Goal: Task Accomplishment & Management: Manage account settings

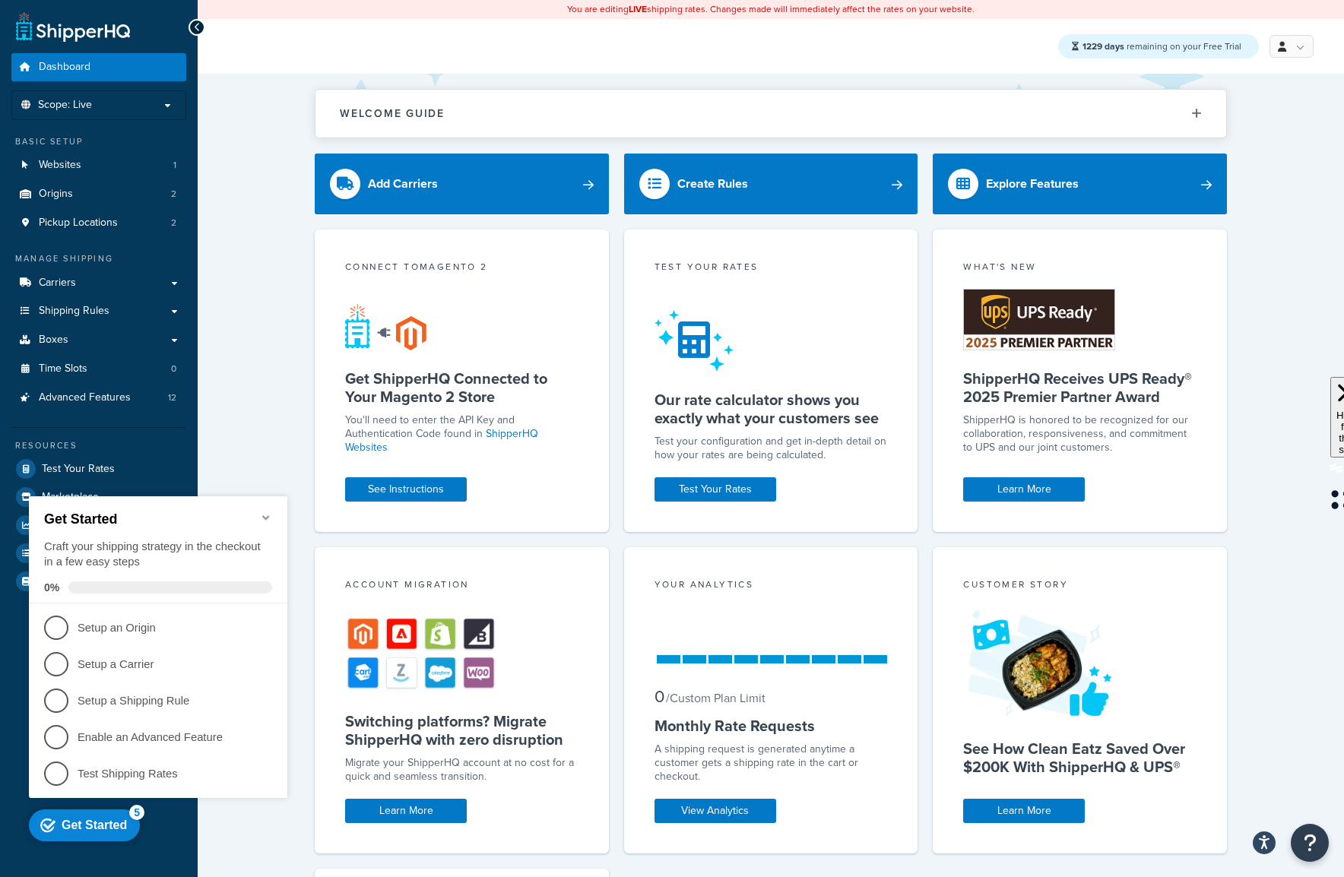
click at [258, 512] on h2 "Get Started" at bounding box center [158, 520] width 228 height 16
click at [116, 466] on link "Test Your Rates" at bounding box center [98, 468] width 175 height 27
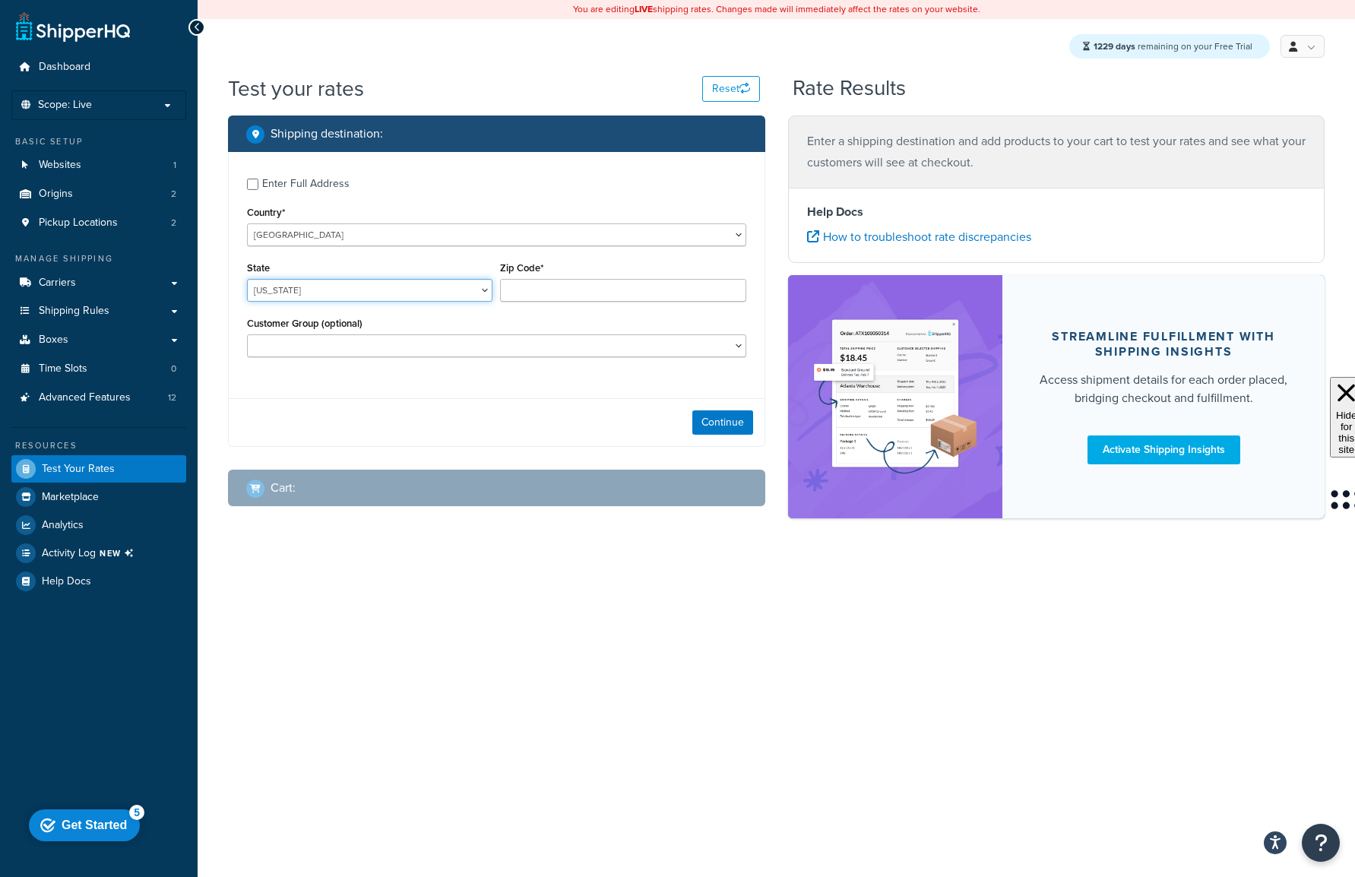
click at [404, 297] on select "Alabama Alaska American Samoa Arizona Arkansas Armed Forces Americas Armed Forc…" at bounding box center [370, 290] width 246 height 23
select select "TX"
click at [247, 279] on select "Alabama Alaska American Samoa Arizona Arkansas Armed Forces Americas Armed Forc…" at bounding box center [370, 290] width 246 height 23
click at [561, 288] on input "Zip Code*" at bounding box center [623, 290] width 246 height 23
type input "78723"
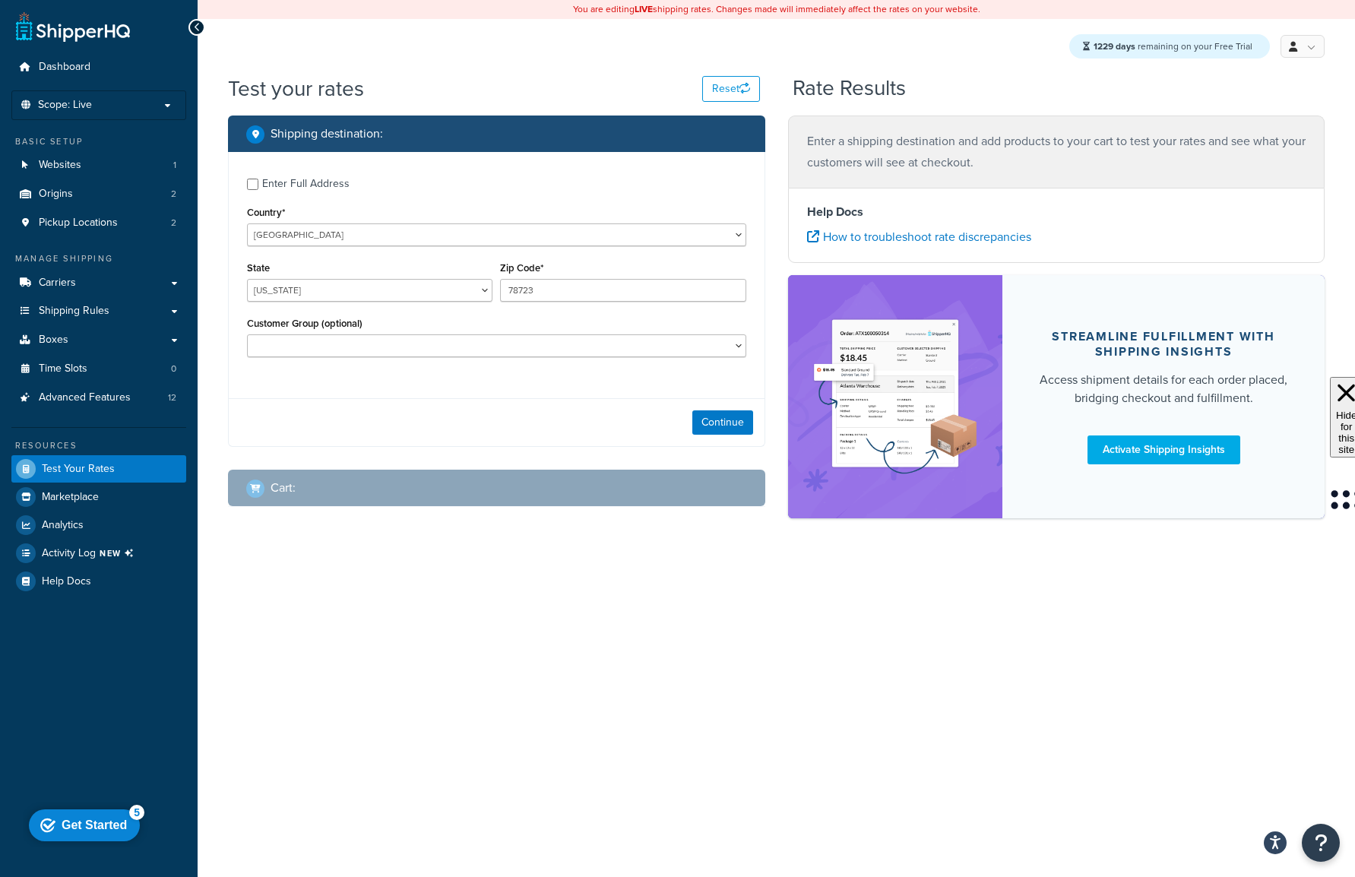
drag, startPoint x: 348, startPoint y: 425, endPoint x: 443, endPoint y: 415, distance: 95.5
click at [349, 425] on div "Continue" at bounding box center [497, 422] width 536 height 48
click at [716, 415] on button "Continue" at bounding box center [722, 422] width 61 height 24
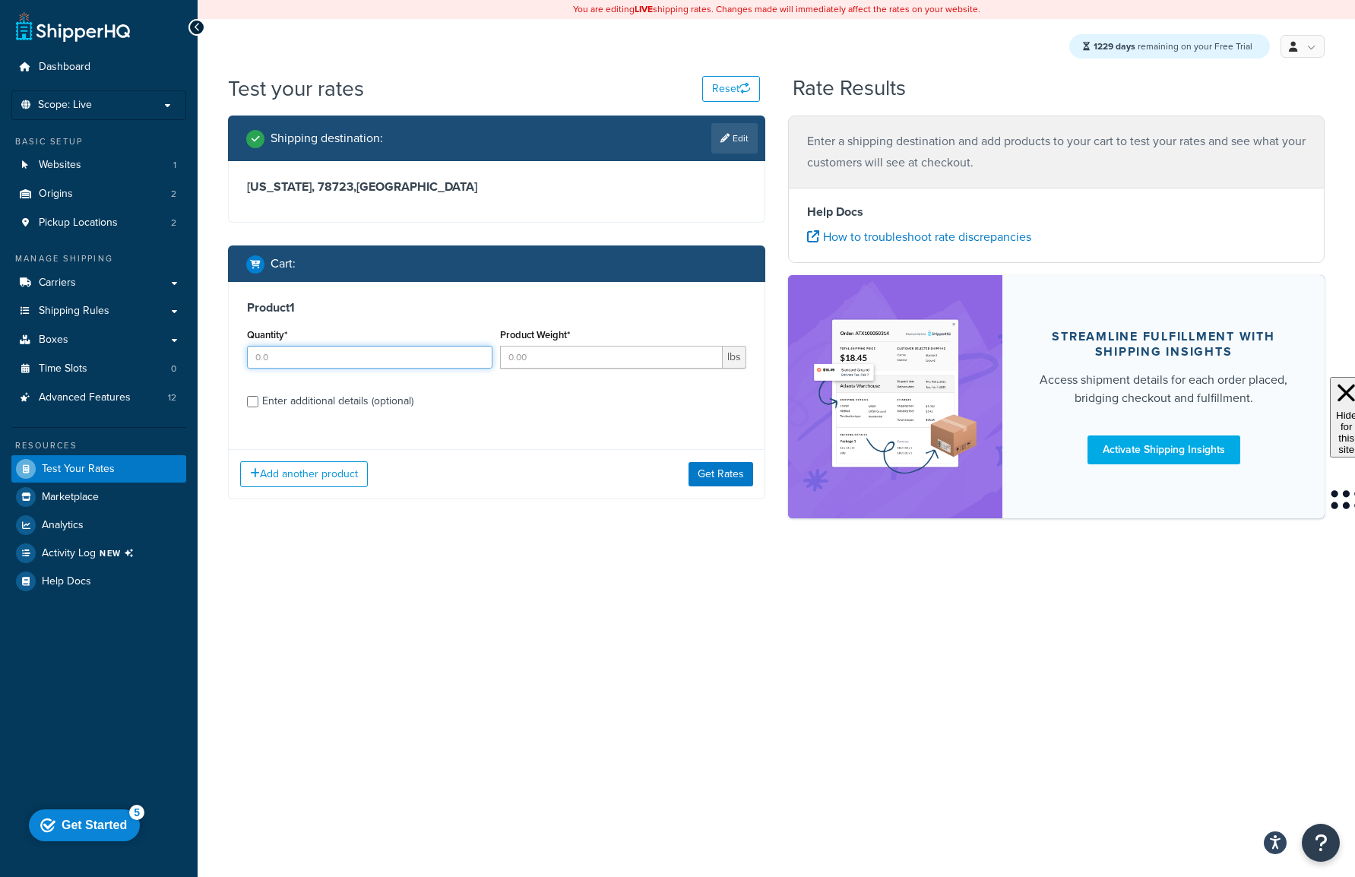
click at [387, 362] on input "Quantity*" at bounding box center [370, 357] width 246 height 23
type input "1"
click at [594, 354] on input "Product Weight*" at bounding box center [611, 357] width 222 height 23
type input "2"
click at [705, 466] on button "Get Rates" at bounding box center [721, 474] width 65 height 24
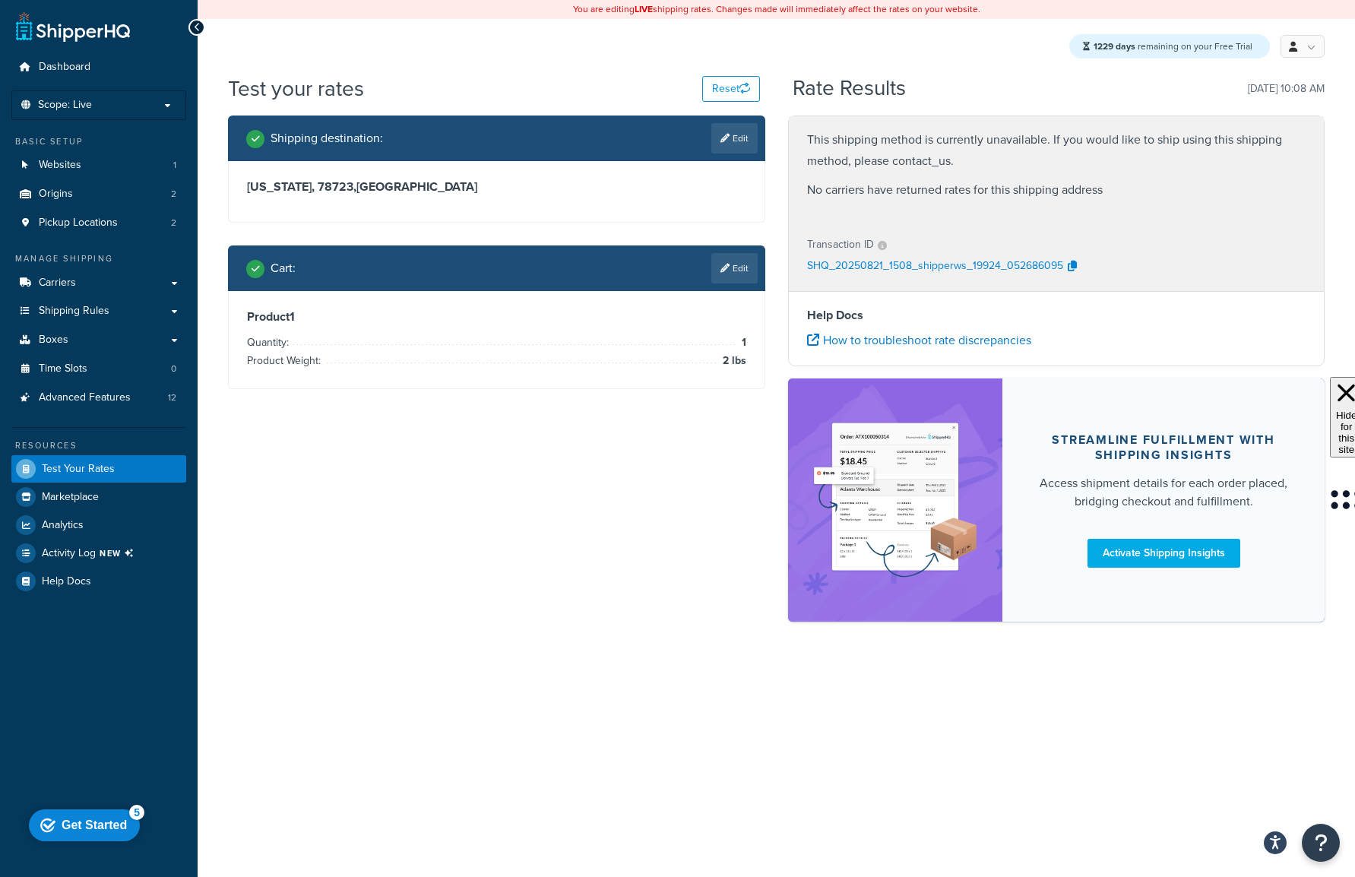
click at [1022, 262] on p "SHQ_20250821_1508_shipperws_19924_052686095" at bounding box center [935, 266] width 256 height 23
click at [192, 25] on div at bounding box center [197, 27] width 17 height 17
click at [195, 25] on icon at bounding box center [197, 27] width 7 height 11
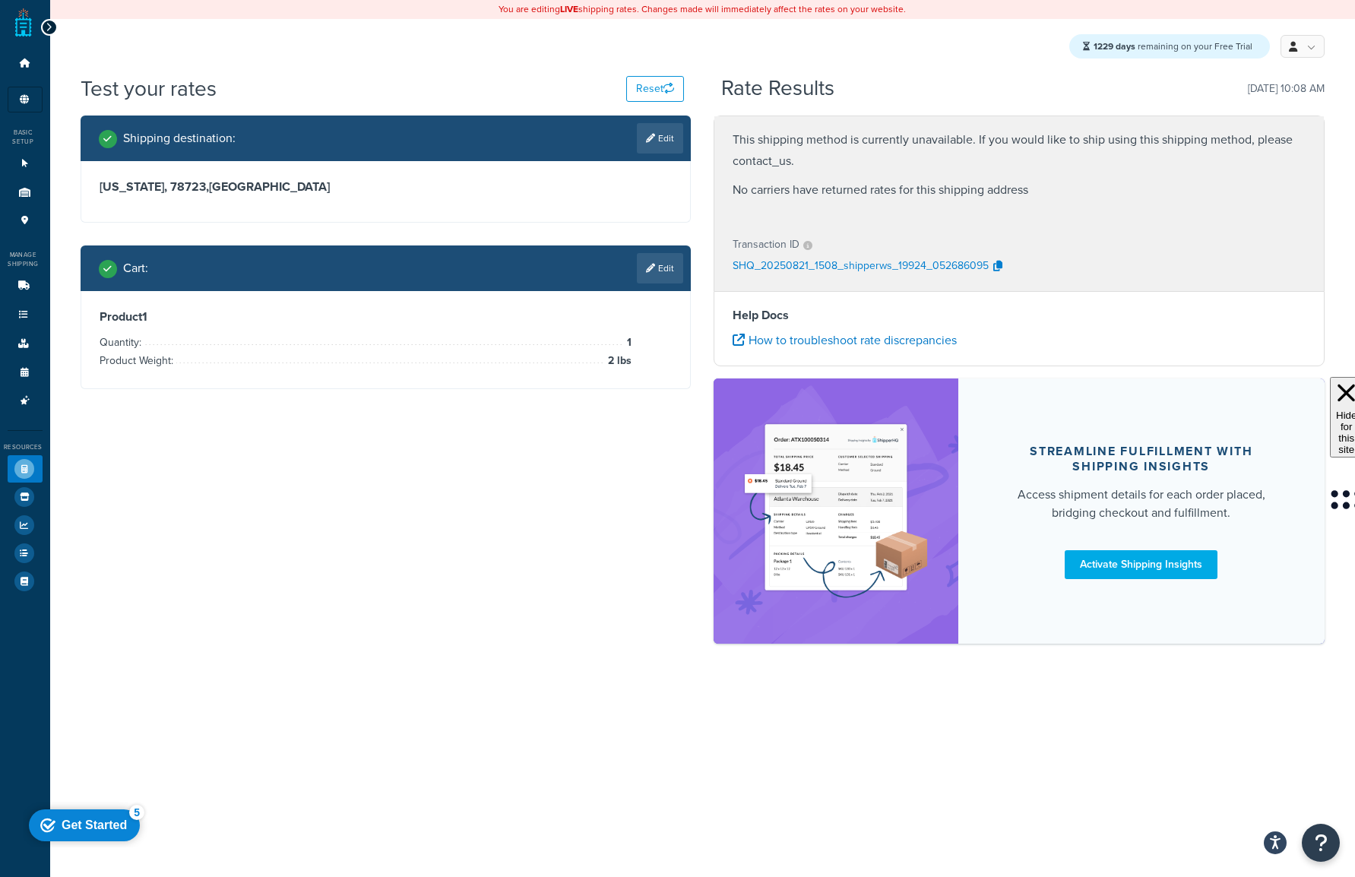
click at [47, 28] on icon at bounding box center [49, 27] width 7 height 11
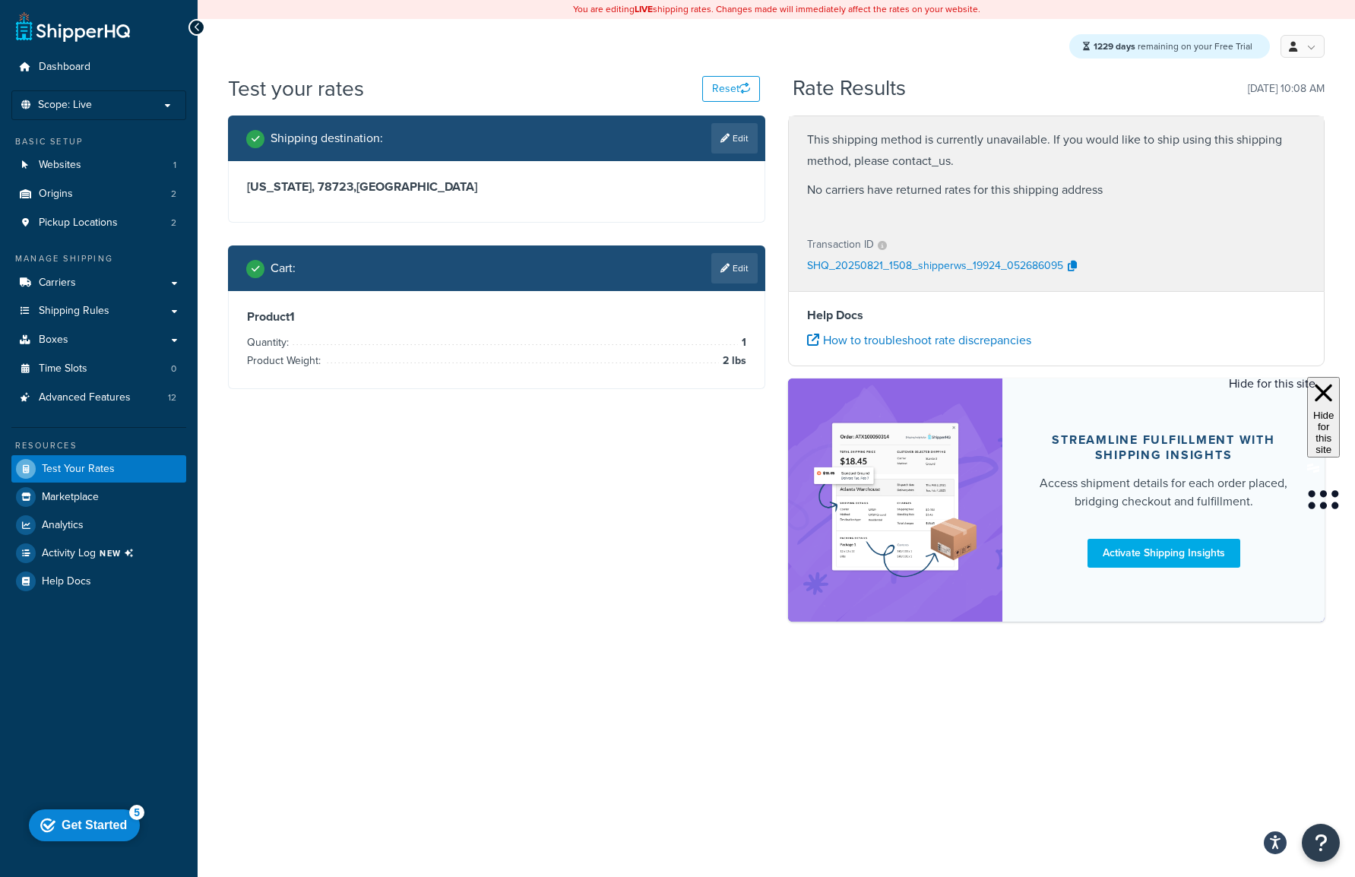
click at [1326, 383] on icon at bounding box center [1323, 393] width 21 height 28
click at [900, 341] on link "How to troubleshoot rate discrepancies" at bounding box center [919, 339] width 224 height 17
click at [1095, 268] on div "SHQ_20250821_1508_shipperws_19924_052686095" at bounding box center [1056, 266] width 499 height 23
drag, startPoint x: 1058, startPoint y: 268, endPoint x: 793, endPoint y: 258, distance: 265.4
click at [793, 258] on div "Transaction ID SHQ_20250821_1508_shipperws_19924_052686095" at bounding box center [1057, 256] width 536 height 70
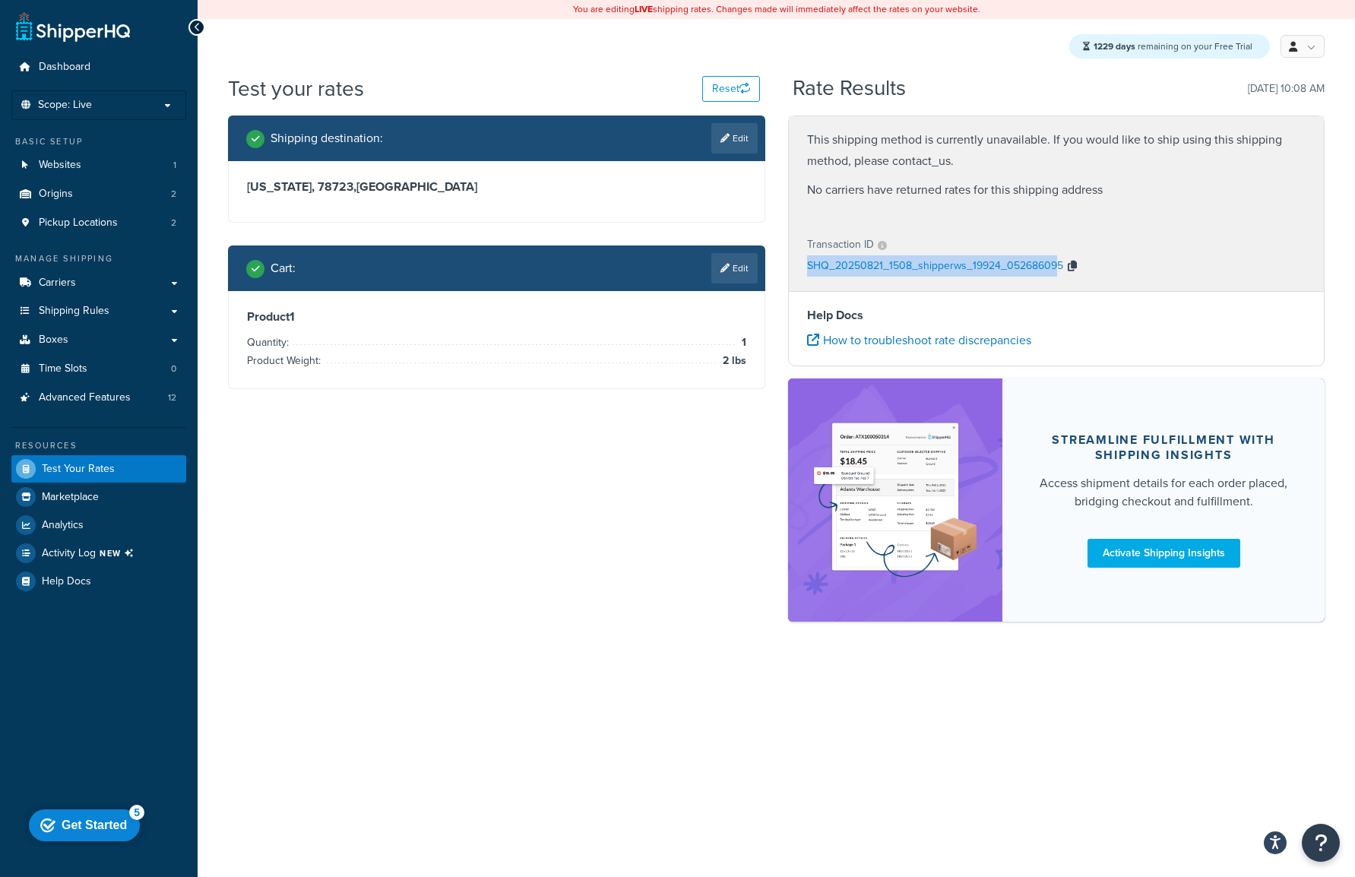
click at [1076, 255] on button "button" at bounding box center [1072, 266] width 18 height 23
click at [1086, 271] on div "SHQ_20250821_1508_shipperws_19924_052686095" at bounding box center [1056, 266] width 499 height 23
click at [1126, 249] on div "Transaction ID" at bounding box center [1056, 244] width 499 height 21
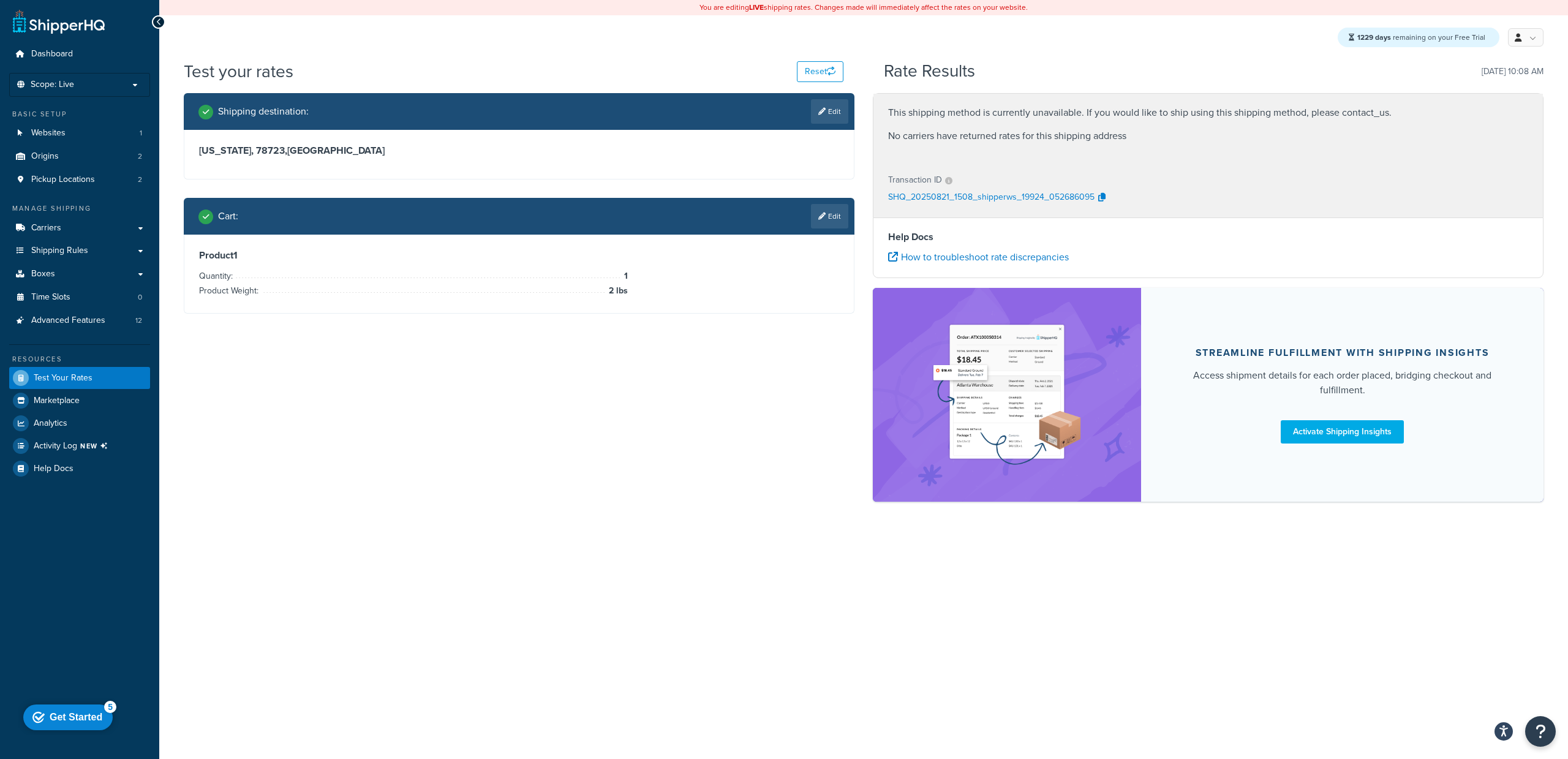
click at [616, 443] on div "Shipping destination : Edit Texas, 78723 , United States Cart : Edit Product 1 …" at bounding box center [864, 304] width 1378 height 421
drag, startPoint x: 885, startPoint y: 110, endPoint x: 1400, endPoint y: 118, distance: 515.1
click at [1082, 117] on div "This shipping method is currently unavailable. If you would like to ship using …" at bounding box center [1208, 127] width 670 height 68
drag, startPoint x: 1177, startPoint y: 137, endPoint x: 885, endPoint y: 131, distance: 292.1
click at [885, 131] on div "This shipping method is currently unavailable. If you would like to ship using …" at bounding box center [1208, 127] width 670 height 68
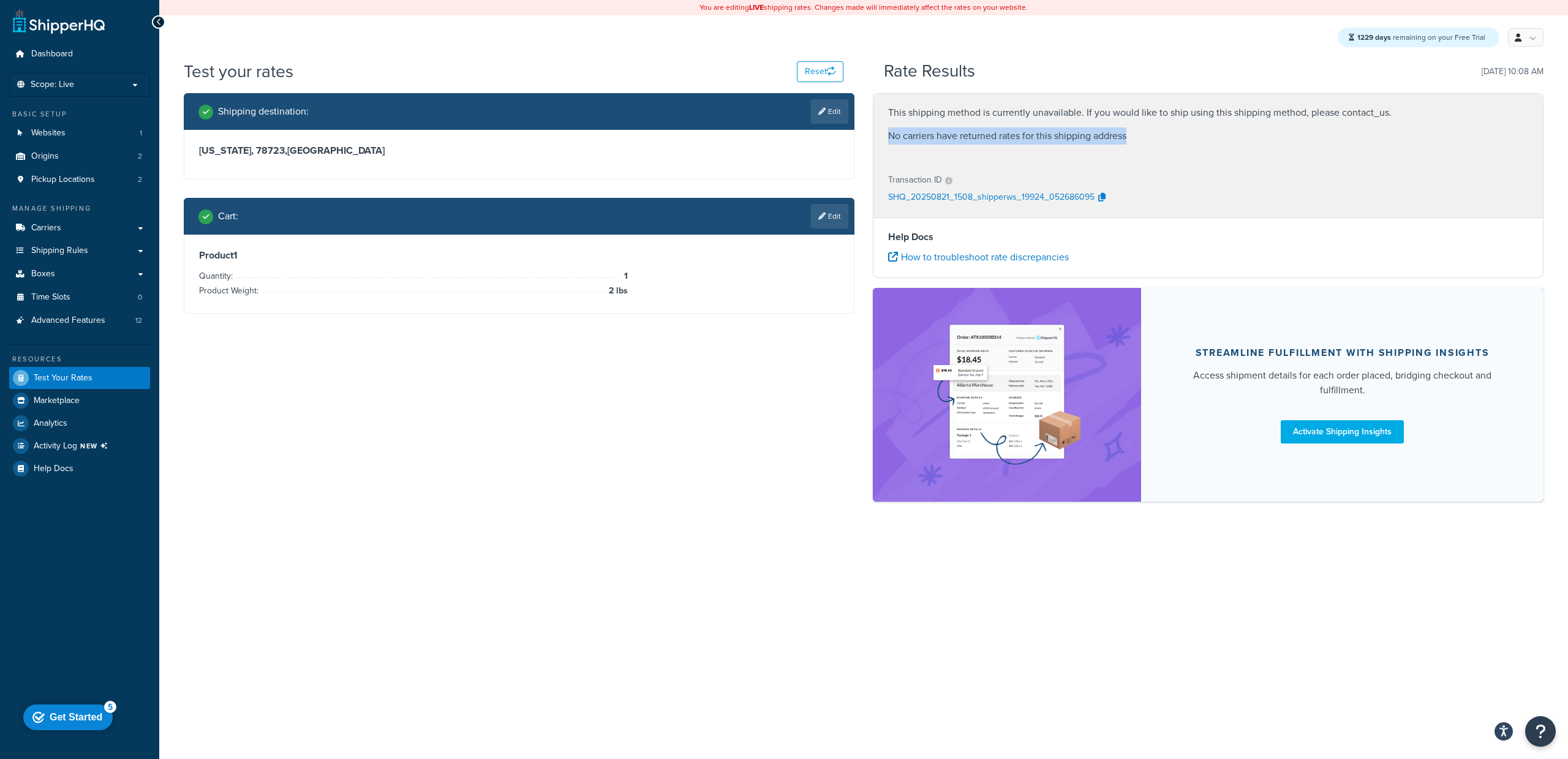
click at [890, 143] on p "No carriers have returned rates for this shipping address" at bounding box center [1208, 135] width 640 height 17
drag, startPoint x: 886, startPoint y: 135, endPoint x: 1154, endPoint y: 140, distance: 268.0
click at [1082, 140] on div "This shipping method is currently unavailable. If you would like to ship using …" at bounding box center [1208, 127] width 670 height 68
click at [1082, 136] on p "No carriers have returned rates for this shipping address" at bounding box center [1208, 135] width 640 height 17
drag, startPoint x: 887, startPoint y: 111, endPoint x: 1397, endPoint y: 120, distance: 510.1
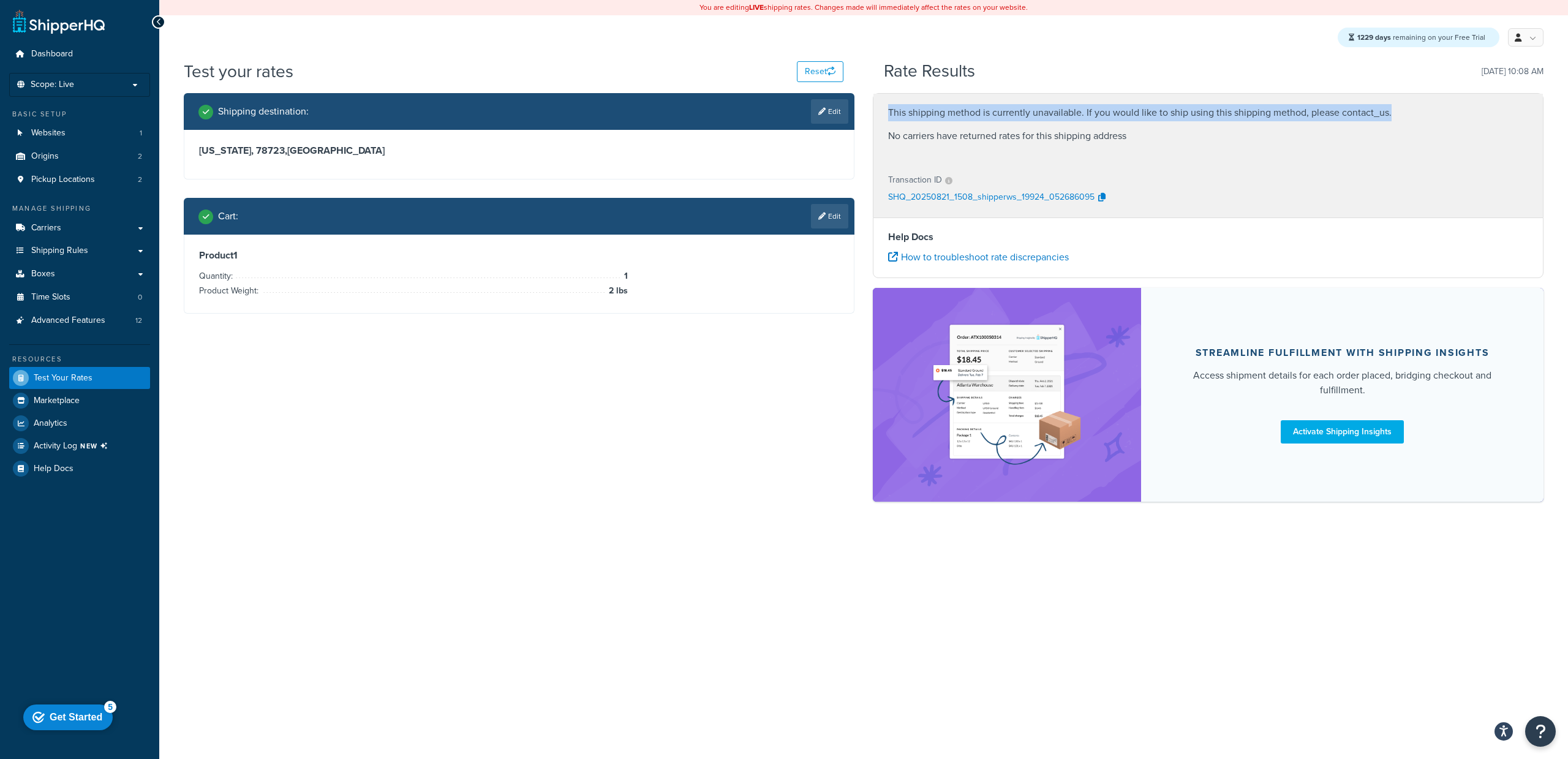
click at [1082, 120] on div "This shipping method is currently unavailable. If you would like to ship using …" at bounding box center [1208, 127] width 670 height 68
click at [1082, 120] on p "This shipping method is currently unavailable. If you would like to ship using …" at bounding box center [1208, 112] width 640 height 17
drag, startPoint x: 1155, startPoint y: 127, endPoint x: 1145, endPoint y: 135, distance: 12.8
click at [1082, 127] on p "No carriers have returned rates for this shipping address" at bounding box center [1208, 135] width 640 height 17
drag, startPoint x: 1135, startPoint y: 137, endPoint x: 882, endPoint y: 133, distance: 253.0
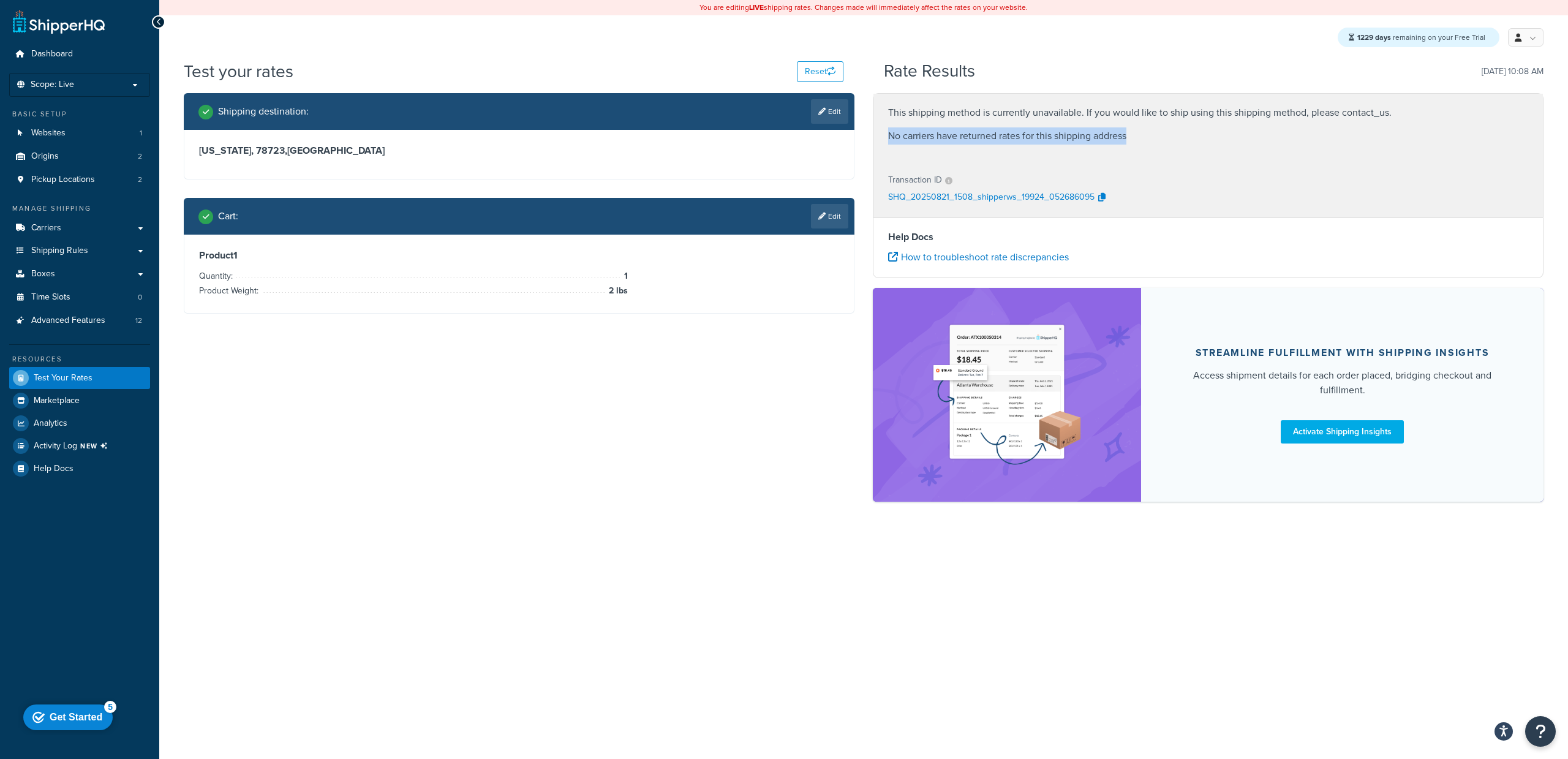
click at [882, 133] on div "This shipping method is currently unavailable. If you would like to ship using …" at bounding box center [1208, 127] width 670 height 68
click at [1082, 151] on div "This shipping method is currently unavailable. If you would like to ship using …" at bounding box center [1208, 127] width 670 height 68
drag, startPoint x: 1142, startPoint y: 139, endPoint x: 885, endPoint y: 135, distance: 257.0
click at [885, 135] on div "This shipping method is currently unavailable. If you would like to ship using …" at bounding box center [1208, 127] width 670 height 68
copy p "No carriers have returned rates for this shipping address"
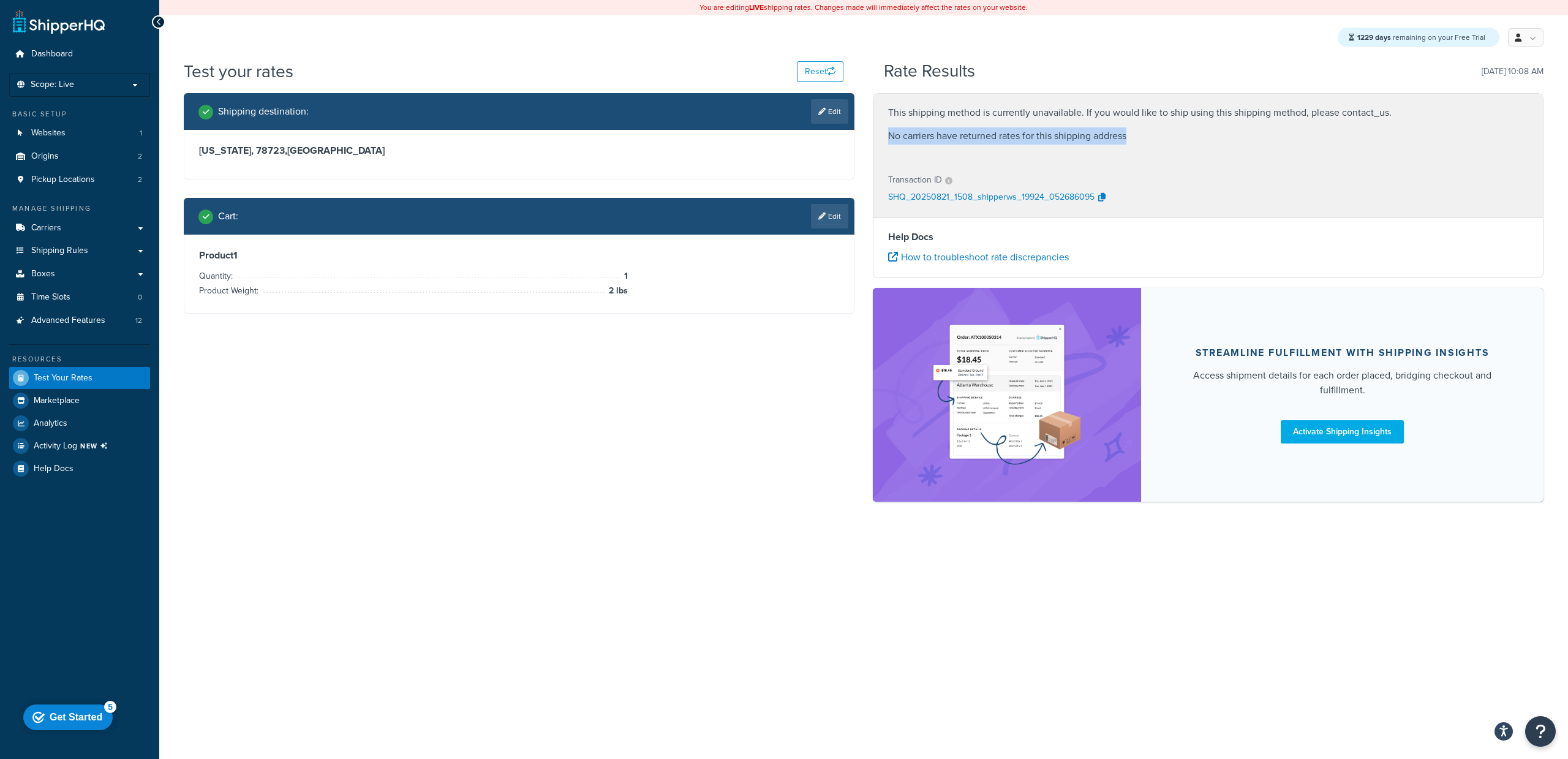
click at [1082, 144] on p "No carriers have returned rates for this shipping address" at bounding box center [1208, 135] width 640 height 17
click at [1082, 118] on p "This shipping method is currently unavailable. If you would like to ship using …" at bounding box center [1208, 112] width 640 height 17
drag, startPoint x: 1389, startPoint y: 111, endPoint x: 880, endPoint y: 114, distance: 509.0
click at [880, 114] on div "This shipping method is currently unavailable. If you would like to ship using …" at bounding box center [1208, 127] width 670 height 68
copy p "This shipping method is currently unavailable. If you would like to ship using …"
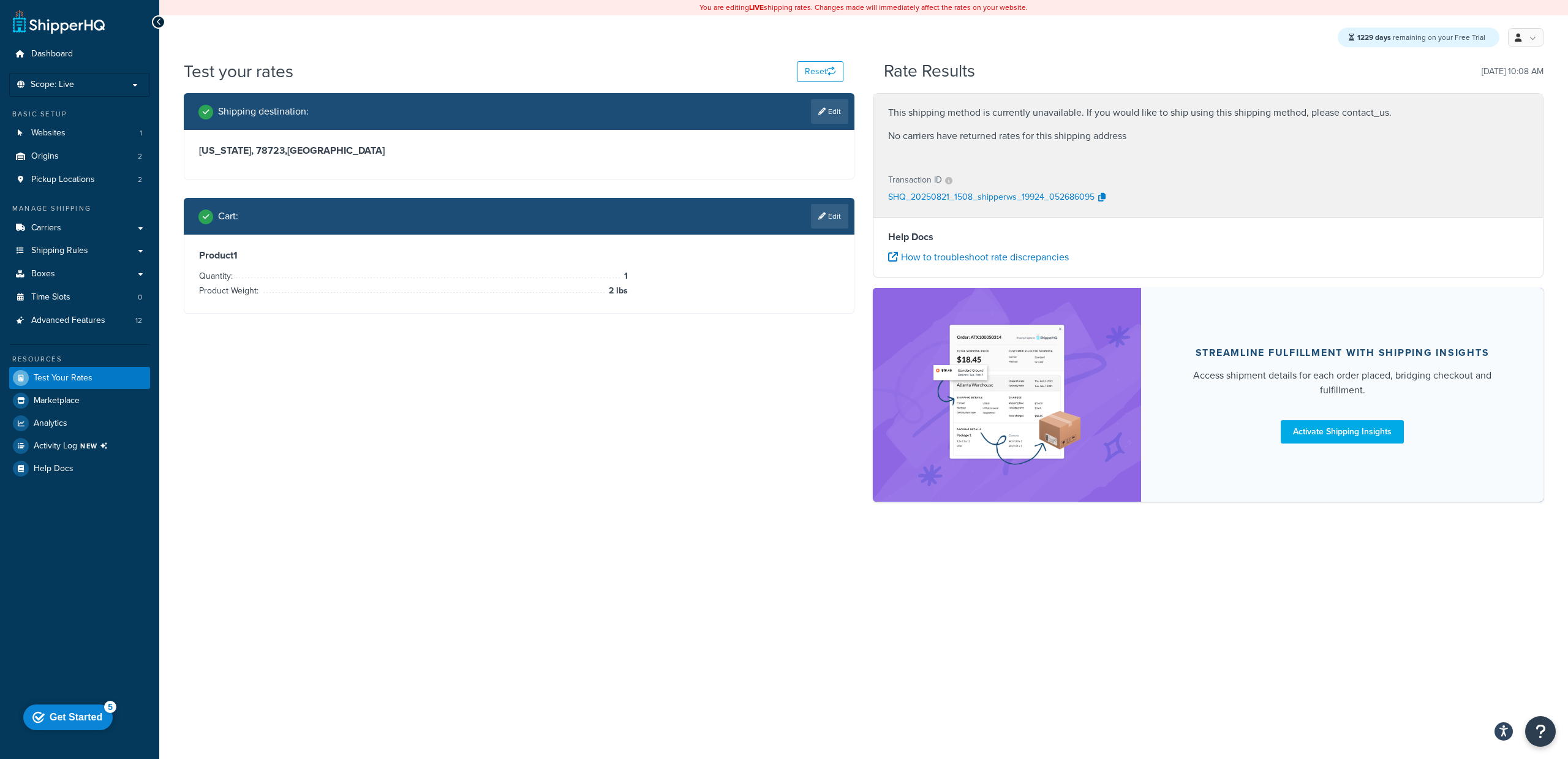
click at [1082, 205] on div "SHQ_20250821_1508_shipperws_19924_052686095" at bounding box center [1208, 197] width 640 height 19
drag, startPoint x: 1390, startPoint y: 110, endPoint x: 1372, endPoint y: 110, distance: 18.0
click at [1082, 110] on p "This shipping method is currently unavailable. If you would like to ship using …" at bounding box center [1208, 112] width 640 height 17
click at [1082, 124] on div "This shipping method is currently unavailable. If you would like to ship using …" at bounding box center [1208, 127] width 670 height 68
click at [1082, 115] on p "This shipping method is currently unavailable. If you would like to ship using …" at bounding box center [1208, 112] width 640 height 17
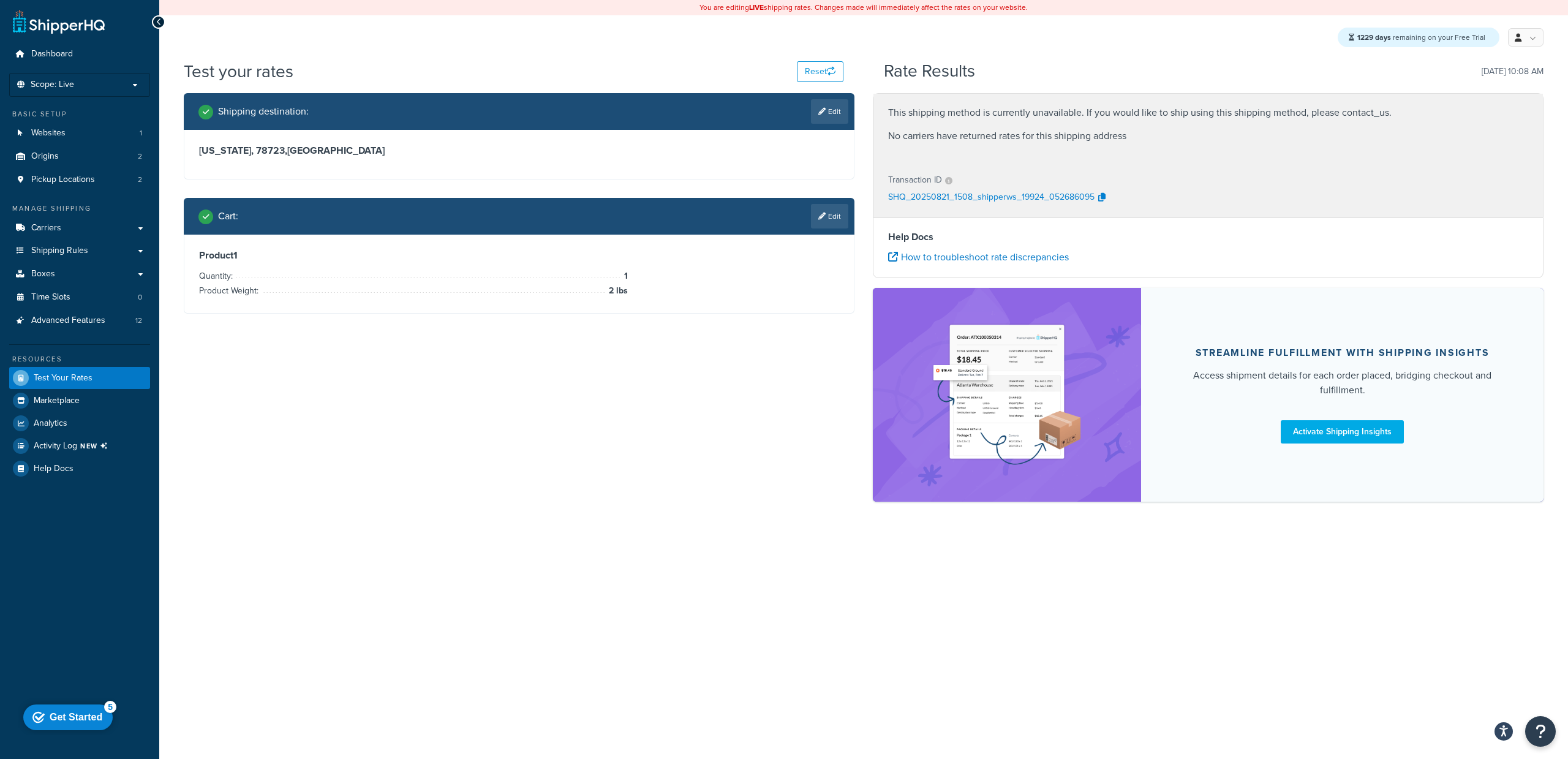
click at [1082, 134] on p "No carriers have returned rates for this shipping address" at bounding box center [1208, 135] width 640 height 17
drag, startPoint x: 1372, startPoint y: 112, endPoint x: 1378, endPoint y: 113, distance: 6.1
click at [1082, 113] on p "This shipping method is currently unavailable. If you would like to ship using …" at bounding box center [1208, 112] width 640 height 17
click at [1082, 114] on p "This shipping method is currently unavailable. If you would like to ship using …" at bounding box center [1208, 112] width 640 height 17
click at [746, 437] on div "Shipping destination : Edit Texas, 78723 , United States Cart : Edit Product 1 …" at bounding box center [864, 304] width 1378 height 421
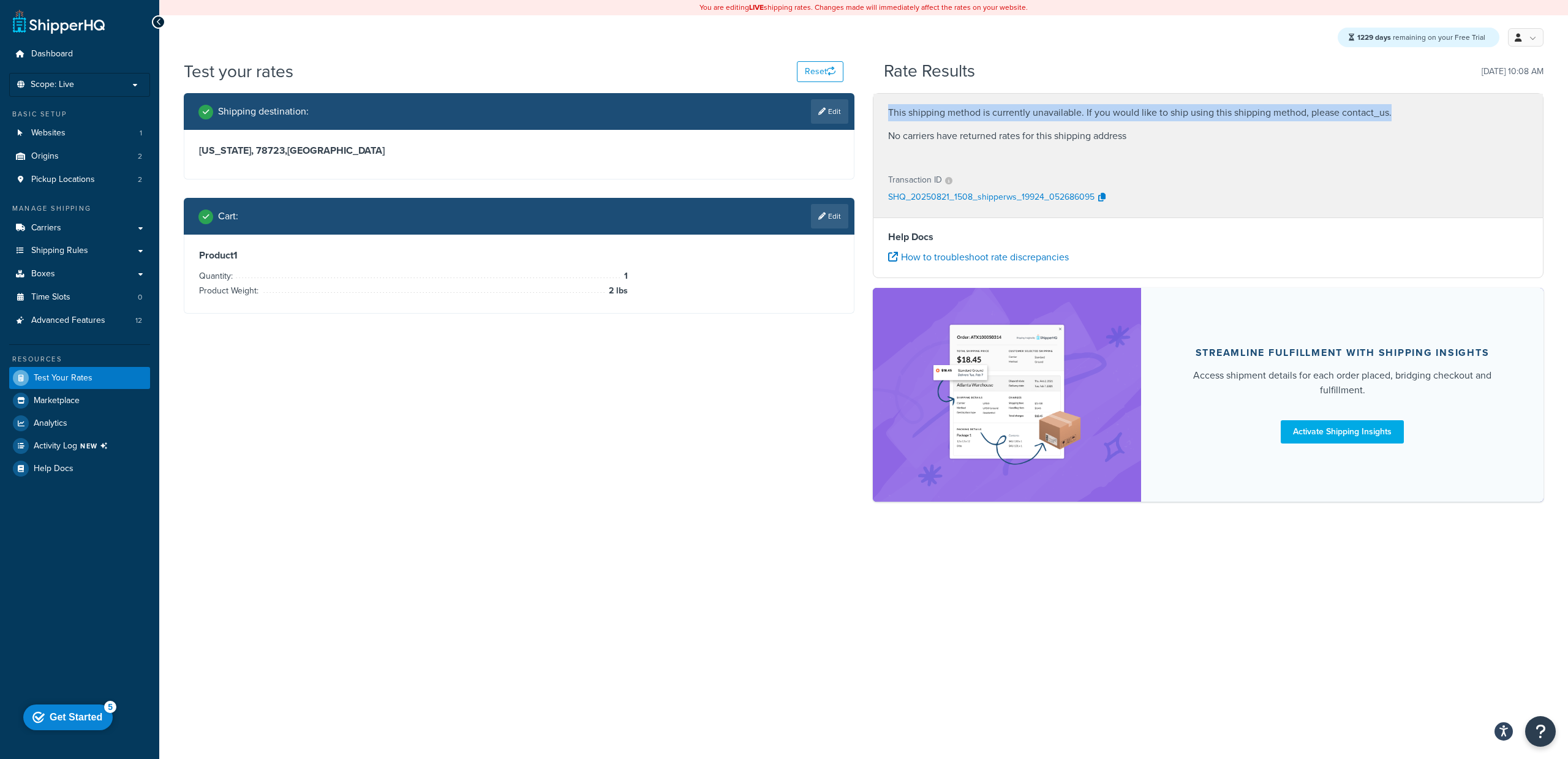
drag, startPoint x: 1392, startPoint y: 113, endPoint x: 895, endPoint y: 100, distance: 497.2
click at [895, 100] on div "This shipping method is currently unavailable. If you would like to ship using …" at bounding box center [1208, 127] width 670 height 68
copy p "This shipping method is currently unavailable. If you would like to ship using …"
click at [1082, 38] on link at bounding box center [1525, 37] width 35 height 19
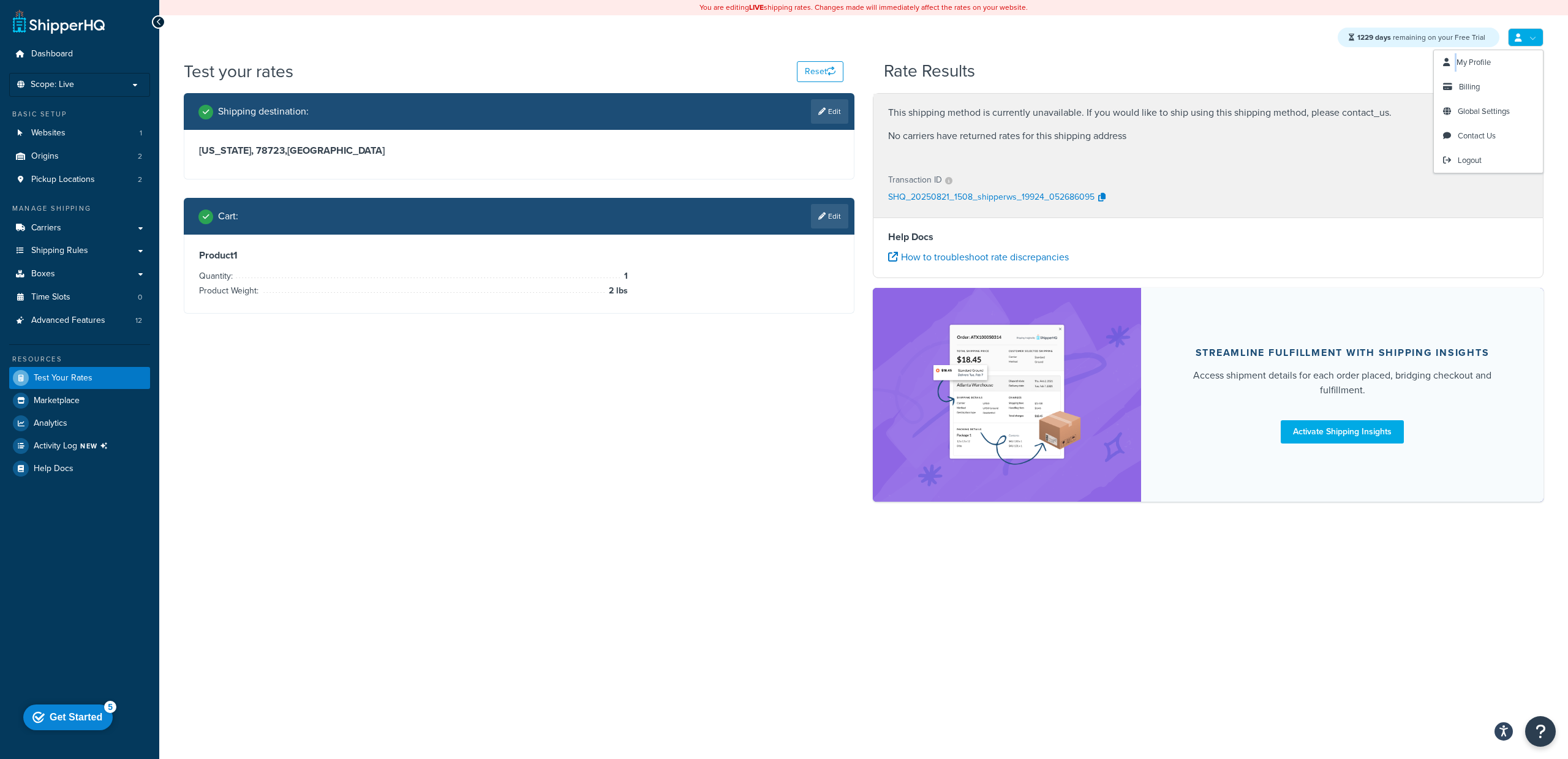
click at [1082, 38] on link at bounding box center [1525, 37] width 35 height 19
click at [1082, 60] on span "My Profile" at bounding box center [1474, 62] width 35 height 11
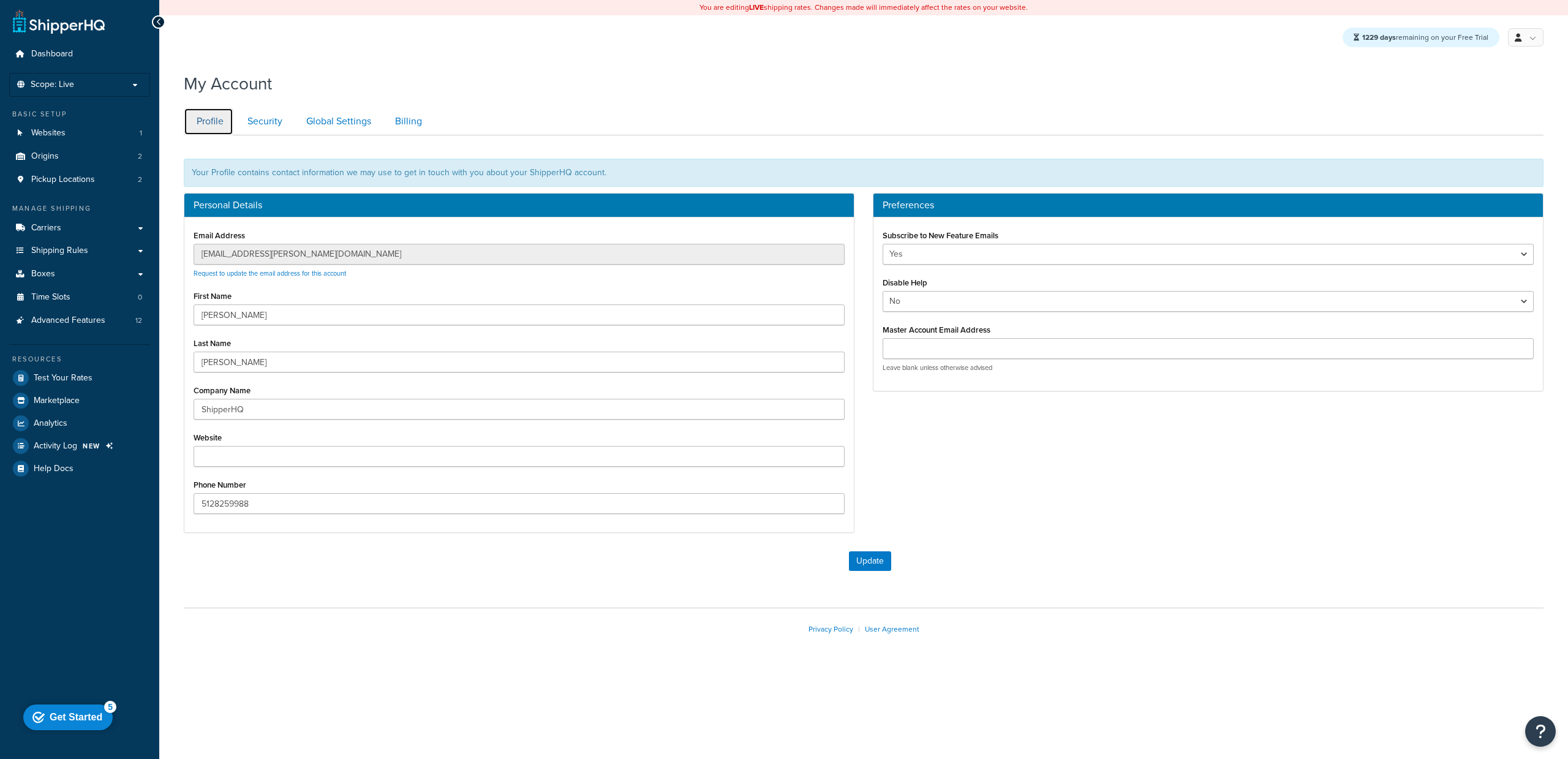
click at [210, 116] on link "Profile" at bounding box center [209, 122] width 50 height 27
click at [262, 118] on link "Security" at bounding box center [263, 122] width 57 height 27
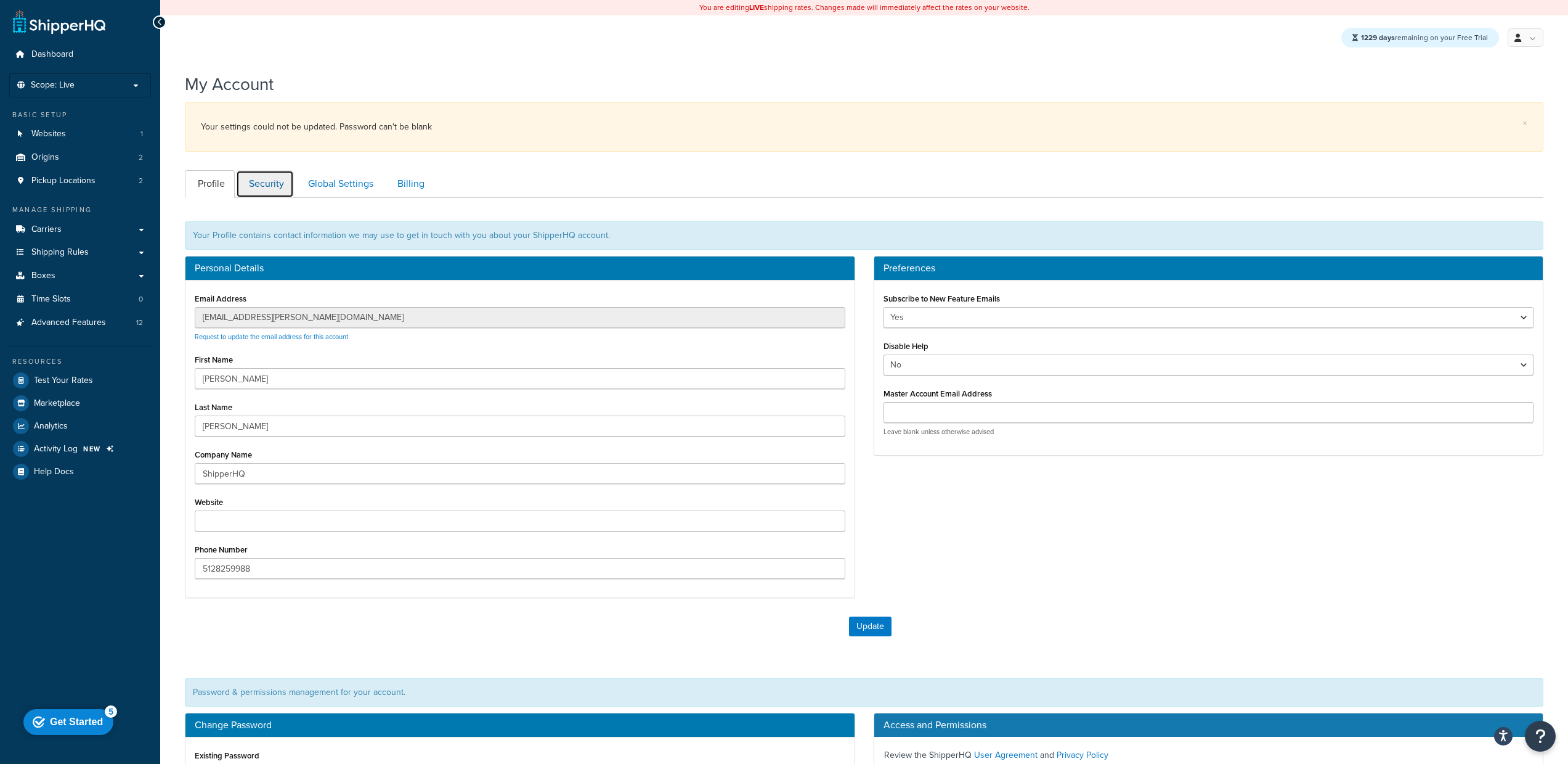
click at [271, 176] on link "Security" at bounding box center [264, 184] width 58 height 28
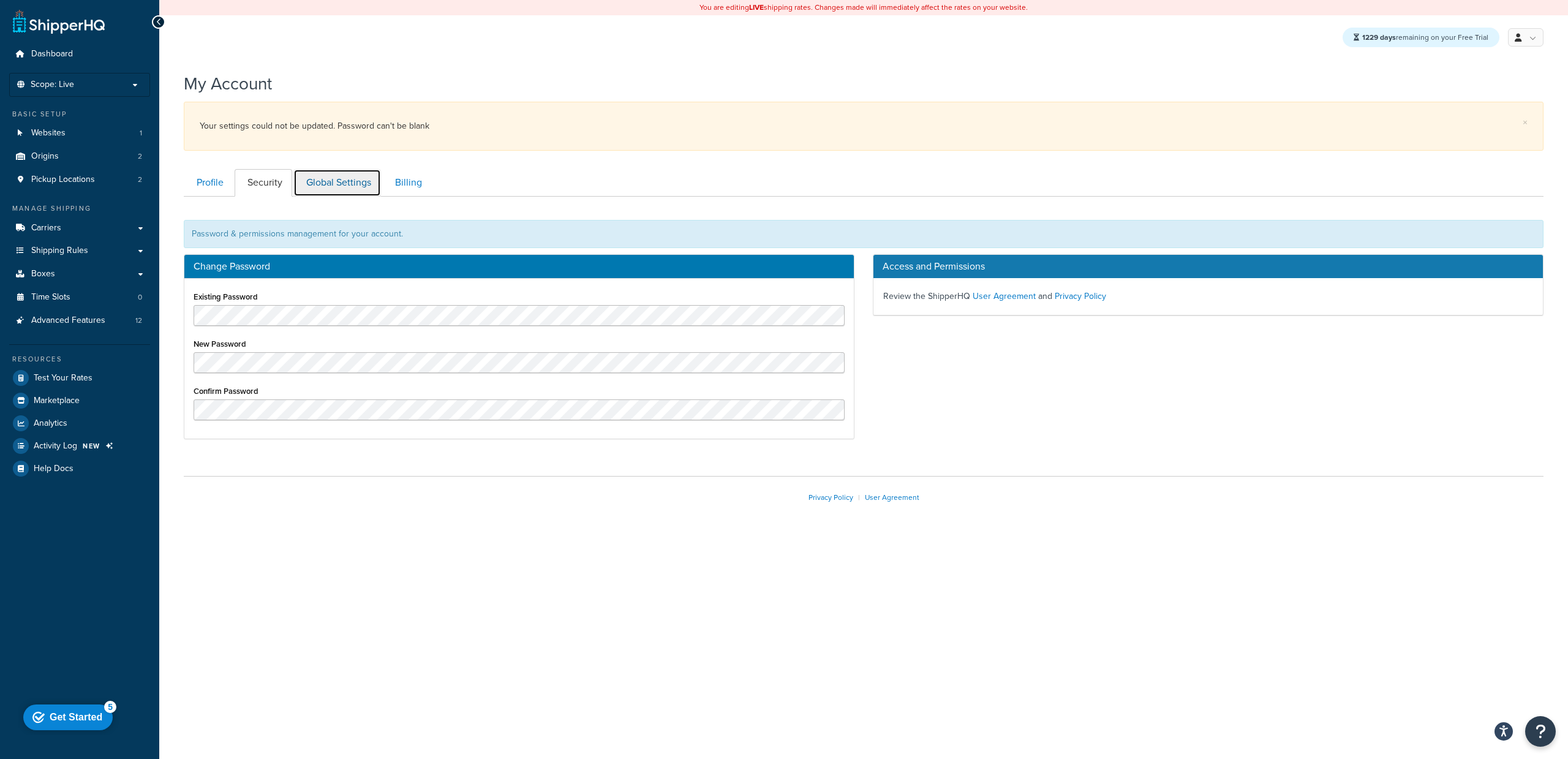
click at [318, 175] on link "Global Settings" at bounding box center [337, 183] width 88 height 27
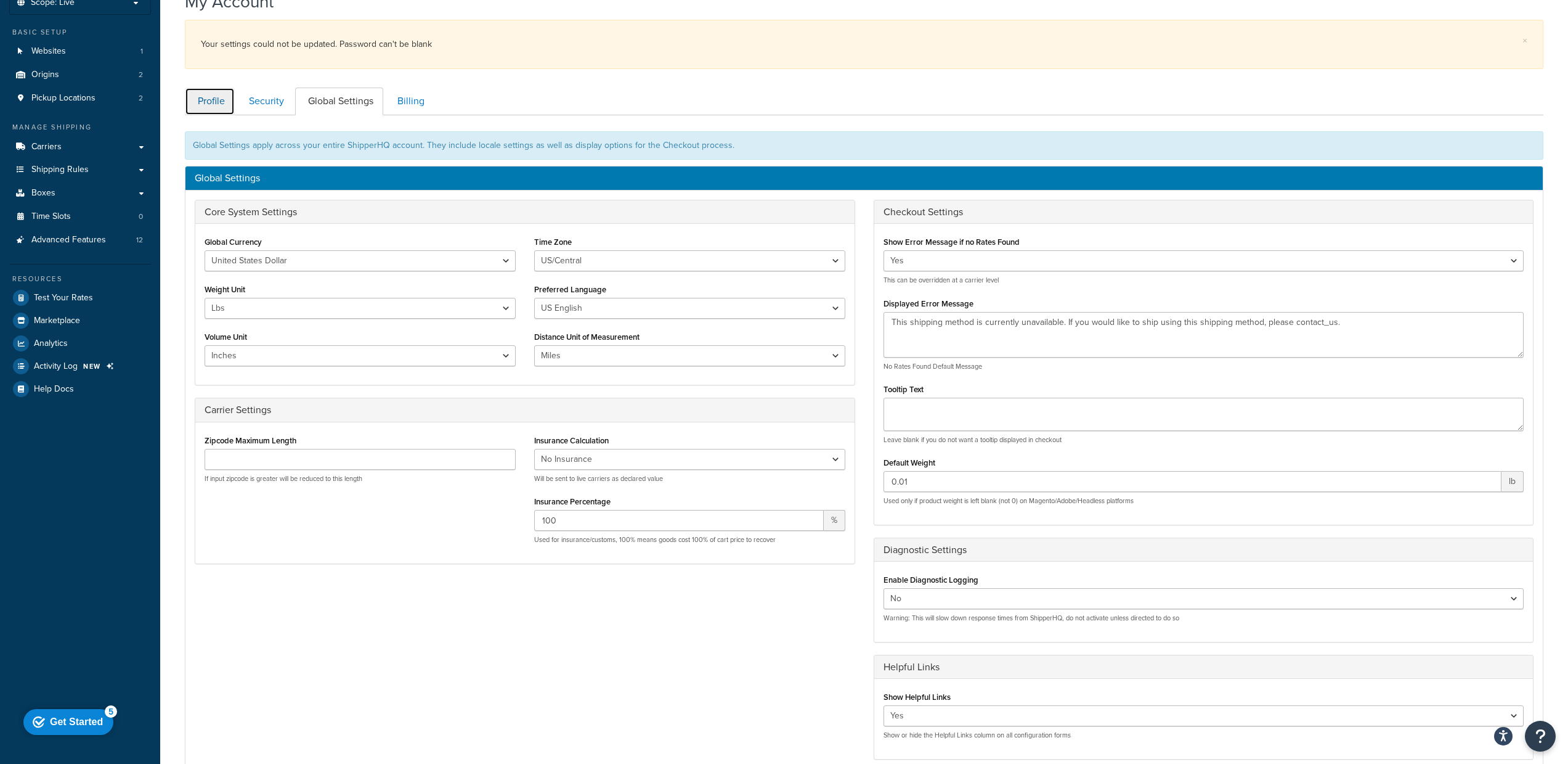
click at [208, 101] on link "Profile" at bounding box center [210, 101] width 50 height 28
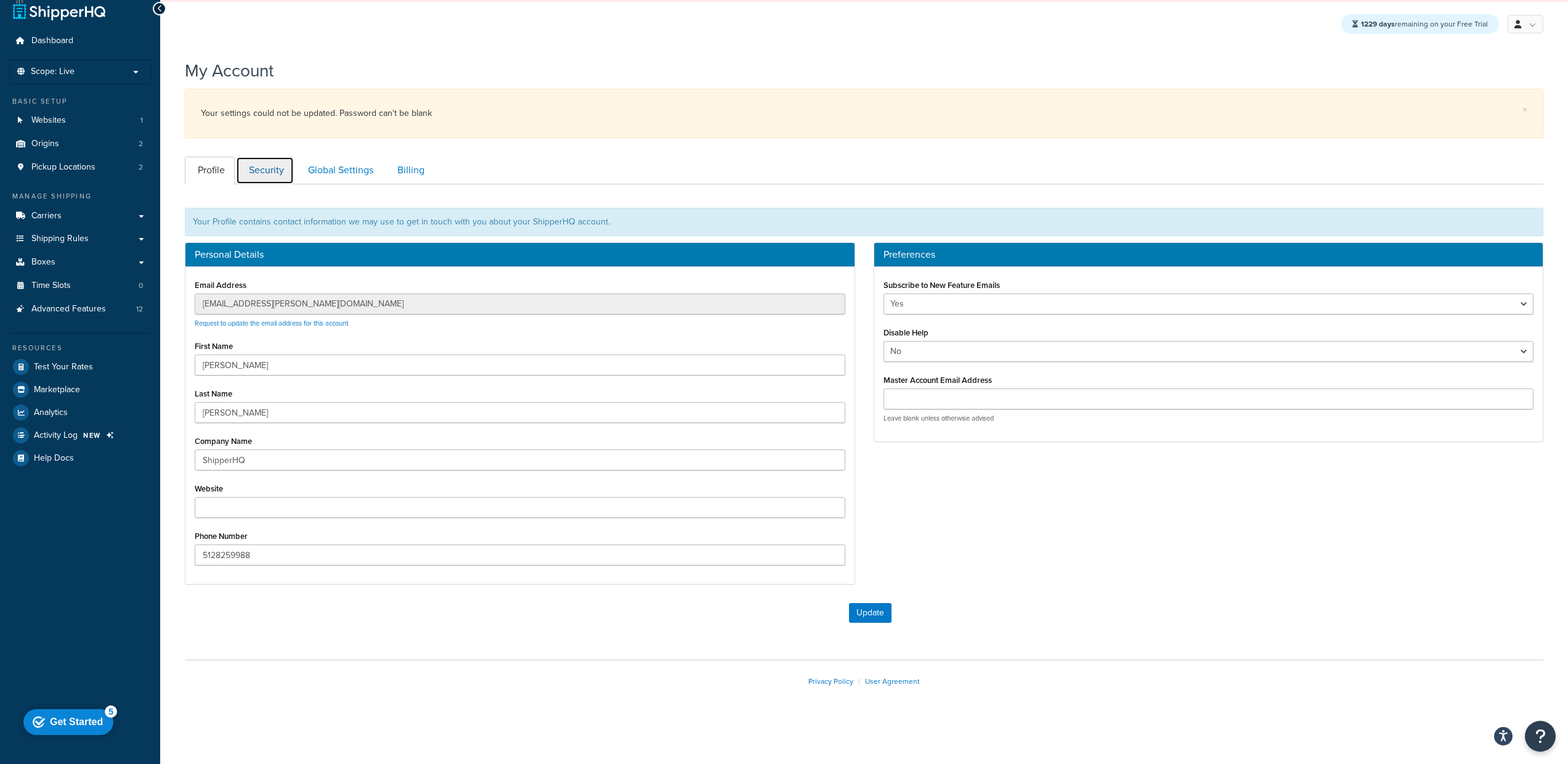
click at [258, 162] on link "Security" at bounding box center [264, 170] width 58 height 28
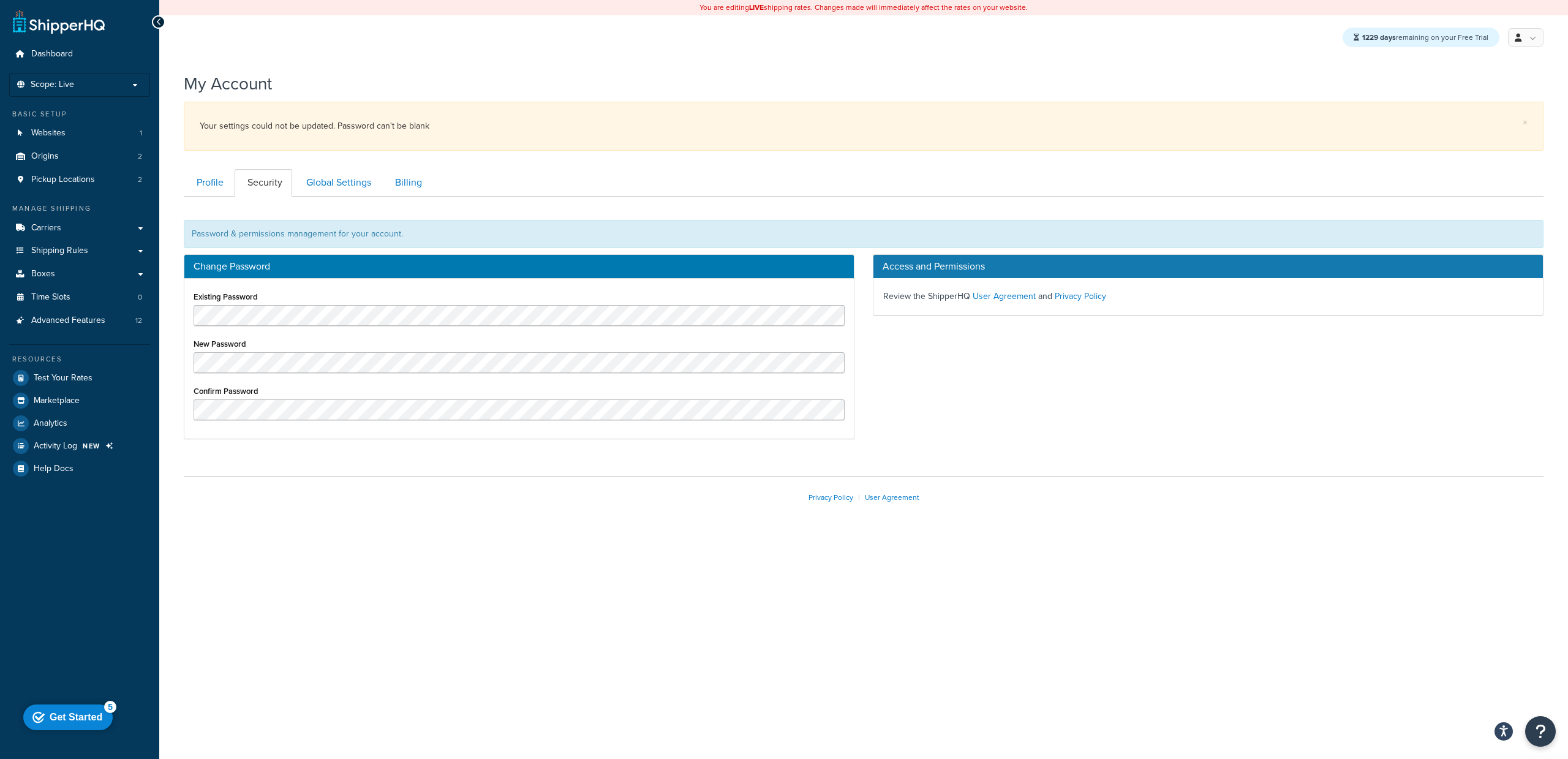
click at [527, 176] on ul "Profile Security Global Settings Billing" at bounding box center [863, 183] width 1359 height 27
click at [66, 373] on span "Test Your Rates" at bounding box center [63, 378] width 59 height 10
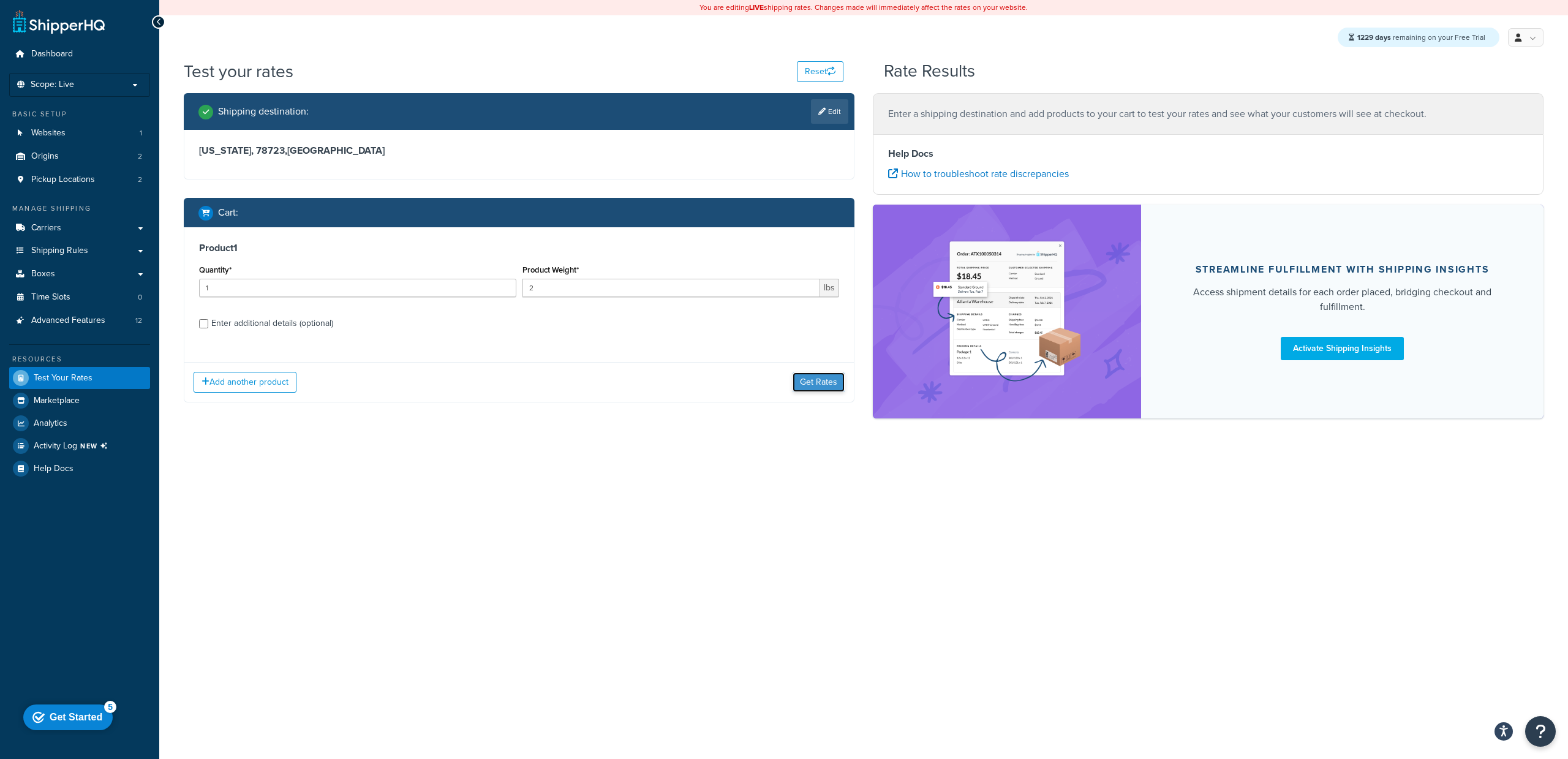
click at [813, 387] on button "Get Rates" at bounding box center [819, 382] width 52 height 19
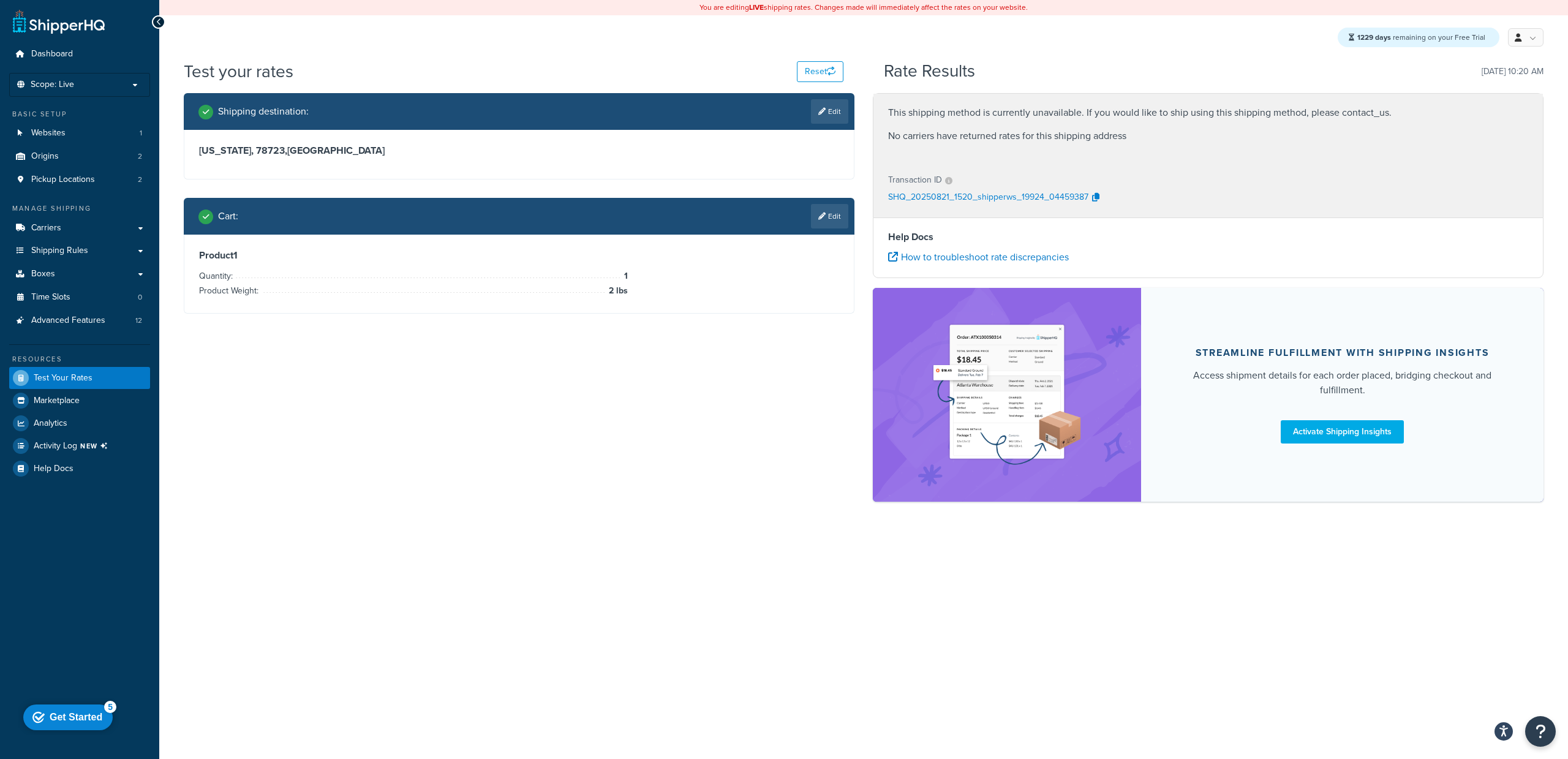
click at [1130, 138] on p "No carriers have returned rates for this shipping address" at bounding box center [1208, 135] width 640 height 17
click at [1129, 137] on p "No carriers have returned rates for this shipping address" at bounding box center [1208, 135] width 640 height 17
click at [1127, 135] on p "No carriers have returned rates for this shipping address" at bounding box center [1208, 135] width 640 height 17
click at [1128, 134] on p "No carriers have returned rates for this shipping address" at bounding box center [1208, 135] width 640 height 17
click at [83, 231] on link "Carriers" at bounding box center [79, 228] width 141 height 23
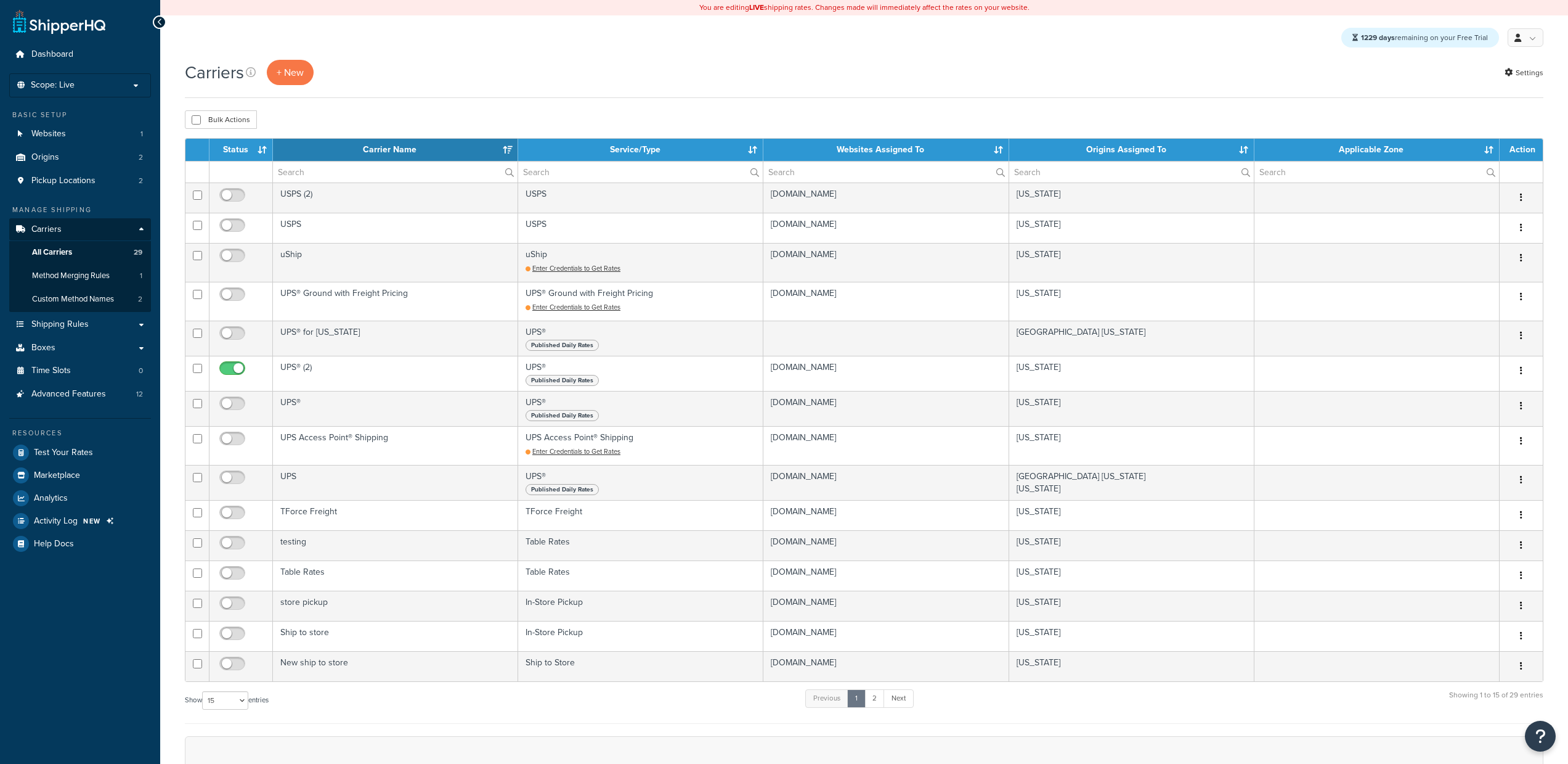
select select "15"
click at [53, 448] on span "Test Your Rates" at bounding box center [63, 453] width 59 height 11
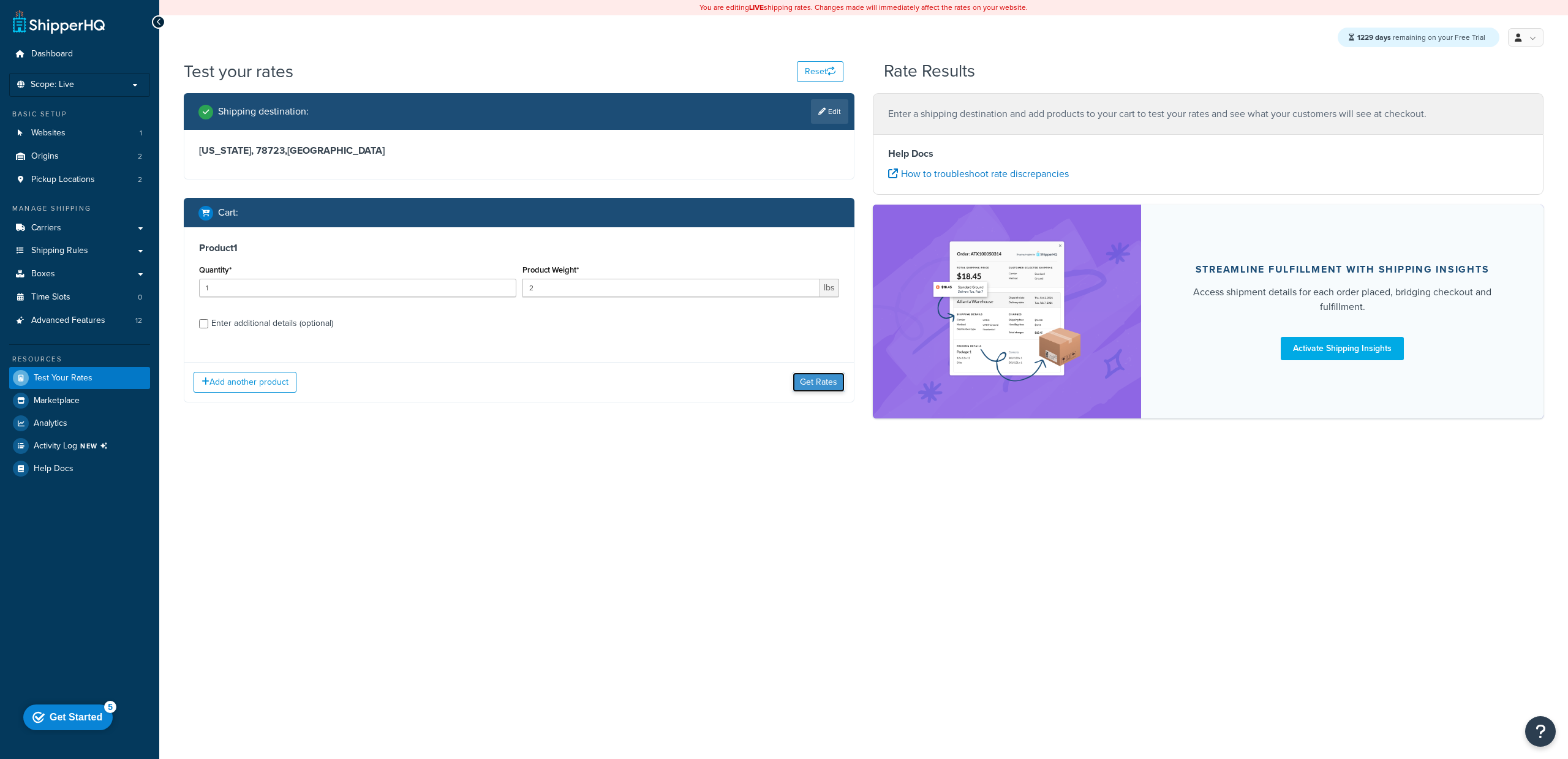
click at [818, 384] on button "Get Rates" at bounding box center [819, 382] width 52 height 19
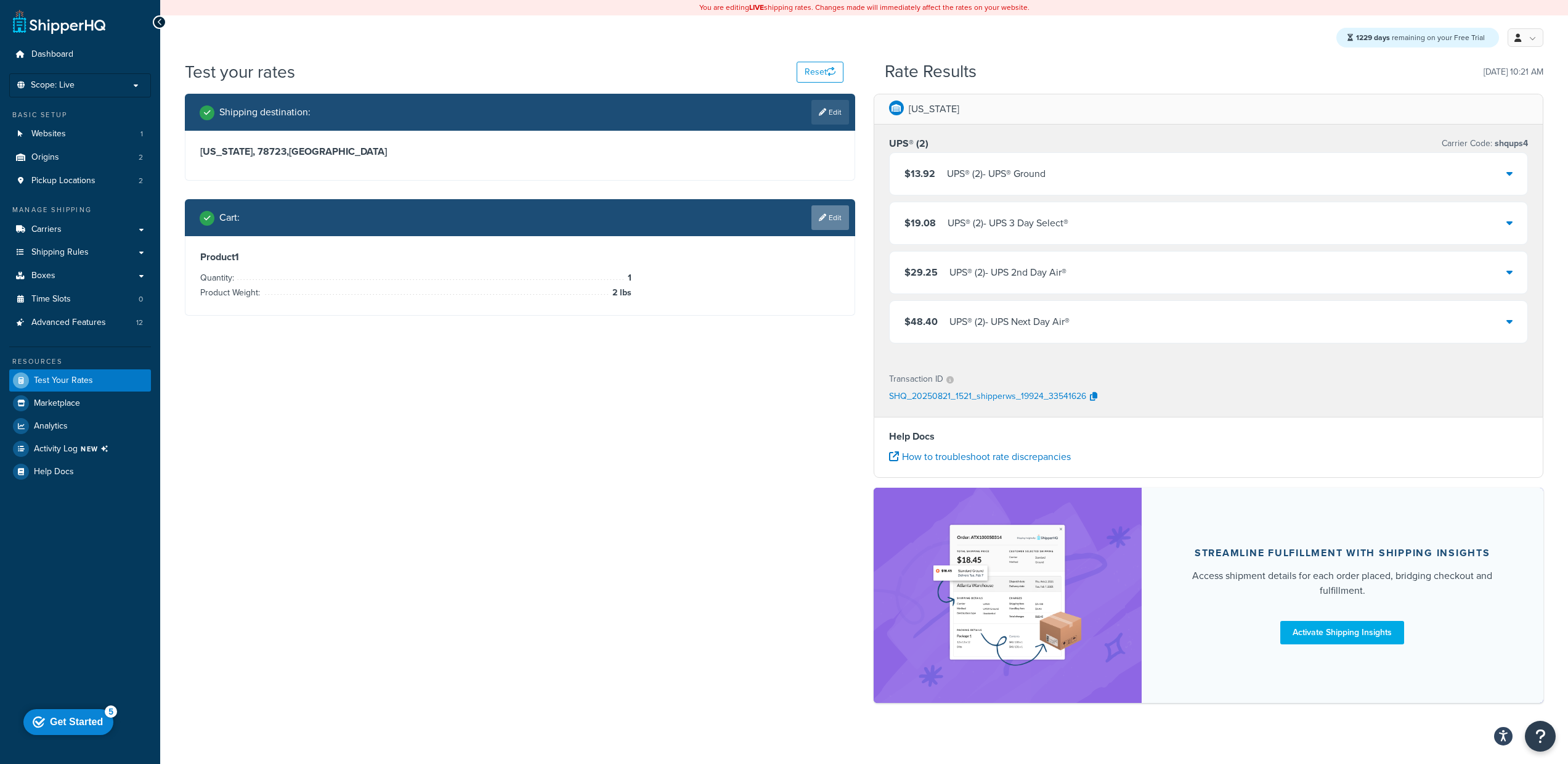
click at [819, 217] on icon at bounding box center [822, 217] width 7 height 7
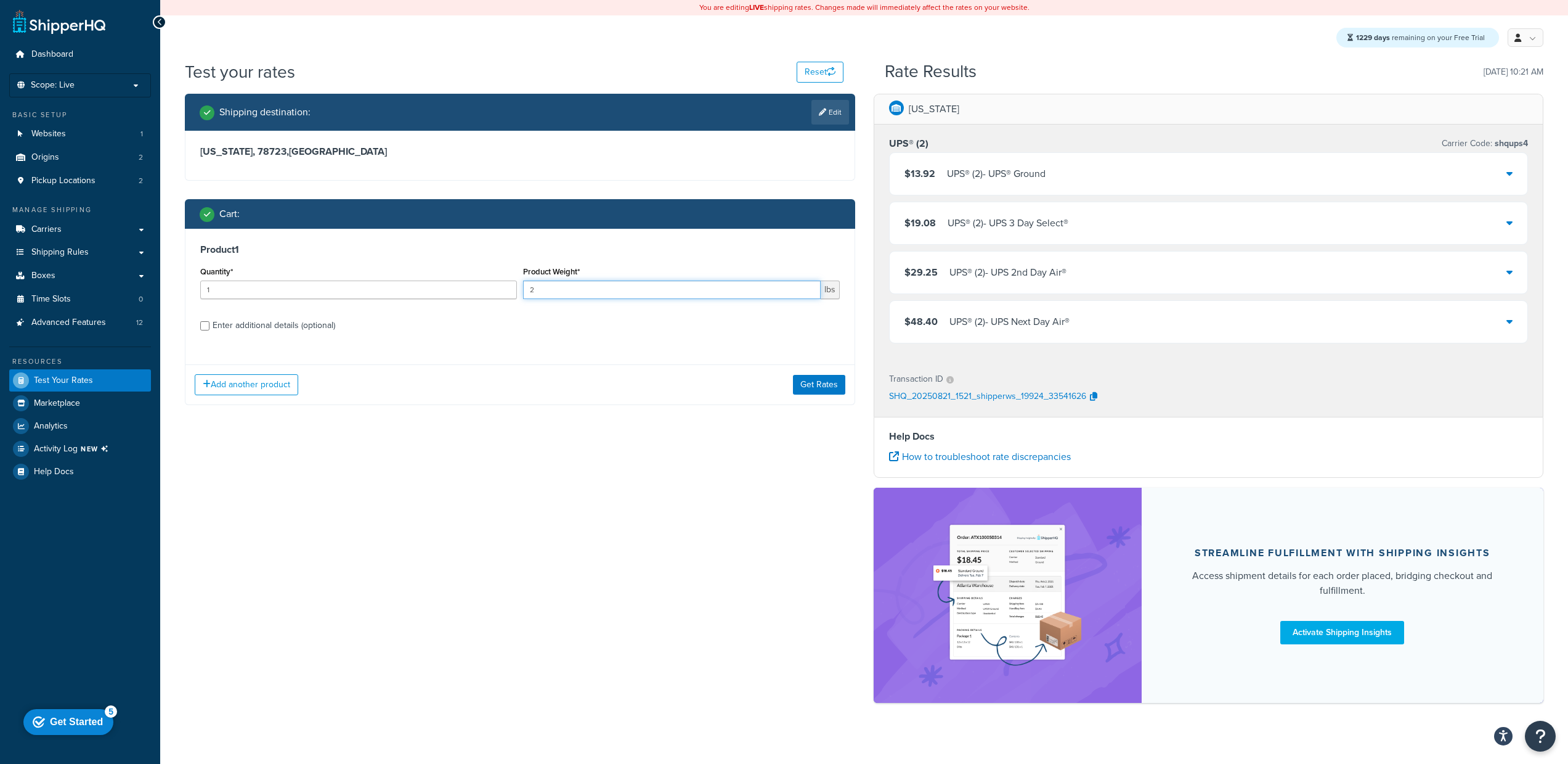
click at [542, 292] on input "2" at bounding box center [671, 290] width 298 height 19
type input "1000"
click at [826, 385] on button "Get Rates" at bounding box center [819, 384] width 53 height 19
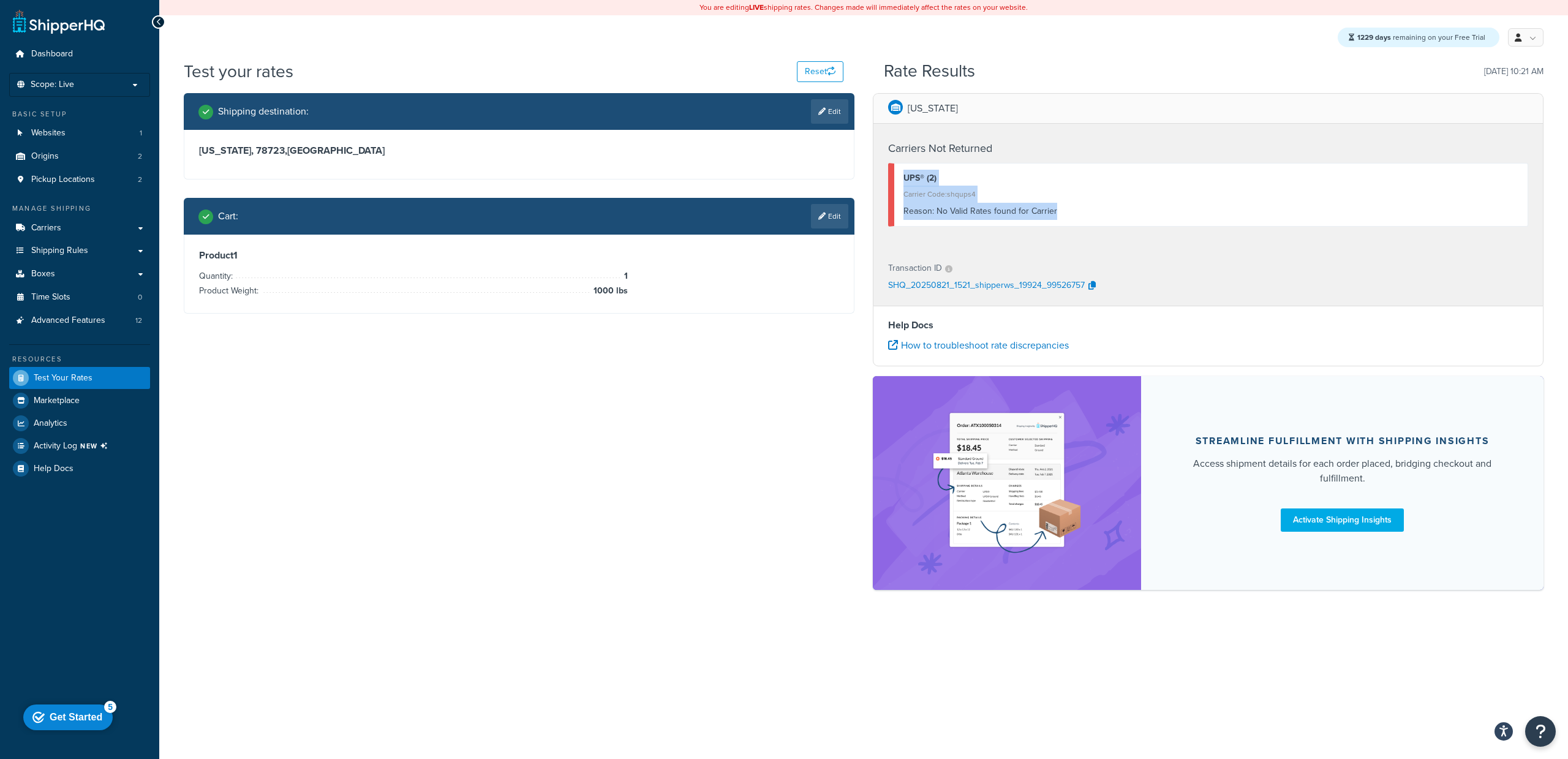
drag, startPoint x: 1058, startPoint y: 209, endPoint x: 896, endPoint y: 175, distance: 165.5
click at [896, 175] on div "UPS® (2) Carrier Code: shqups4 Reason: No Valid Rates found for Carrier" at bounding box center [1208, 194] width 640 height 64
click at [798, 363] on div "Shipping destination : Edit Texas, 78723 , United States Cart : Edit Product 1 …" at bounding box center [864, 348] width 1378 height 509
drag, startPoint x: 944, startPoint y: 178, endPoint x: 907, endPoint y: 177, distance: 37.0
click at [907, 177] on div "UPS® (2)" at bounding box center [1210, 178] width 615 height 17
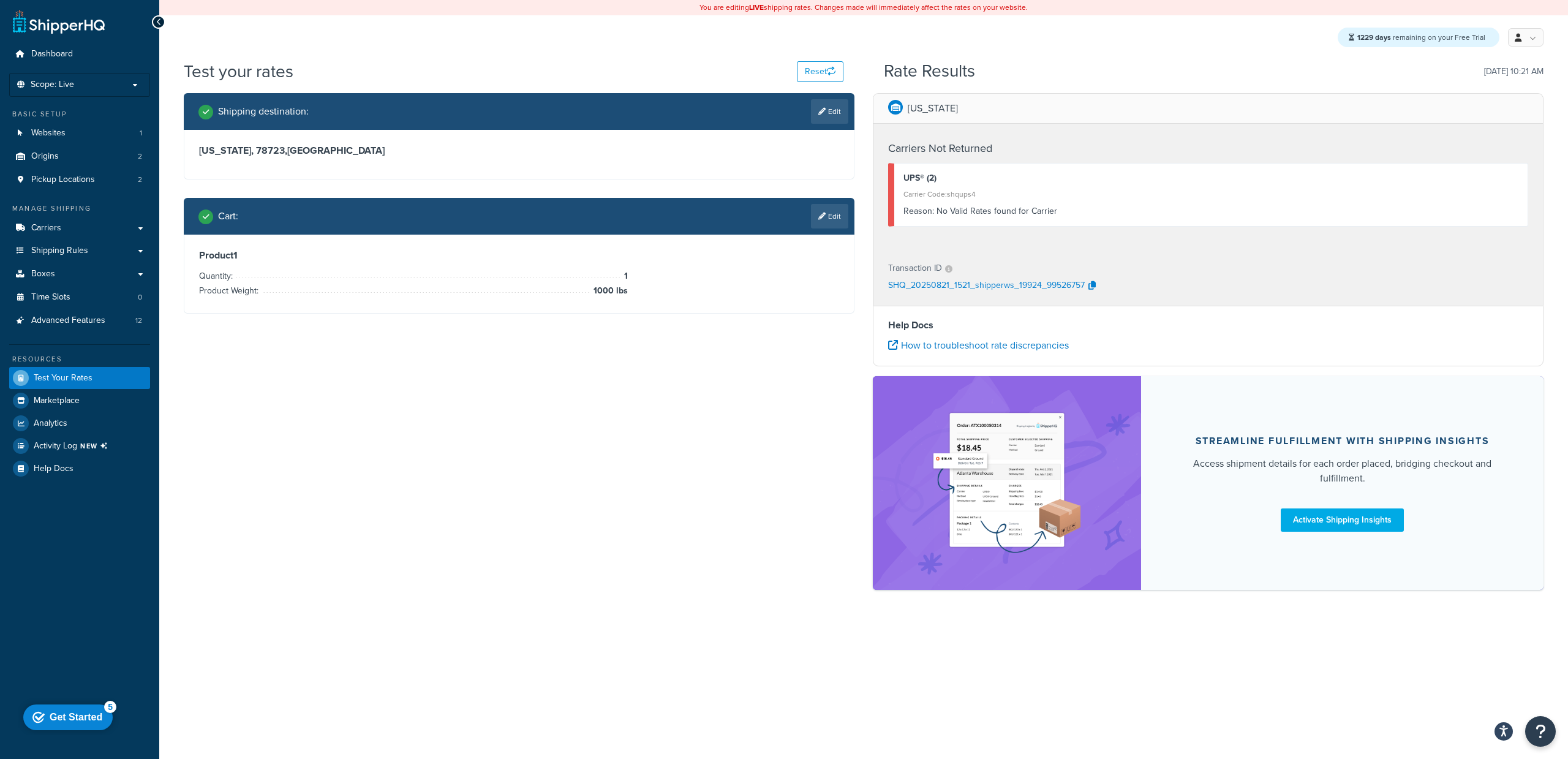
click at [1014, 198] on div "Carrier Code: shqups4" at bounding box center [1210, 193] width 615 height 17
drag, startPoint x: 1060, startPoint y: 209, endPoint x: 899, endPoint y: 205, distance: 161.0
click at [899, 205] on div "UPS® (2) Carrier Code: shqups4 Reason: No Valid Rates found for Carrier" at bounding box center [1208, 194] width 640 height 64
click at [941, 210] on div "Reason: No Valid Rates found for Carrier" at bounding box center [1210, 211] width 615 height 17
drag, startPoint x: 968, startPoint y: 209, endPoint x: 1071, endPoint y: 209, distance: 103.0
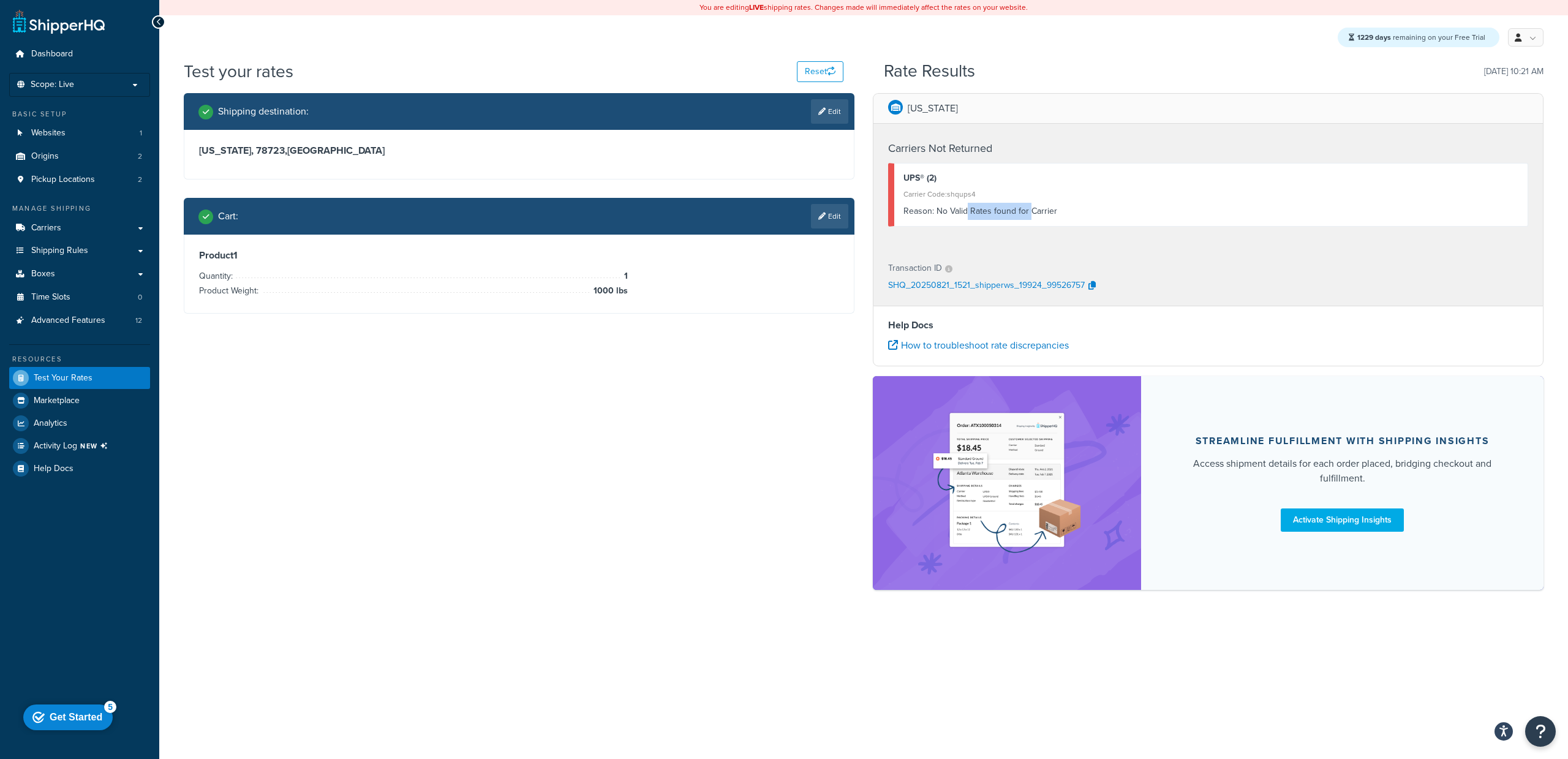
click at [1035, 210] on div "Reason: No Valid Rates found for Carrier" at bounding box center [1210, 211] width 615 height 17
click at [1073, 209] on div "Reason: No Valid Rates found for Carrier" at bounding box center [1210, 211] width 615 height 17
click at [757, 422] on div "Shipping destination : Edit Texas, 78723 , United States Cart : Edit Product 1 …" at bounding box center [864, 348] width 1378 height 509
click at [61, 377] on span "Test Your Rates" at bounding box center [63, 378] width 59 height 10
click at [821, 219] on icon at bounding box center [821, 216] width 7 height 7
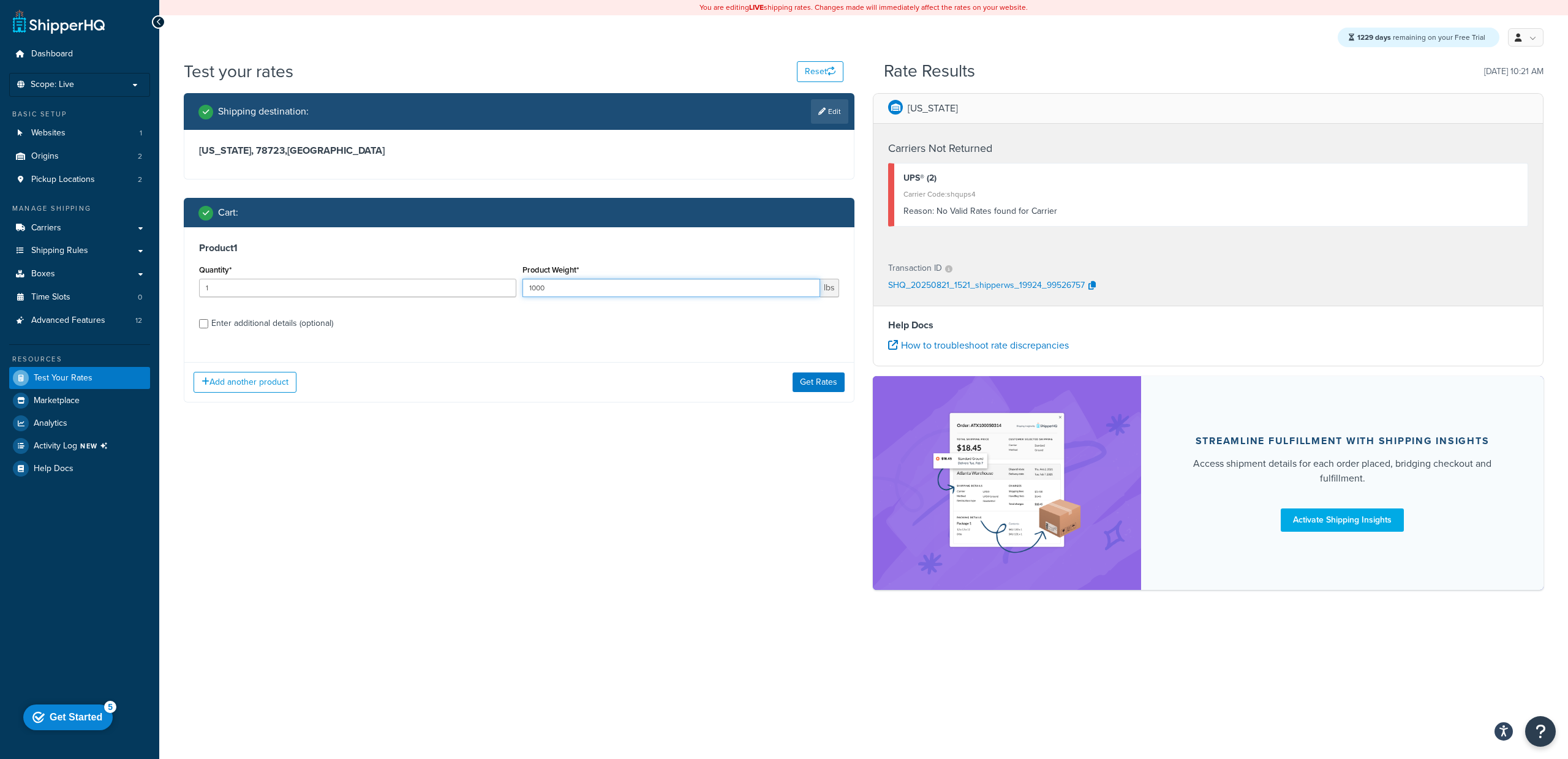
click at [601, 290] on input "1000" at bounding box center [671, 288] width 298 height 19
type input "2"
click at [828, 378] on button "Get Rates" at bounding box center [819, 382] width 52 height 19
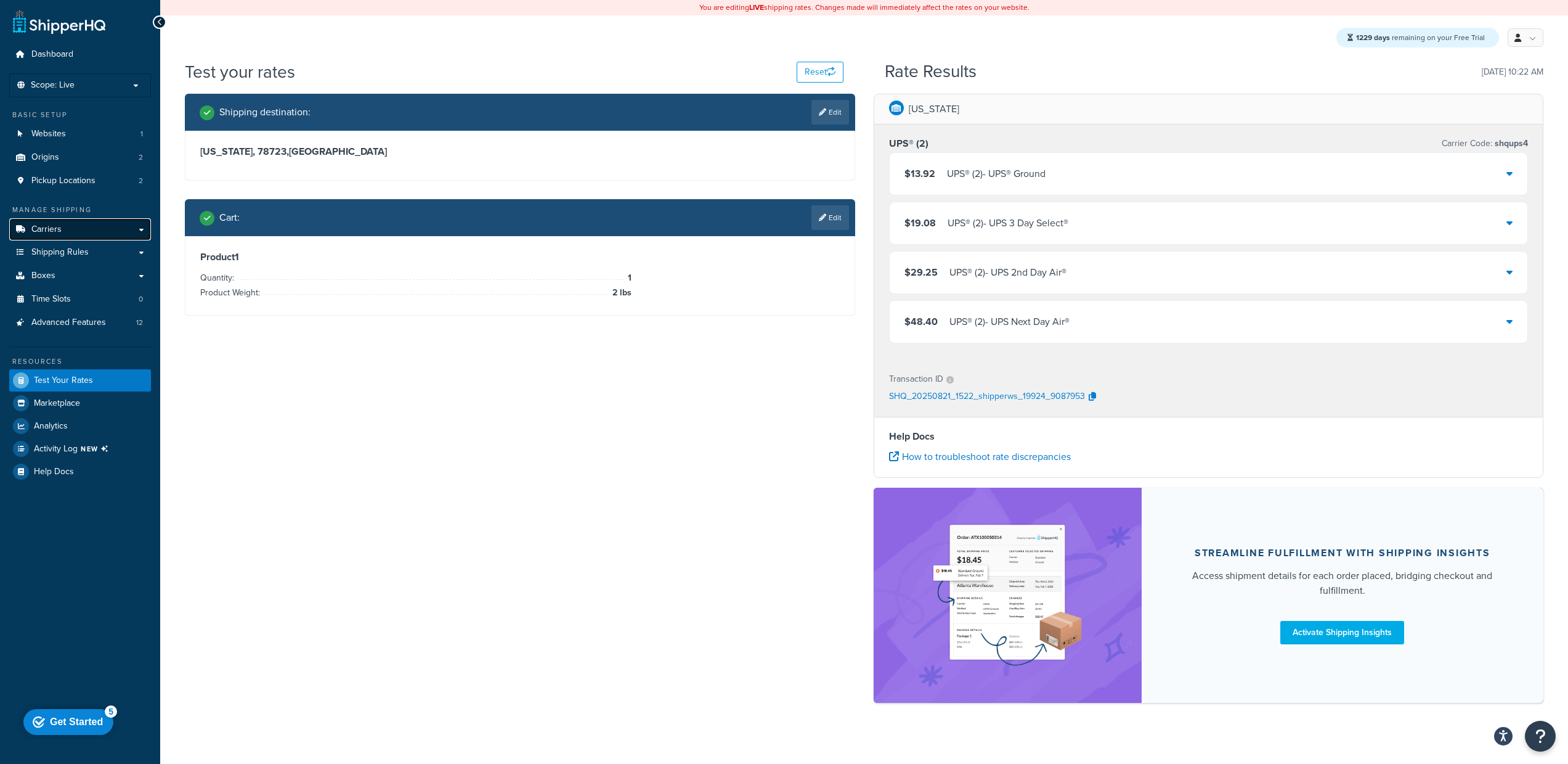
click at [75, 233] on link "Carriers" at bounding box center [79, 230] width 142 height 23
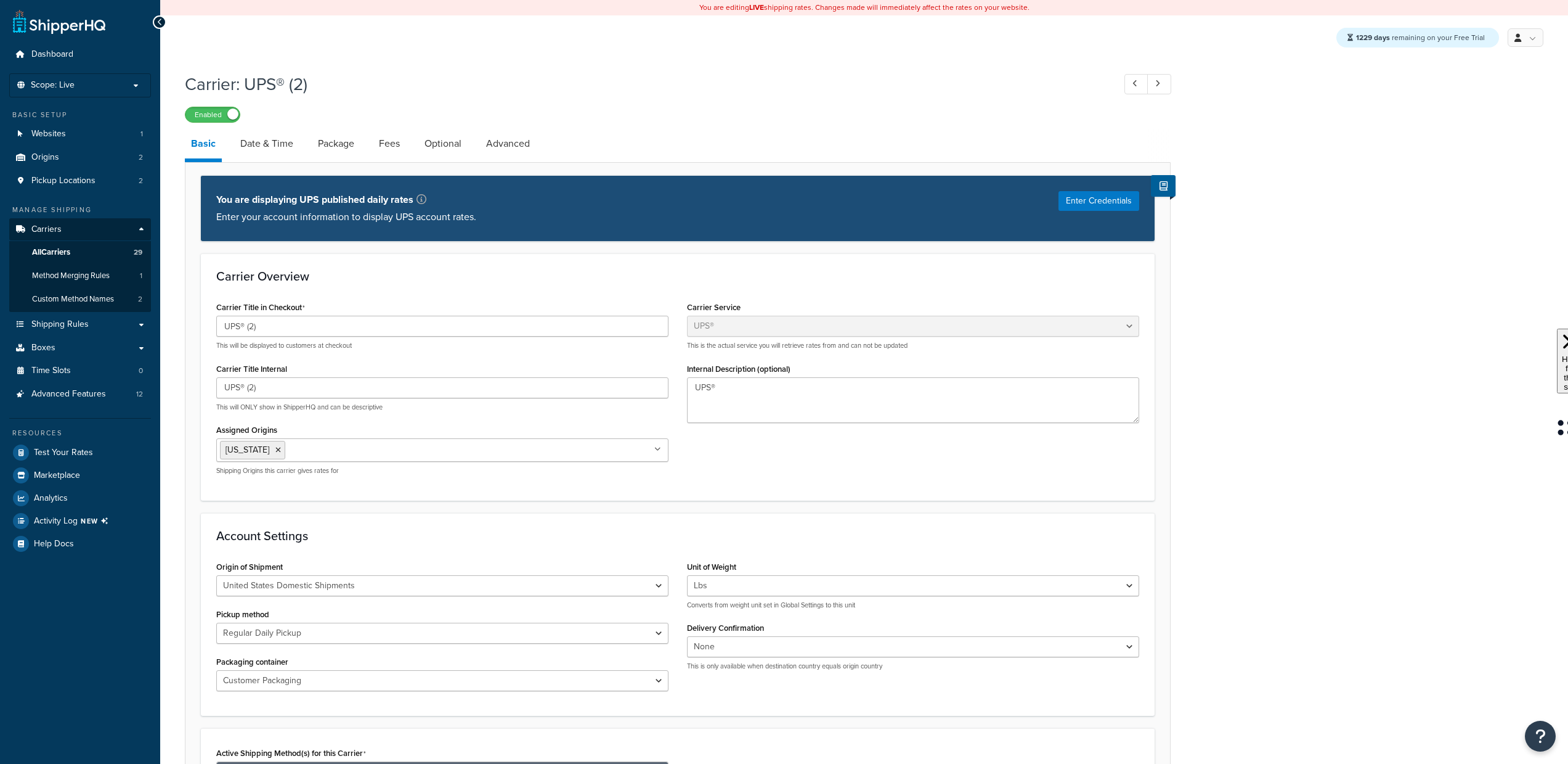
select select "ups"
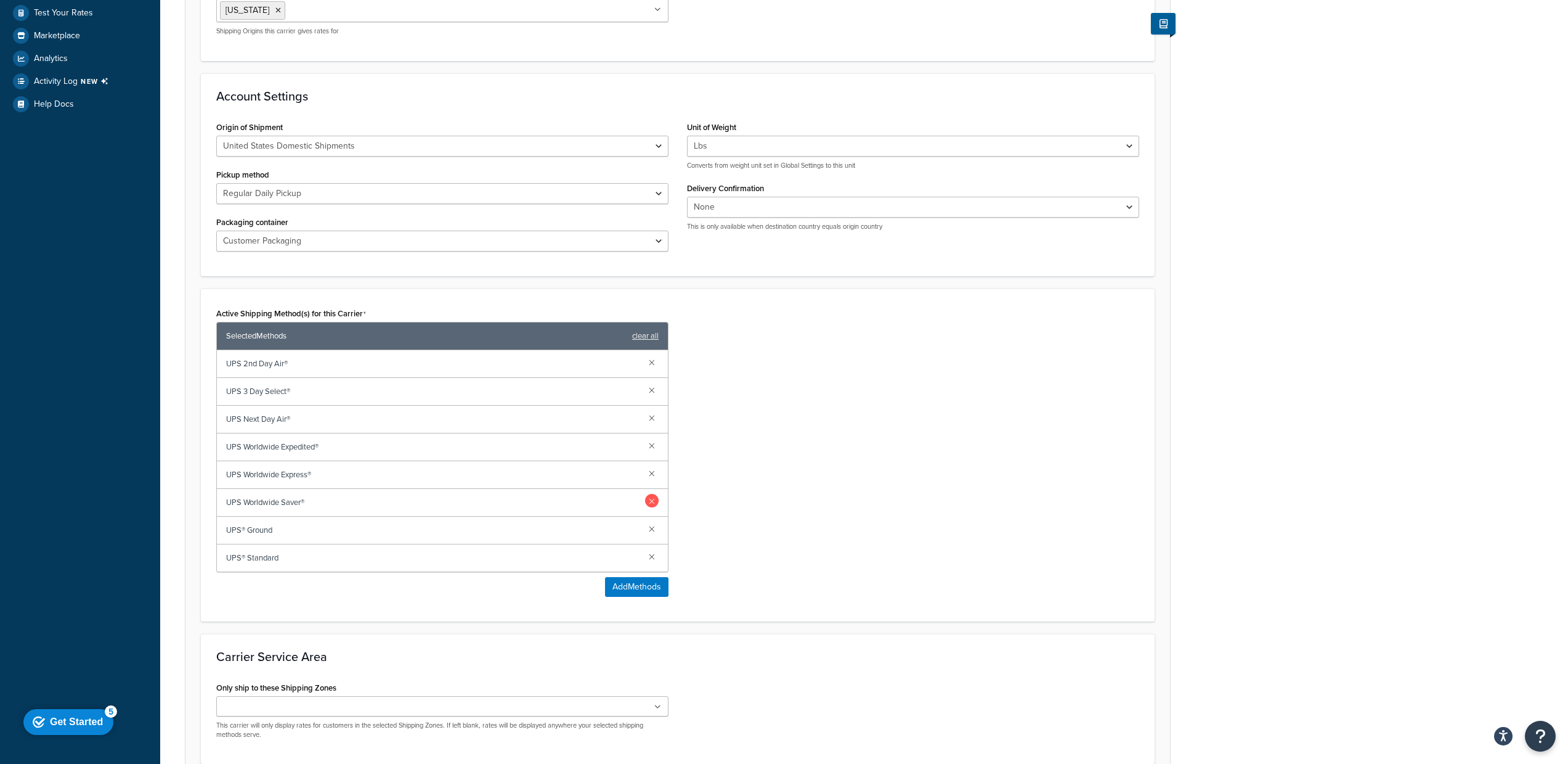
click at [652, 501] on link at bounding box center [652, 500] width 14 height 14
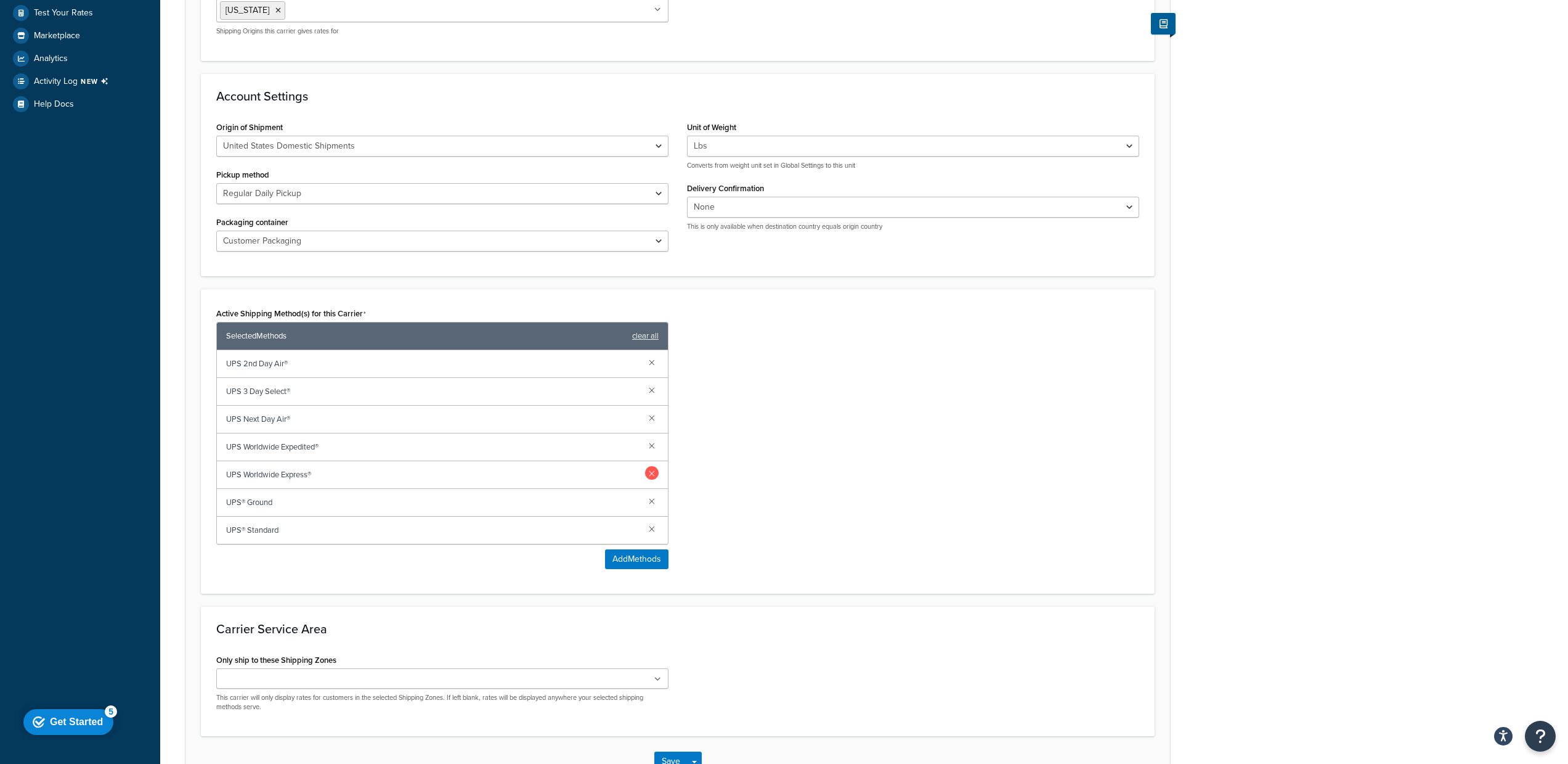
click at [651, 477] on link at bounding box center [652, 473] width 14 height 14
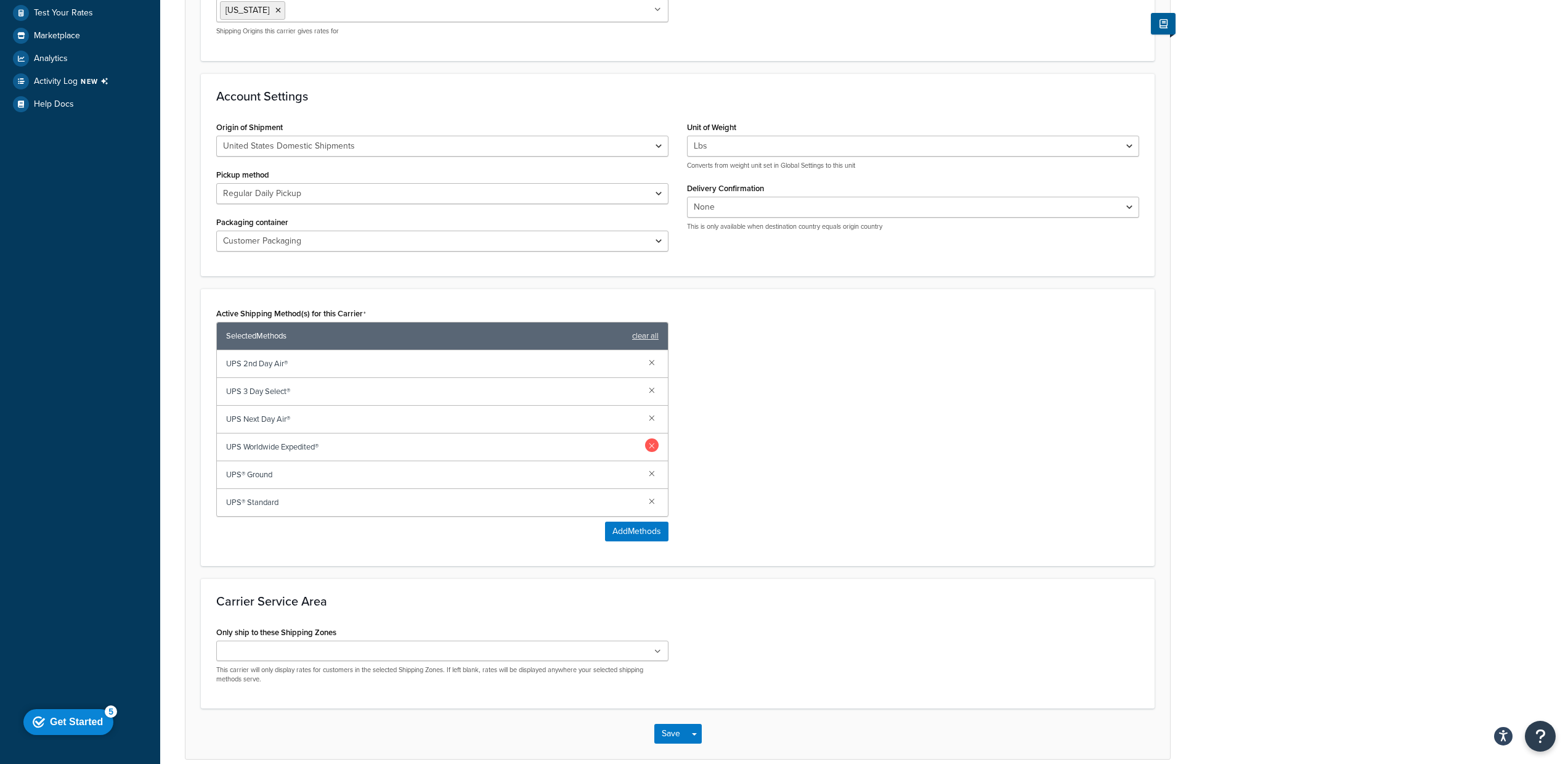
click at [653, 446] on link at bounding box center [652, 444] width 14 height 14
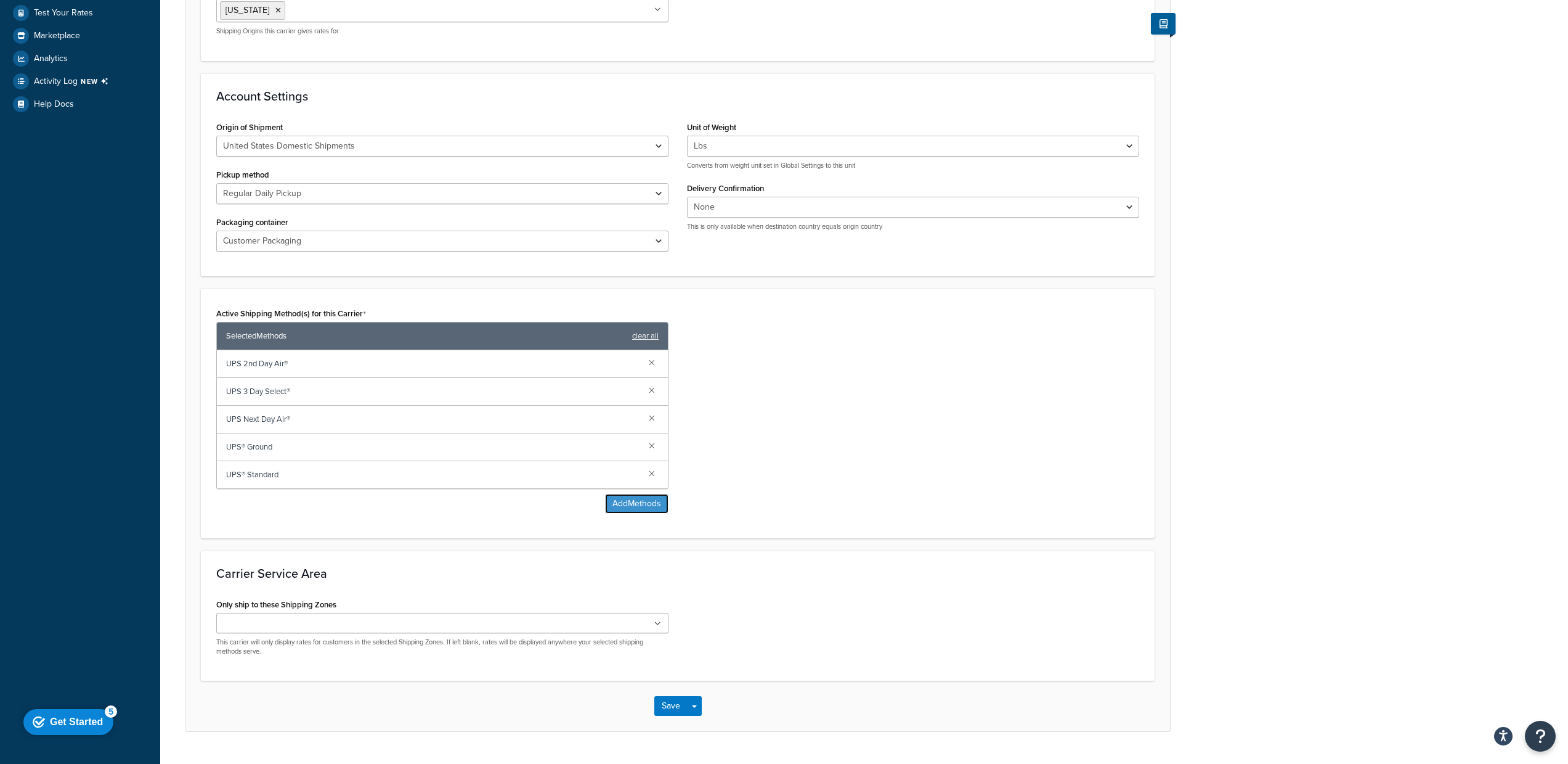
drag, startPoint x: 628, startPoint y: 502, endPoint x: 574, endPoint y: 504, distance: 54.0
click at [576, 499] on div "Active Shipping Method(s) for this Carrier Selected Methods clear all UPS 2nd D…" at bounding box center [443, 409] width 452 height 209
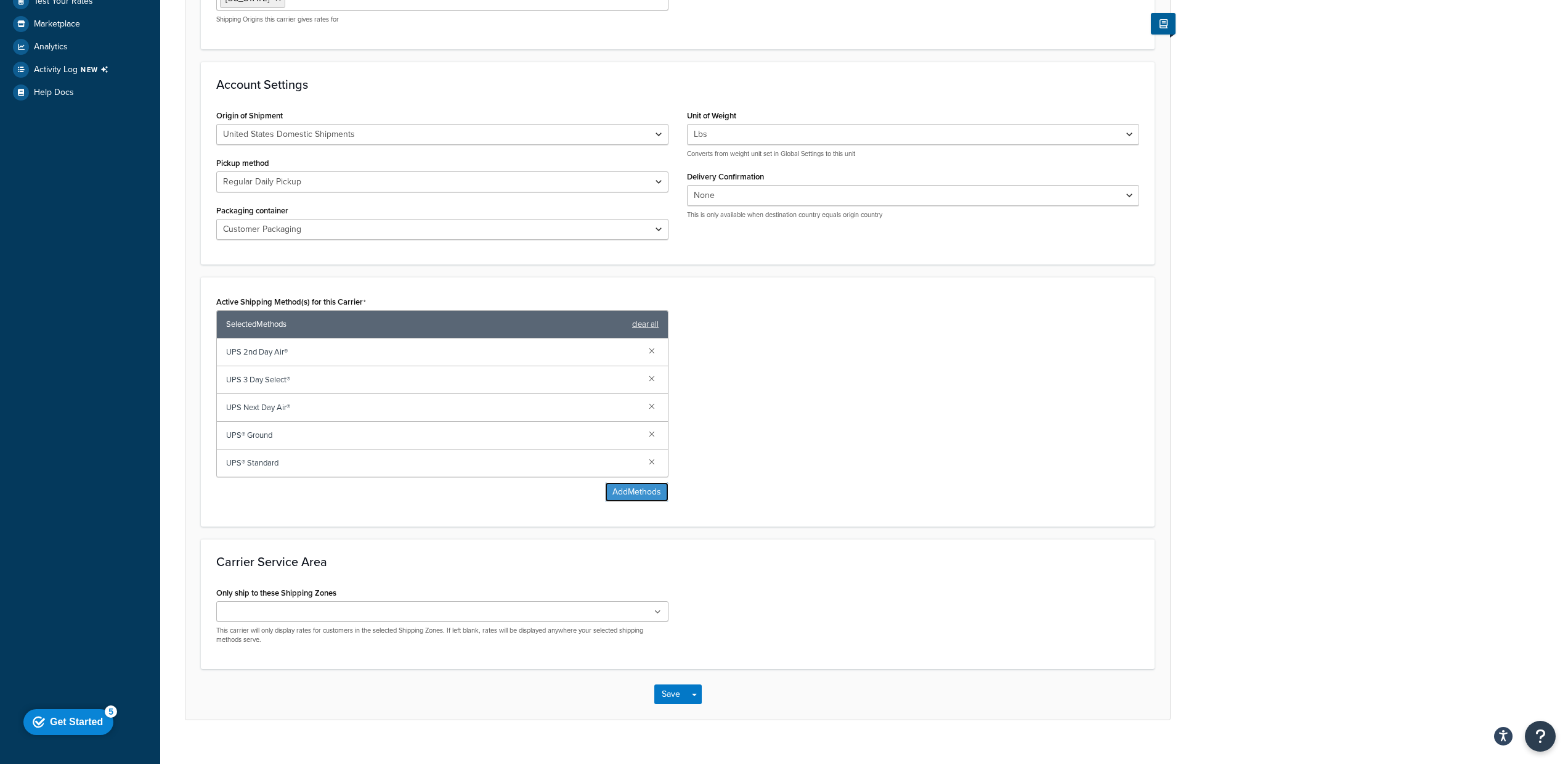
scroll to position [469, 0]
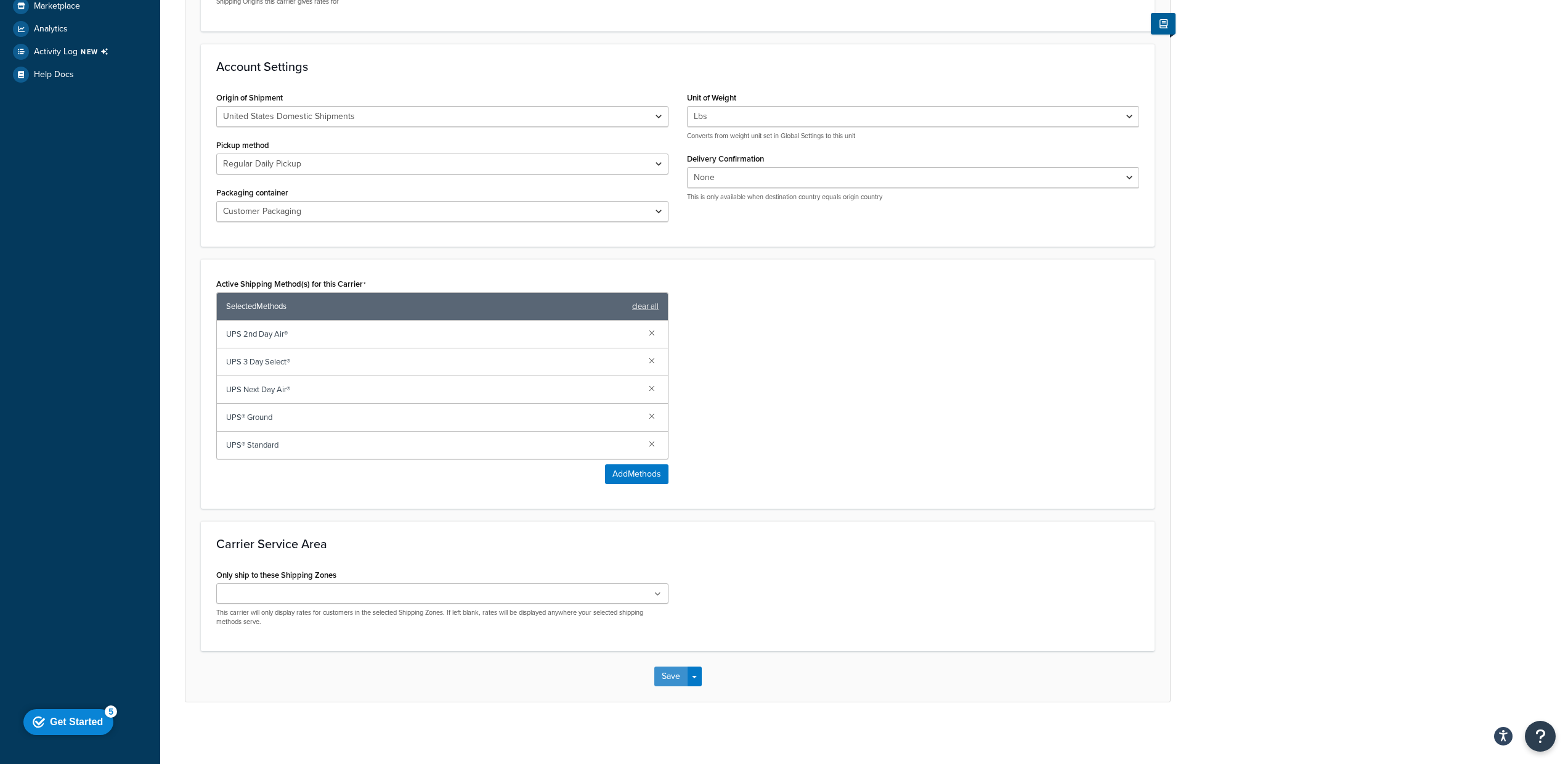
click at [673, 672] on button "Save" at bounding box center [670, 676] width 33 height 19
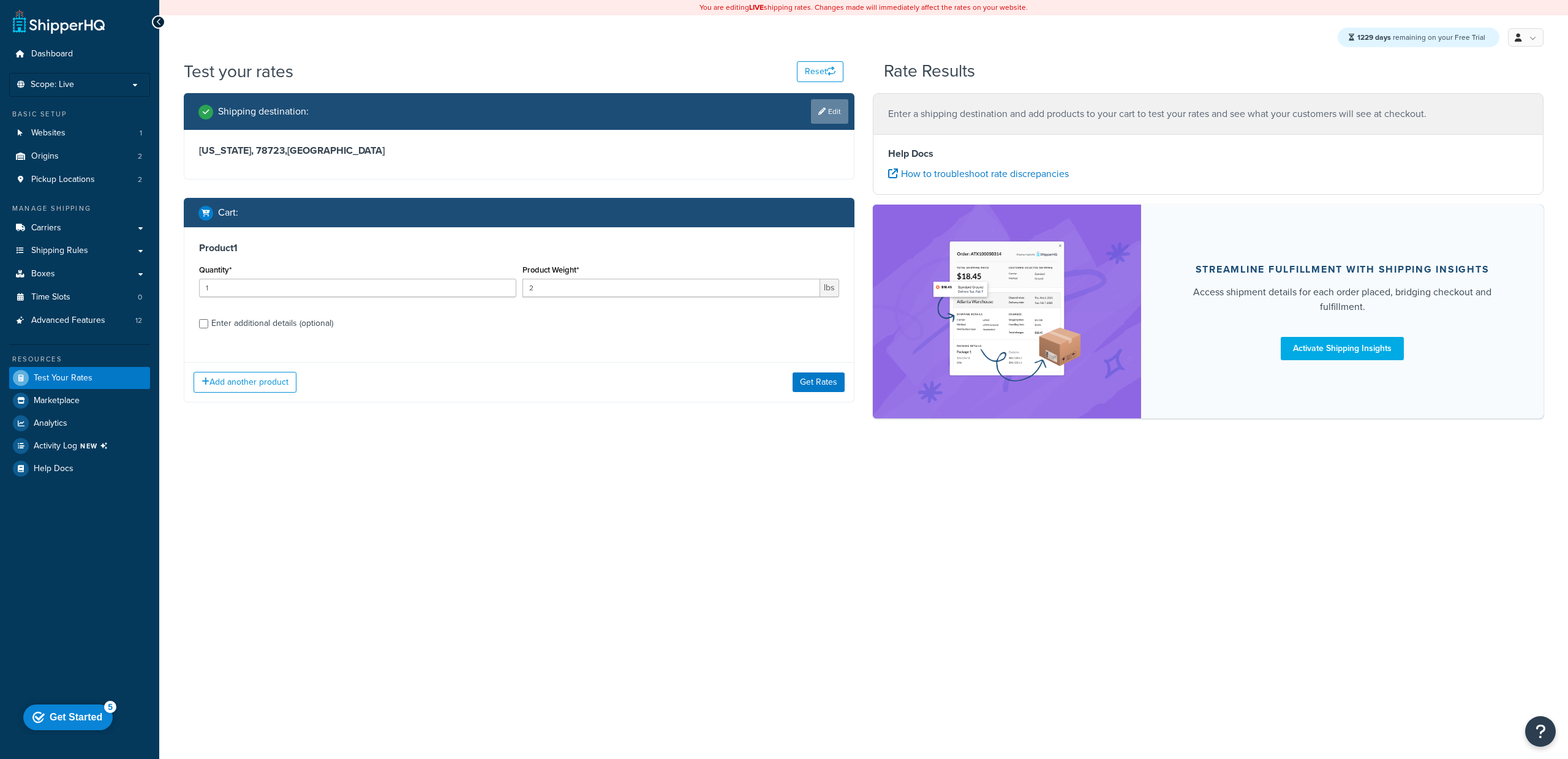
click at [839, 104] on link "Edit" at bounding box center [829, 111] width 37 height 24
select select "[GEOGRAPHIC_DATA]"
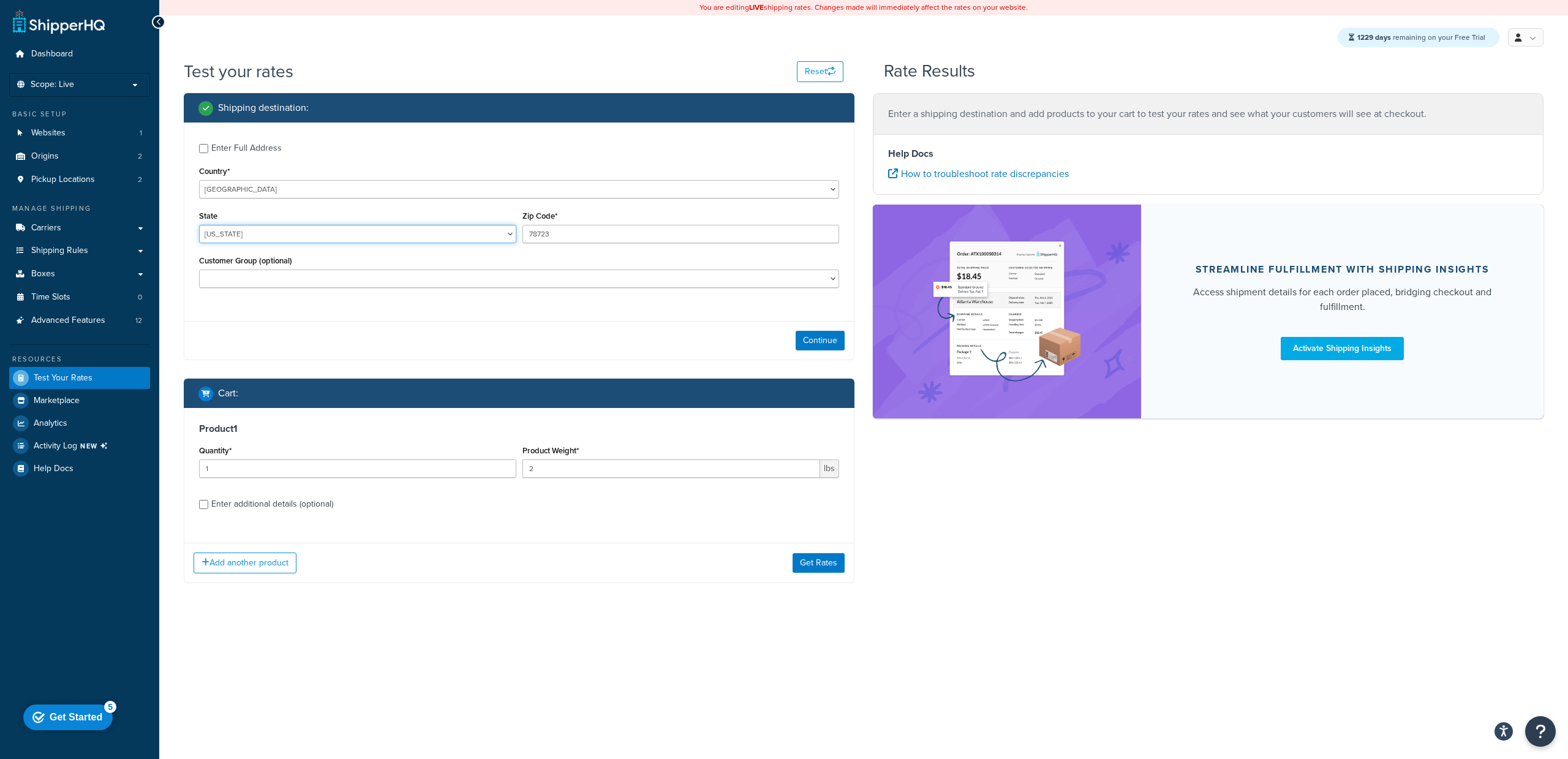
click at [266, 236] on select "[US_STATE] [US_STATE] [US_STATE] [US_STATE] [US_STATE] Armed Forces Americas Ar…" at bounding box center [358, 234] width 317 height 19
click at [234, 191] on select "United States United Kingdom Afghanistan Åland Islands Albania Algeria American…" at bounding box center [519, 189] width 640 height 19
select select "GB"
click at [199, 180] on select "United States United Kingdom Afghanistan Åland Islands Albania Algeria American…" at bounding box center [519, 189] width 640 height 19
type input "TX"
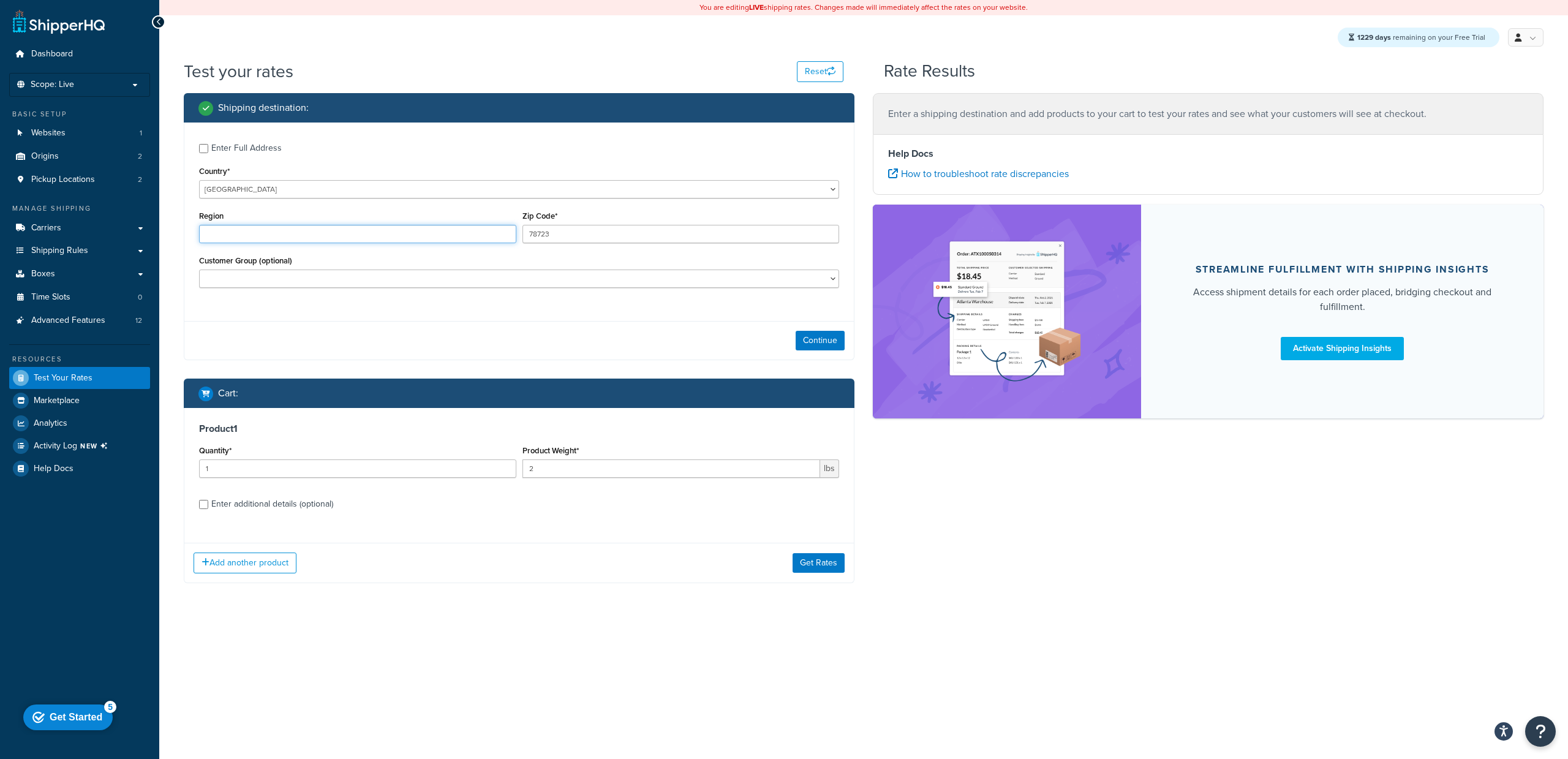
click at [262, 235] on input "Region" at bounding box center [358, 234] width 317 height 19
click at [591, 231] on input "78723" at bounding box center [681, 234] width 317 height 19
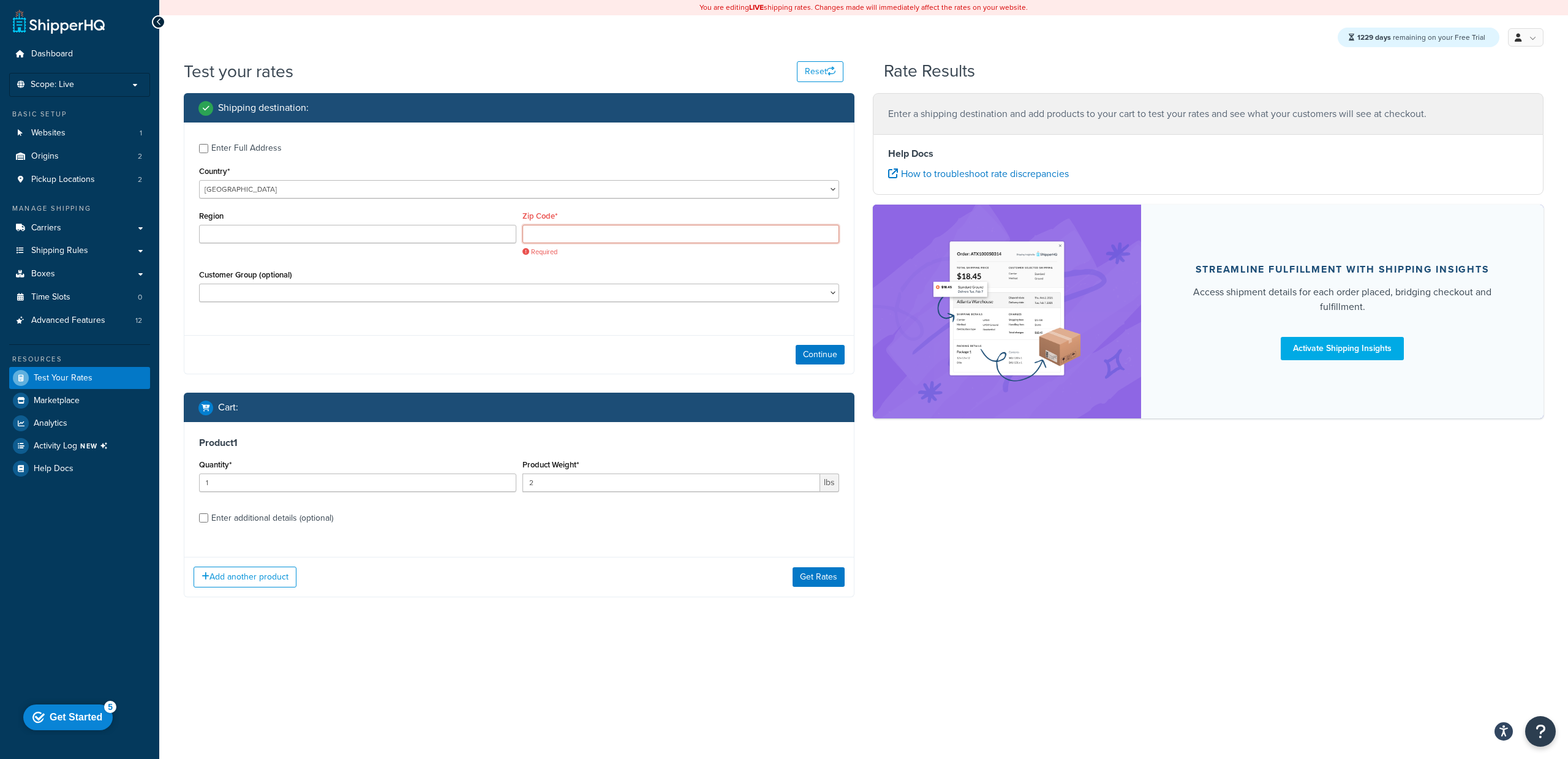
paste input "E1 7DB"
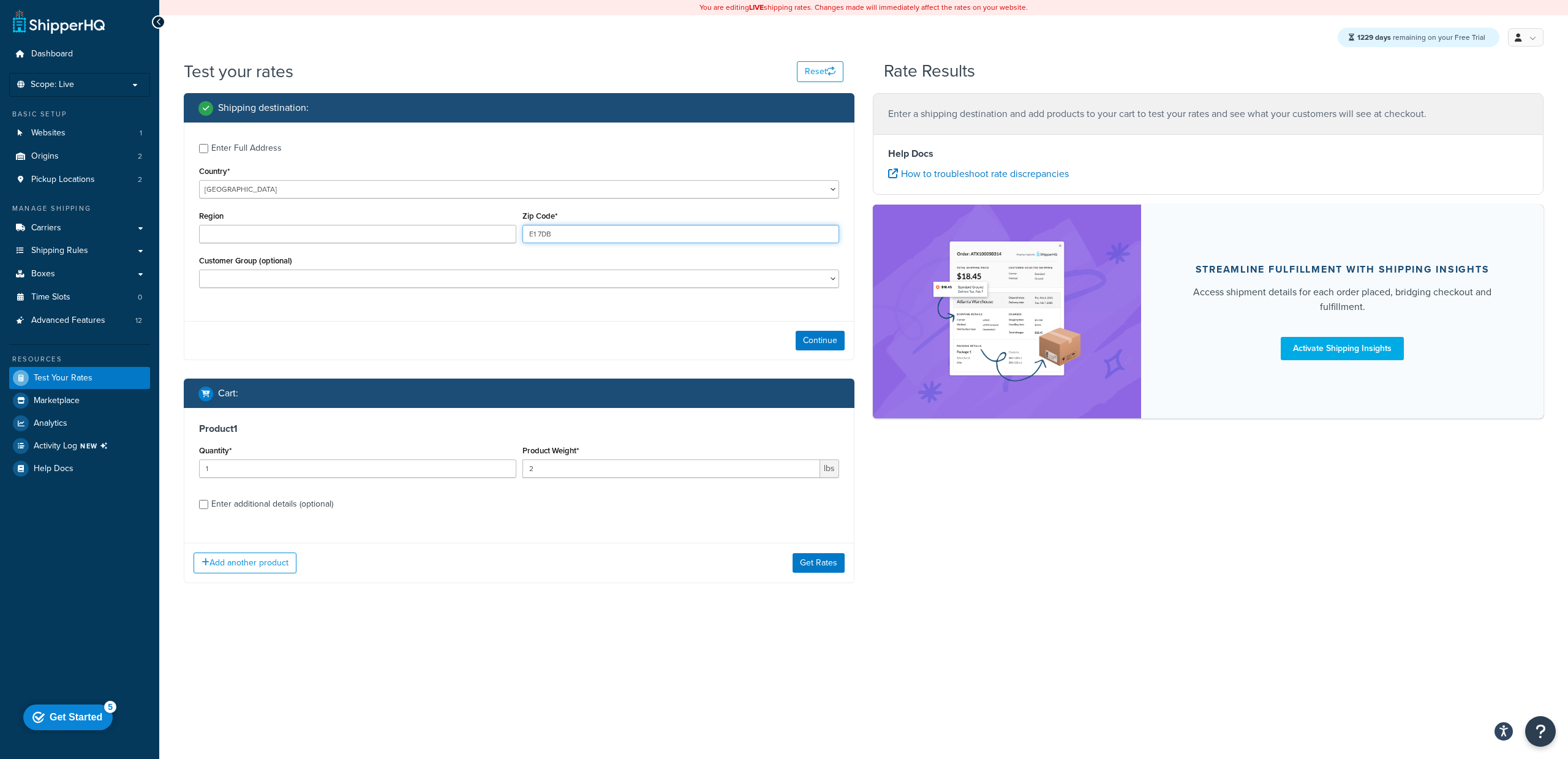
type input "E1 7DB"
click at [581, 318] on div "Enter Full Address Country* United States United Kingdom Afghanistan Åland Isla…" at bounding box center [519, 241] width 670 height 238
click at [817, 346] on button "Continue" at bounding box center [819, 340] width 49 height 19
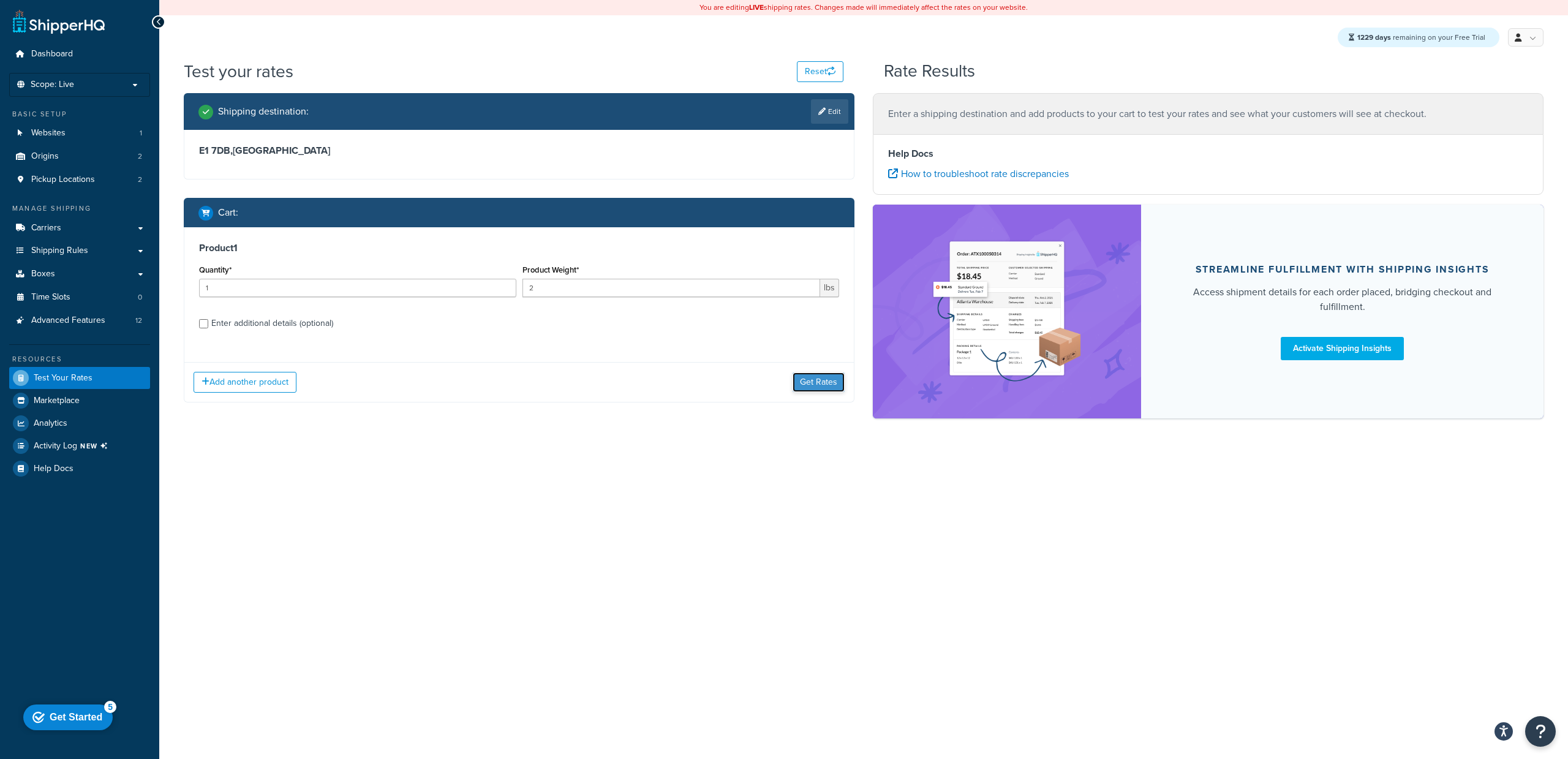
click at [808, 378] on button "Get Rates" at bounding box center [819, 382] width 52 height 19
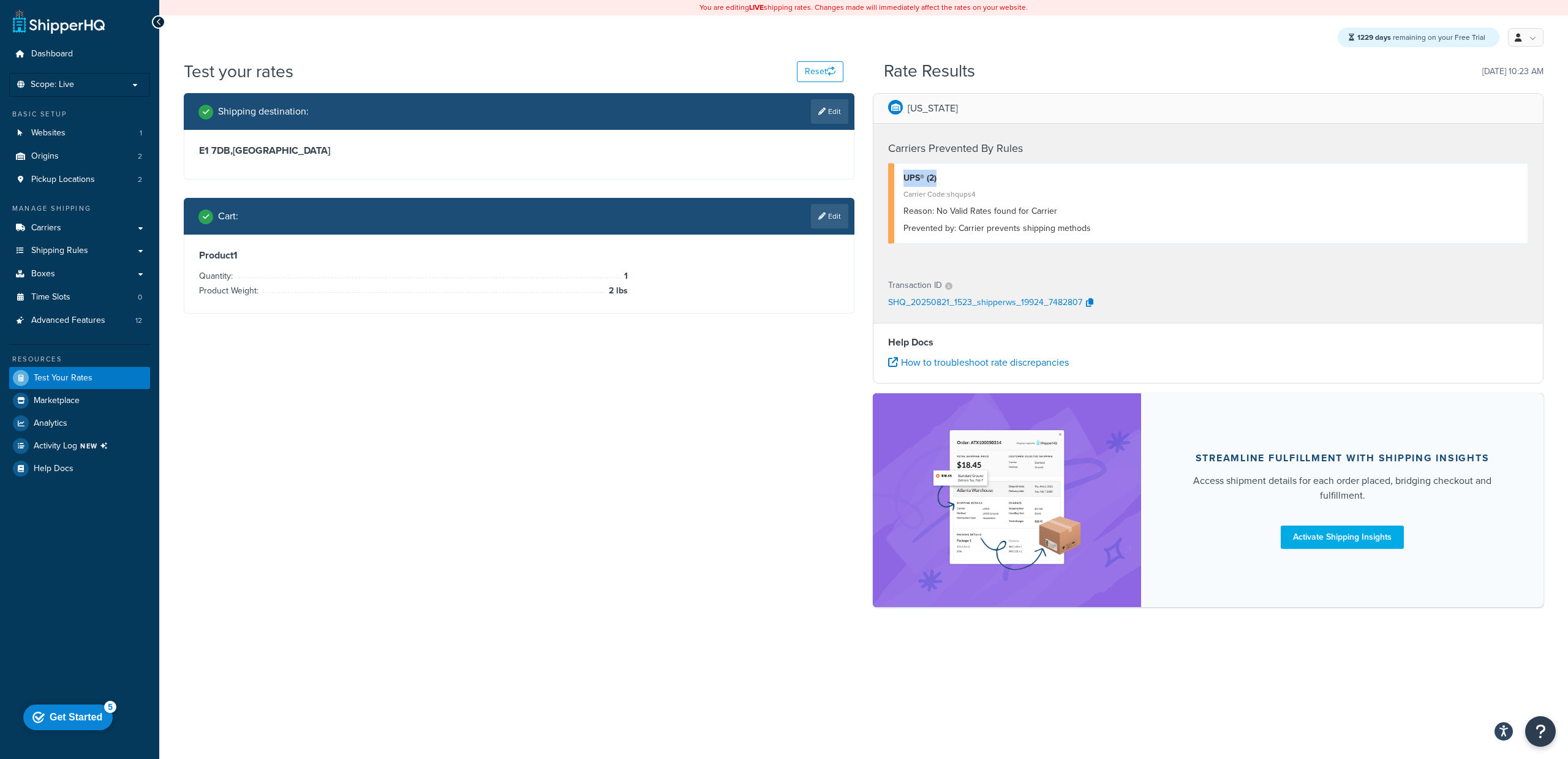
drag, startPoint x: 940, startPoint y: 180, endPoint x: 903, endPoint y: 179, distance: 37.0
click at [903, 179] on div "UPS® (2)" at bounding box center [1210, 178] width 615 height 17
click at [903, 180] on div "UPS® (2)" at bounding box center [1210, 178] width 615 height 17
drag, startPoint x: 905, startPoint y: 209, endPoint x: 1072, endPoint y: 224, distance: 167.7
click at [1072, 225] on div "UPS® (2) Carrier Code: shqups4 Reason: No Valid Rates found for Carrier Prevent…" at bounding box center [1208, 203] width 640 height 81
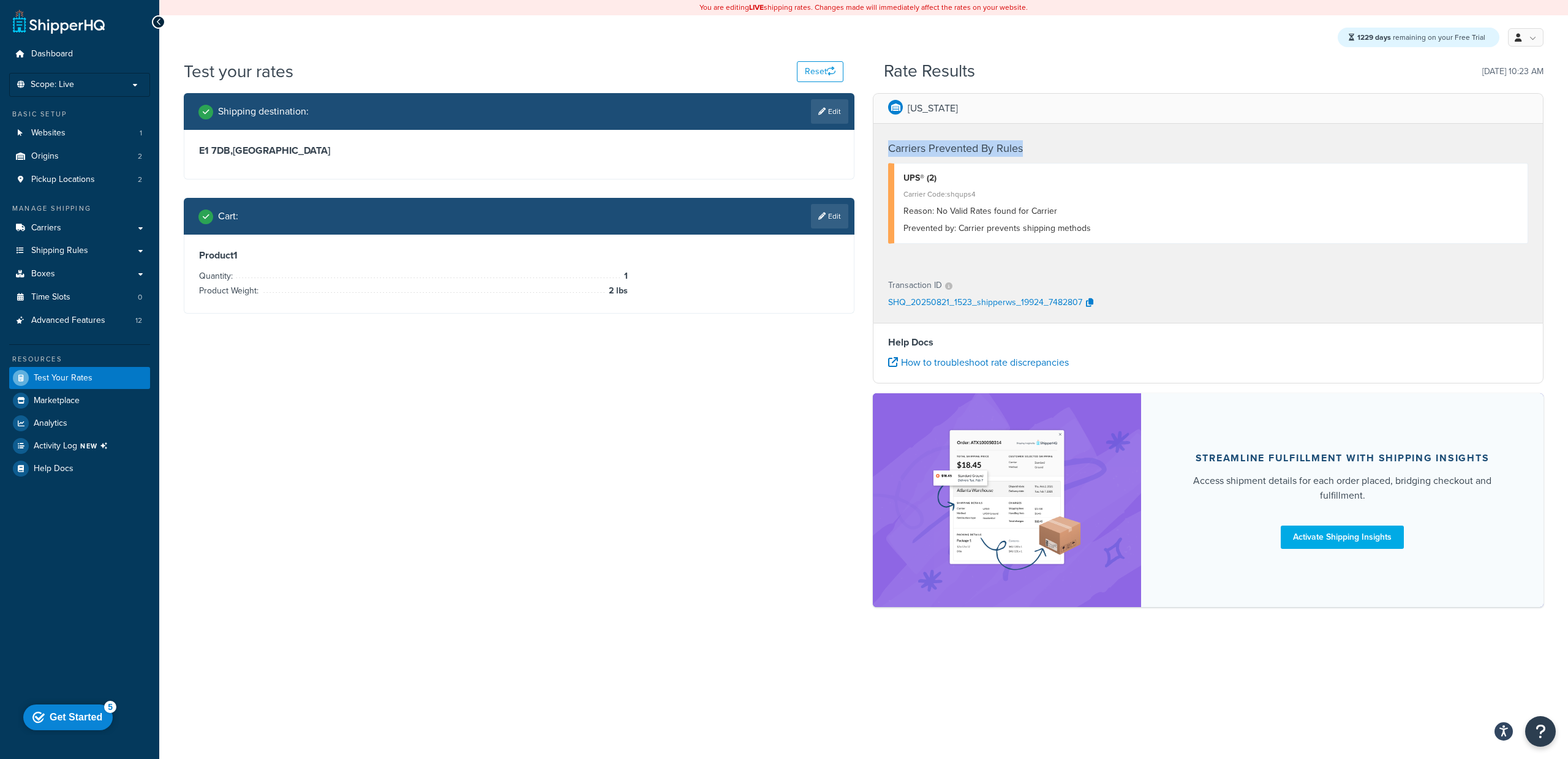
drag, startPoint x: 1029, startPoint y: 151, endPoint x: 886, endPoint y: 147, distance: 143.1
click at [886, 147] on div "Carriers Prevented By Rules UPS® (2) Carrier Code: shqups4 Reason: No Valid Rat…" at bounding box center [1208, 195] width 670 height 143
click at [932, 151] on h4 "Carriers Prevented By Rules" at bounding box center [1208, 148] width 640 height 17
click at [1063, 151] on h4 "Carriers Prevented By Rules" at bounding box center [1208, 148] width 640 height 17
click at [826, 116] on link "Edit" at bounding box center [829, 111] width 37 height 24
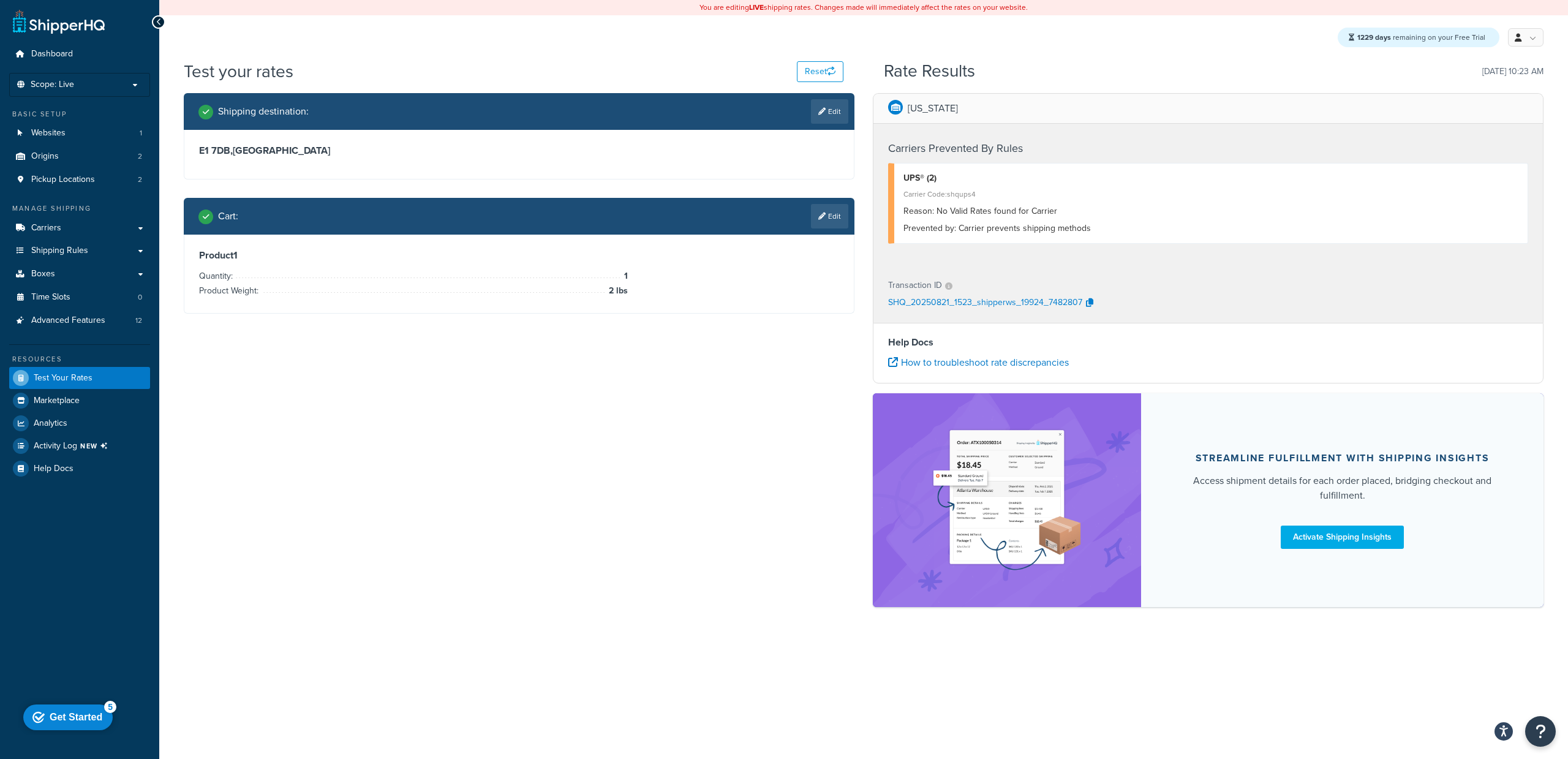
select select "GB"
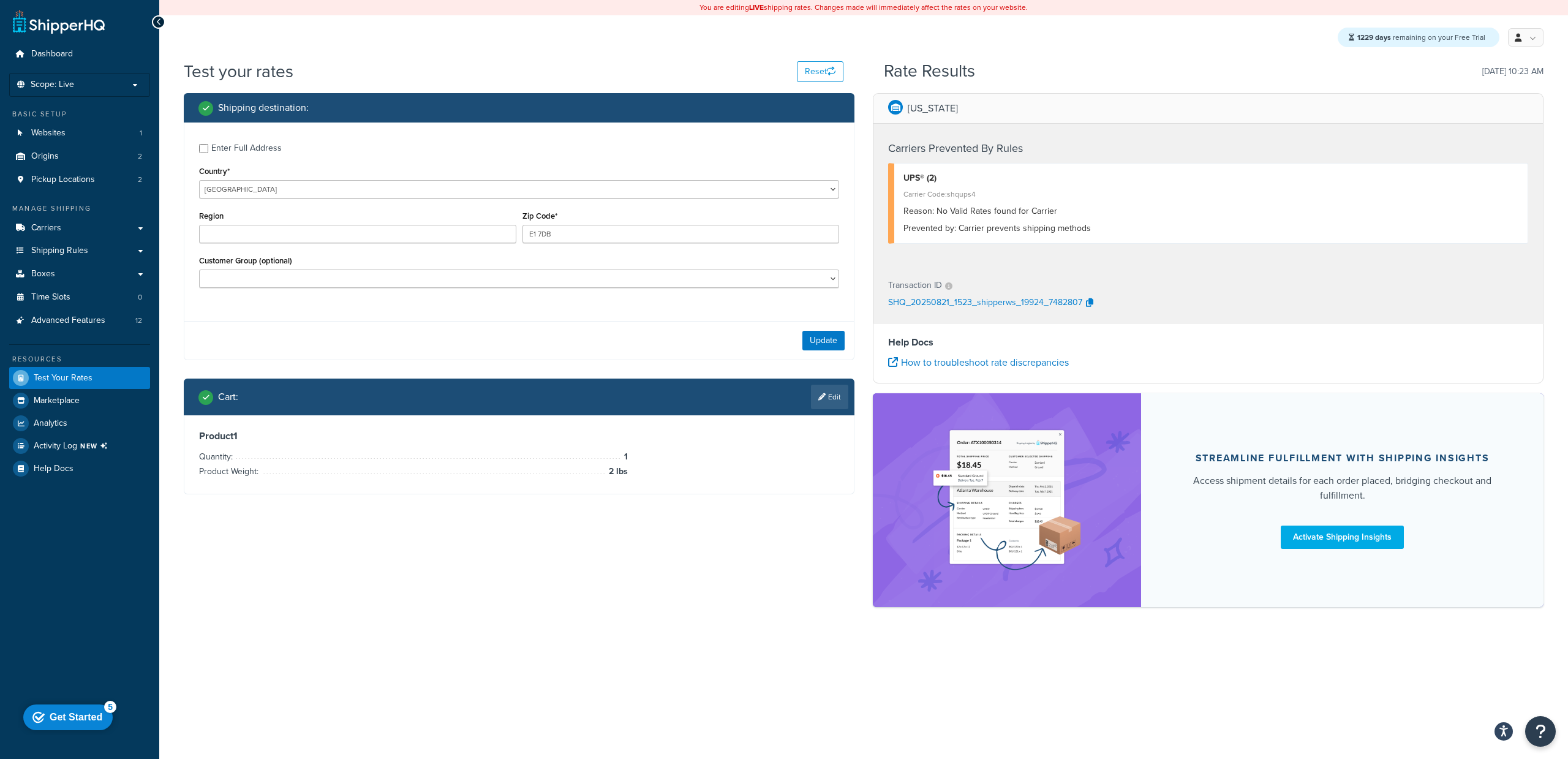
click at [578, 247] on div "Zip Code* E1 7DB" at bounding box center [681, 230] width 323 height 44
click at [579, 236] on input "E1 7DB" at bounding box center [681, 234] width 317 height 19
click at [448, 177] on div "Country* United States United Kingdom Afghanistan Åland Islands Albania Algeria…" at bounding box center [519, 180] width 640 height 35
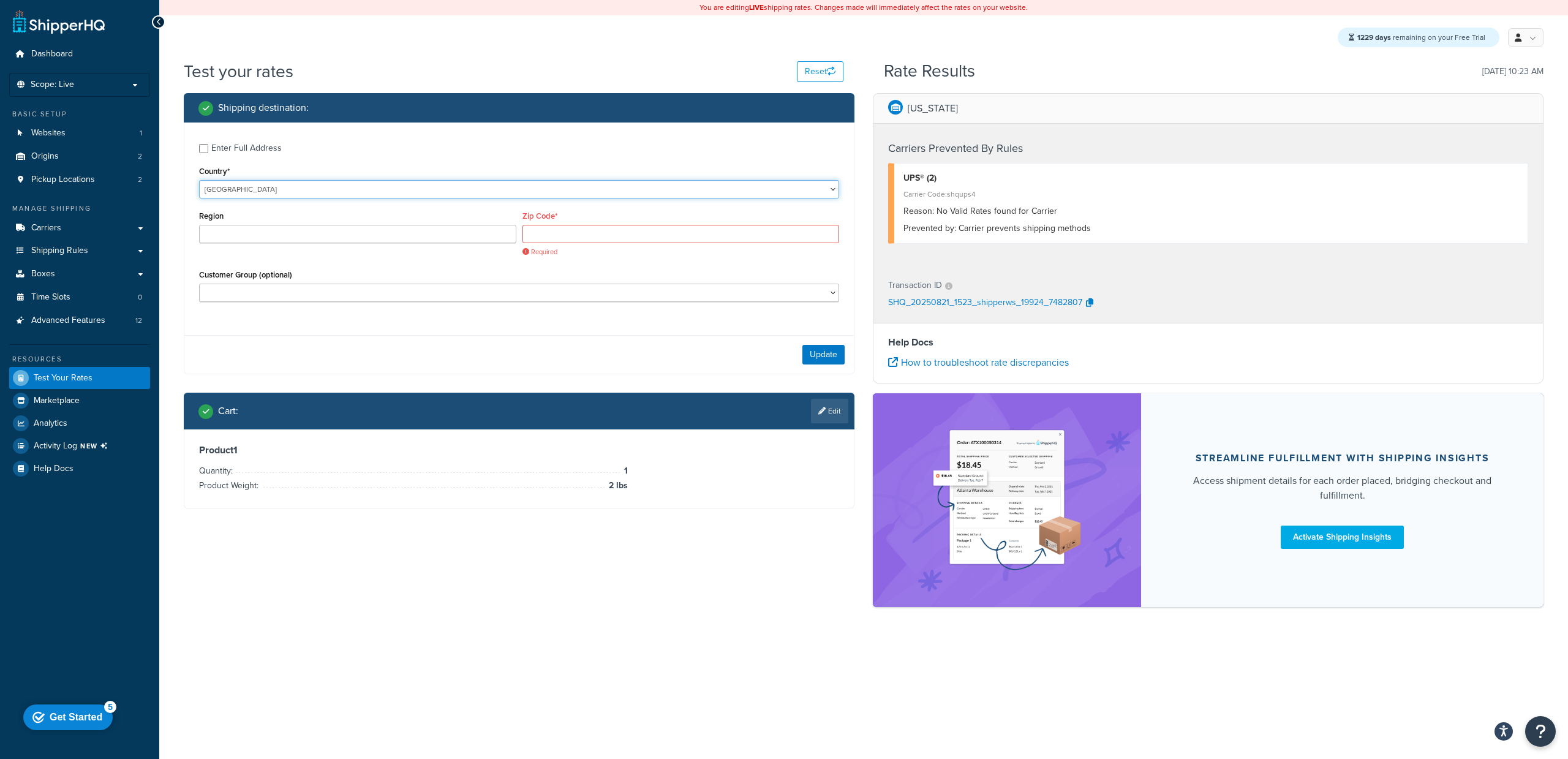
click at [428, 189] on select "United States United Kingdom Afghanistan Åland Islands Albania Algeria American…" at bounding box center [519, 189] width 640 height 19
select select "US"
click at [199, 180] on select "United States United Kingdom Afghanistan Åland Islands Albania Algeria American…" at bounding box center [519, 189] width 640 height 19
click at [482, 139] on label "Enter Full Address" at bounding box center [525, 147] width 628 height 19
click at [208, 144] on input "Enter Full Address" at bounding box center [203, 148] width 9 height 9
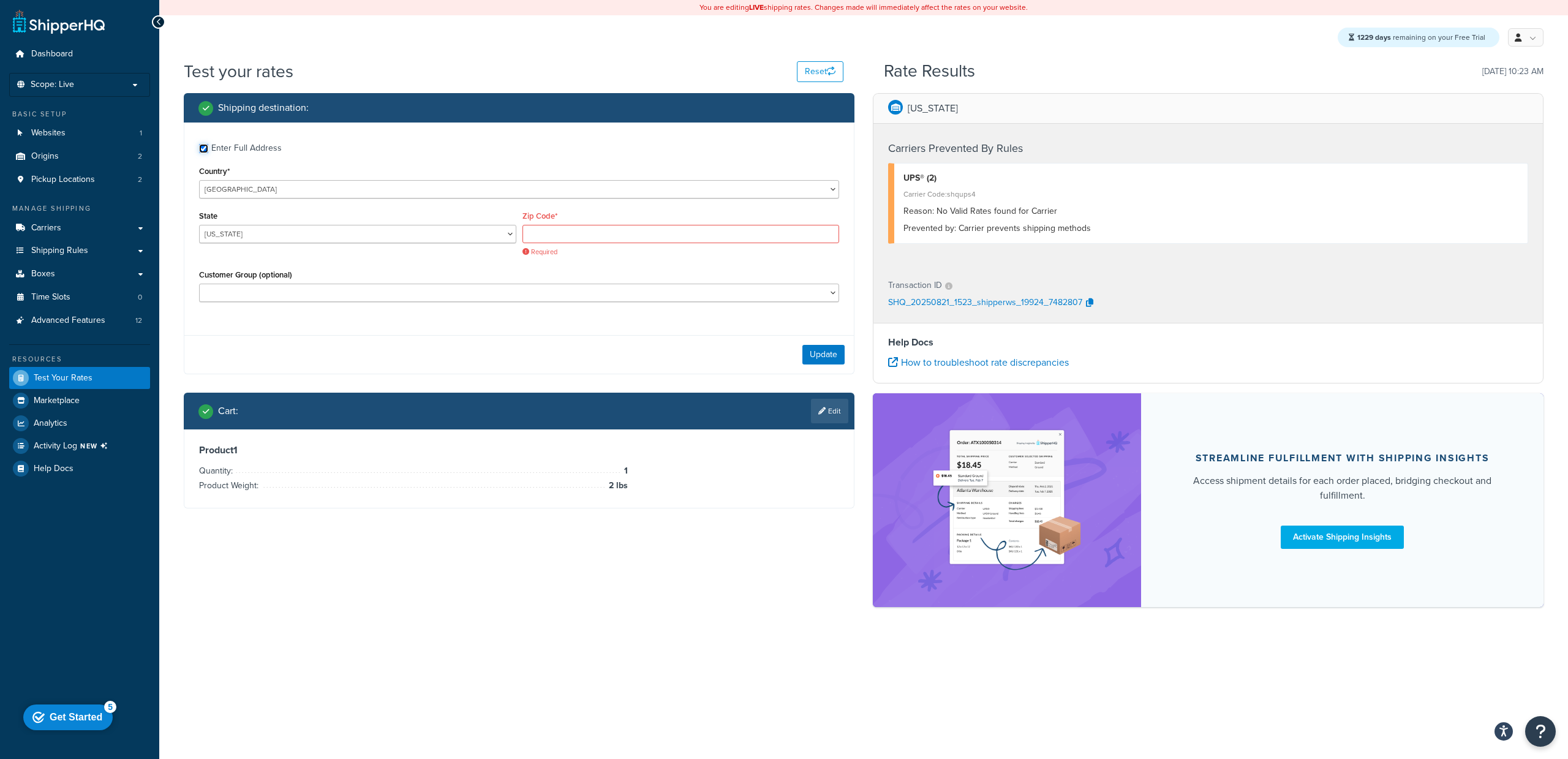
checkbox input "true"
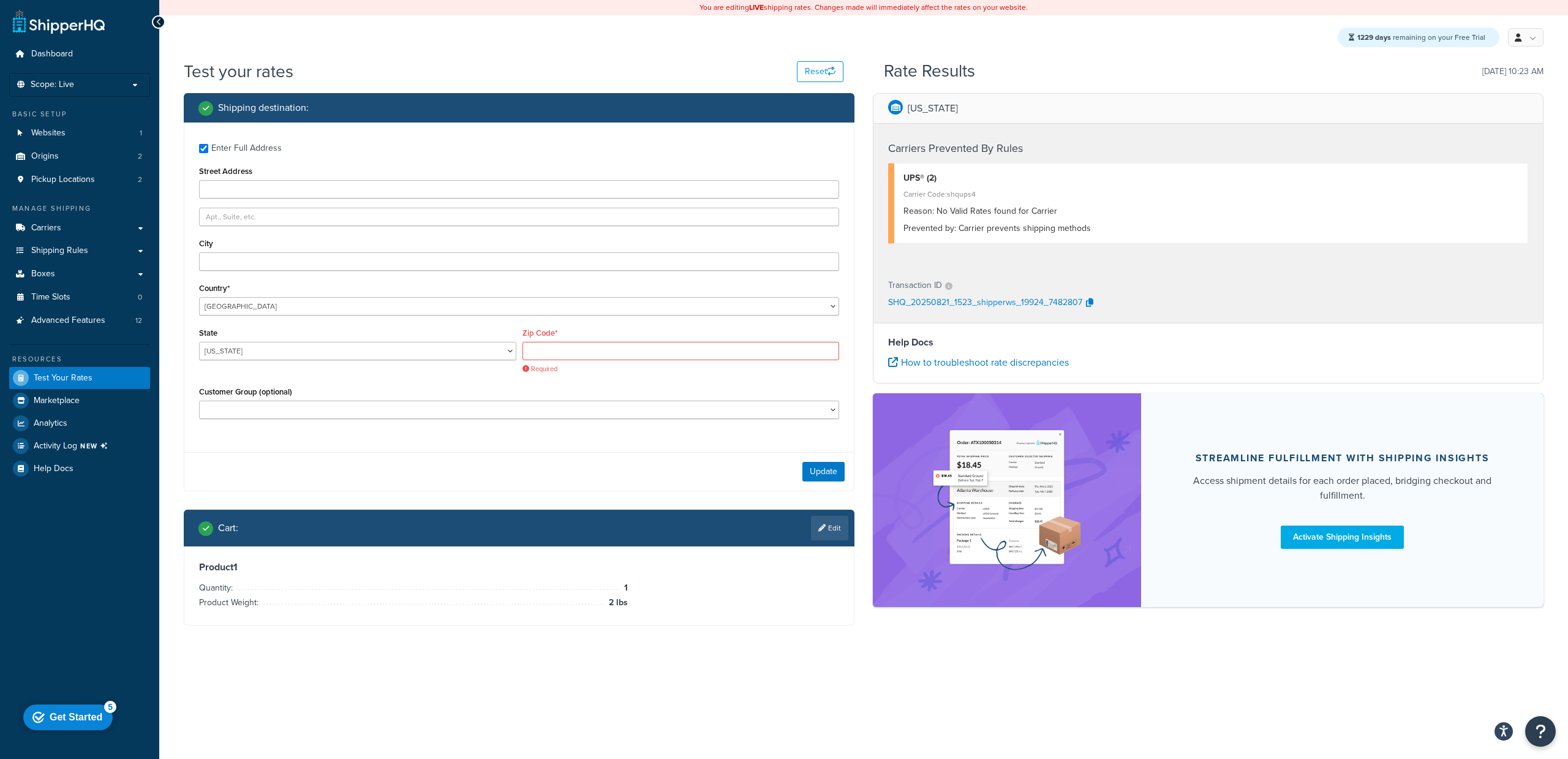
click at [541, 341] on div "Zip Code* Required" at bounding box center [681, 349] width 317 height 49
click at [538, 352] on input "Zip Code*" at bounding box center [681, 350] width 317 height 19
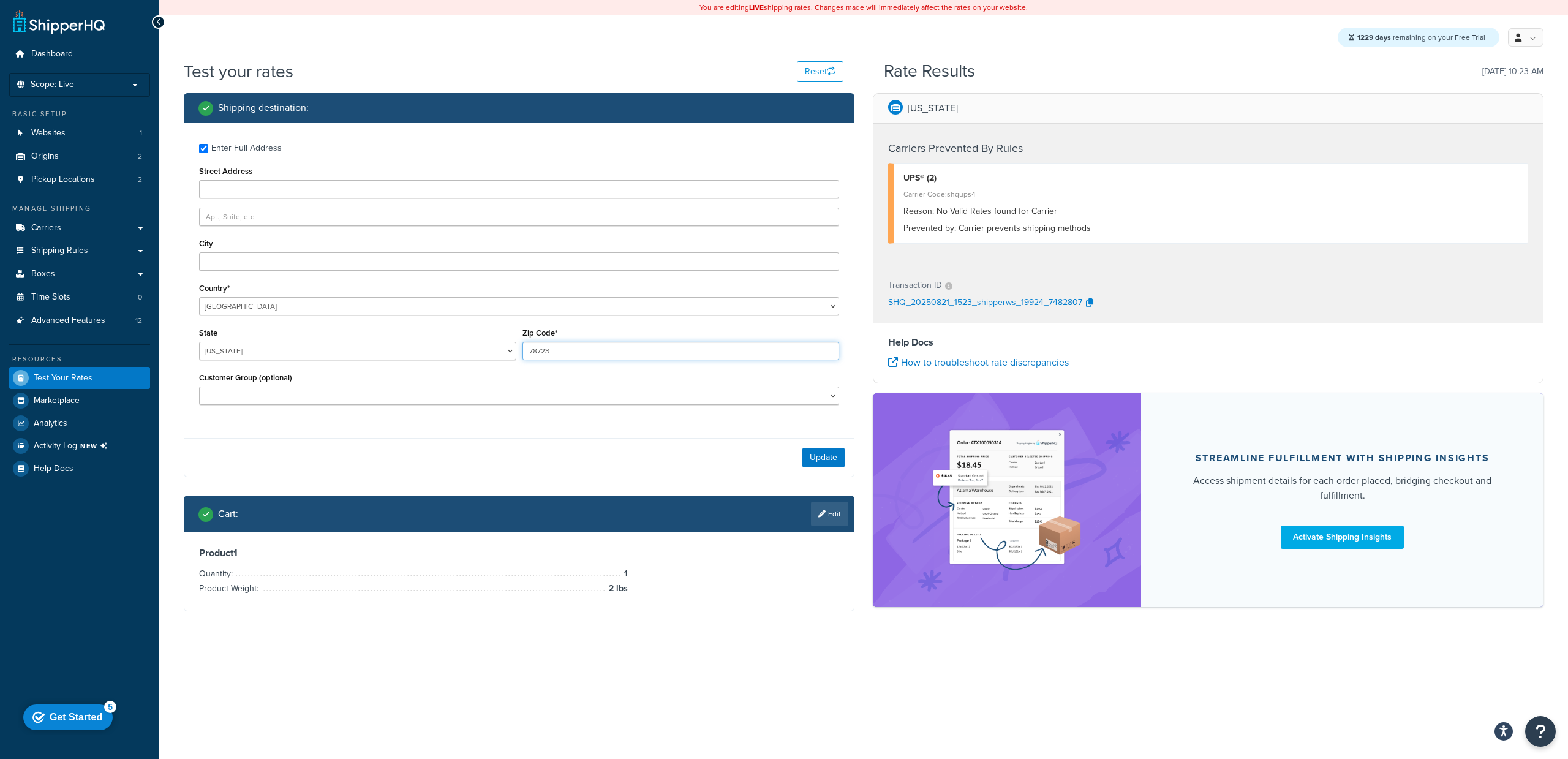
type input "78723"
click at [405, 350] on select "Alabama Alaska American Samoa Arizona Arkansas Armed Forces Americas Armed Forc…" at bounding box center [358, 350] width 317 height 19
click at [1516, 45] on link at bounding box center [1525, 37] width 35 height 19
click at [1472, 111] on span "Global Settings" at bounding box center [1483, 111] width 52 height 11
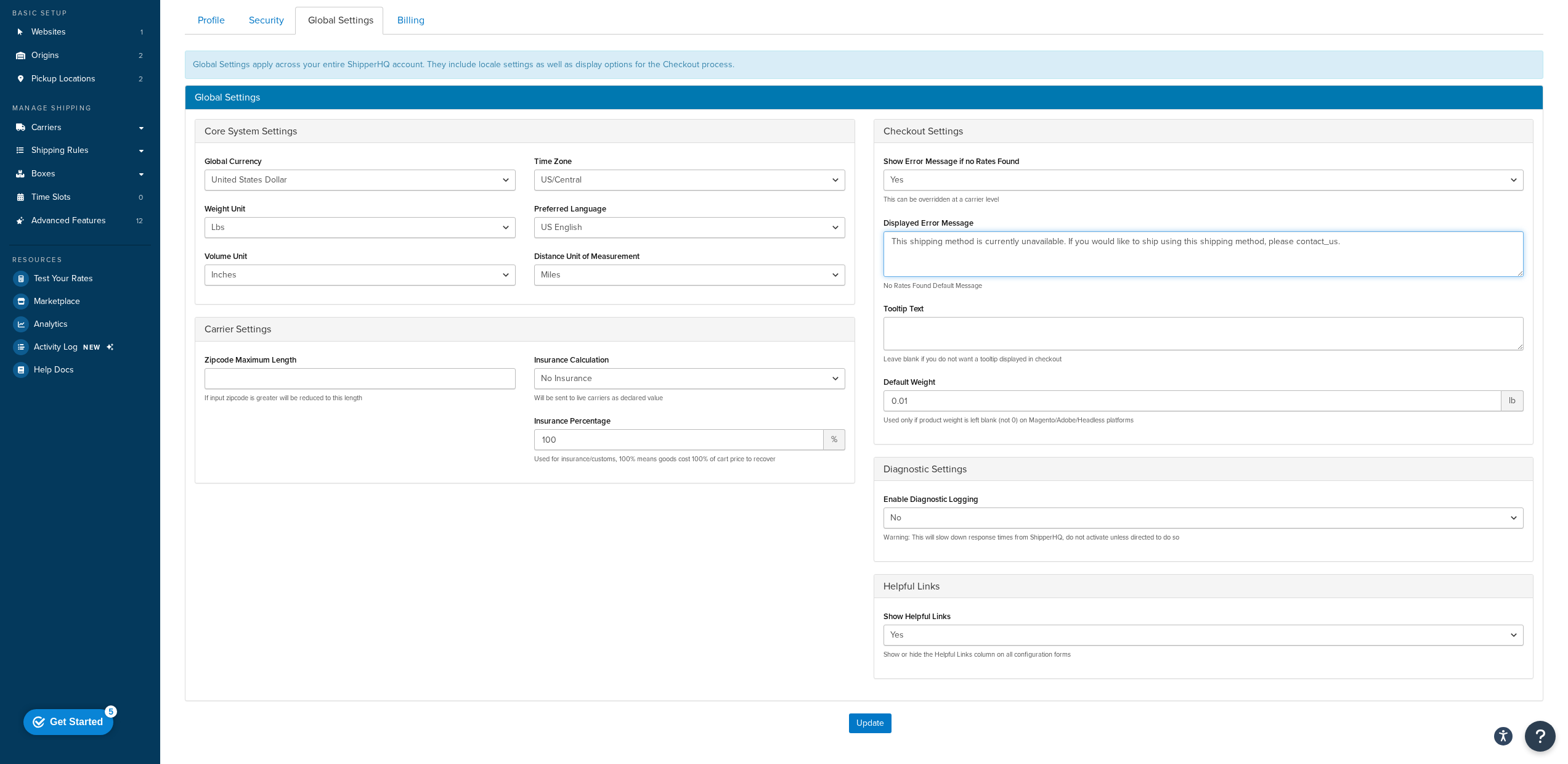
click at [1322, 243] on textarea "This shipping method is currently unavailable. If you would like to ship using …" at bounding box center [1204, 254] width 641 height 45
click at [1335, 208] on div "Show Error Message if no Rates Found Yes No This can be overridden at a carrier…" at bounding box center [1204, 289] width 659 height 273
click at [1318, 241] on textarea "This shipping method is currently unavailable. If you would like to ship using …" at bounding box center [1204, 254] width 641 height 45
click at [990, 247] on textarea "This shipping method is currently unavailable. If you would like to ship using …" at bounding box center [1204, 254] width 641 height 45
click at [972, 243] on textarea "This shipping method is currently unavailable. If you would like to ship using …" at bounding box center [1204, 254] width 641 height 45
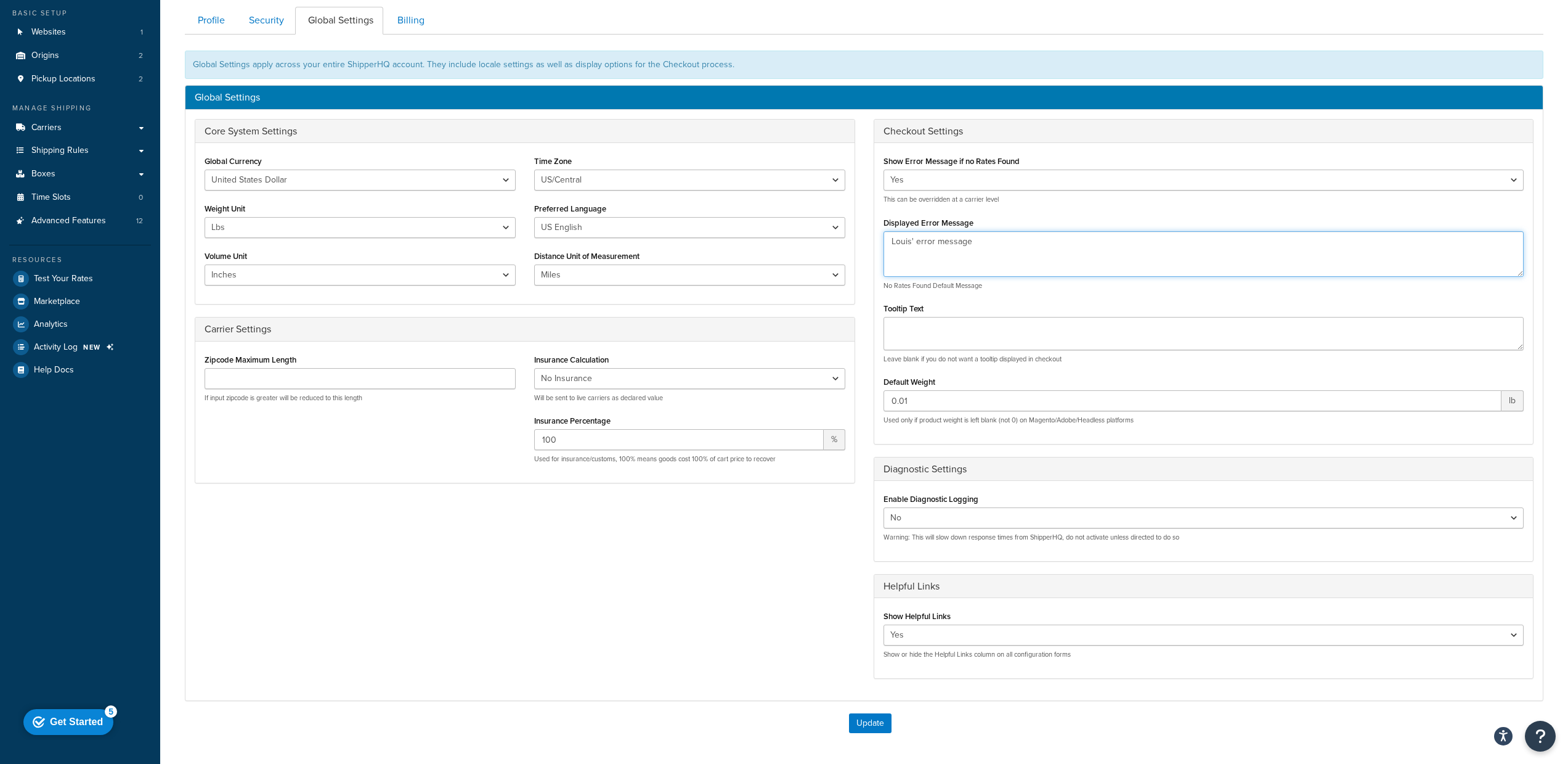
type textarea "Louis' error message"
click at [1036, 71] on div "Global Settings apply across your entire ShipperHQ account. They include locale…" at bounding box center [864, 64] width 1359 height 28
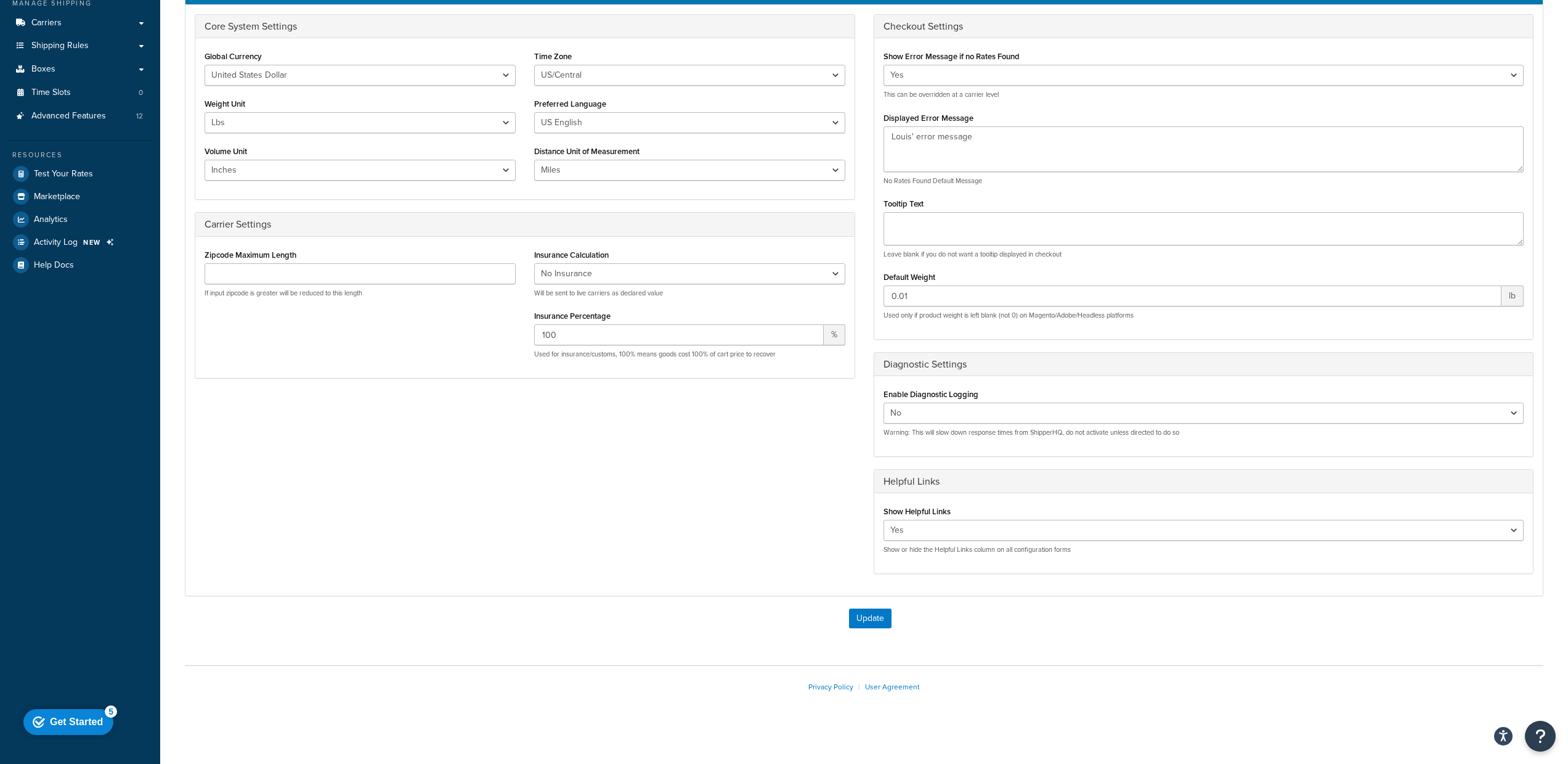
scroll to position [212, 0]
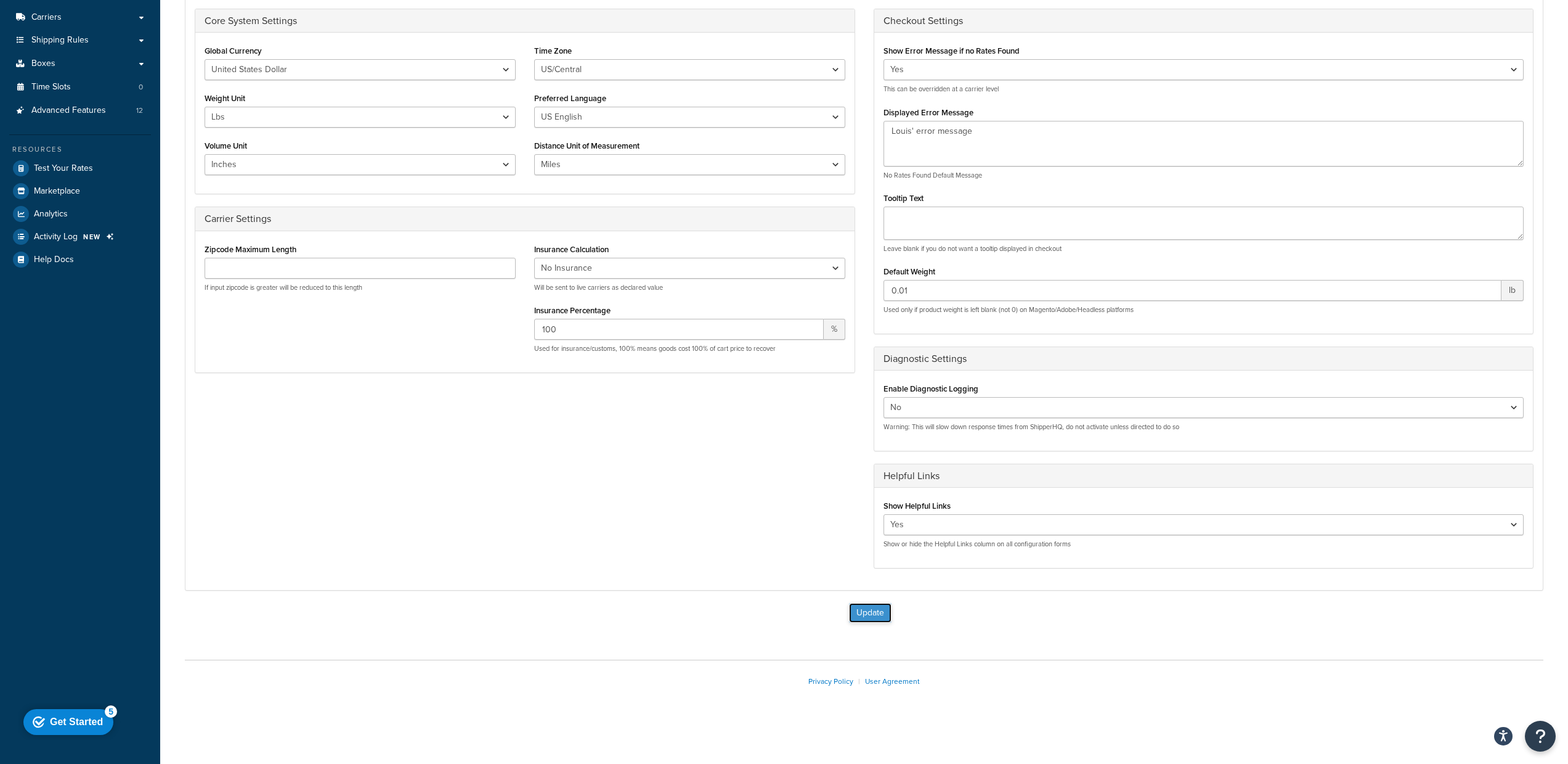
click at [867, 616] on button "Update" at bounding box center [870, 612] width 42 height 19
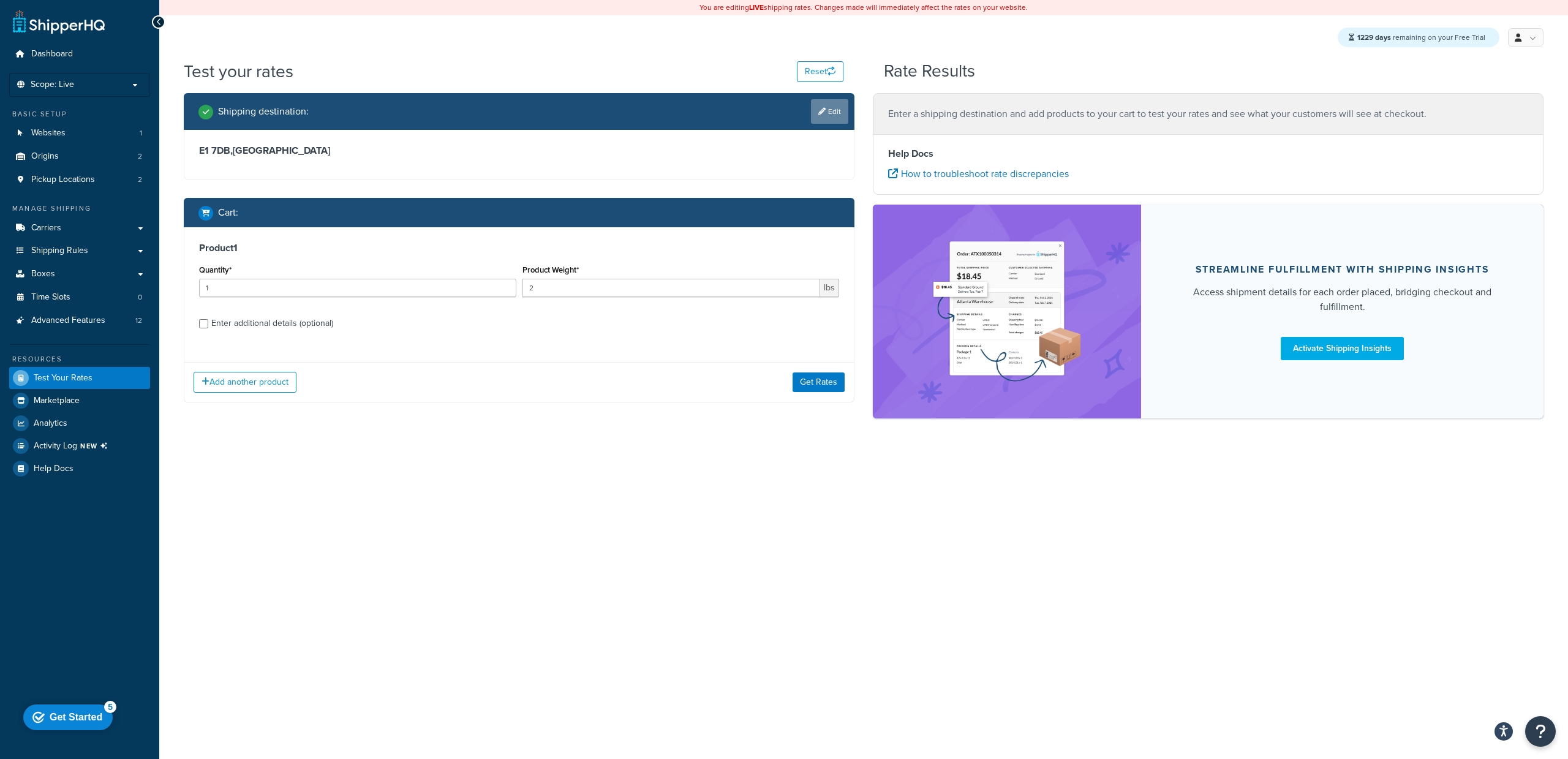
click at [839, 114] on link "Edit" at bounding box center [829, 111] width 37 height 24
select select "GB"
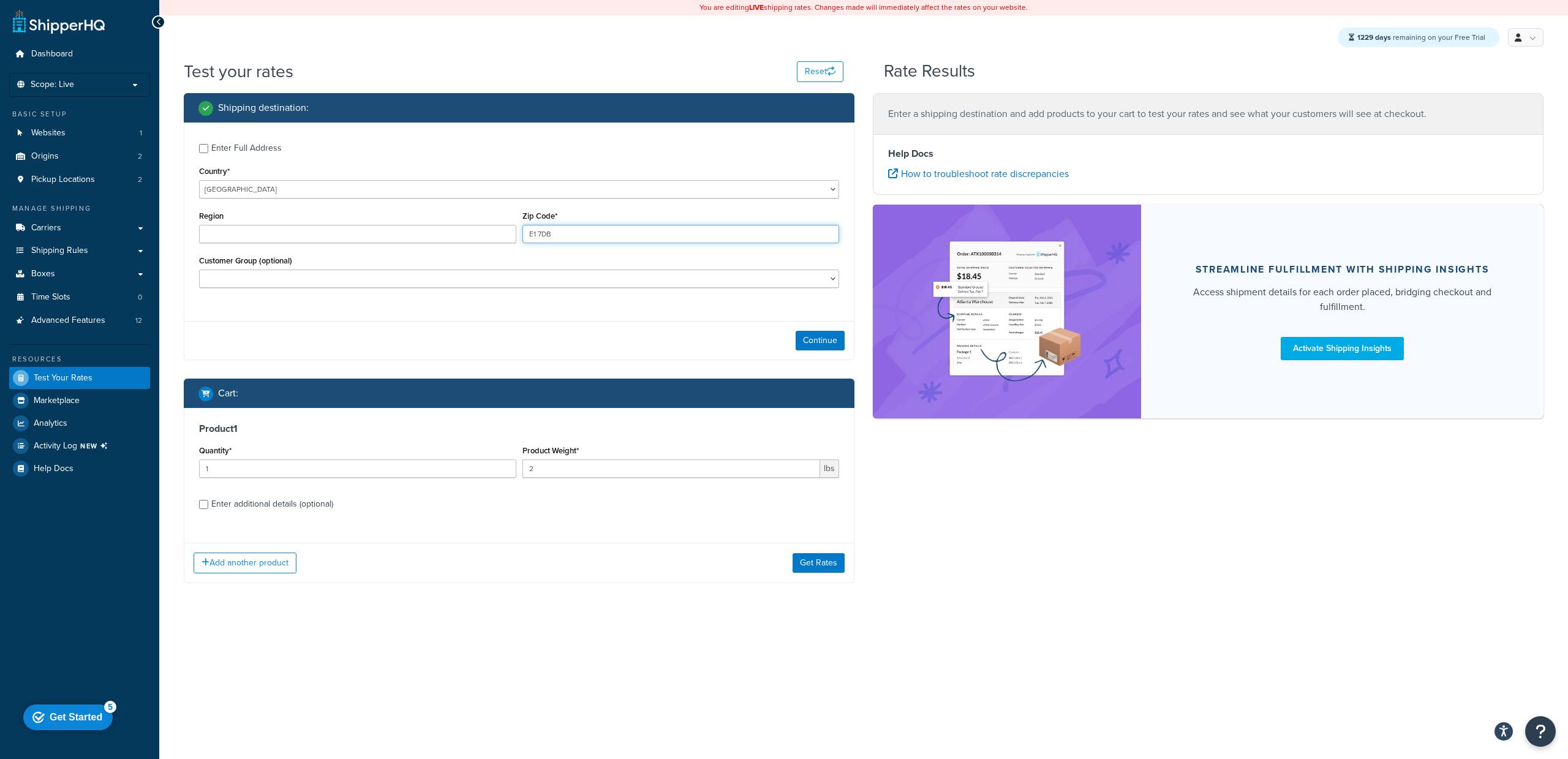
click at [576, 229] on input "E1 7DB" at bounding box center [681, 234] width 317 height 19
type input "78723"
click at [362, 193] on select "[GEOGRAPHIC_DATA] [GEOGRAPHIC_DATA] [GEOGRAPHIC_DATA] [GEOGRAPHIC_DATA] [GEOGRA…" at bounding box center [519, 189] width 640 height 19
select select "US"
click at [199, 180] on select "[GEOGRAPHIC_DATA] [GEOGRAPHIC_DATA] [GEOGRAPHIC_DATA] [GEOGRAPHIC_DATA] [GEOGRA…" at bounding box center [519, 189] width 640 height 19
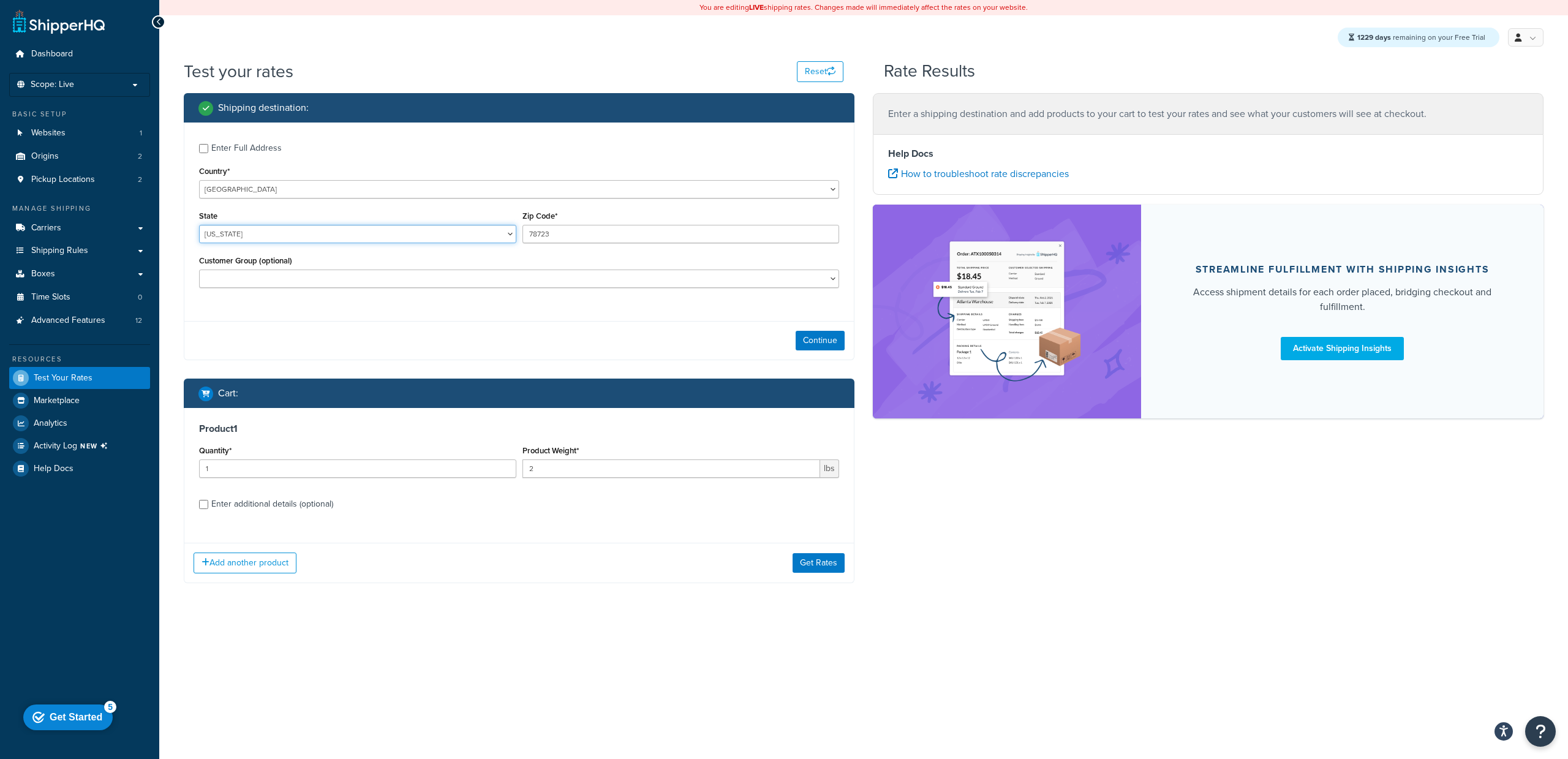
click at [280, 233] on select "[US_STATE] [US_STATE] [US_STATE] [US_STATE] [US_STATE] Armed Forces Americas Ar…" at bounding box center [358, 234] width 317 height 19
select select "[GEOGRAPHIC_DATA]"
click at [199, 225] on select "[US_STATE] [US_STATE] [US_STATE] [US_STATE] [US_STATE] Armed Forces Americas Ar…" at bounding box center [358, 234] width 317 height 19
click at [553, 575] on div "Add another product Get Rates" at bounding box center [519, 562] width 670 height 39
click at [804, 560] on button "Get Rates" at bounding box center [819, 562] width 52 height 19
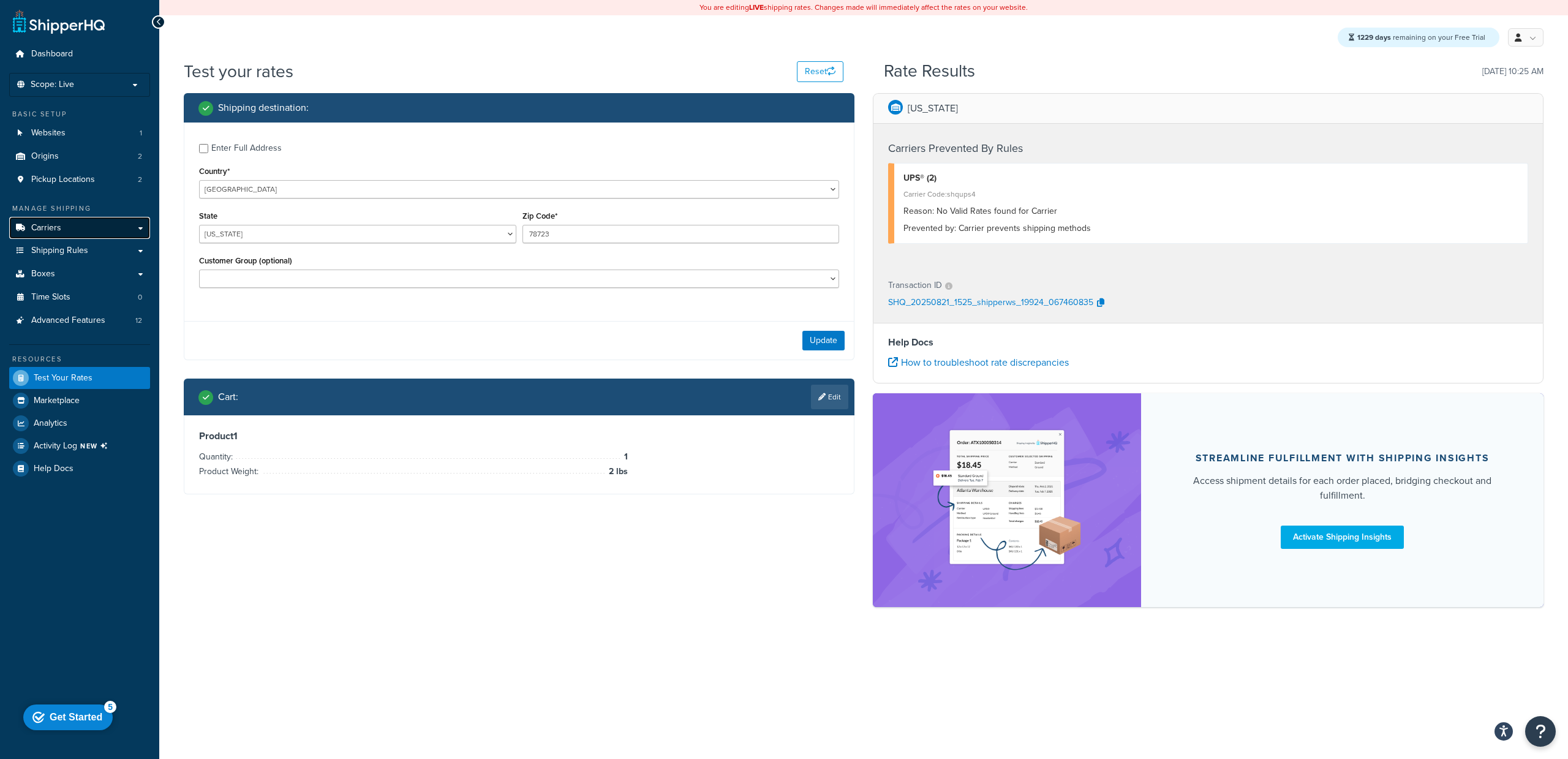
click at [76, 224] on link "Carriers" at bounding box center [79, 228] width 141 height 23
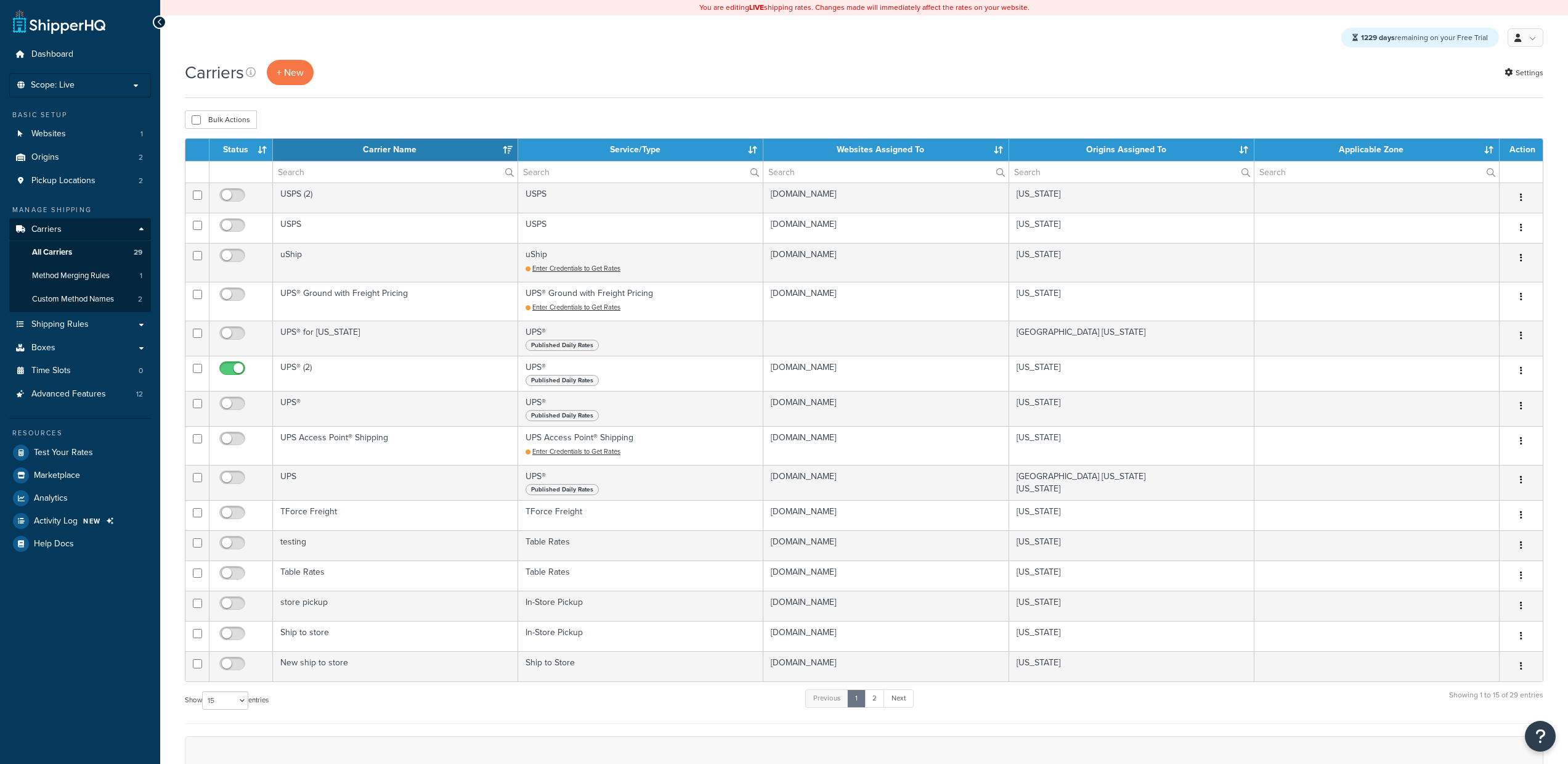
select select "15"
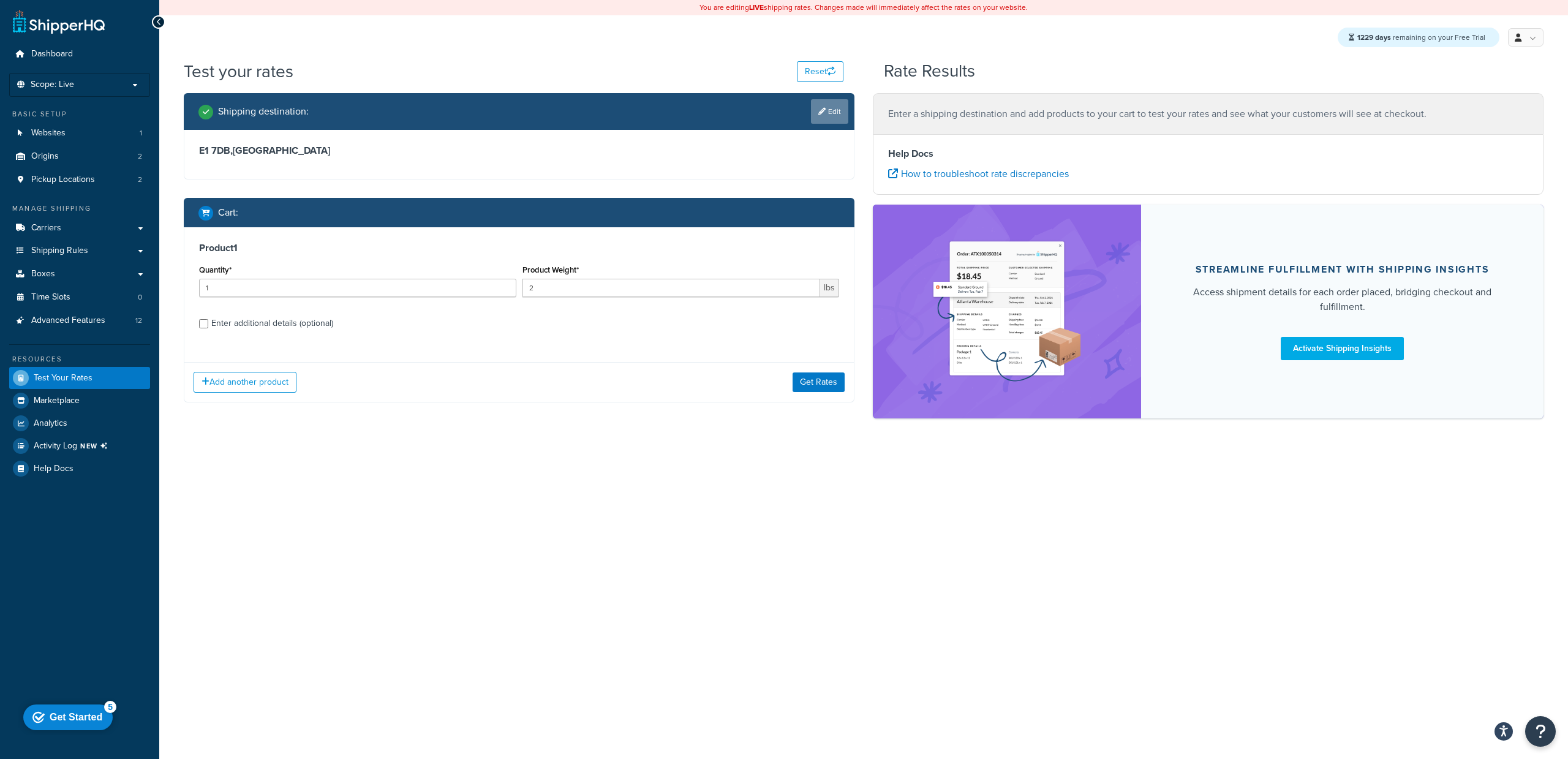
click at [826, 114] on link "Edit" at bounding box center [829, 111] width 37 height 24
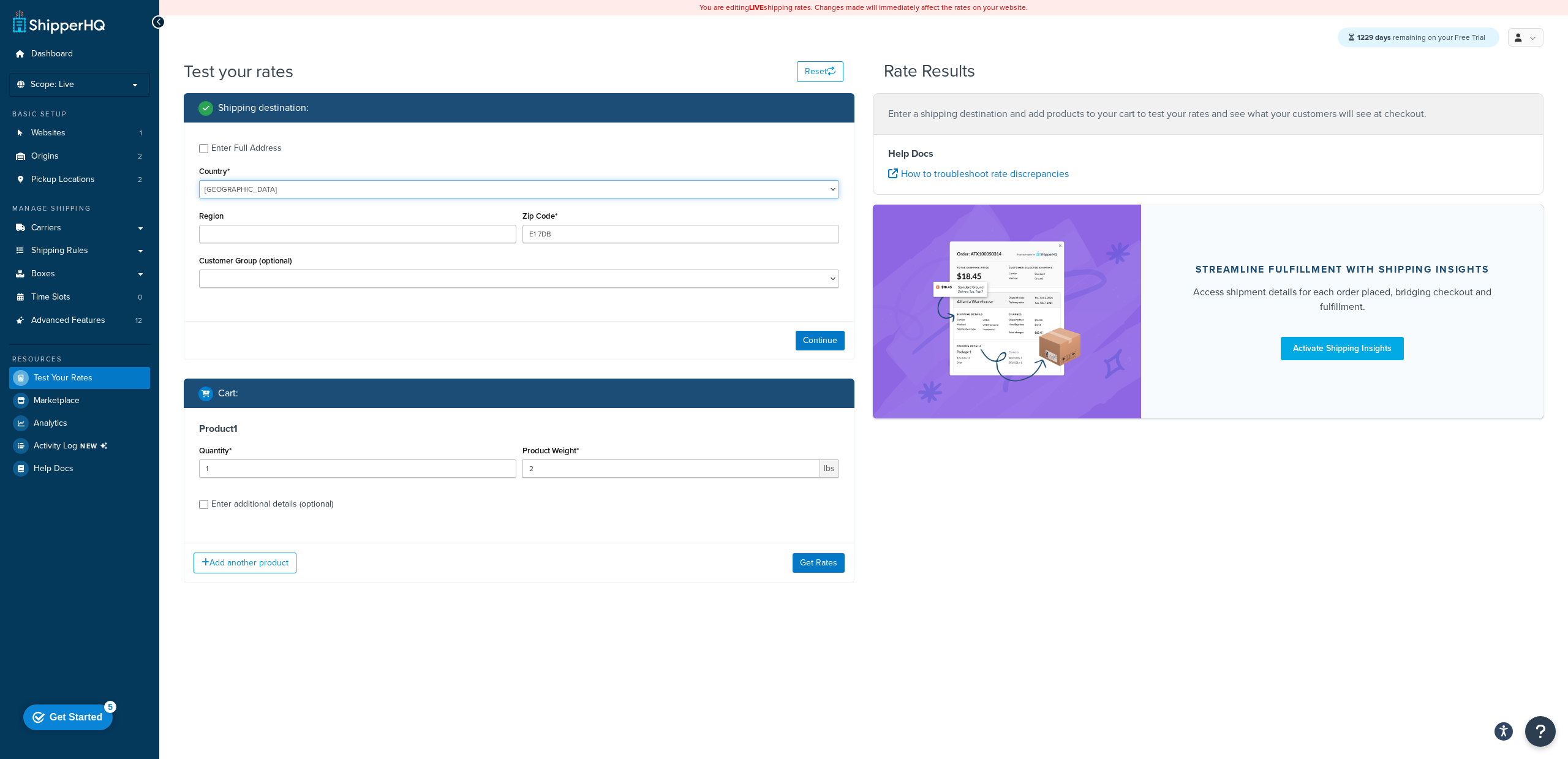
click at [343, 183] on select "United States United Kingdom Afghanistan Åland Islands Albania Algeria American…" at bounding box center [519, 189] width 640 height 19
select select "US"
click at [199, 180] on select "United States United Kingdom Afghanistan Åland Islands Albania Algeria American…" at bounding box center [519, 189] width 640 height 19
click at [568, 236] on input "E1 7DB" at bounding box center [681, 234] width 317 height 19
type input "78723"
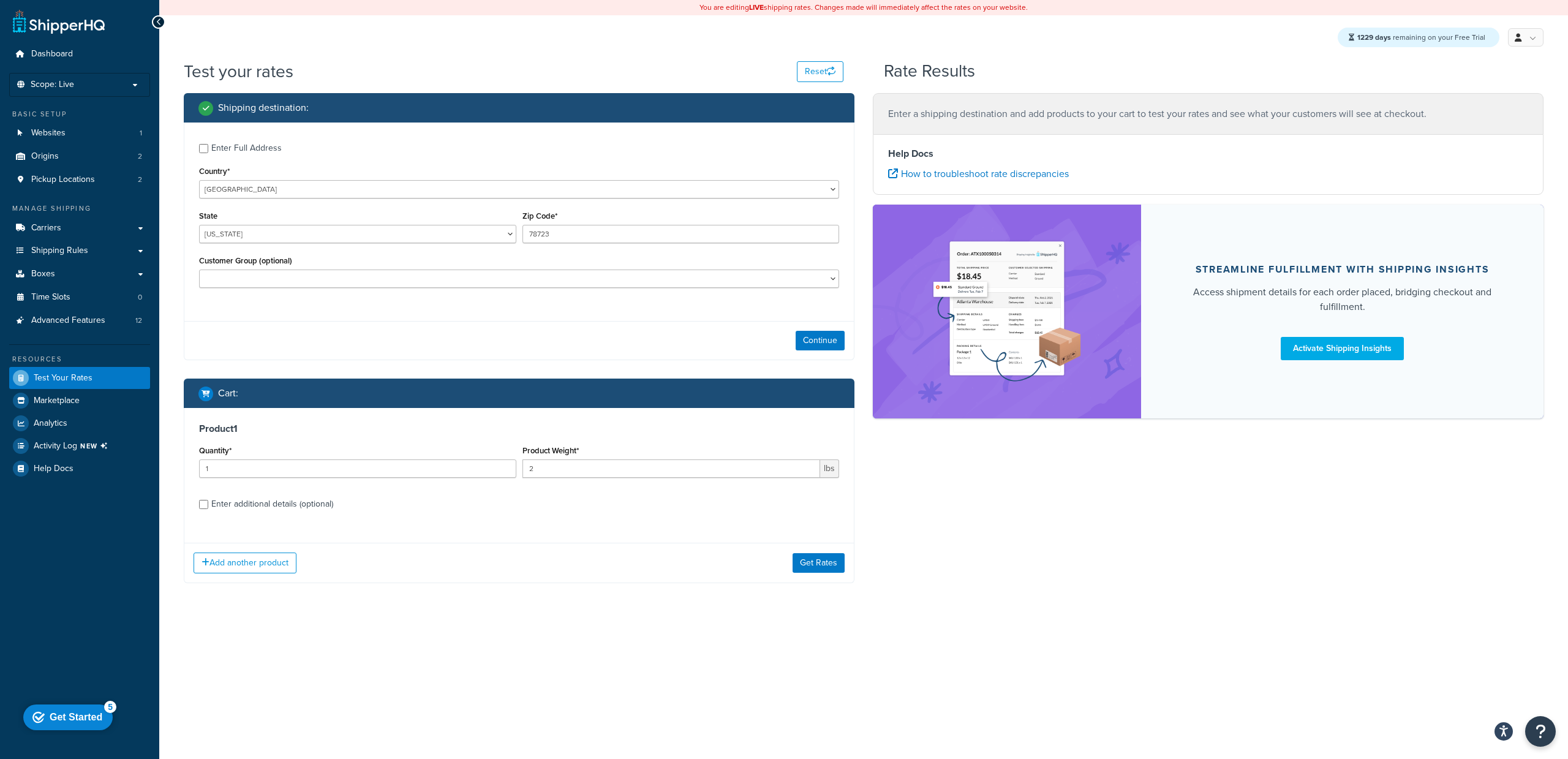
click at [429, 305] on div "Enter Full Address Country* United States United Kingdom Afghanistan Åland Isla…" at bounding box center [519, 217] width 670 height 189
click at [838, 347] on button "Continue" at bounding box center [819, 340] width 49 height 19
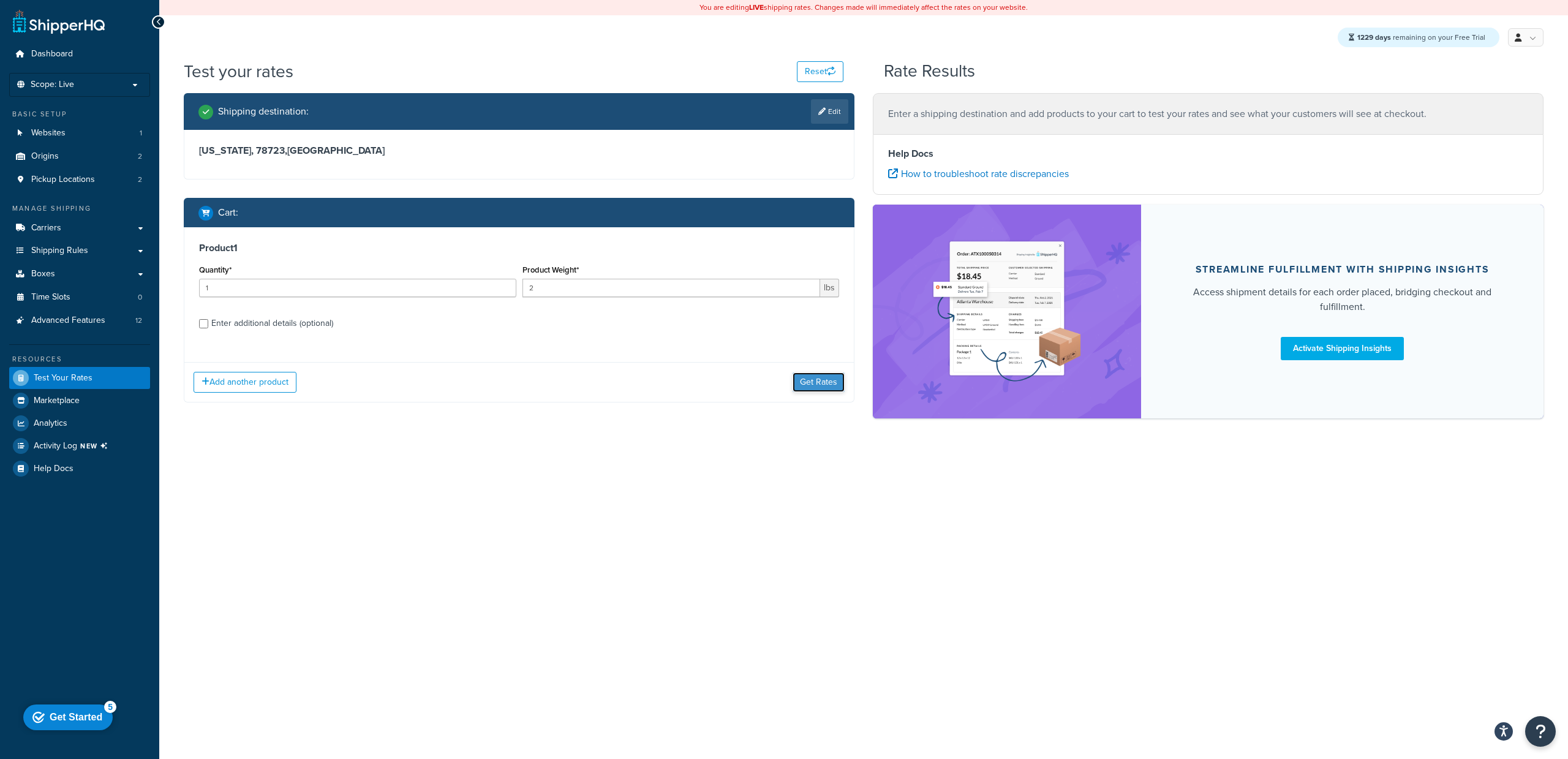
click at [817, 381] on button "Get Rates" at bounding box center [819, 382] width 52 height 19
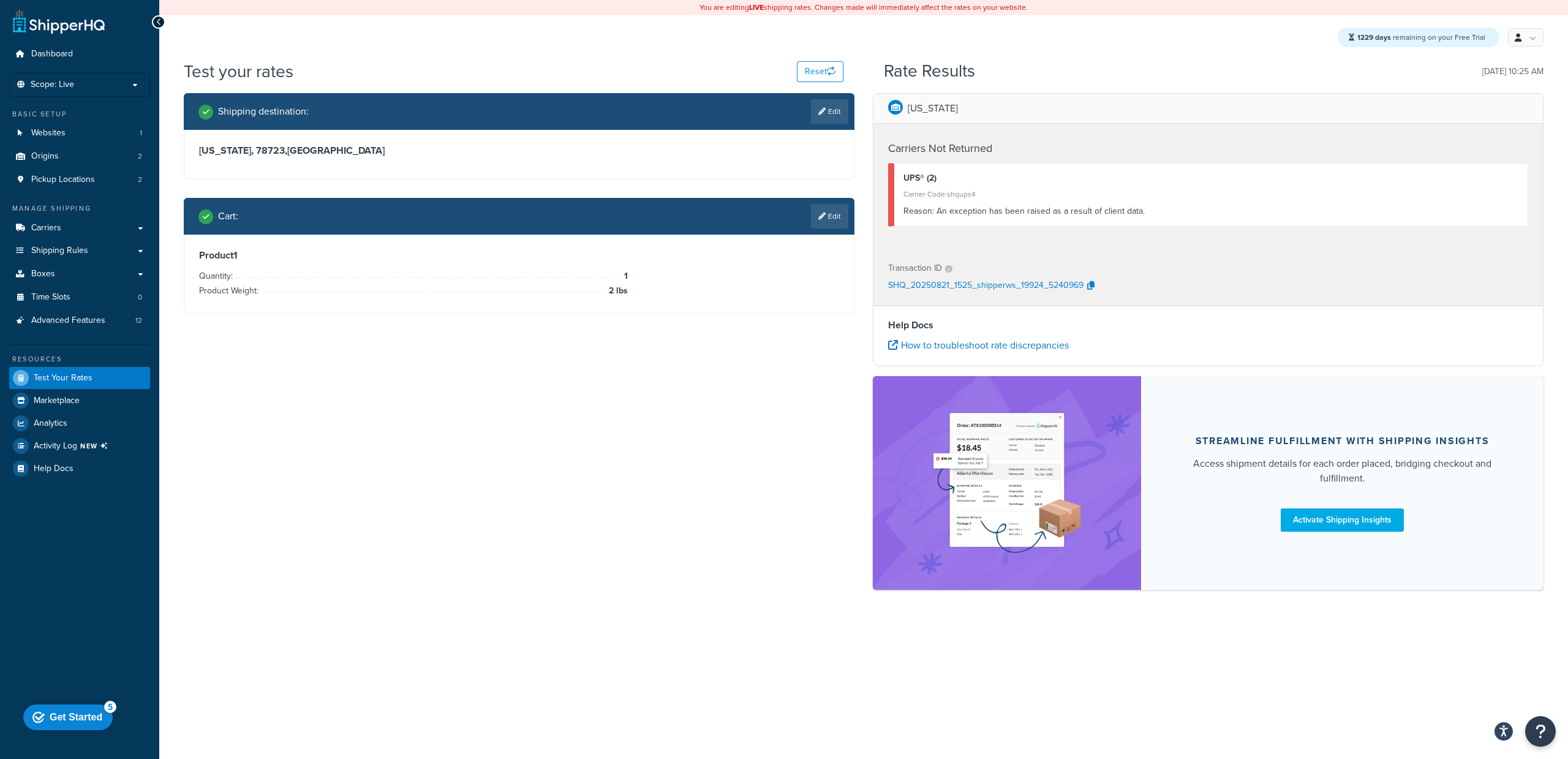
drag, startPoint x: 388, startPoint y: 145, endPoint x: 630, endPoint y: 126, distance: 242.7
click at [388, 145] on h3 "Alabama, 78723 , United States" at bounding box center [519, 150] width 640 height 12
click at [841, 112] on link "Edit" at bounding box center [829, 111] width 37 height 24
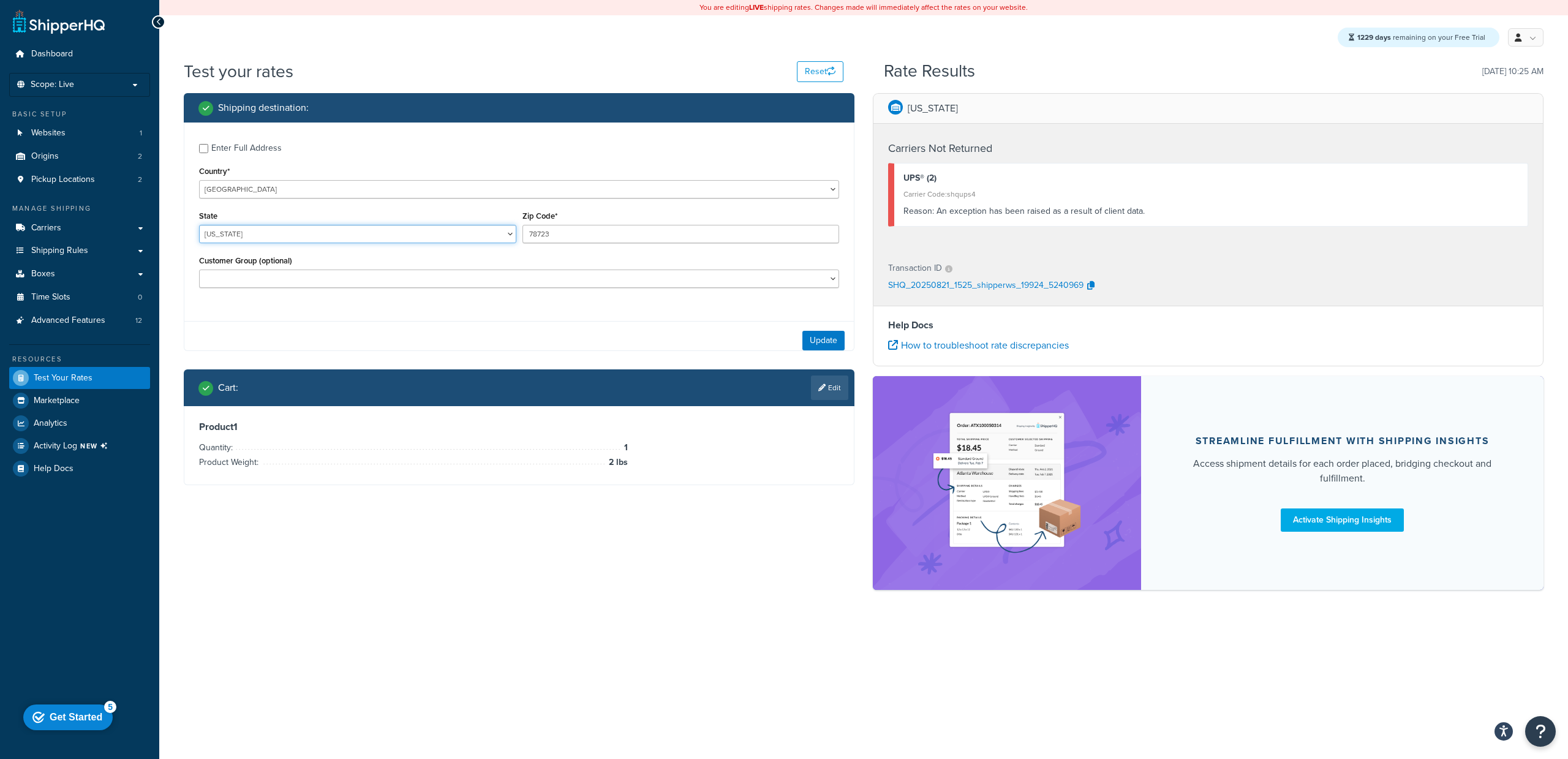
click at [315, 236] on select "Alabama Alaska American Samoa Arizona Arkansas Armed Forces Americas Armed Forc…" at bounding box center [358, 234] width 317 height 19
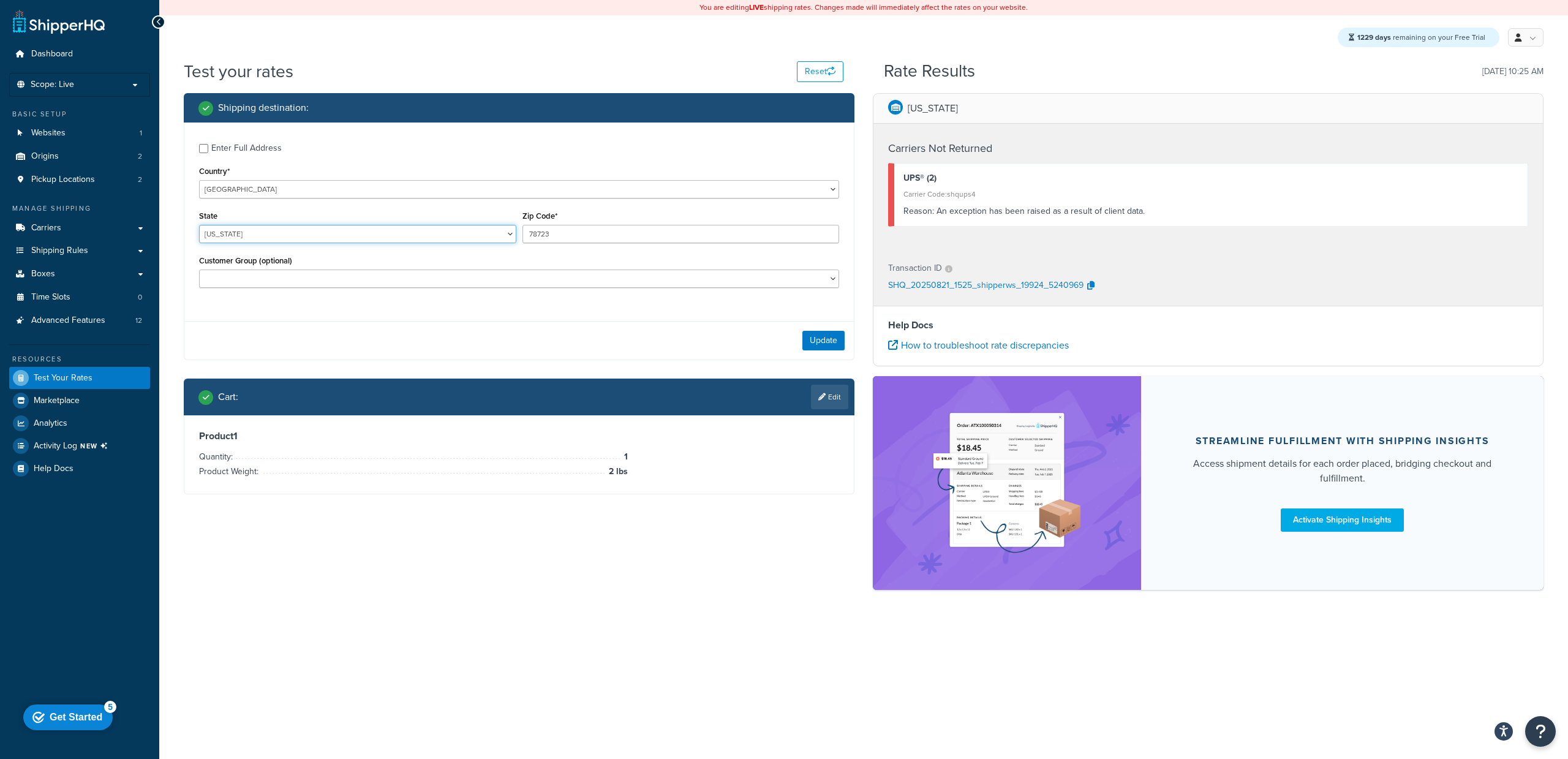
select select "TX"
click at [199, 225] on select "Alabama Alaska American Samoa Arizona Arkansas Armed Forces Americas Armed Forc…" at bounding box center [358, 234] width 317 height 19
click at [816, 338] on button "Update" at bounding box center [823, 340] width 42 height 19
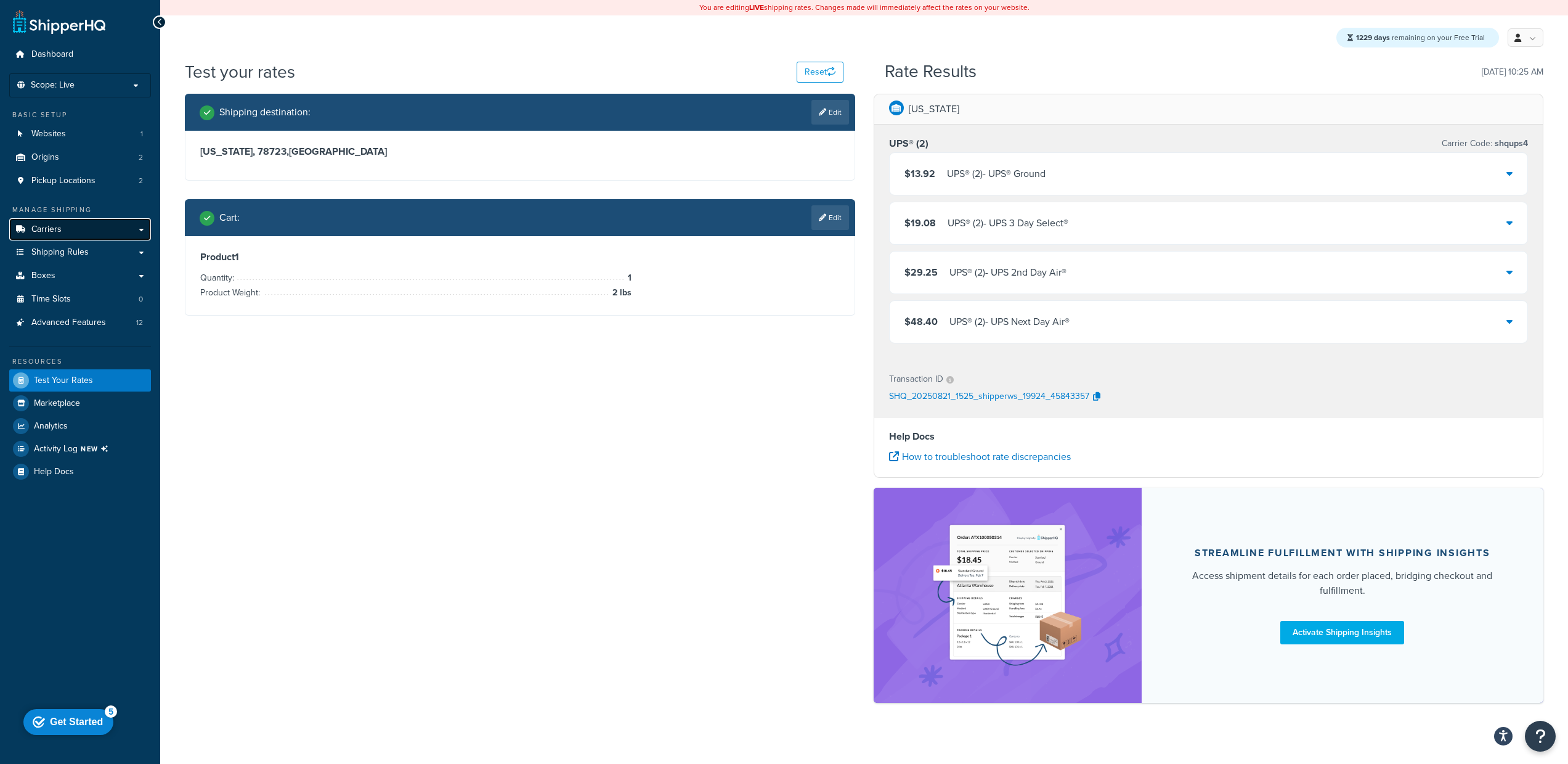
click at [71, 230] on link "Carriers" at bounding box center [79, 230] width 142 height 23
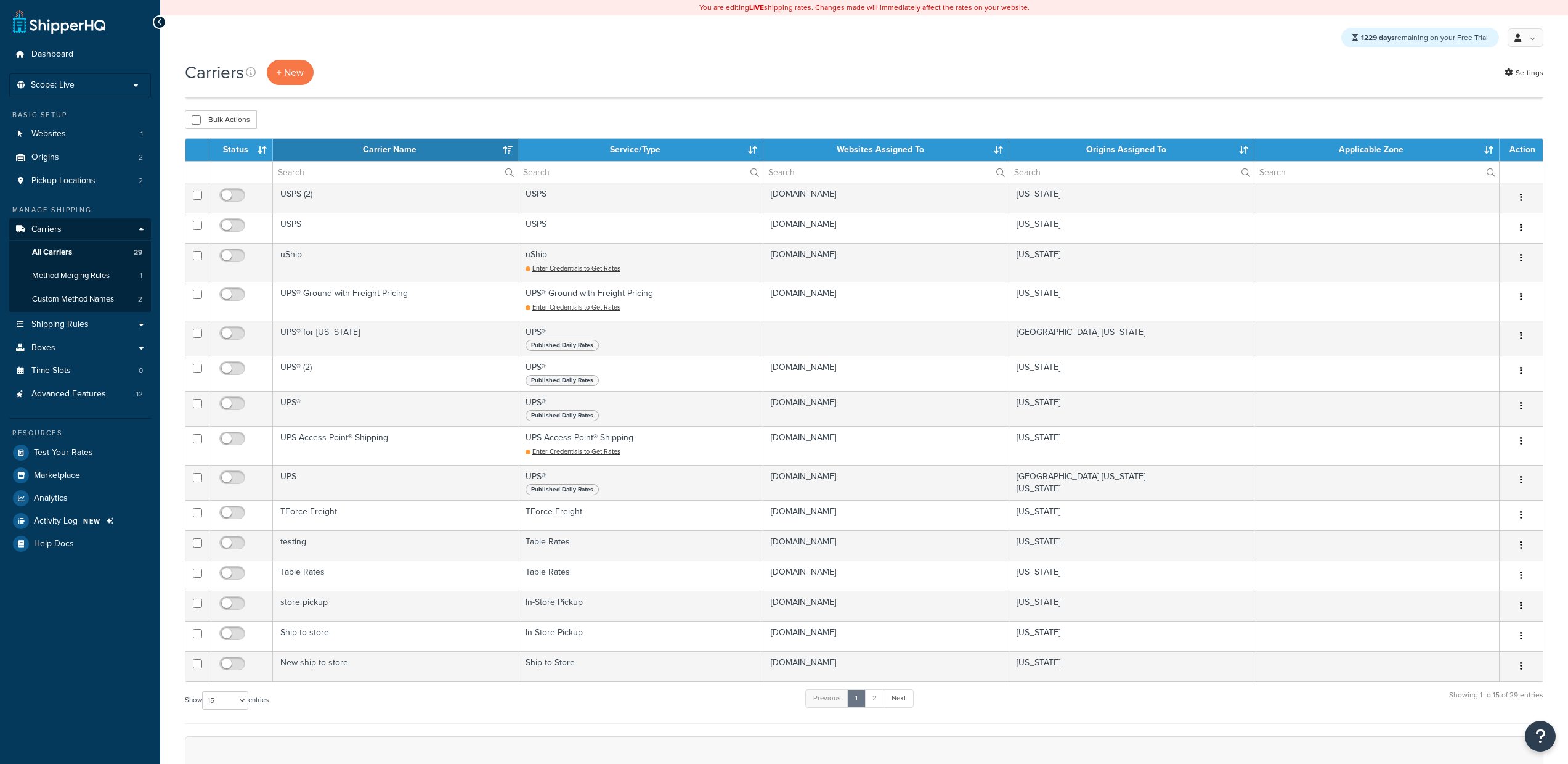
select select "15"
click at [86, 451] on span "Test Your Rates" at bounding box center [63, 453] width 59 height 11
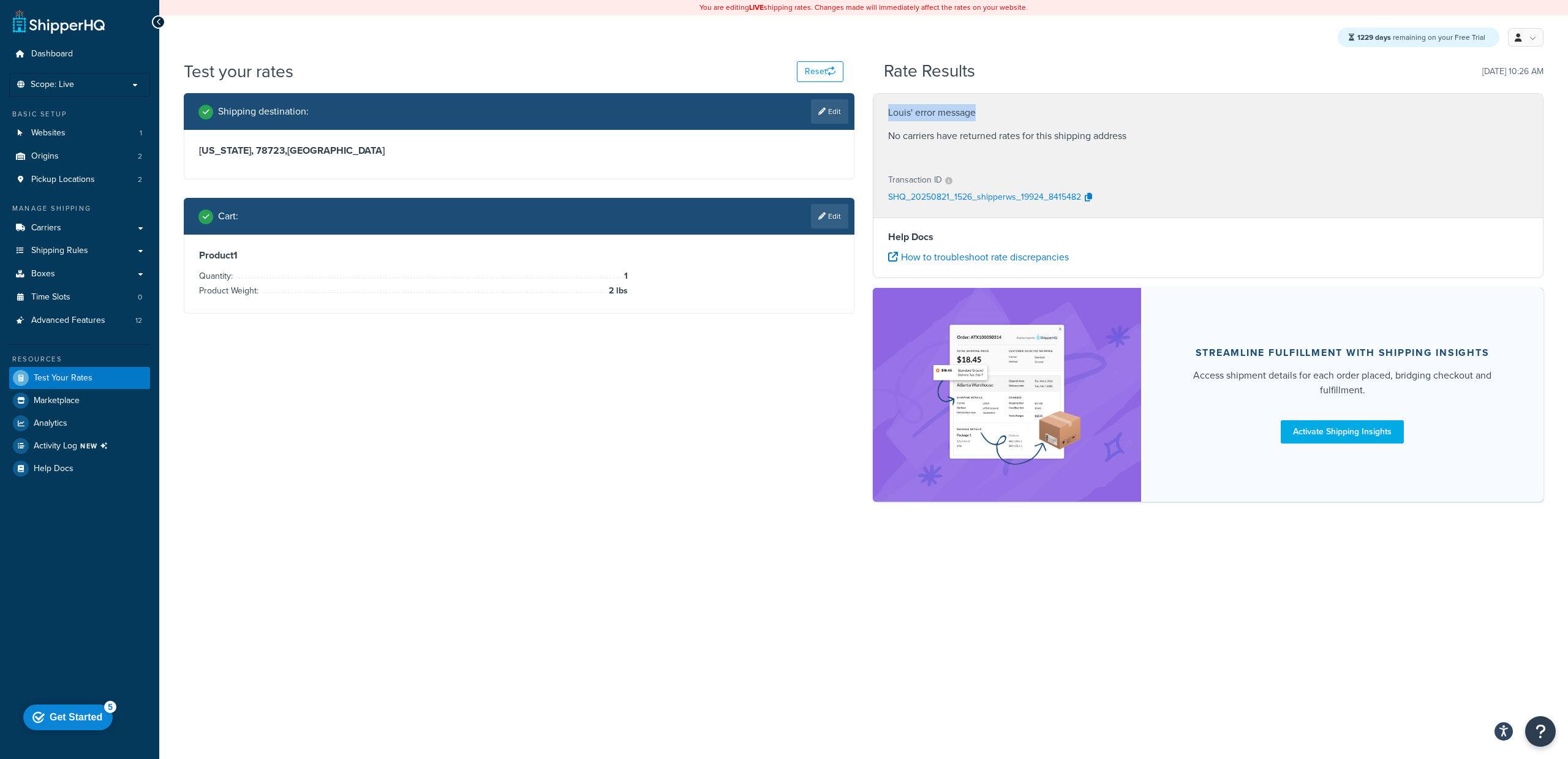
drag, startPoint x: 986, startPoint y: 109, endPoint x: 882, endPoint y: 113, distance: 104.1
click at [882, 113] on div "[PERSON_NAME]' error message No carriers have returned rates for this shipping …" at bounding box center [1208, 127] width 670 height 68
click at [1043, 103] on div "[PERSON_NAME]' error message No carriers have returned rates for this shipping …" at bounding box center [1208, 127] width 670 height 68
click at [1491, 106] on span "Global Settings" at bounding box center [1483, 111] width 52 height 11
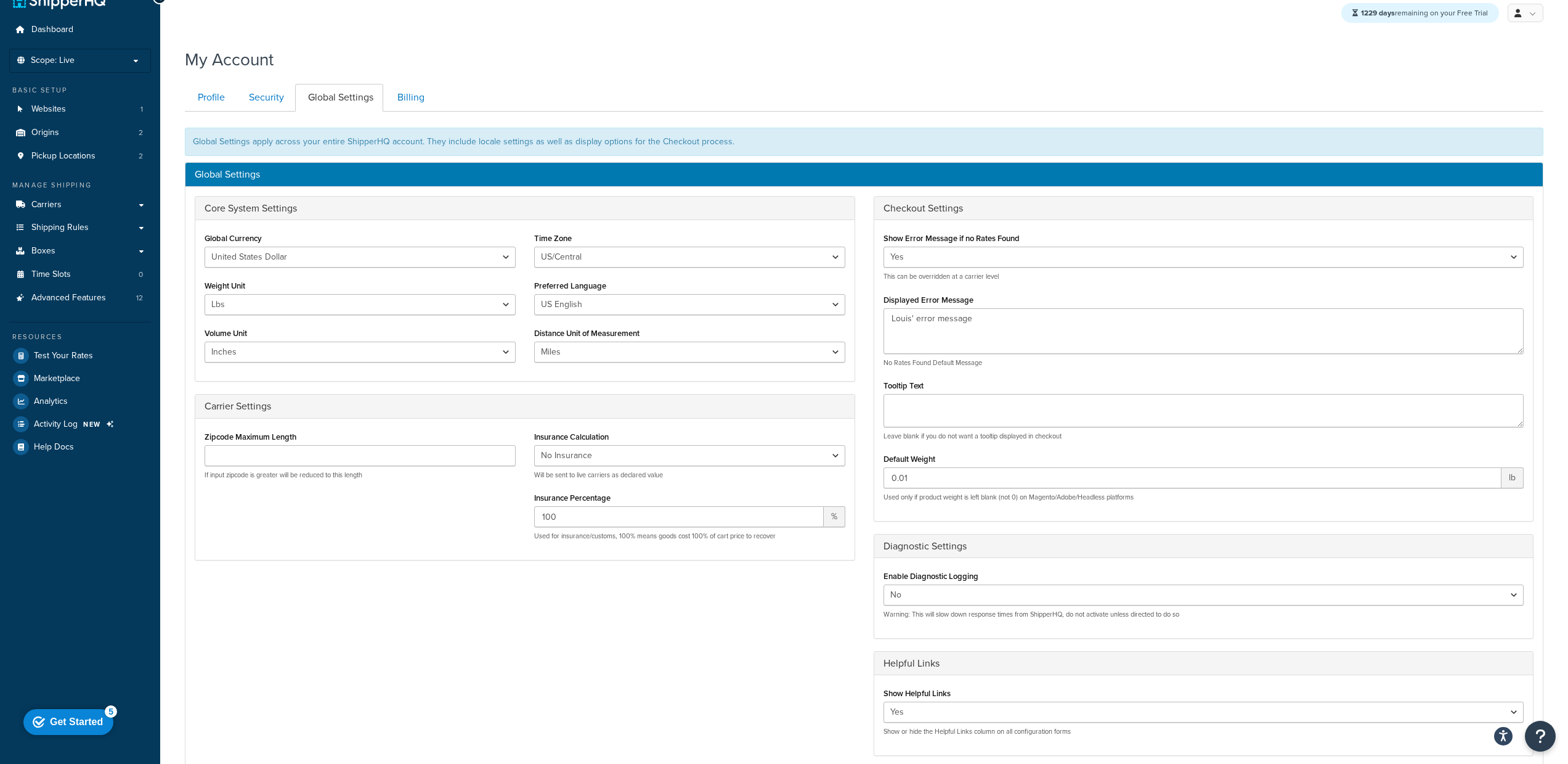
scroll to position [25, 0]
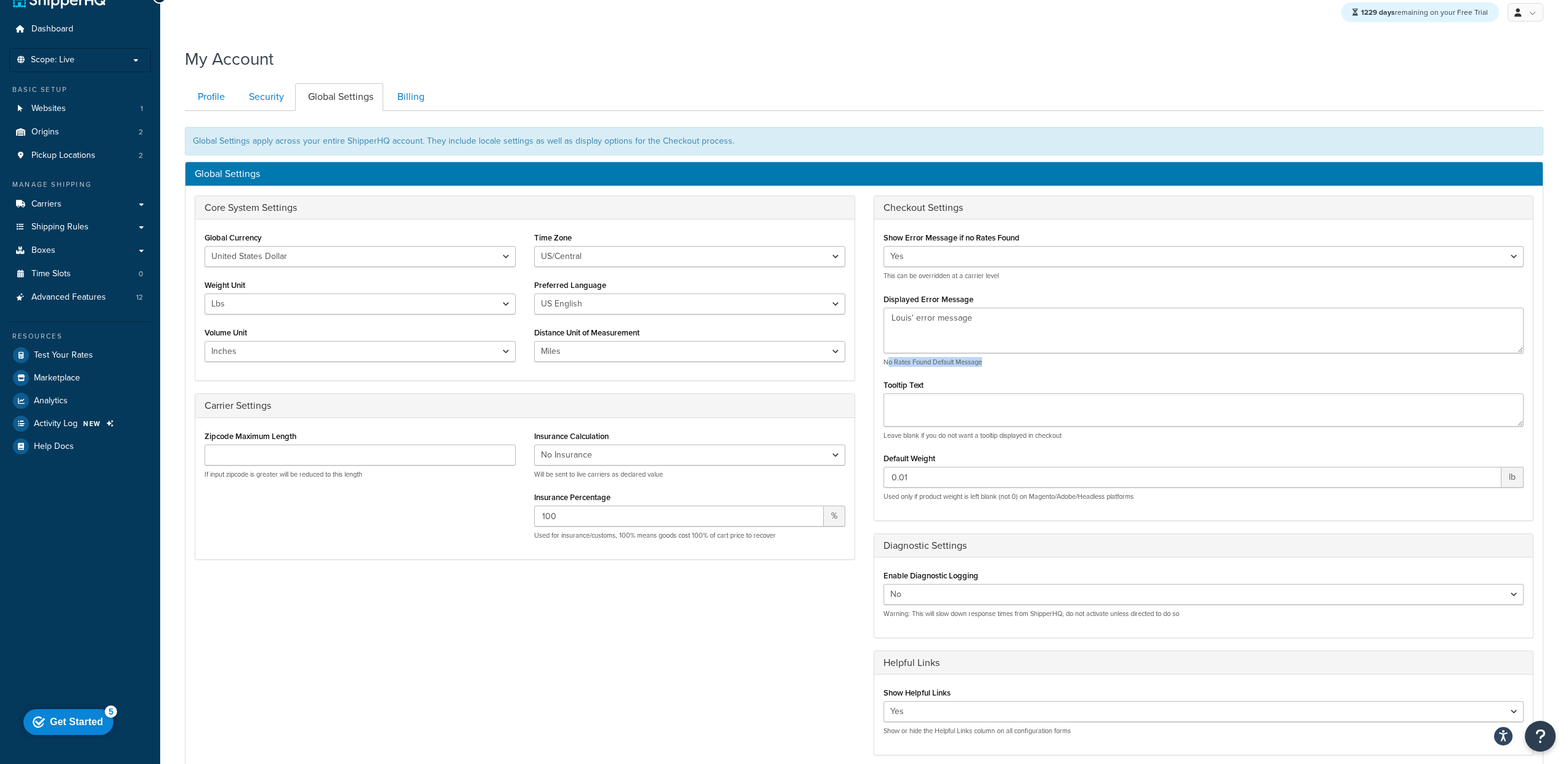
drag, startPoint x: 988, startPoint y: 363, endPoint x: 886, endPoint y: 363, distance: 102.0
click at [886, 363] on p "No Rates Found Default Message" at bounding box center [1204, 362] width 641 height 9
click at [886, 362] on p "No Rates Found Default Message" at bounding box center [1204, 362] width 641 height 9
click at [81, 351] on span "Test Your Rates" at bounding box center [63, 355] width 59 height 11
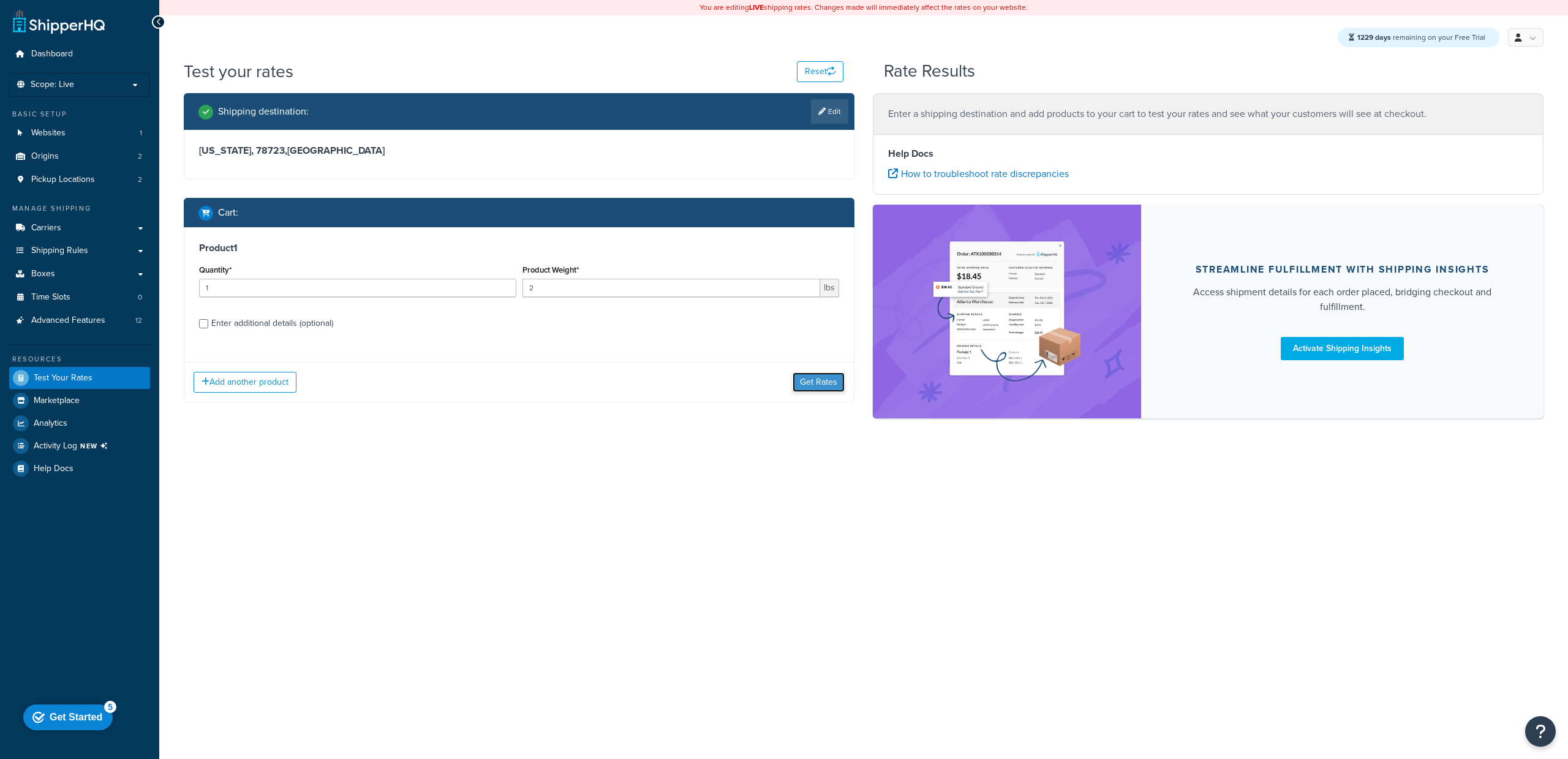
click at [811, 374] on button "Get Rates" at bounding box center [819, 382] width 52 height 19
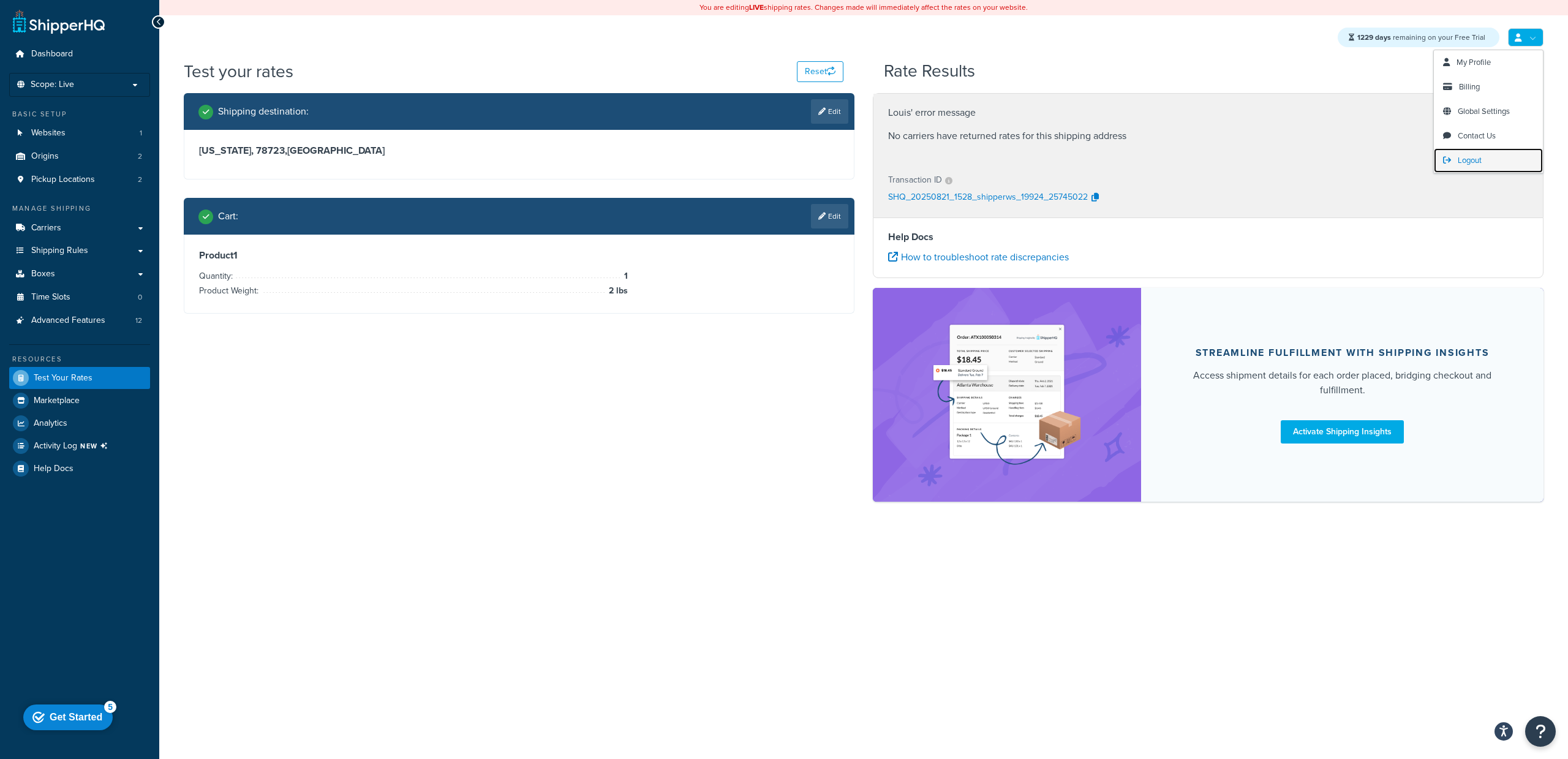
click at [1487, 159] on link "Logout" at bounding box center [1487, 160] width 109 height 24
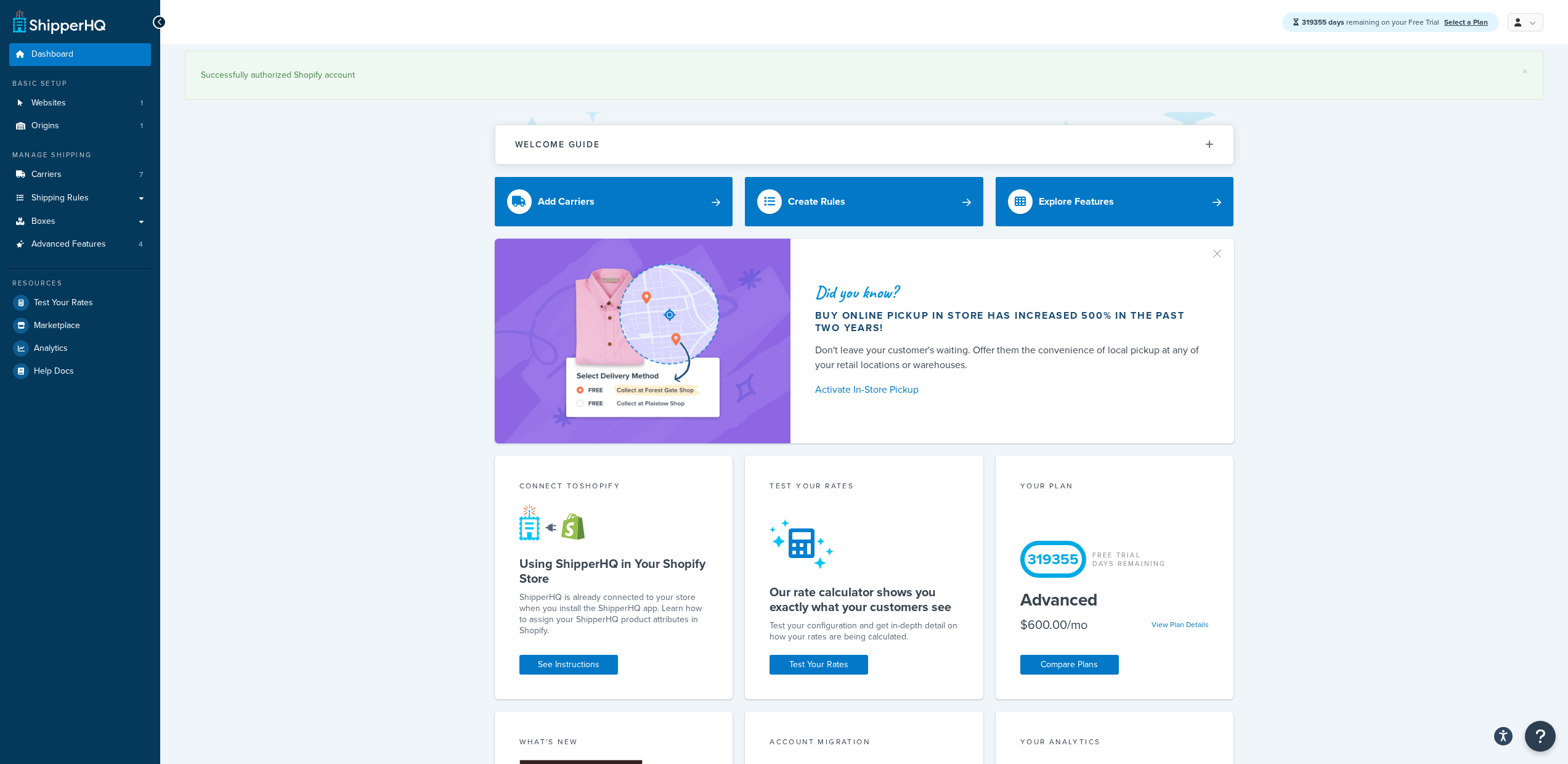
click at [1222, 248] on button "button" at bounding box center [1223, 250] width 3 height 3
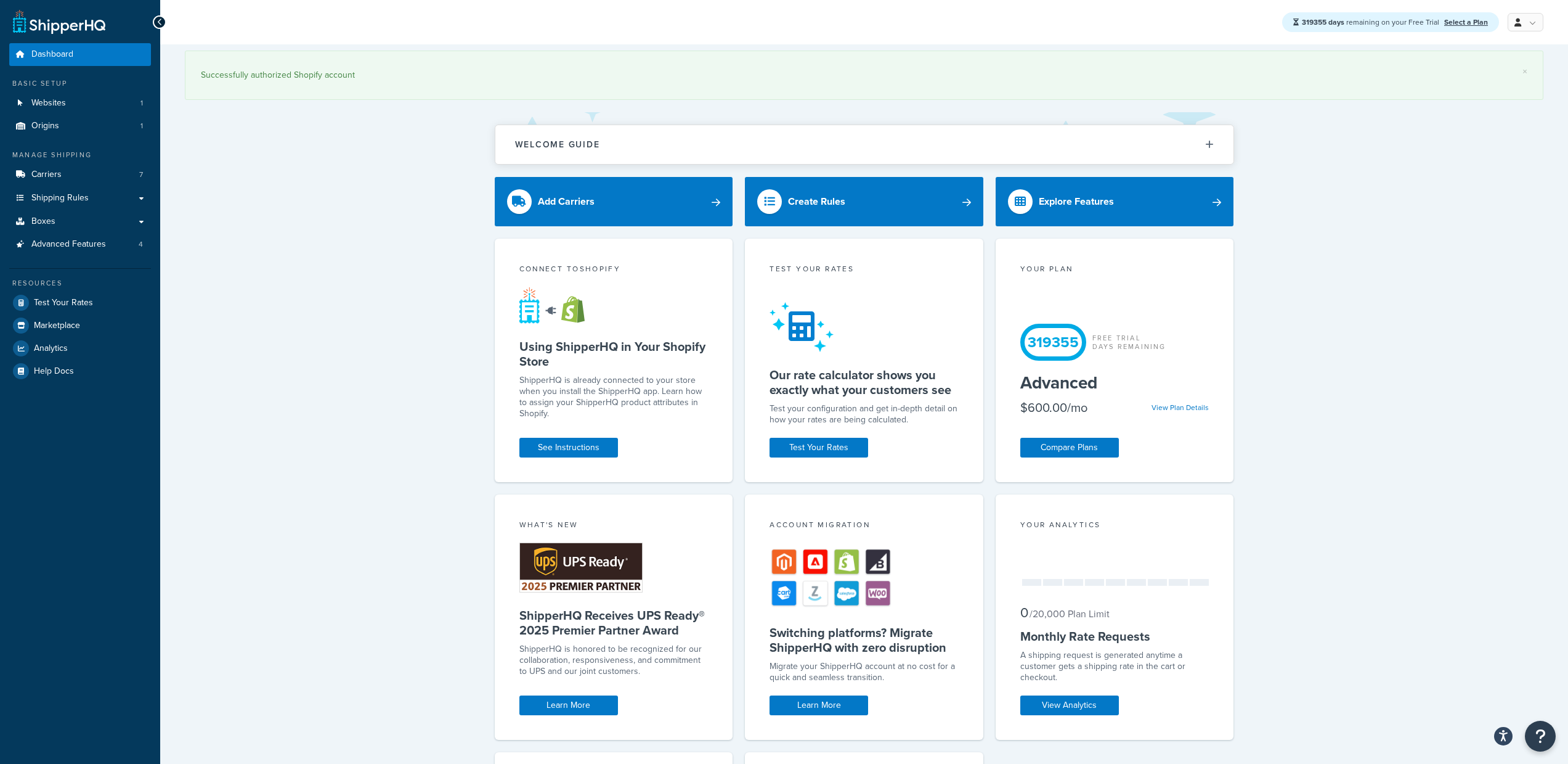
click at [453, 195] on div "× Successfully authorized Shopify account Welcome Guide Recommendations Shipper…" at bounding box center [864, 547] width 1408 height 1006
click at [579, 141] on h2 "Welcome Guide" at bounding box center [557, 144] width 85 height 9
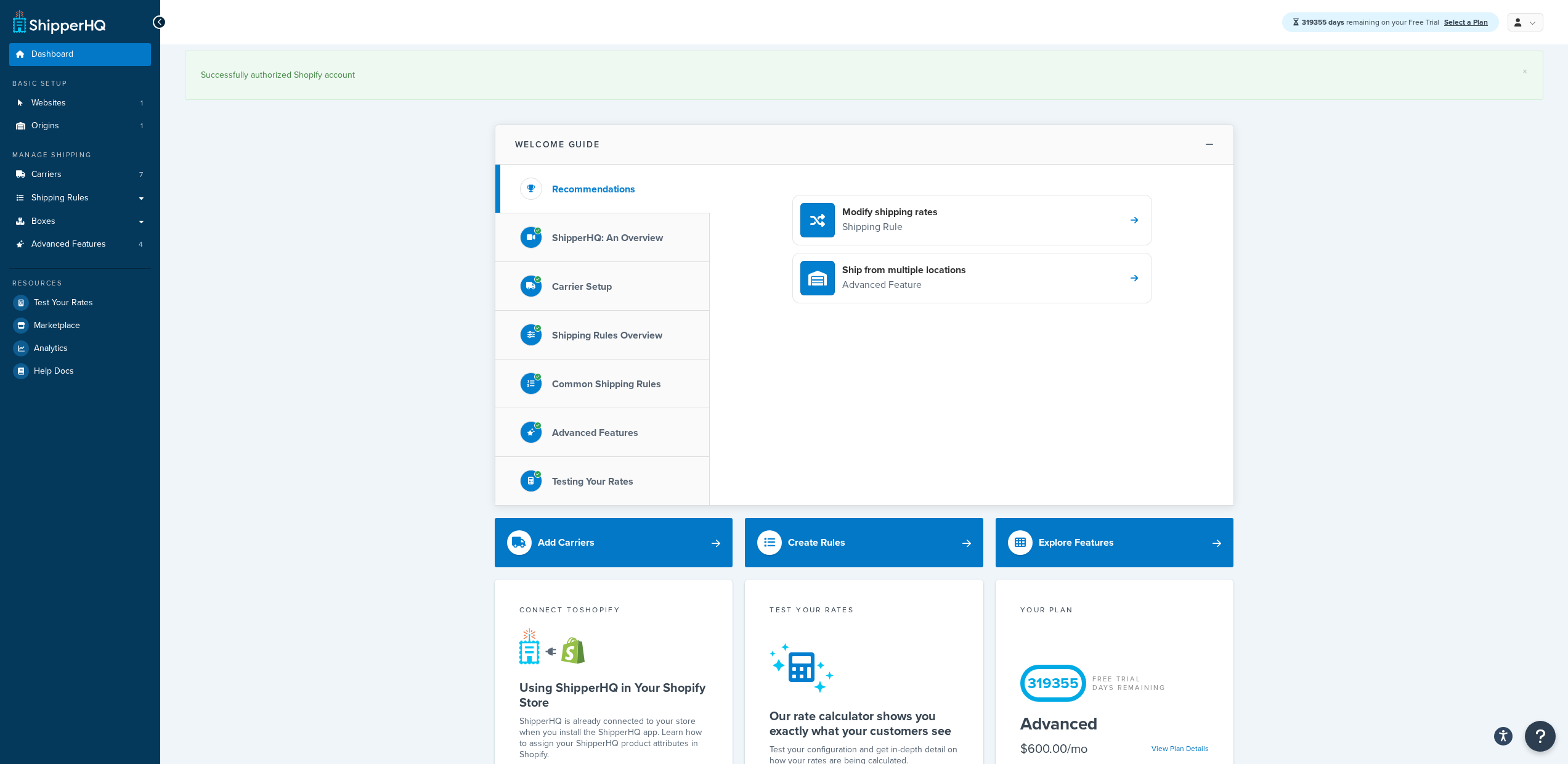
click at [579, 141] on h2 "Welcome Guide" at bounding box center [557, 144] width 85 height 9
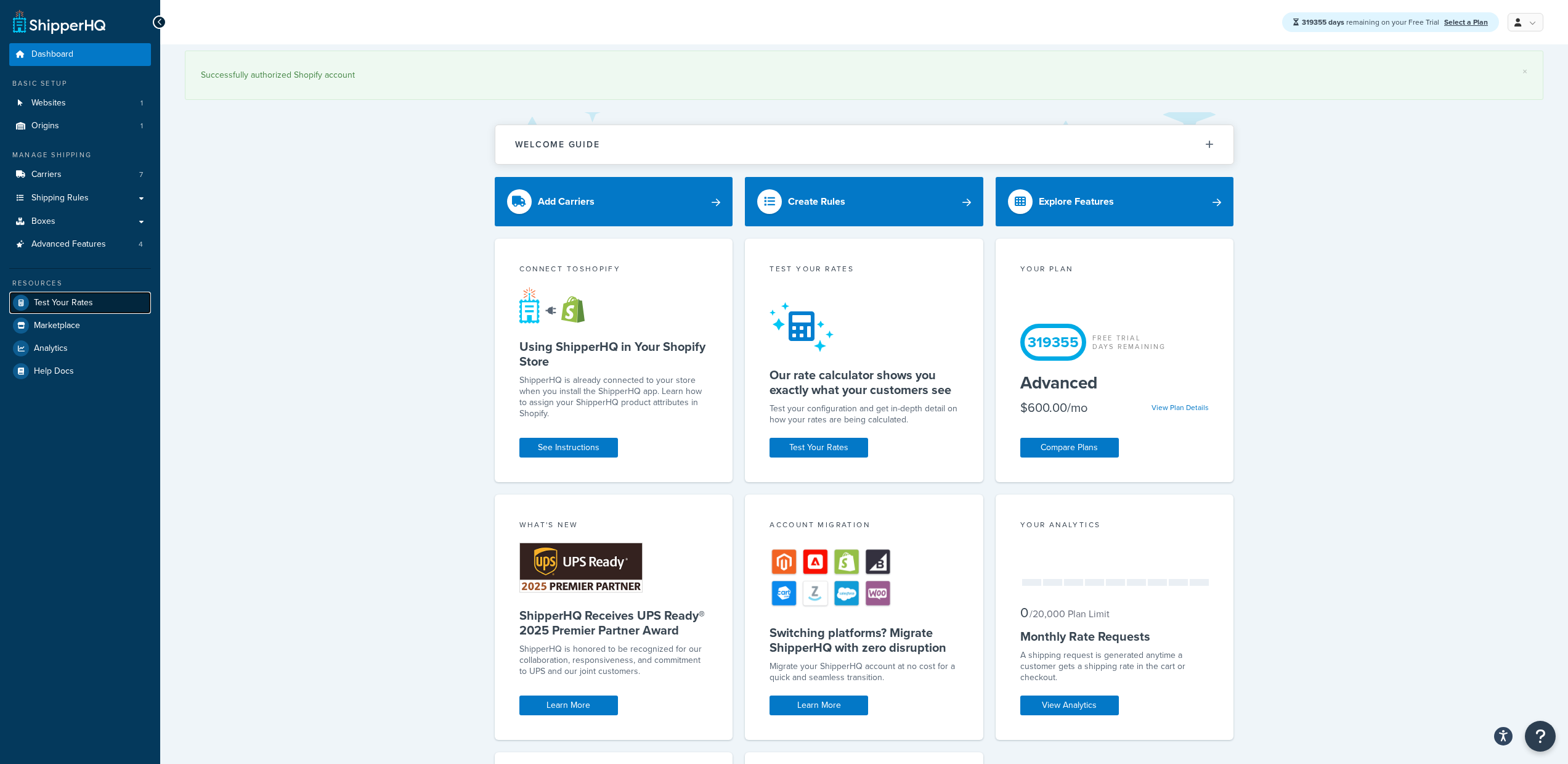
click at [83, 305] on span "Test Your Rates" at bounding box center [63, 303] width 59 height 11
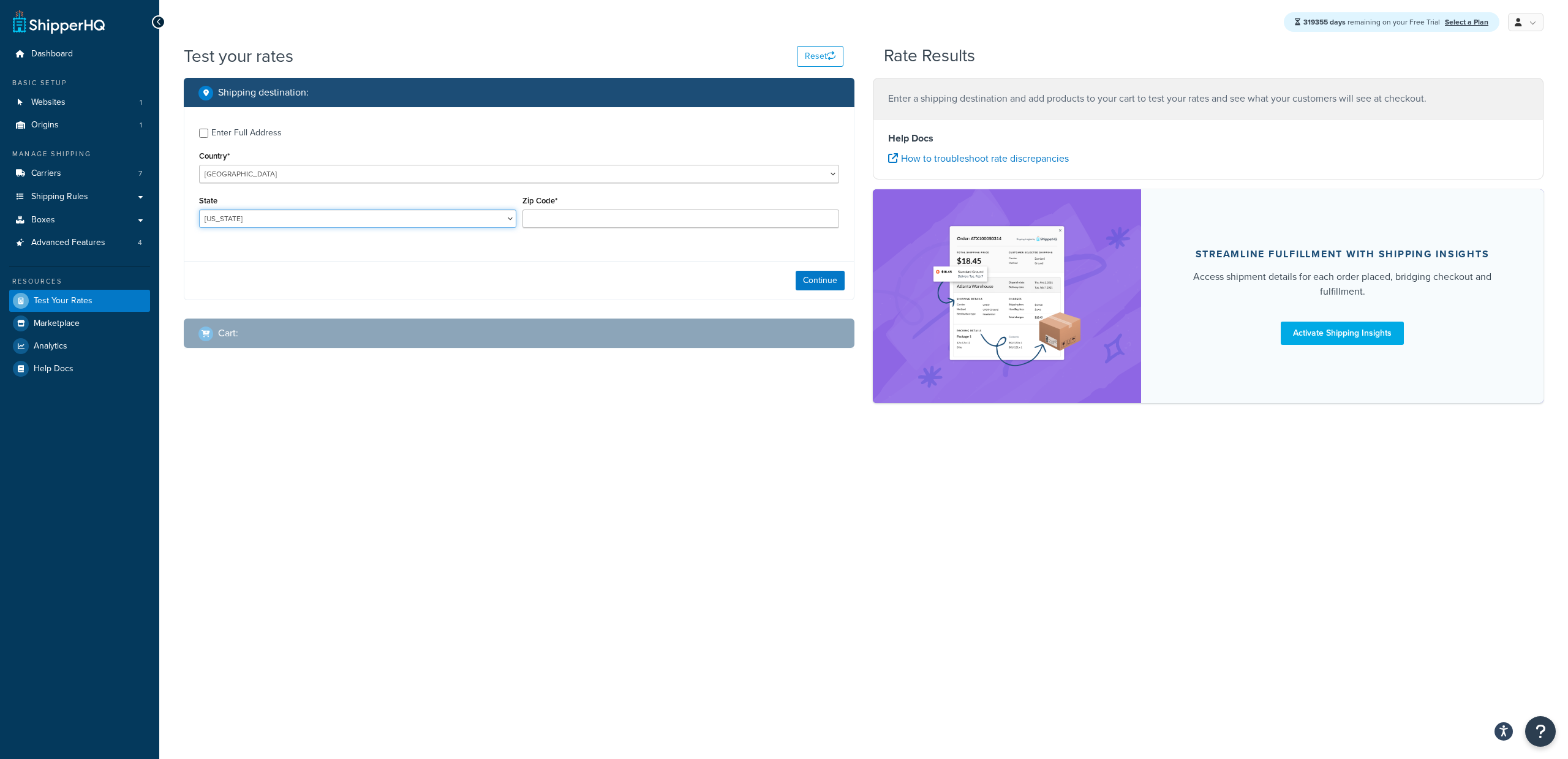
click at [420, 215] on select "Alabama Alaska American Samoa Arizona Arkansas Armed Forces Americas Armed Forc…" at bounding box center [358, 218] width 317 height 19
select select "TX"
click at [199, 209] on select "Alabama Alaska American Samoa Arizona Arkansas Armed Forces Americas Armed Forc…" at bounding box center [358, 218] width 317 height 19
click at [595, 220] on input "Zip Code*" at bounding box center [681, 218] width 317 height 19
type input "78723"
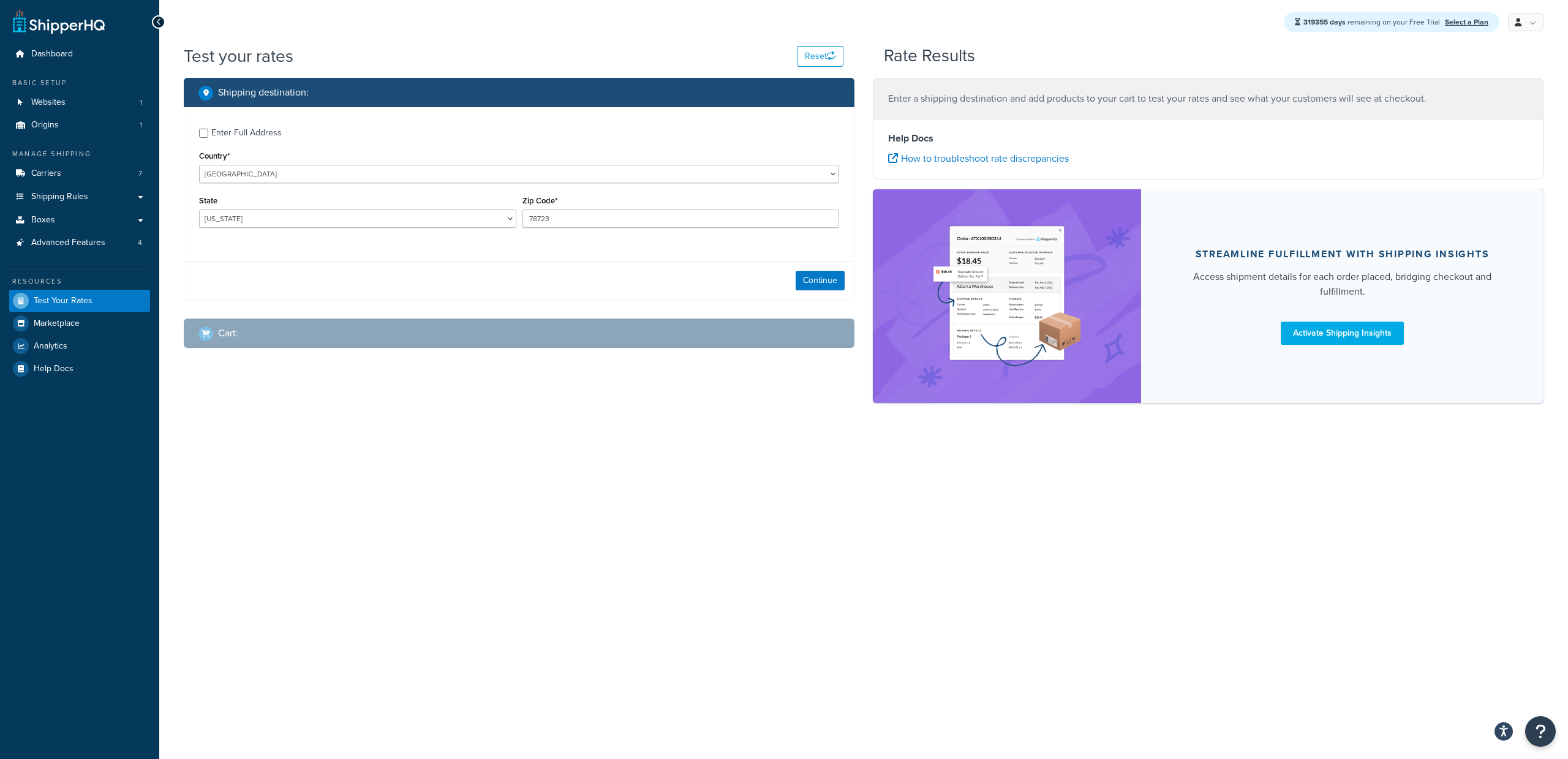
click at [428, 259] on div "Enter Full Address Country* United States United Kingdom Afghanistan Åland Isla…" at bounding box center [519, 203] width 670 height 193
click at [828, 276] on button "Continue" at bounding box center [819, 280] width 49 height 19
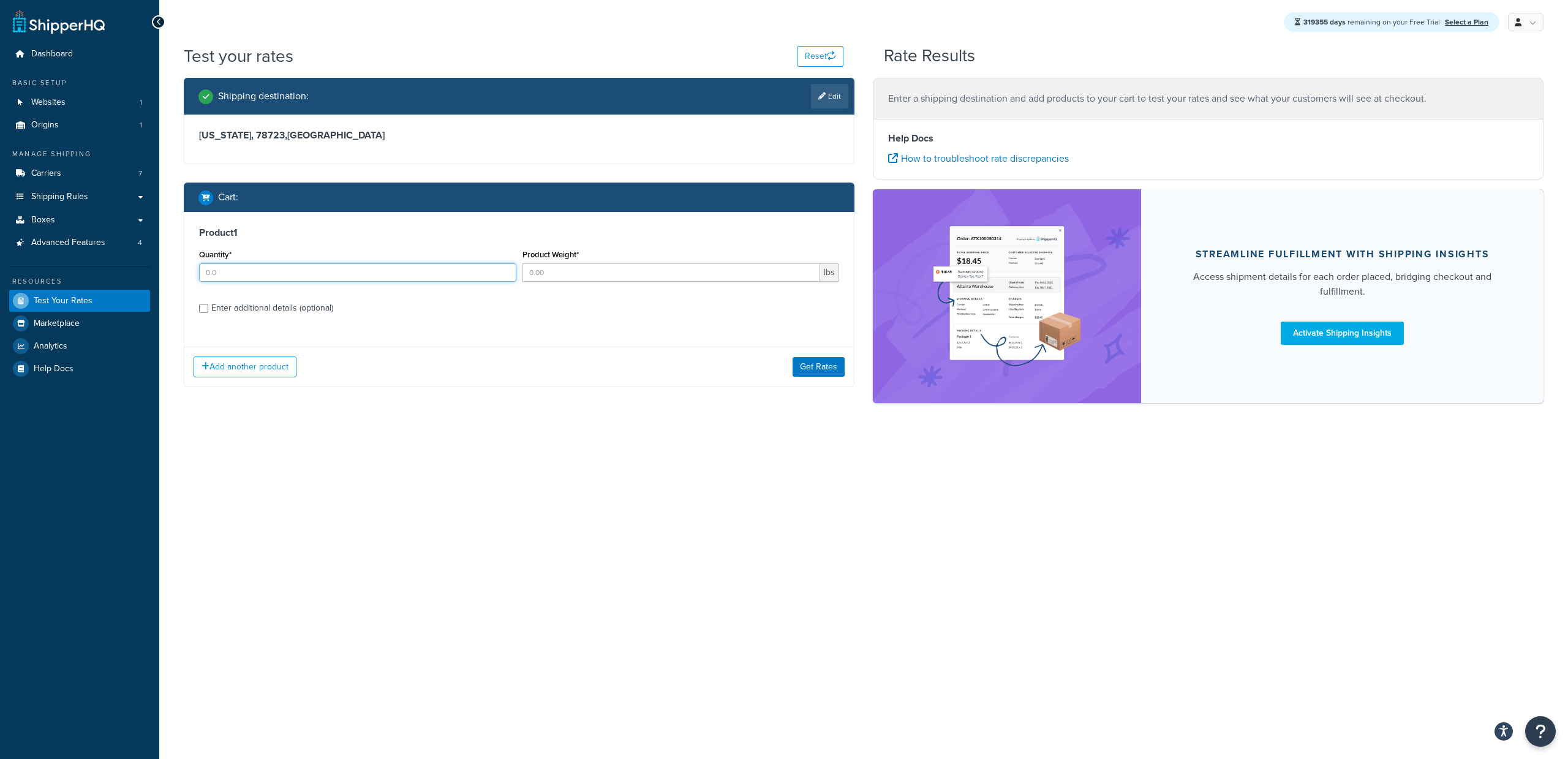
click at [381, 268] on input "Quantity*" at bounding box center [358, 272] width 317 height 19
type input "1"
click at [545, 271] on input "Product Weight*" at bounding box center [671, 272] width 298 height 19
type input "2"
click at [800, 371] on button "Get Rates" at bounding box center [819, 367] width 52 height 19
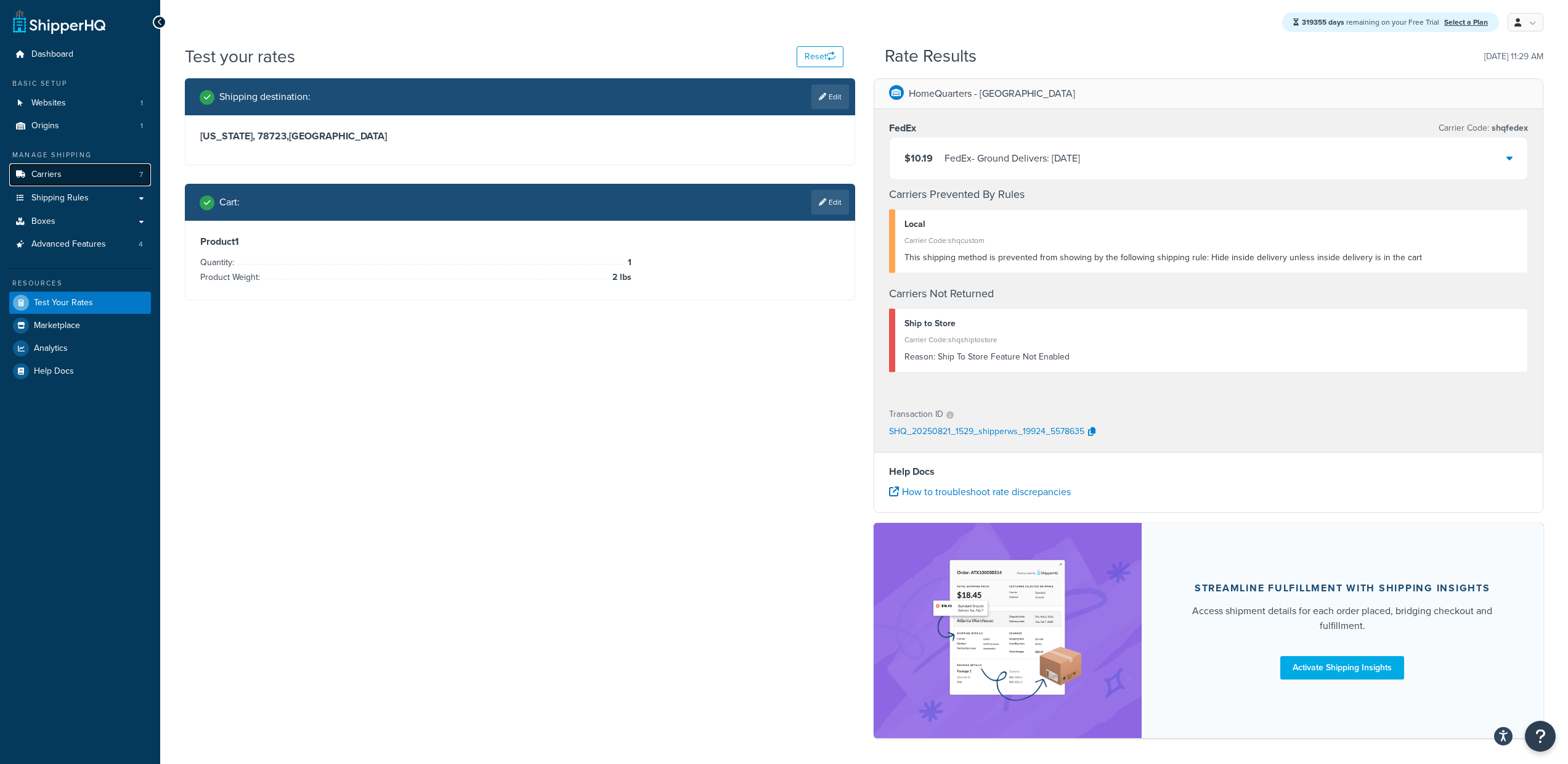
click at [66, 172] on link "Carriers 7" at bounding box center [79, 174] width 142 height 23
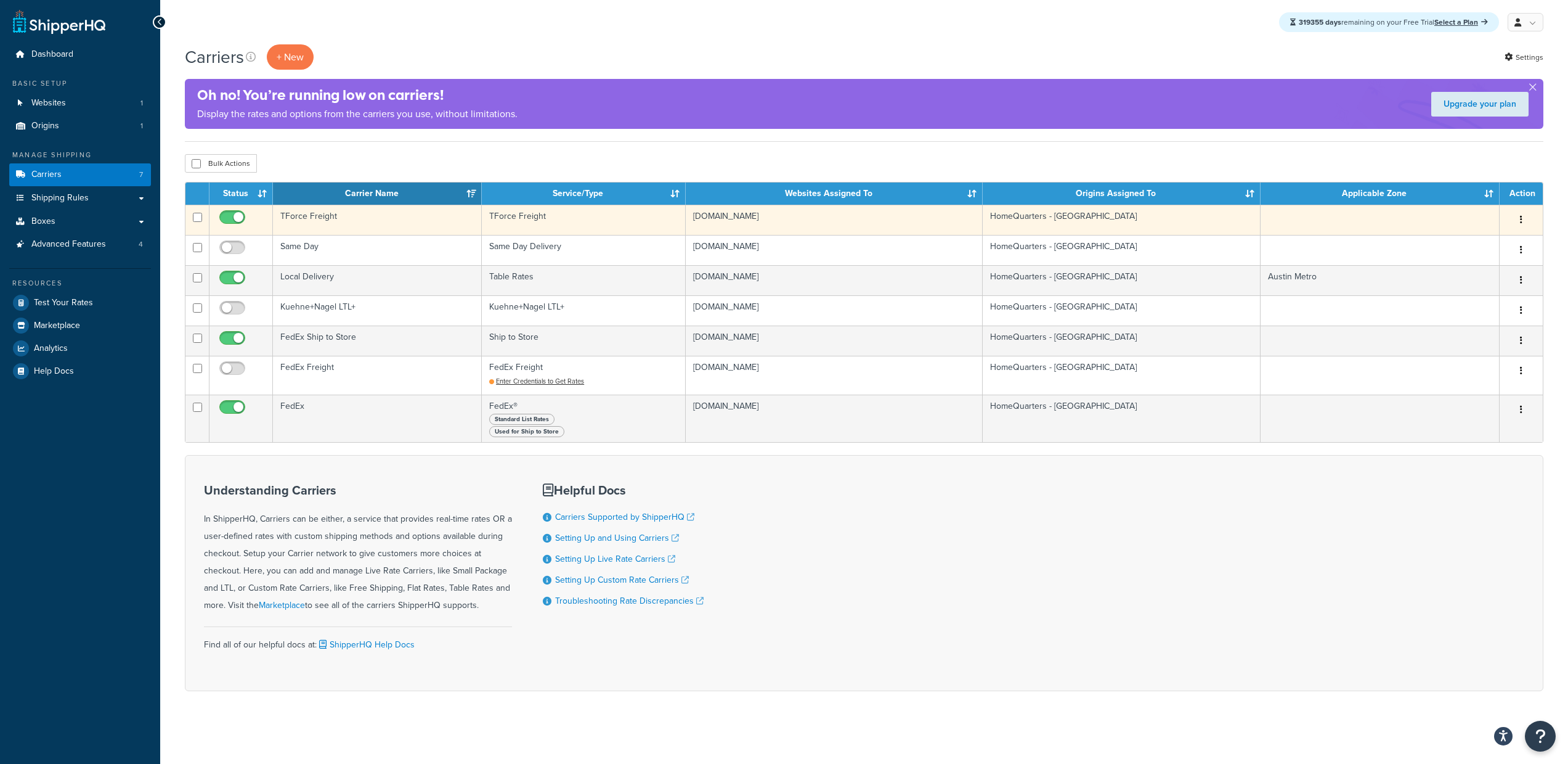
click at [229, 213] on input "checkbox" at bounding box center [234, 220] width 34 height 15
checkbox input "false"
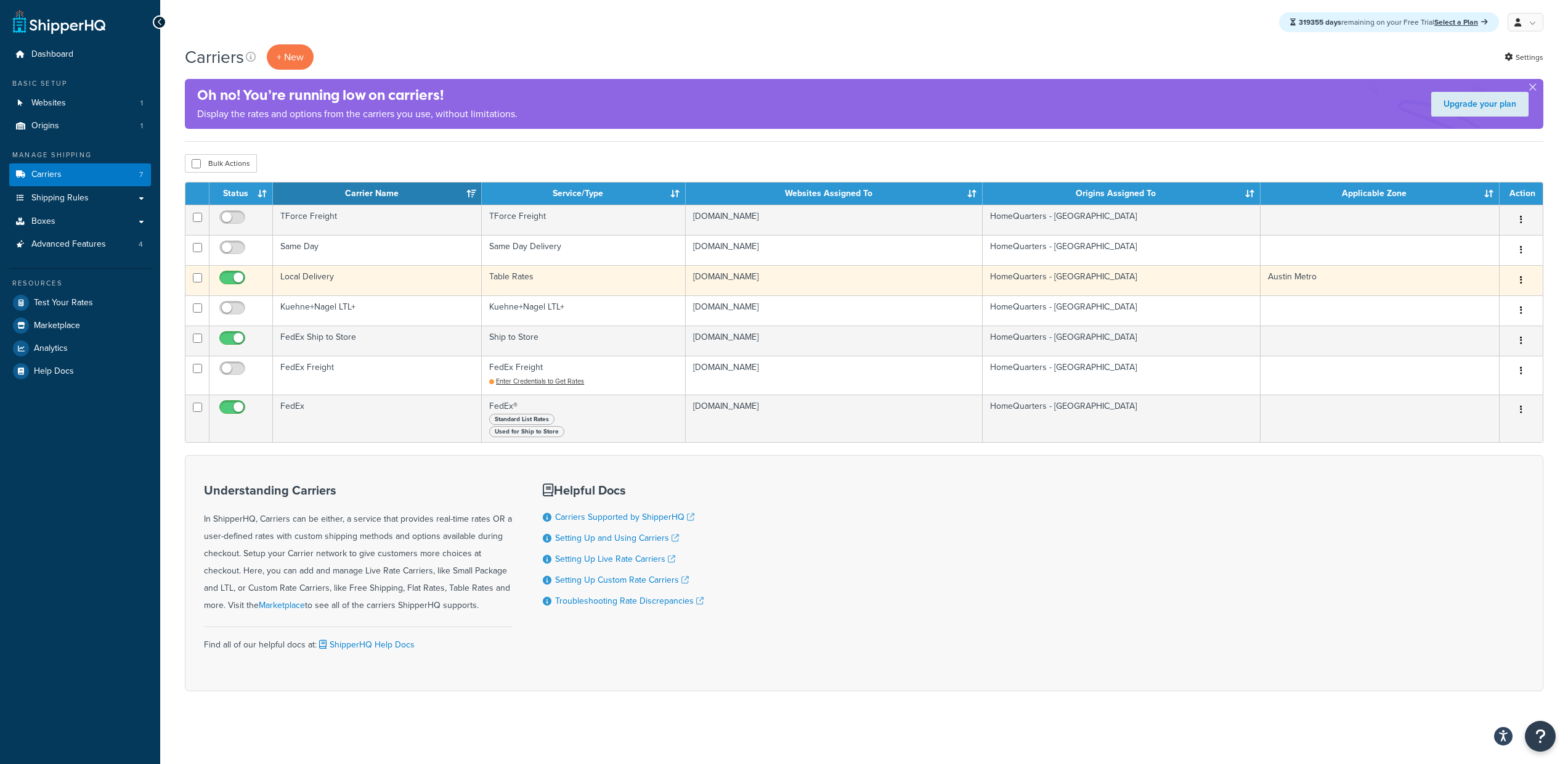
click at [230, 283] on input "checkbox" at bounding box center [234, 281] width 34 height 15
checkbox input "false"
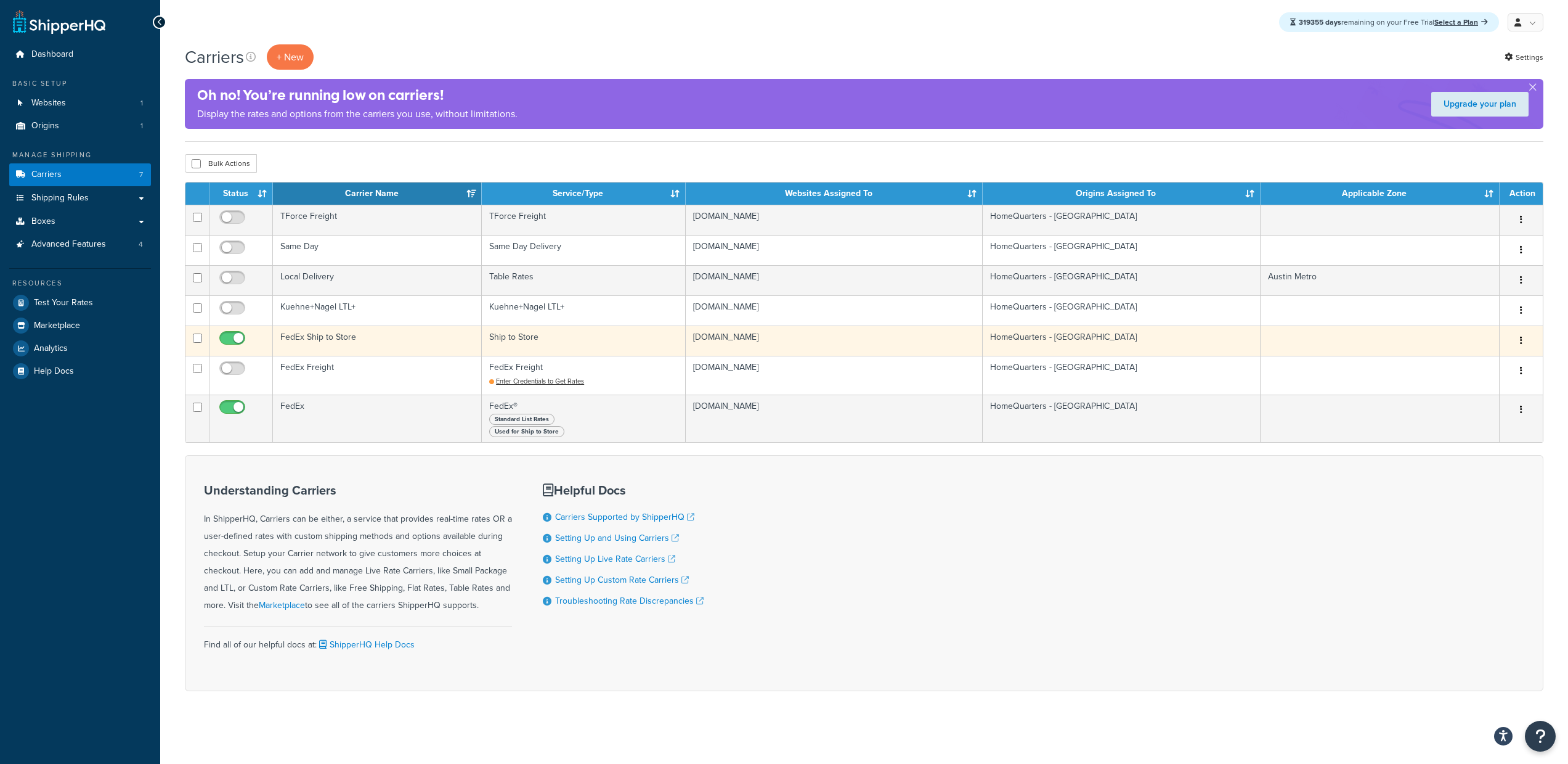
click at [236, 343] on input "checkbox" at bounding box center [234, 341] width 34 height 15
checkbox input "false"
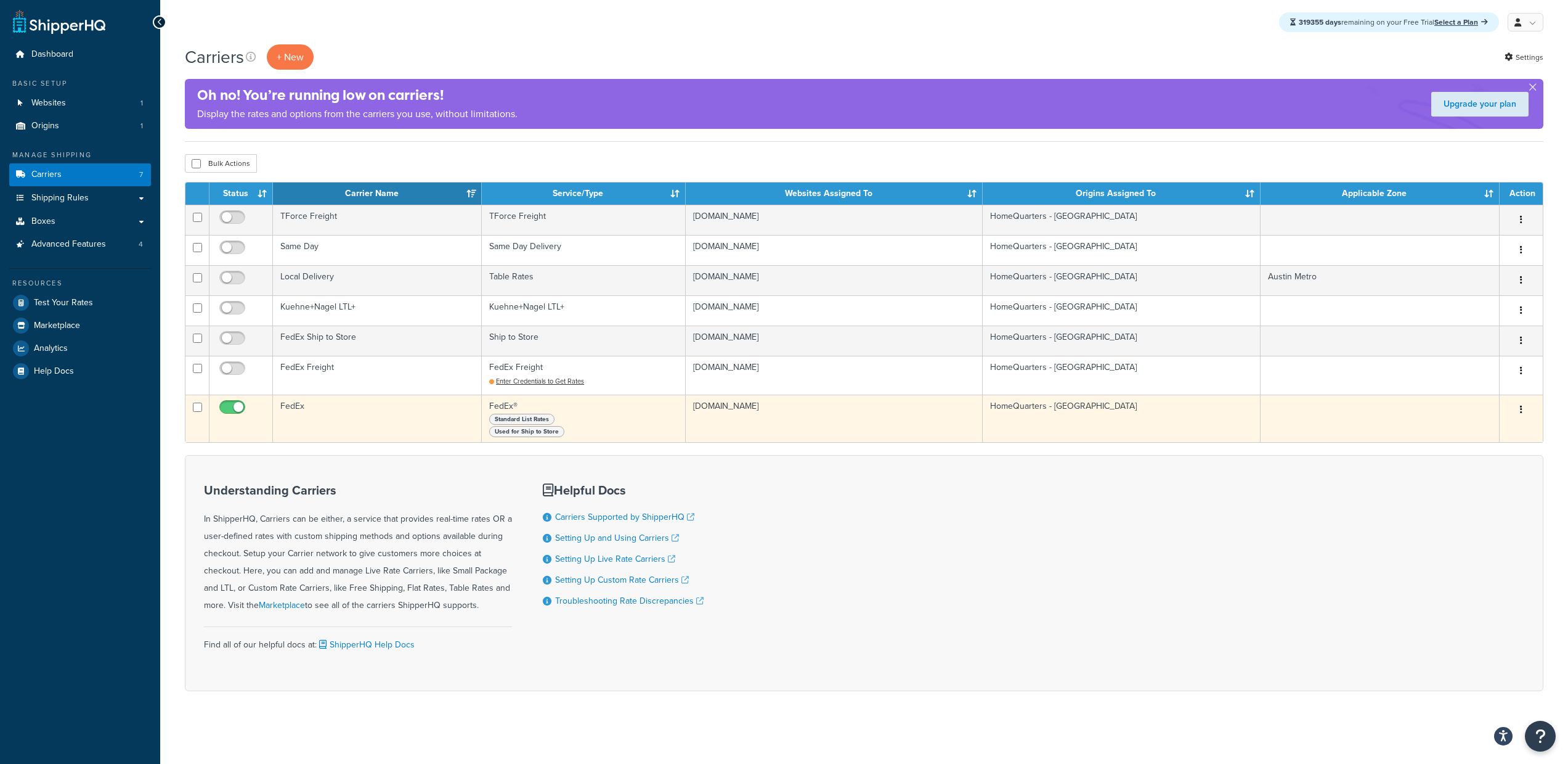
click at [233, 403] on input "checkbox" at bounding box center [234, 410] width 34 height 15
click at [238, 406] on input "checkbox" at bounding box center [234, 410] width 34 height 15
checkbox input "true"
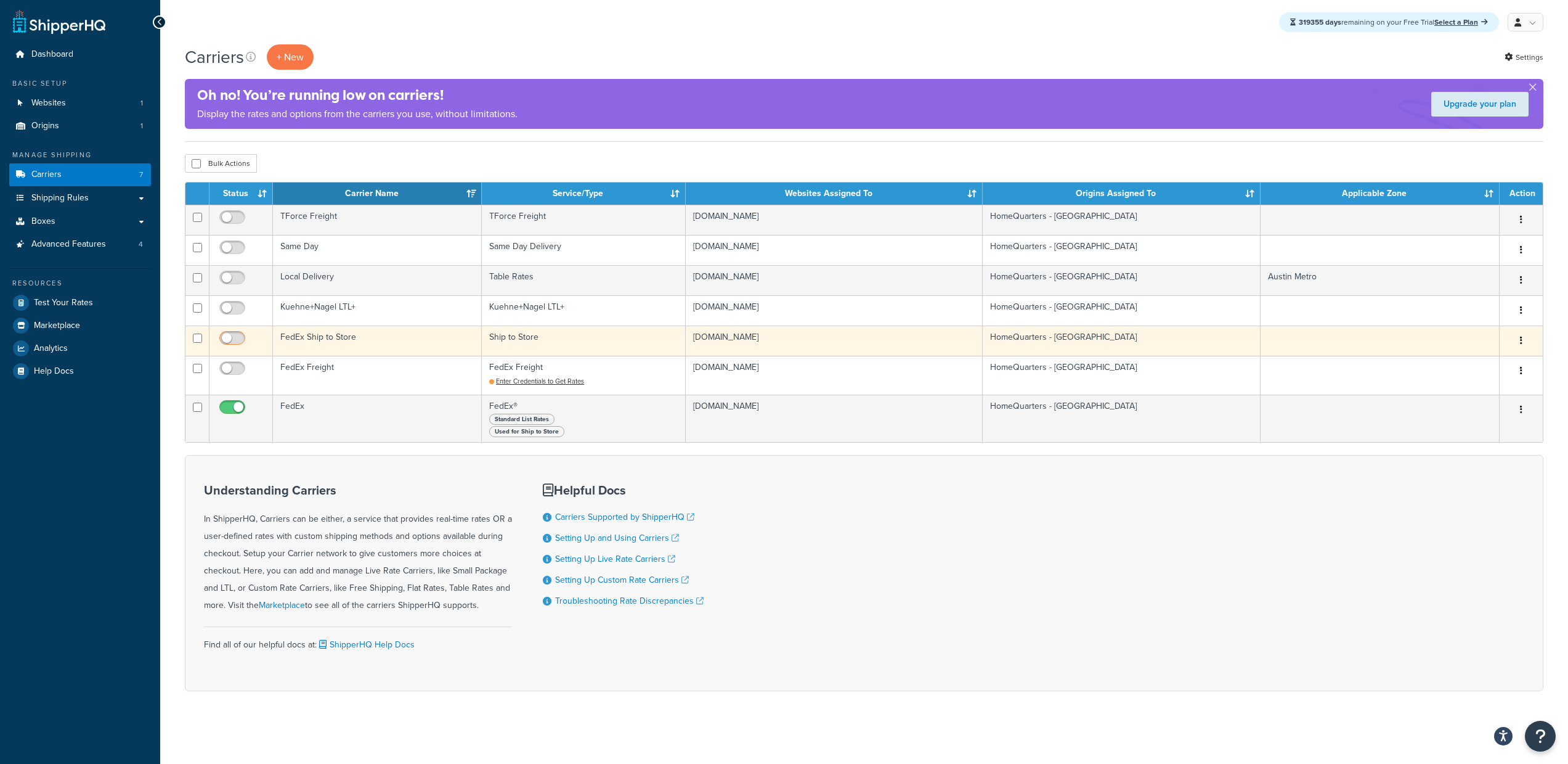
click at [237, 340] on input "checkbox" at bounding box center [234, 341] width 34 height 15
checkbox input "true"
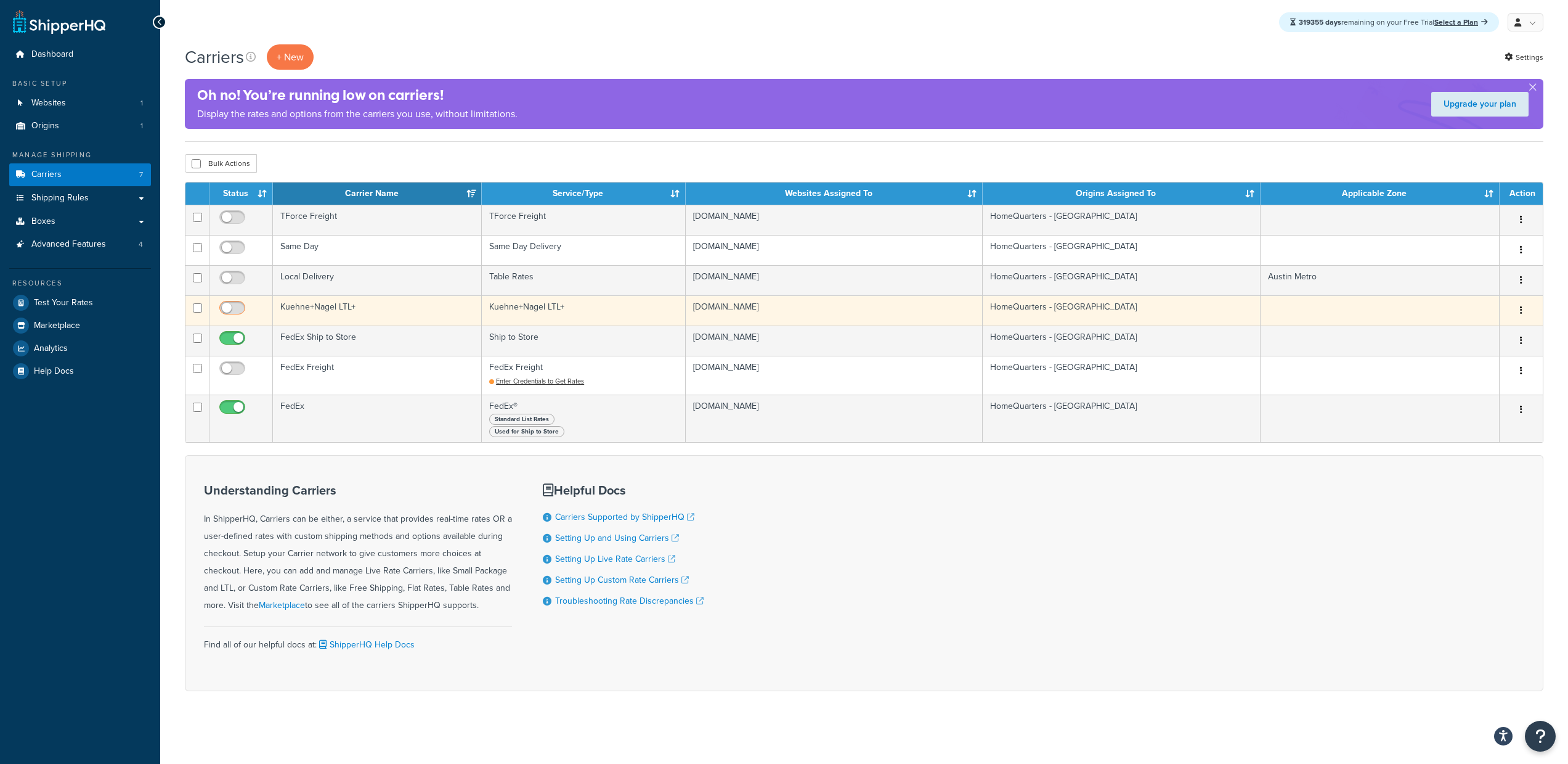
click at [229, 307] on input "checkbox" at bounding box center [234, 311] width 34 height 15
checkbox input "true"
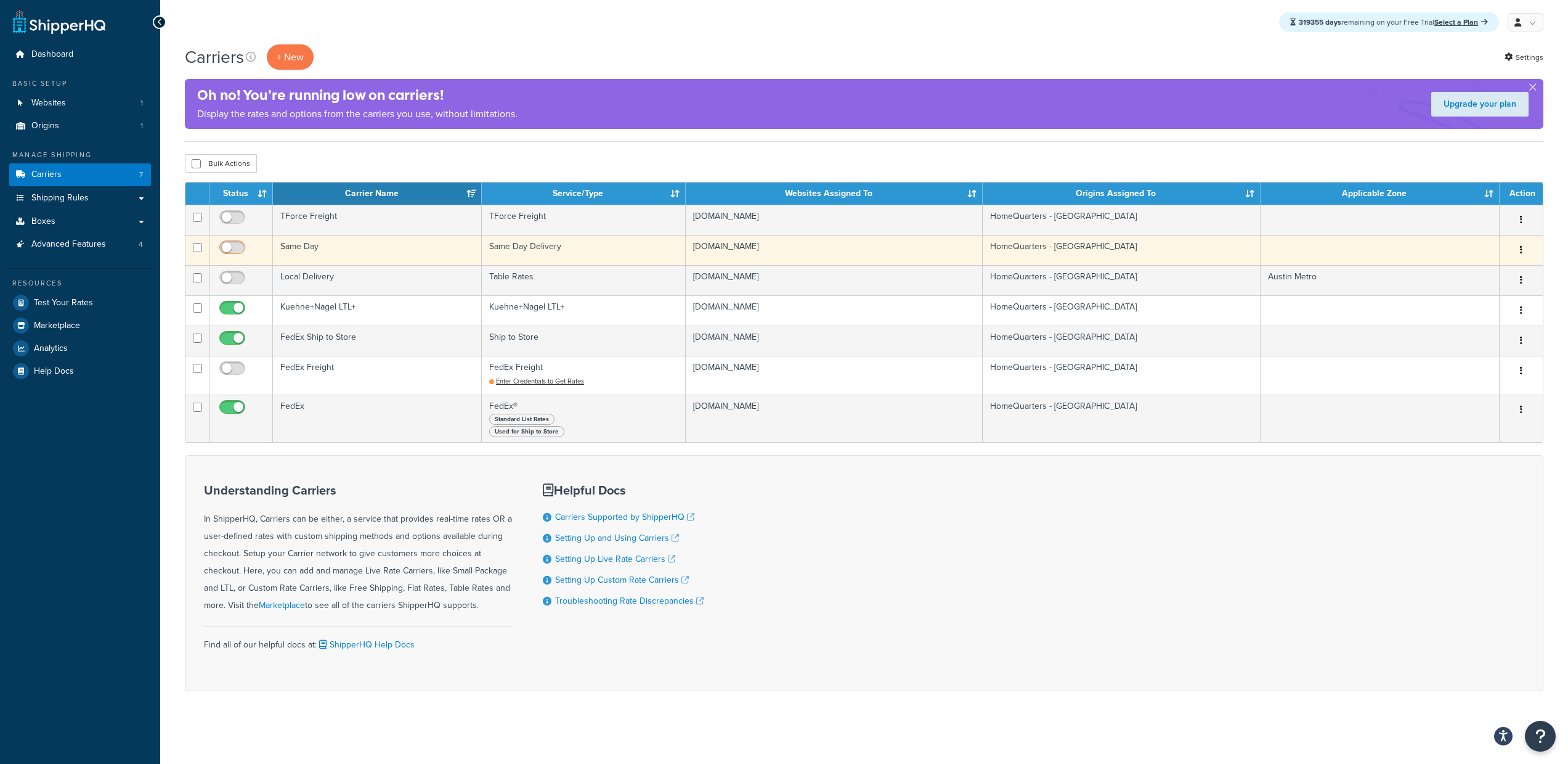
drag, startPoint x: 229, startPoint y: 276, endPoint x: 231, endPoint y: 255, distance: 21.1
click at [229, 276] on input "checkbox" at bounding box center [234, 281] width 34 height 15
checkbox input "true"
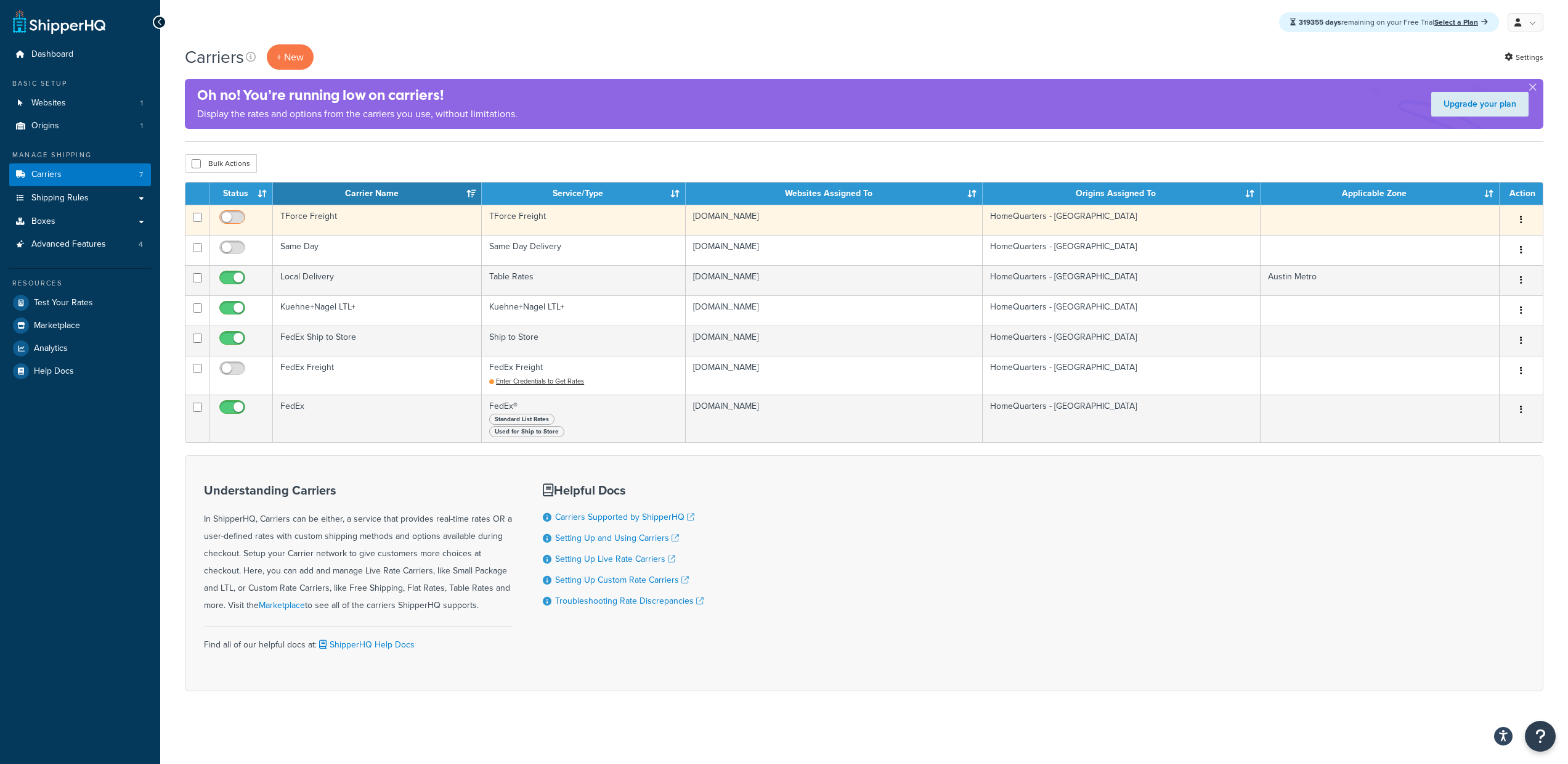
click at [233, 215] on input "checkbox" at bounding box center [234, 220] width 34 height 15
checkbox input "false"
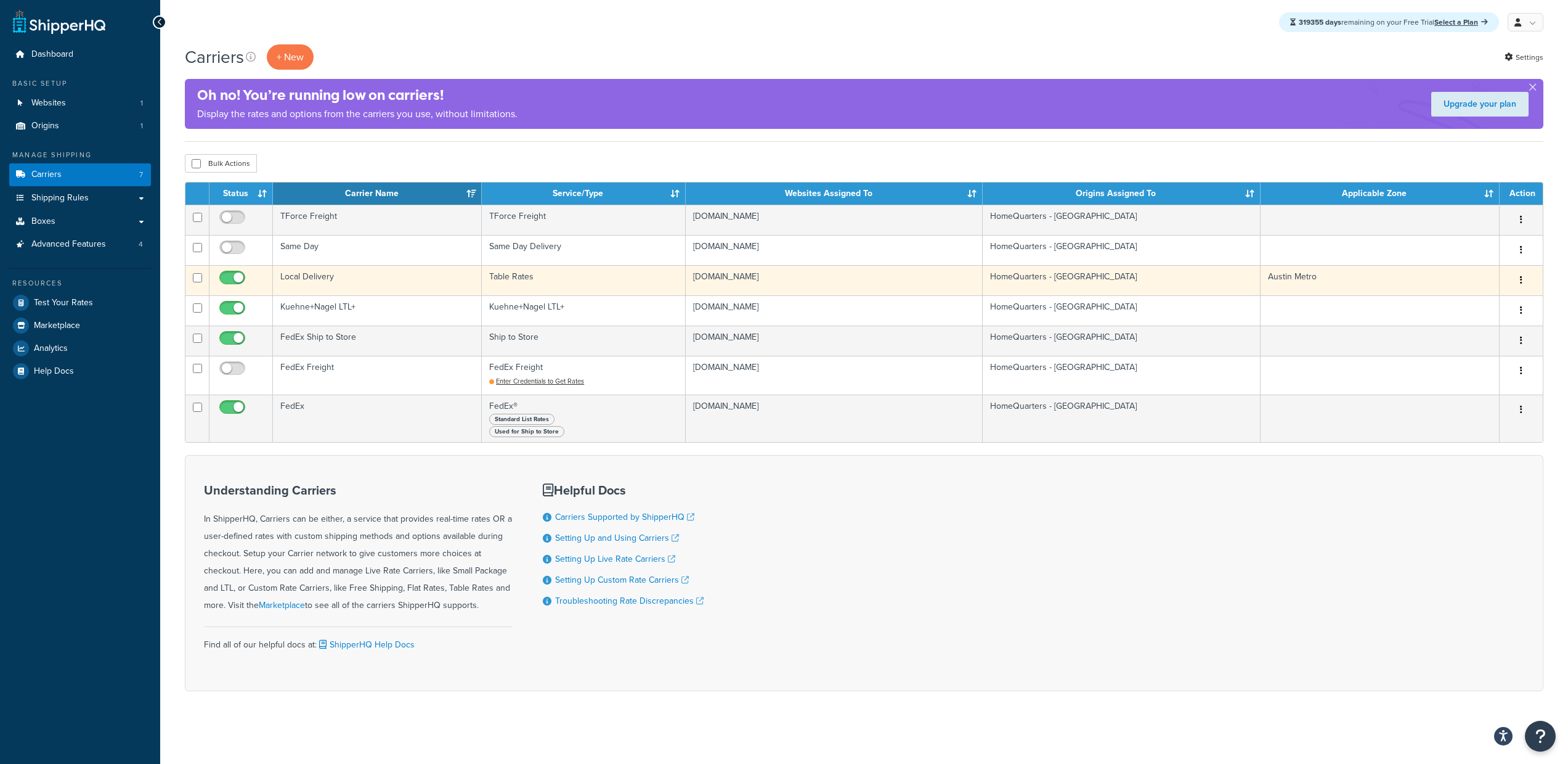
click at [230, 271] on span at bounding box center [233, 278] width 26 height 15
click at [230, 273] on input "checkbox" at bounding box center [234, 281] width 34 height 15
checkbox input "false"
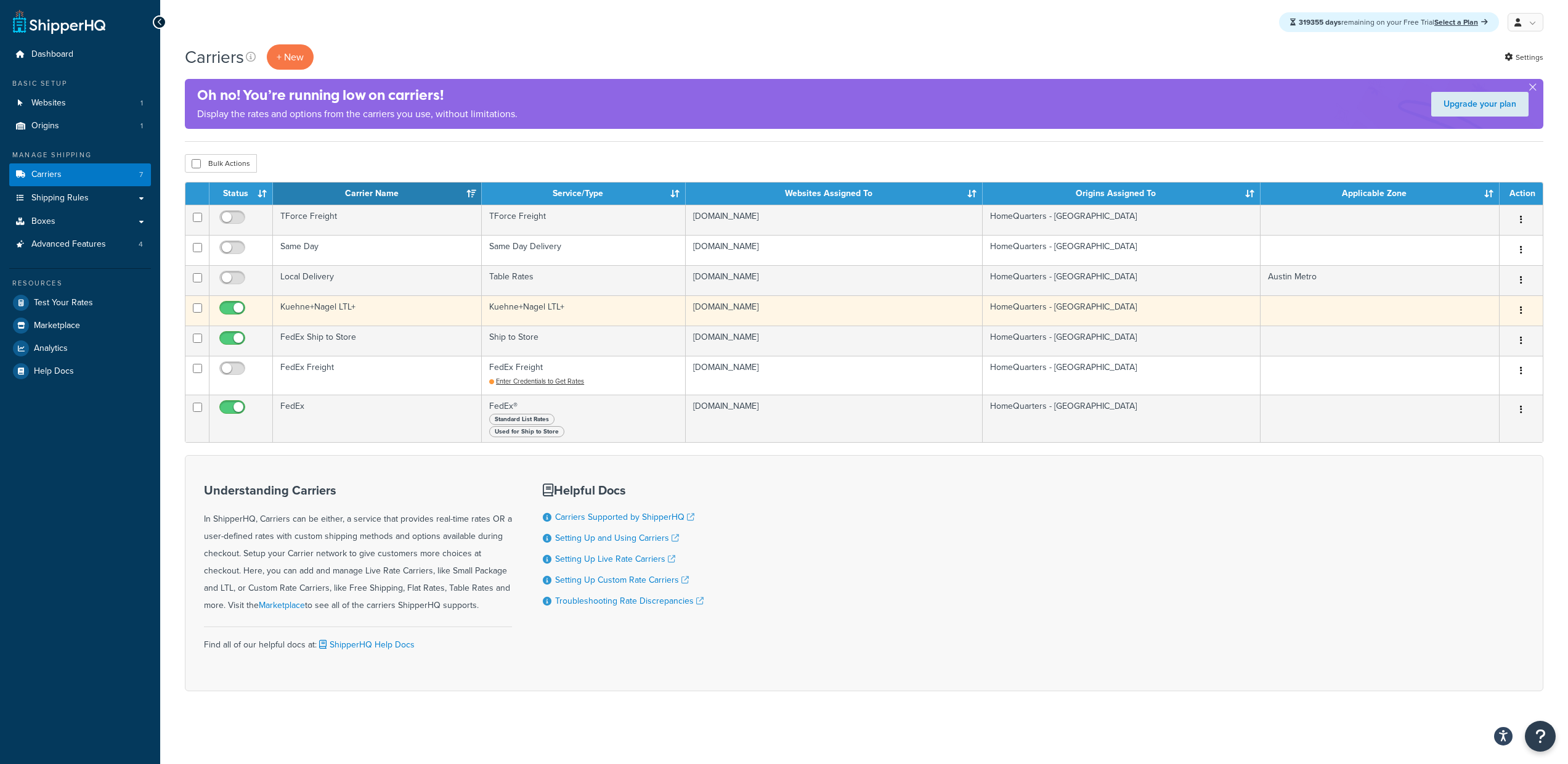
click at [233, 299] on td at bounding box center [241, 310] width 63 height 30
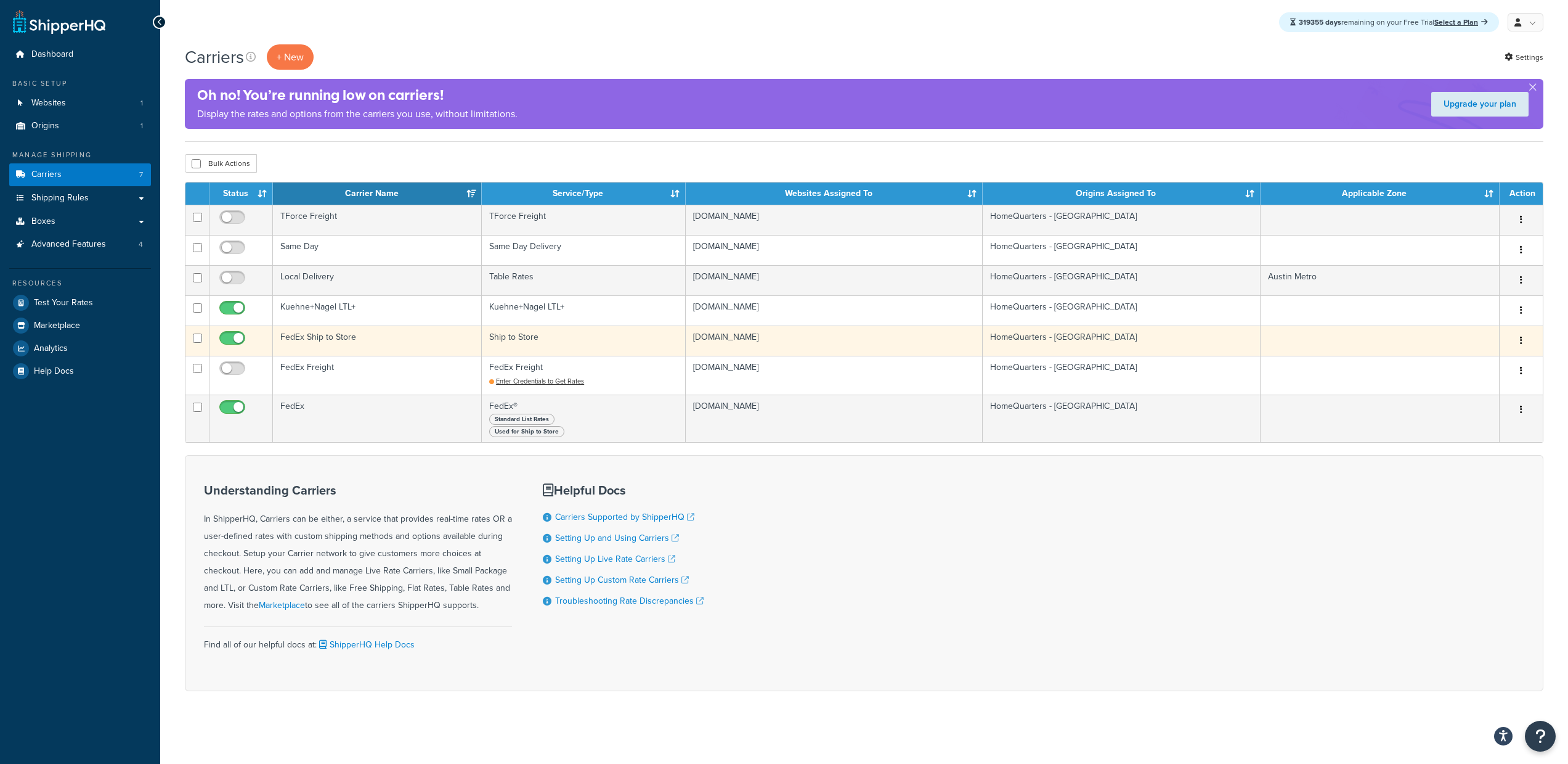
click at [231, 335] on input "checkbox" at bounding box center [234, 341] width 34 height 15
checkbox input "false"
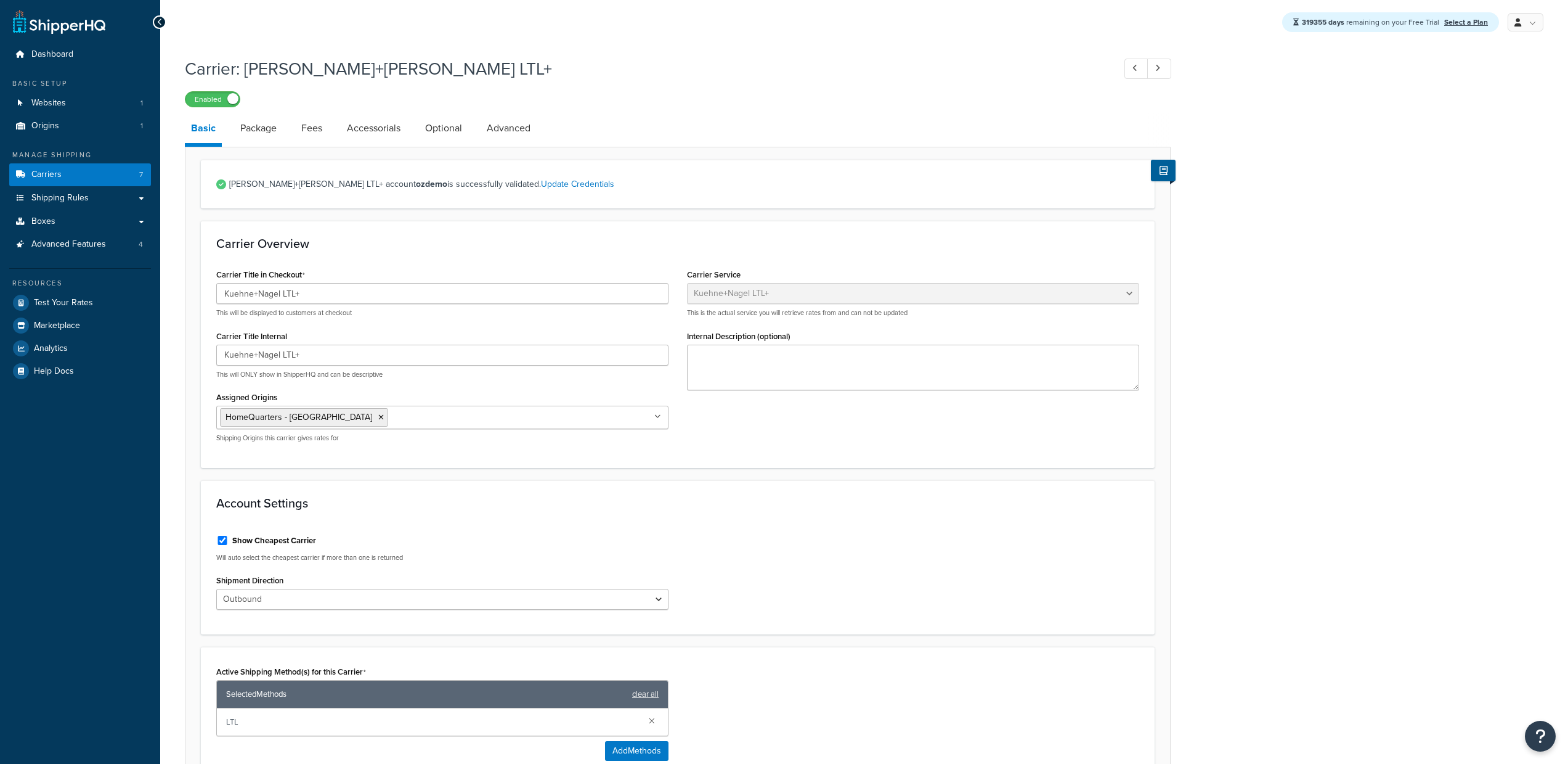
select select "reTransFreight"
drag, startPoint x: 214, startPoint y: 73, endPoint x: 216, endPoint y: 83, distance: 10.2
click at [112, 169] on link "Carriers 7" at bounding box center [79, 174] width 142 height 23
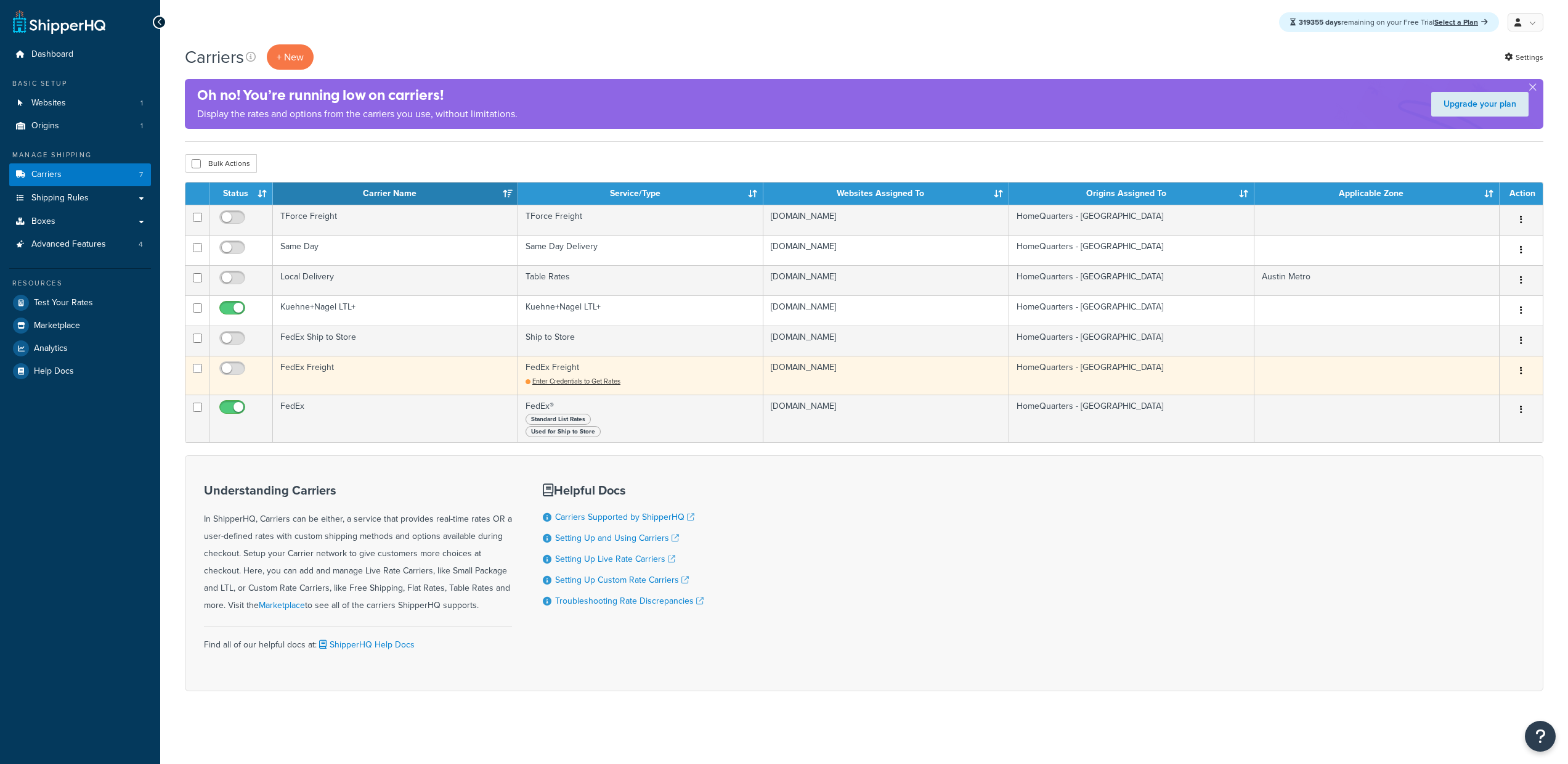
click at [231, 313] on input "checkbox" at bounding box center [234, 311] width 34 height 15
checkbox input "false"
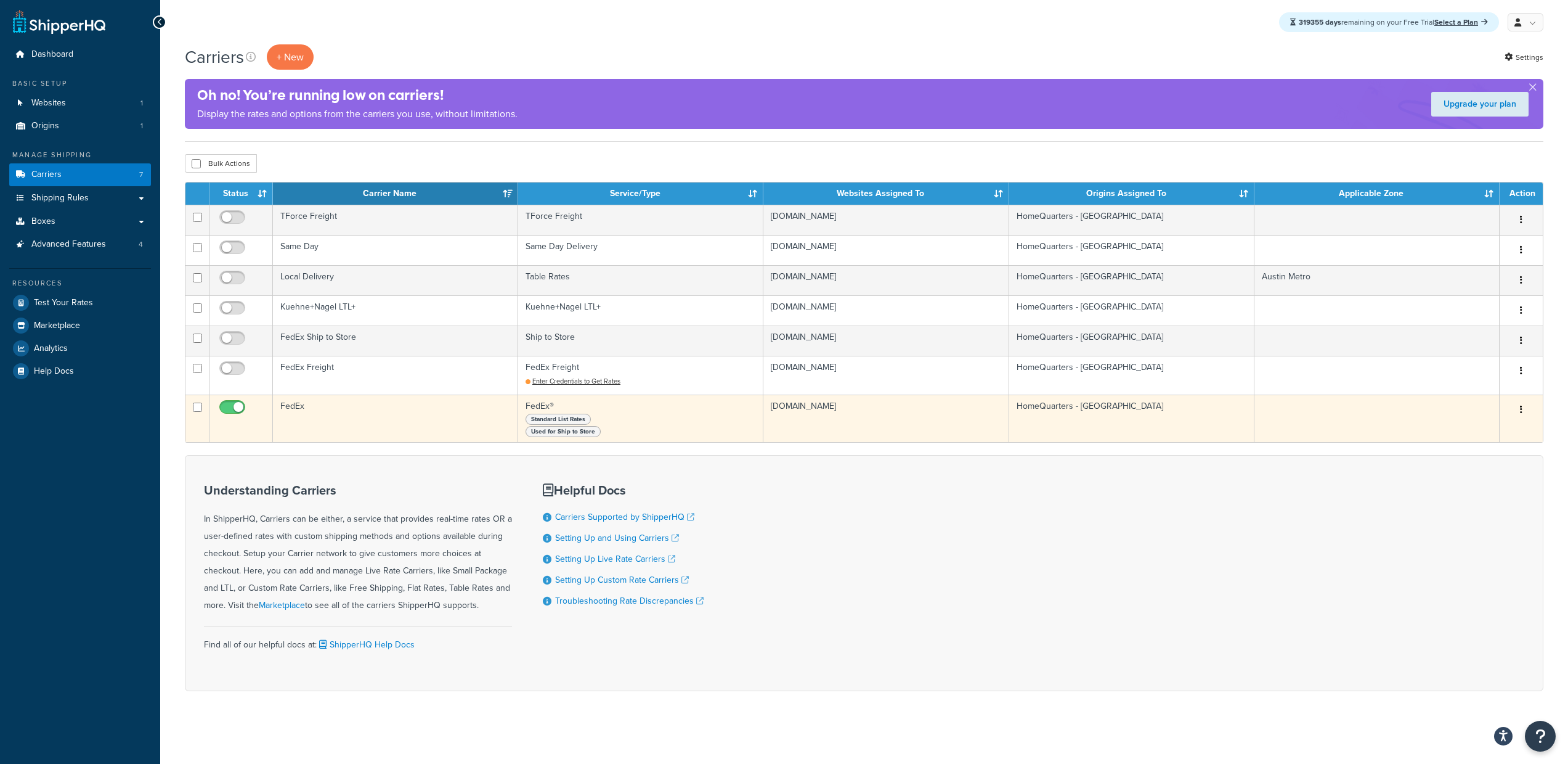
click at [240, 410] on input "checkbox" at bounding box center [234, 410] width 34 height 15
checkbox input "false"
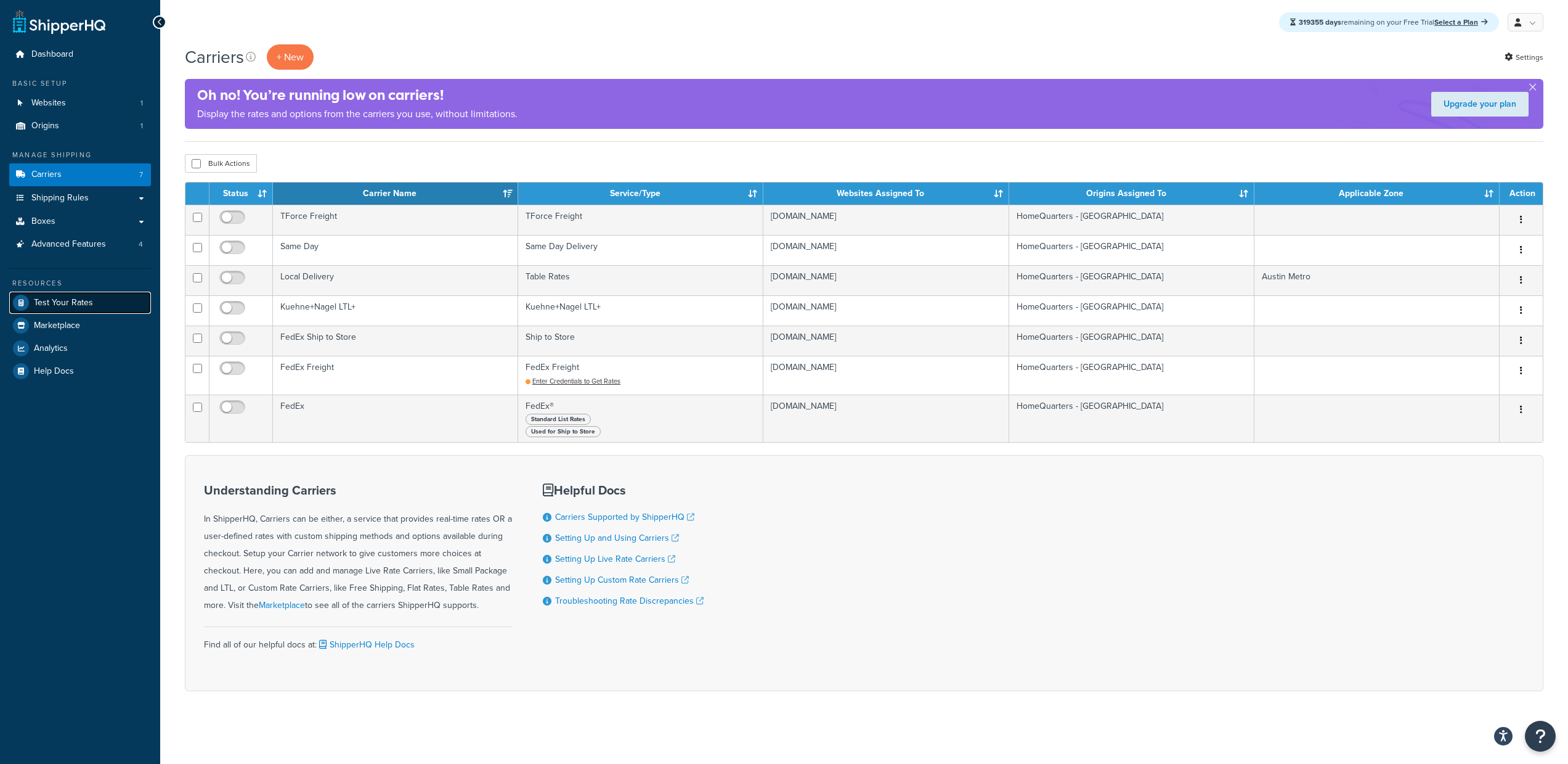
click at [105, 306] on link "Test Your Rates" at bounding box center [79, 303] width 142 height 22
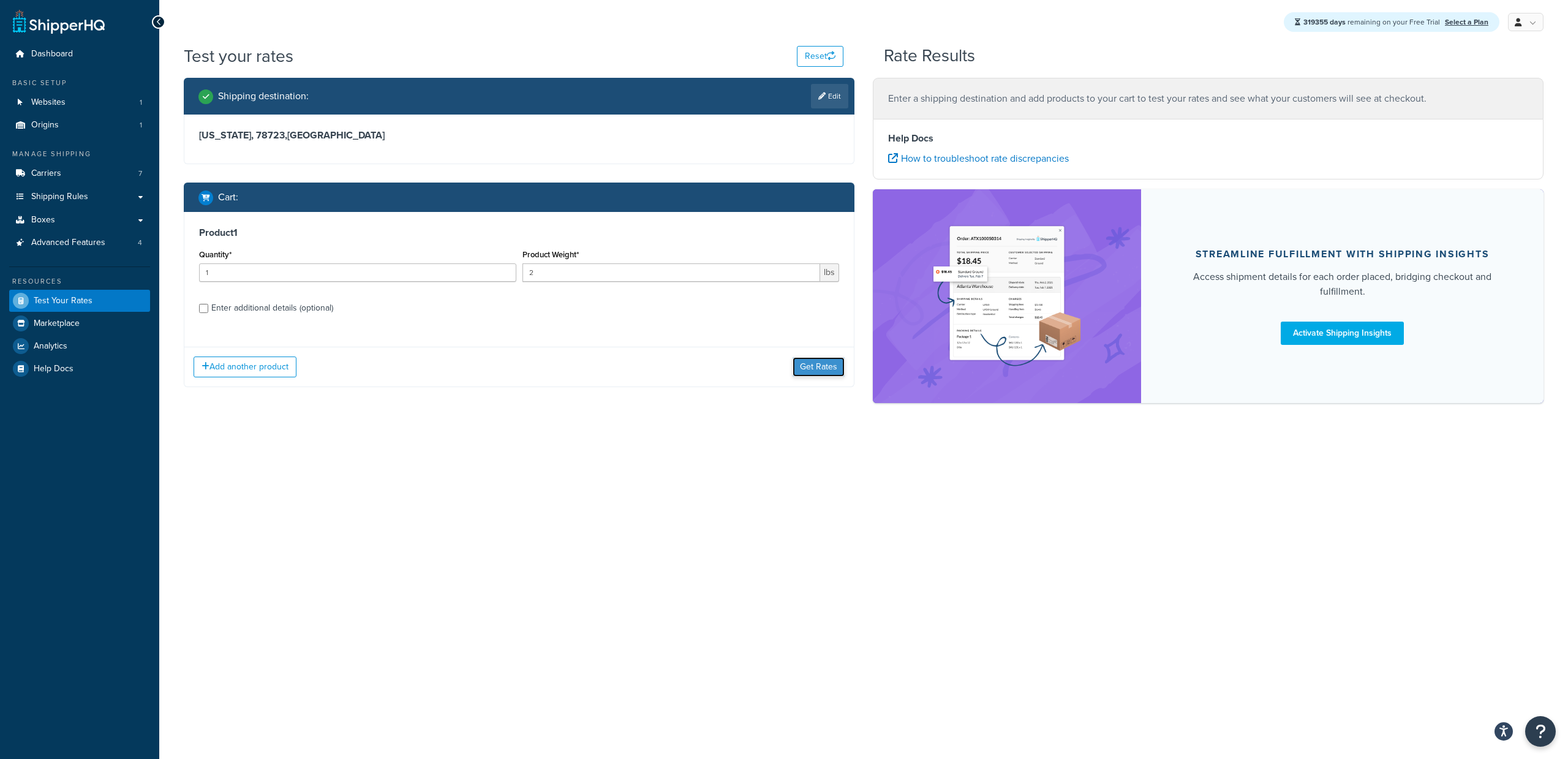
click at [819, 363] on button "Get Rates" at bounding box center [819, 367] width 52 height 19
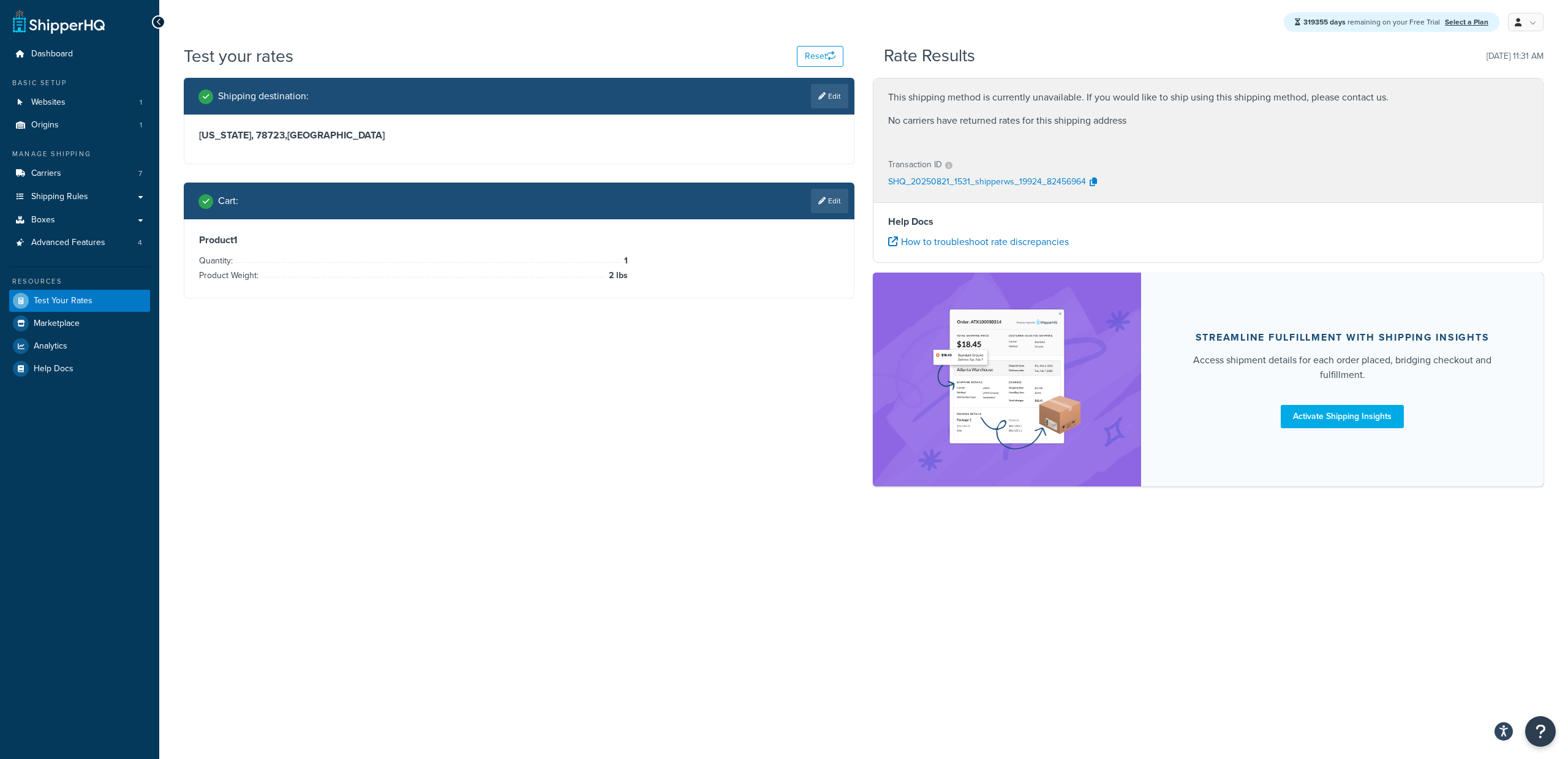
click at [803, 347] on div "Shipping destination : Edit [US_STATE], 78723 , [GEOGRAPHIC_DATA] Cart : Edit P…" at bounding box center [864, 288] width 1378 height 421
click at [1490, 93] on span "Global Settings" at bounding box center [1483, 96] width 52 height 11
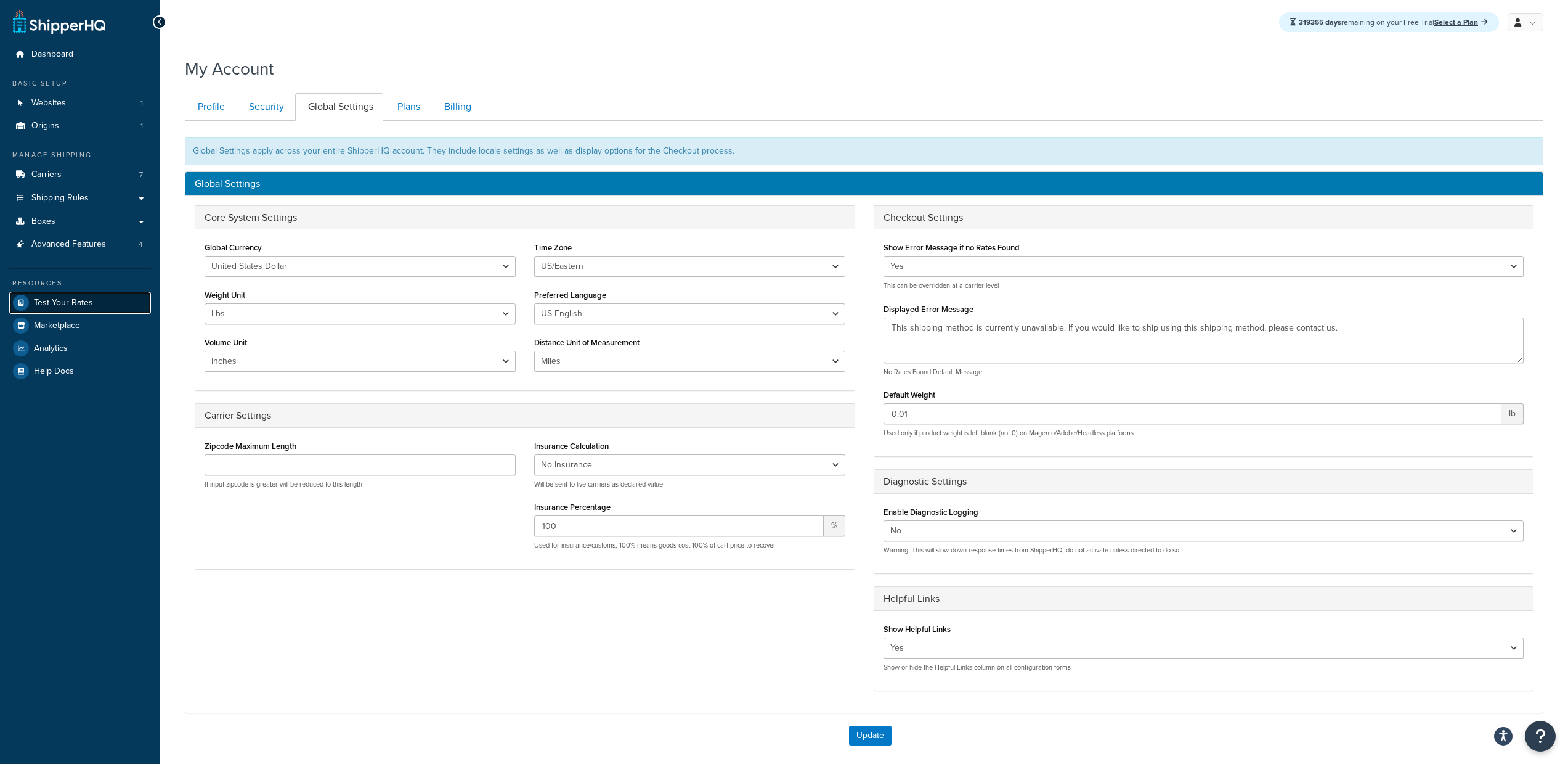
click at [54, 303] on span "Test Your Rates" at bounding box center [63, 303] width 59 height 11
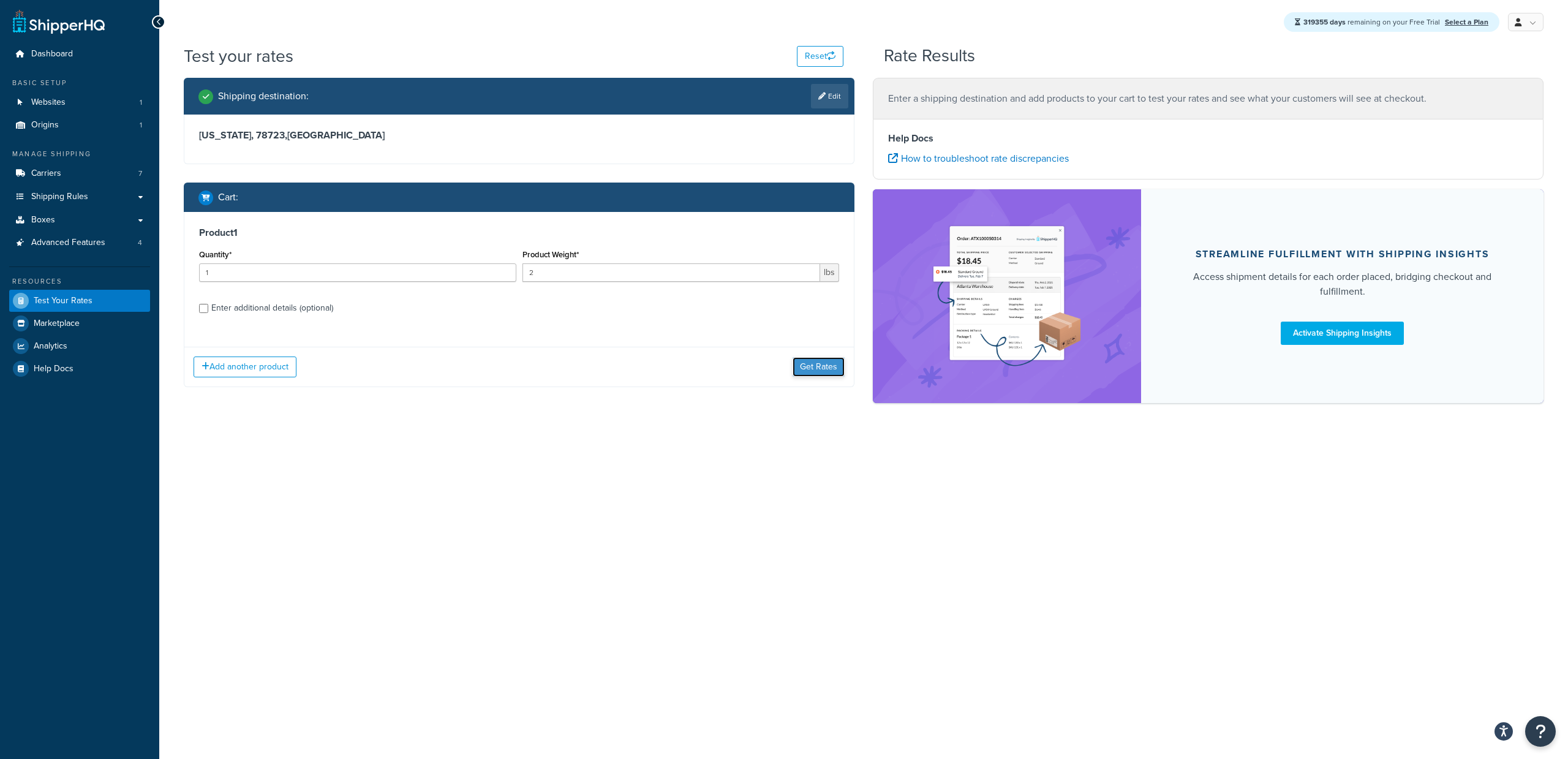
click at [810, 365] on button "Get Rates" at bounding box center [819, 367] width 52 height 19
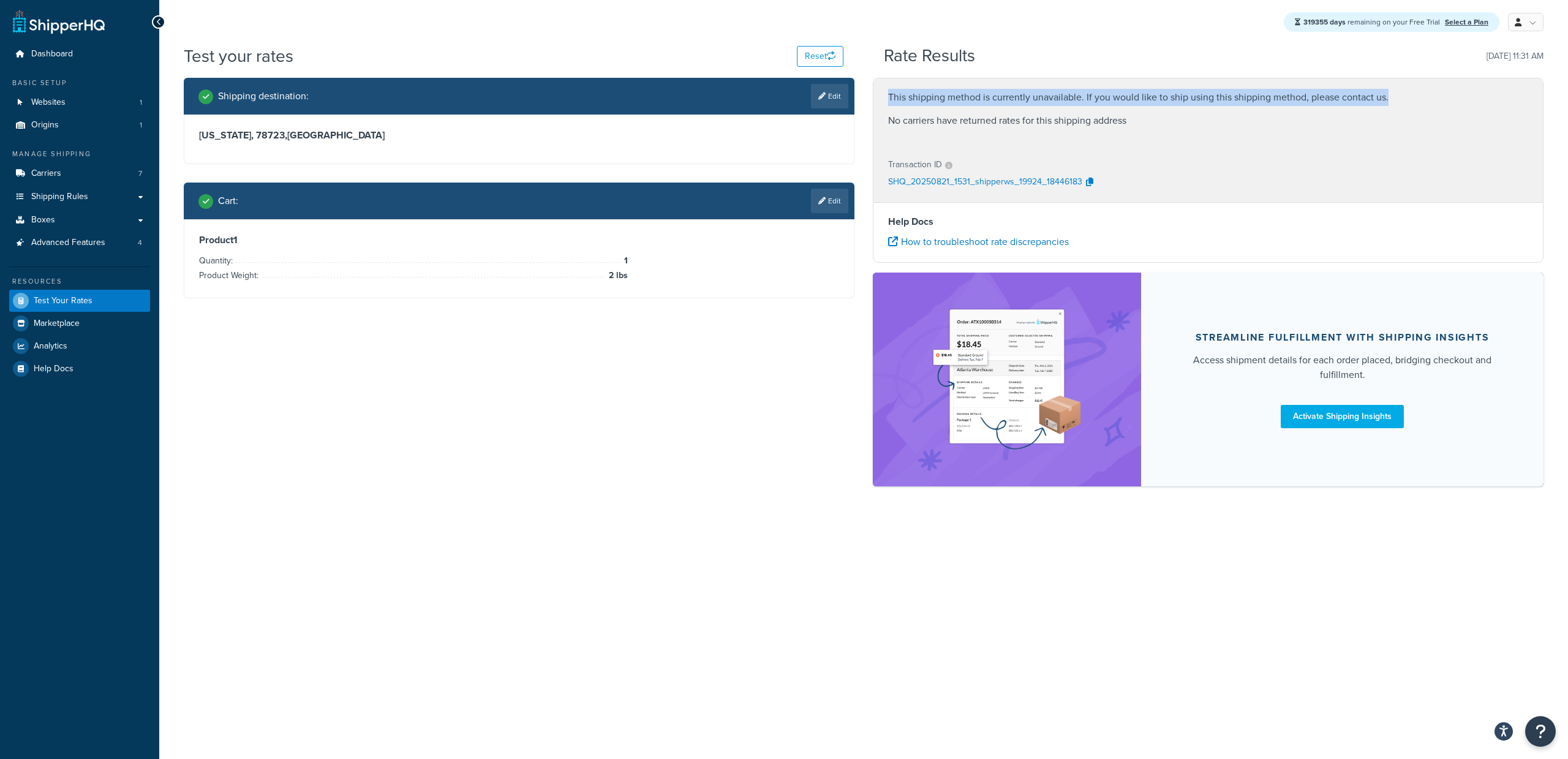
drag, startPoint x: 890, startPoint y: 94, endPoint x: 1426, endPoint y: 102, distance: 536.1
click at [1426, 102] on p "This shipping method is currently unavailable. If you would like to ship using …" at bounding box center [1208, 97] width 640 height 17
click at [1367, 93] on p "This shipping method is currently unavailable. If you would like to ship using …" at bounding box center [1208, 97] width 640 height 17
click at [1373, 96] on p "This shipping method is currently unavailable. If you would like to ship using …" at bounding box center [1208, 97] width 640 height 17
click at [1396, 134] on div "This shipping method is currently unavailable. If you would like to ship using …" at bounding box center [1208, 112] width 670 height 68
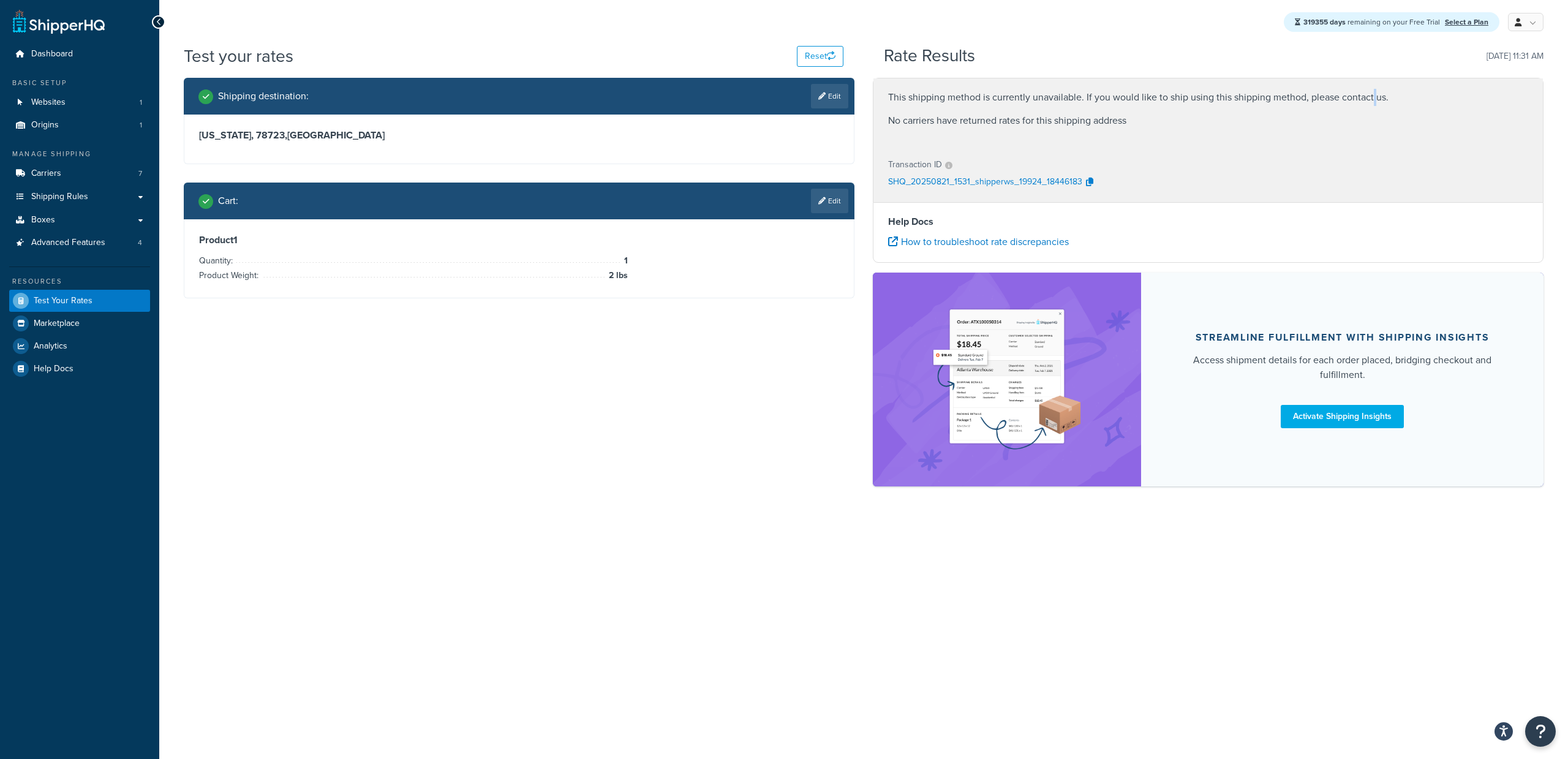
click at [1375, 98] on p "This shipping method is currently unavailable. If you would like to ship using …" at bounding box center [1208, 97] width 640 height 17
click at [1479, 119] on p "No carriers have returned rates for this shipping address" at bounding box center [1208, 120] width 640 height 17
click at [70, 180] on link "Carriers 7" at bounding box center [79, 173] width 141 height 23
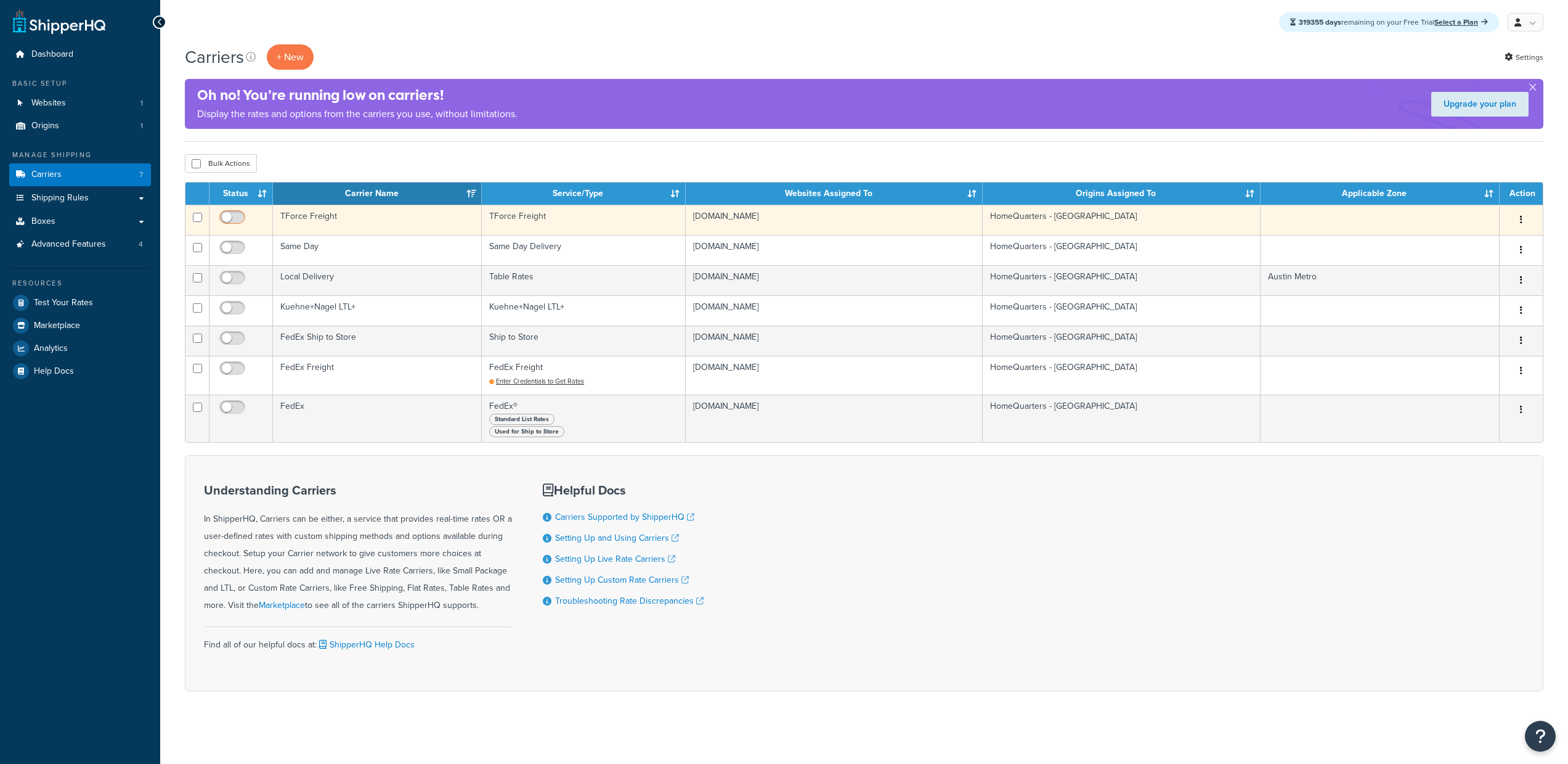
click at [231, 221] on input "checkbox" at bounding box center [234, 220] width 34 height 15
checkbox input "true"
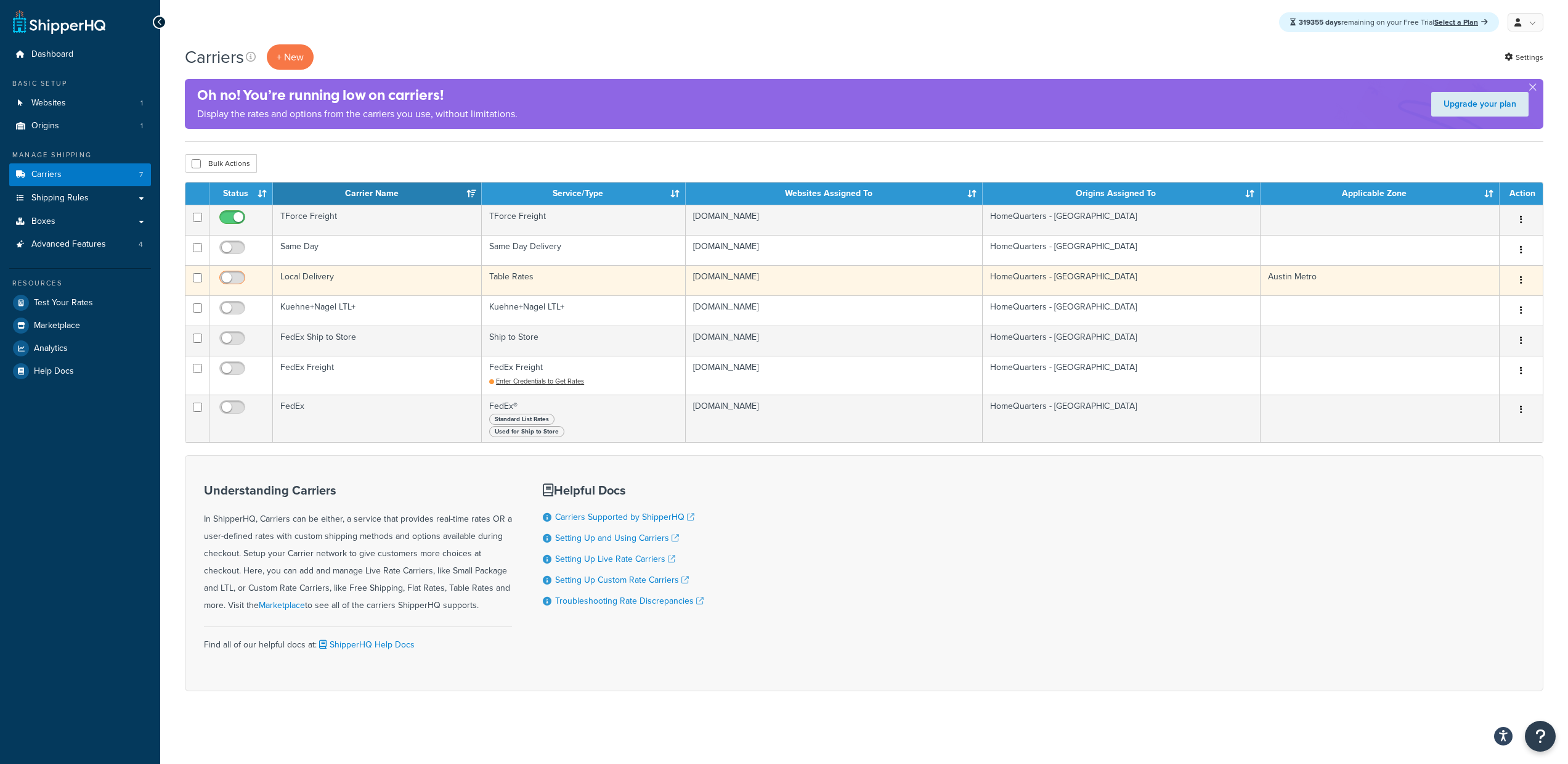
click at [225, 272] on span at bounding box center [233, 278] width 26 height 15
click at [225, 273] on input "checkbox" at bounding box center [234, 281] width 34 height 15
checkbox input "true"
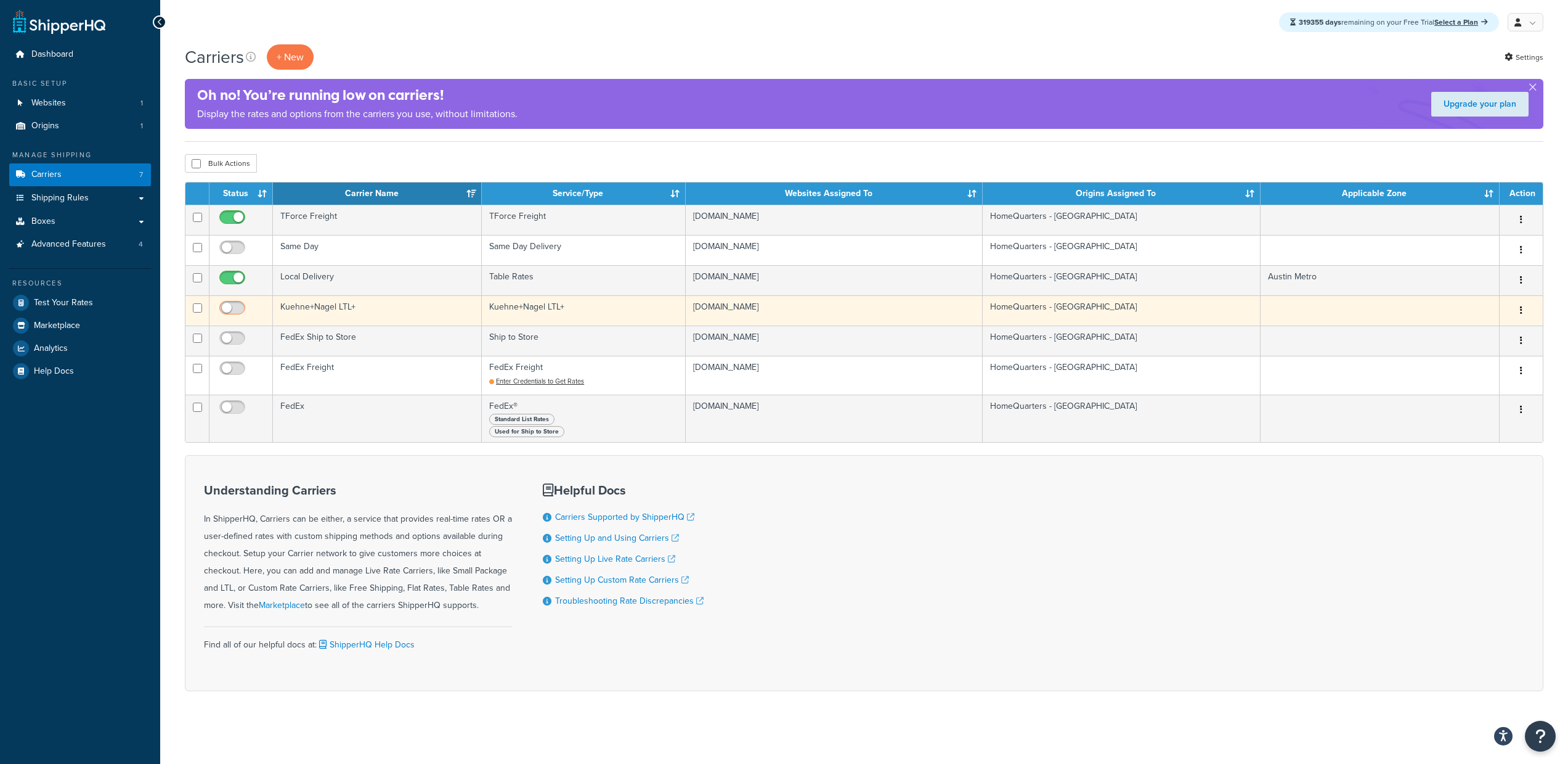
click at [233, 302] on span at bounding box center [233, 308] width 26 height 15
click at [233, 303] on input "checkbox" at bounding box center [234, 311] width 34 height 15
checkbox input "true"
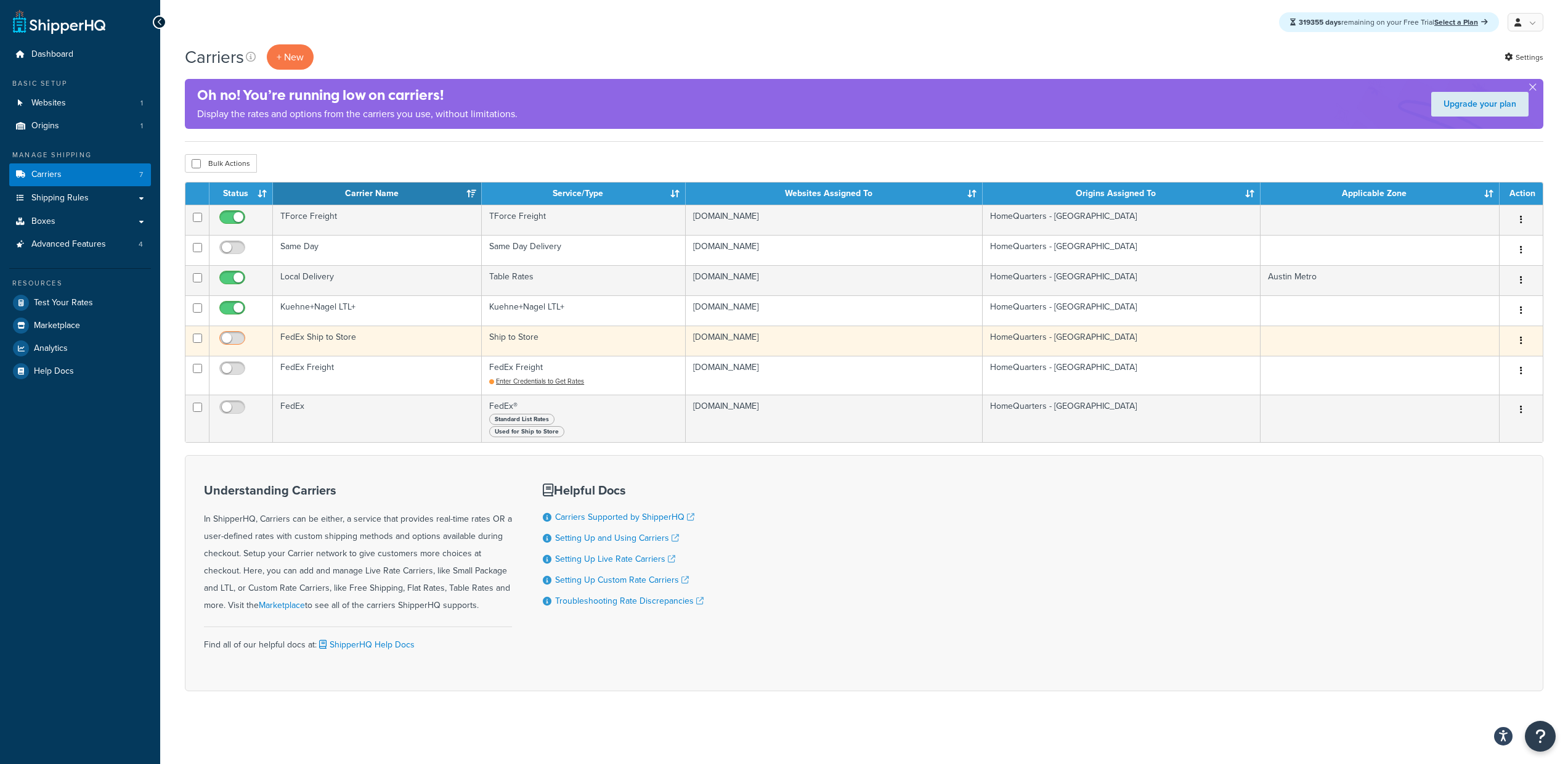
click at [236, 340] on input "checkbox" at bounding box center [234, 341] width 34 height 15
checkbox input "true"
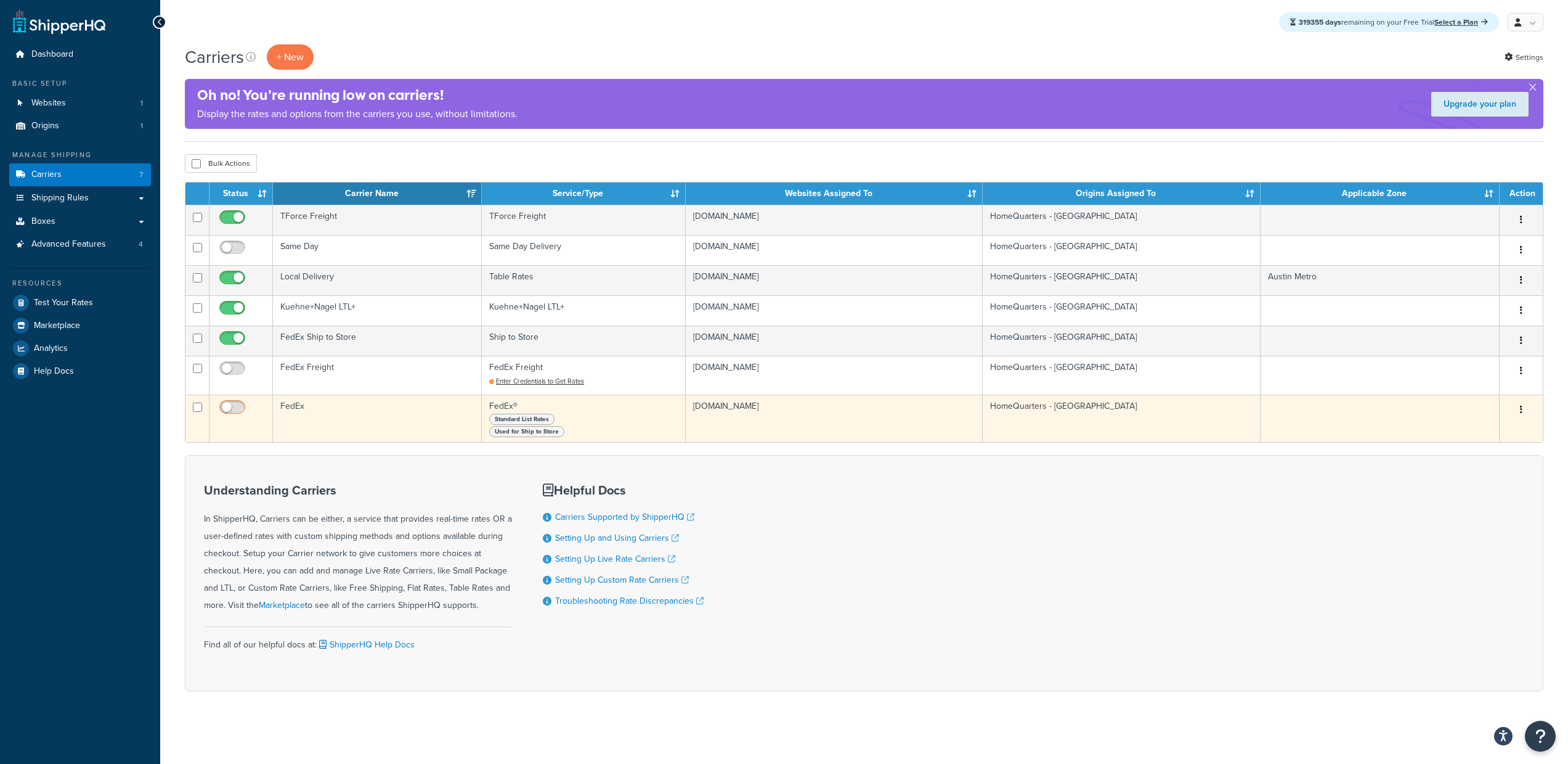
click at [235, 413] on input "checkbox" at bounding box center [234, 410] width 34 height 15
checkbox input "true"
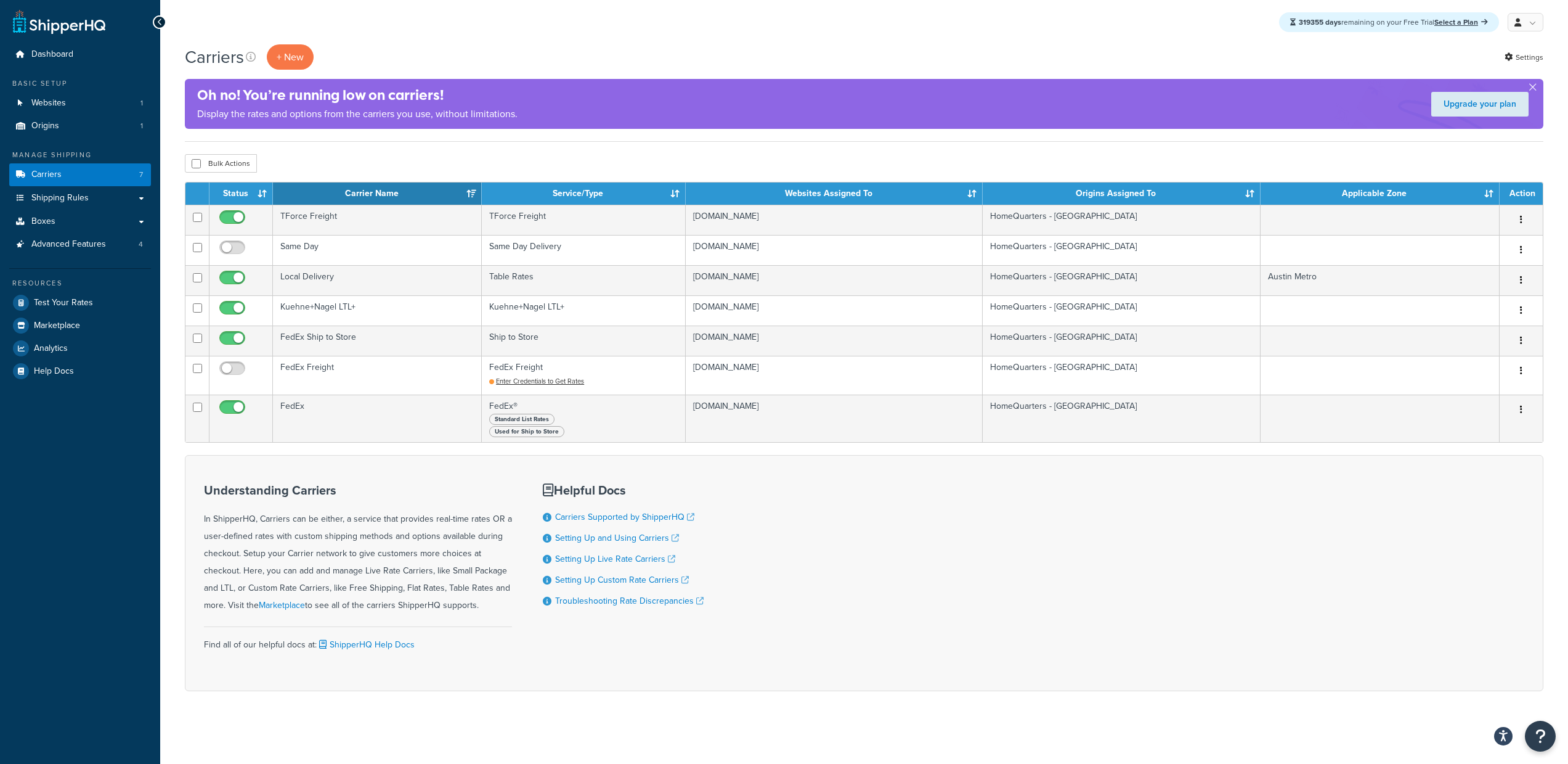
click at [107, 482] on div "Dashboard Basic Setup Websites 1 Origins 1 Manage Shipping Carriers 7 Shipping …" at bounding box center [80, 382] width 161 height 765
click at [69, 58] on span "Dashboard" at bounding box center [53, 54] width 42 height 11
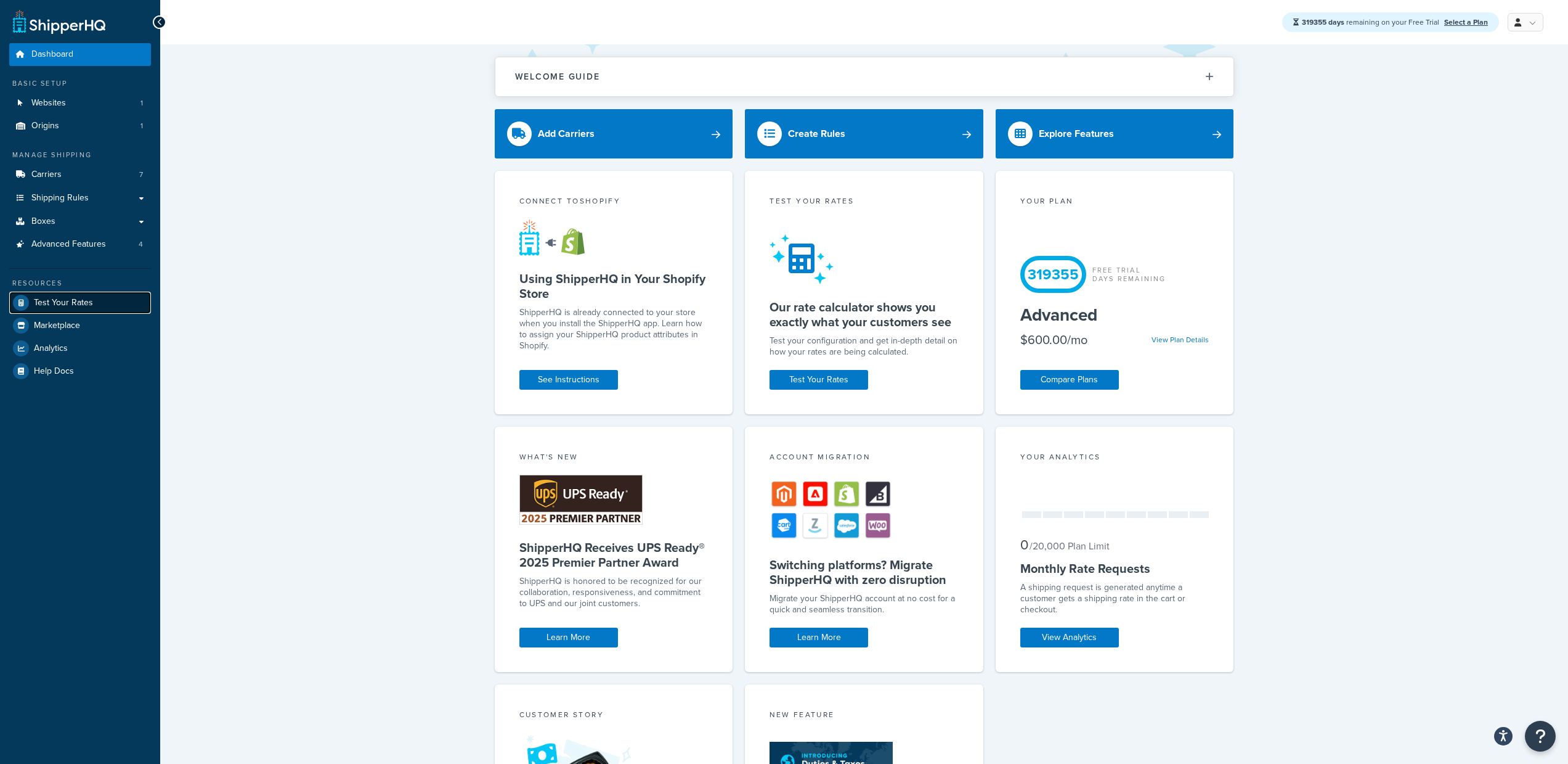
click at [76, 298] on span "Test Your Rates" at bounding box center [63, 303] width 59 height 11
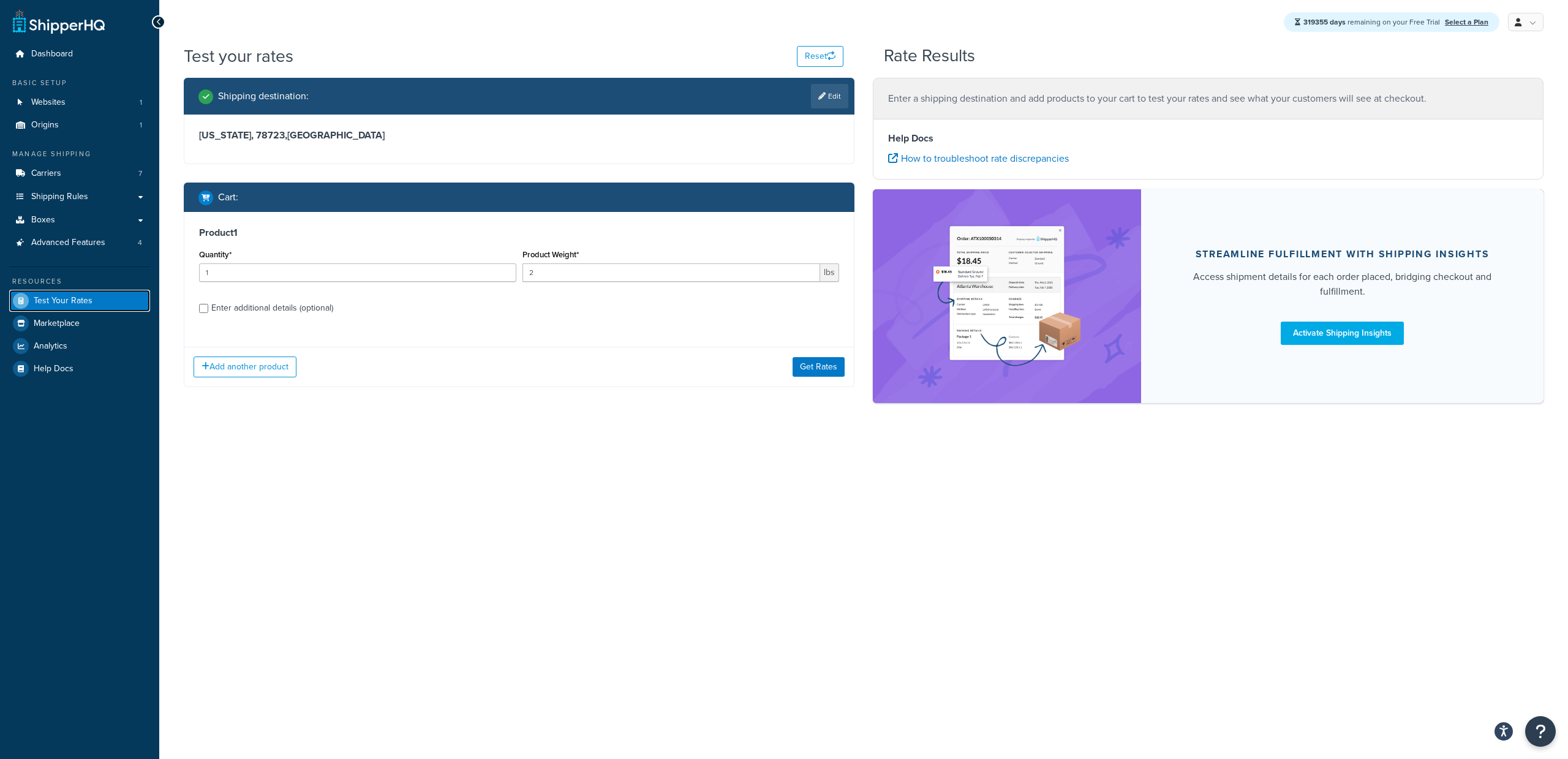
click at [81, 301] on span "Test Your Rates" at bounding box center [63, 301] width 59 height 10
drag, startPoint x: 415, startPoint y: 413, endPoint x: 408, endPoint y: 407, distance: 9.2
click at [414, 413] on div "Shipping destination : Edit Texas, 78723 , United States Cart : Product 1 Quant…" at bounding box center [864, 247] width 1378 height 338
click at [53, 175] on span "Carriers" at bounding box center [46, 173] width 30 height 10
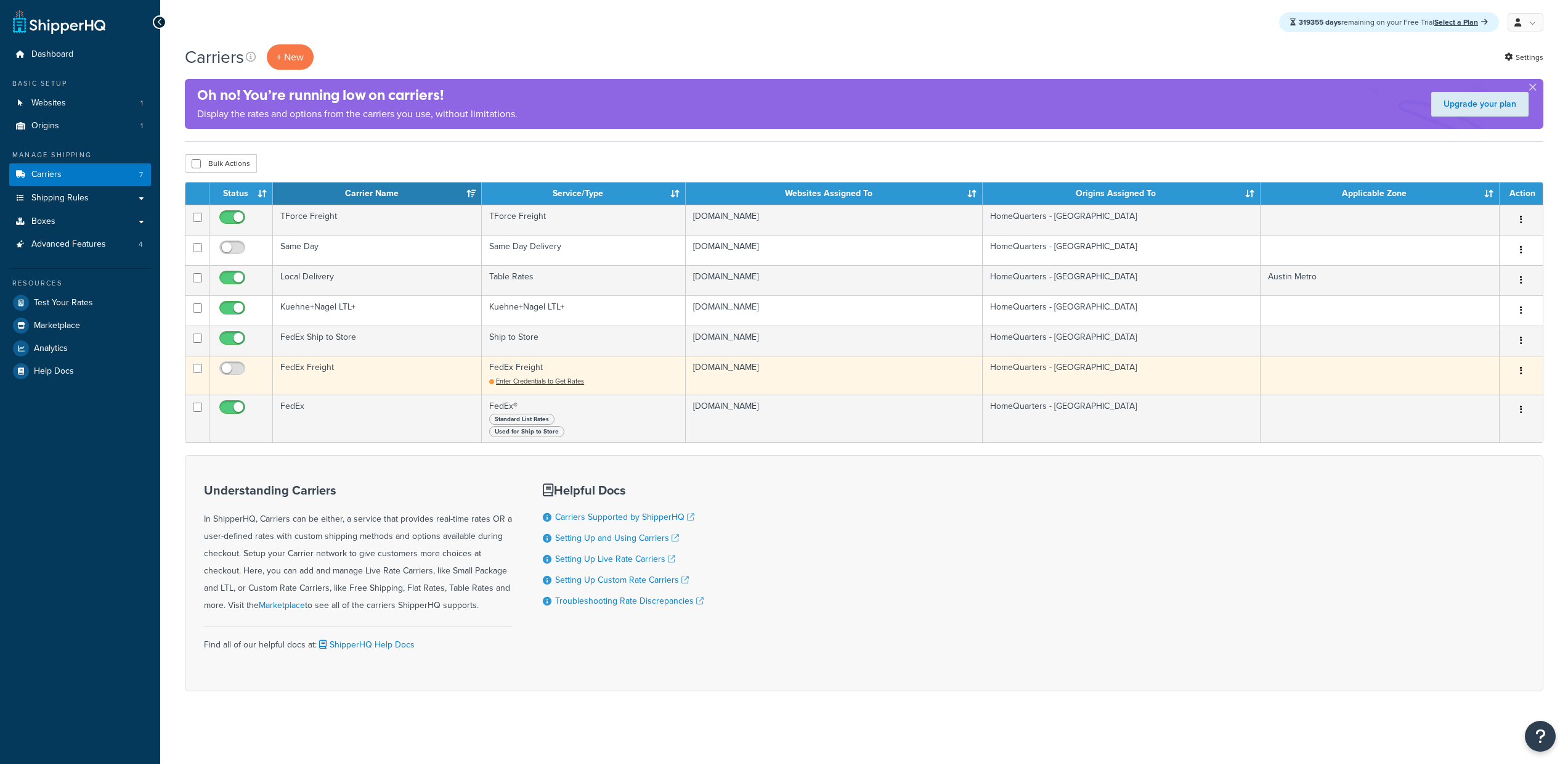
drag, startPoint x: 226, startPoint y: 407, endPoint x: 231, endPoint y: 361, distance: 46.3
click at [226, 407] on input "checkbox" at bounding box center [234, 410] width 34 height 15
checkbox input "false"
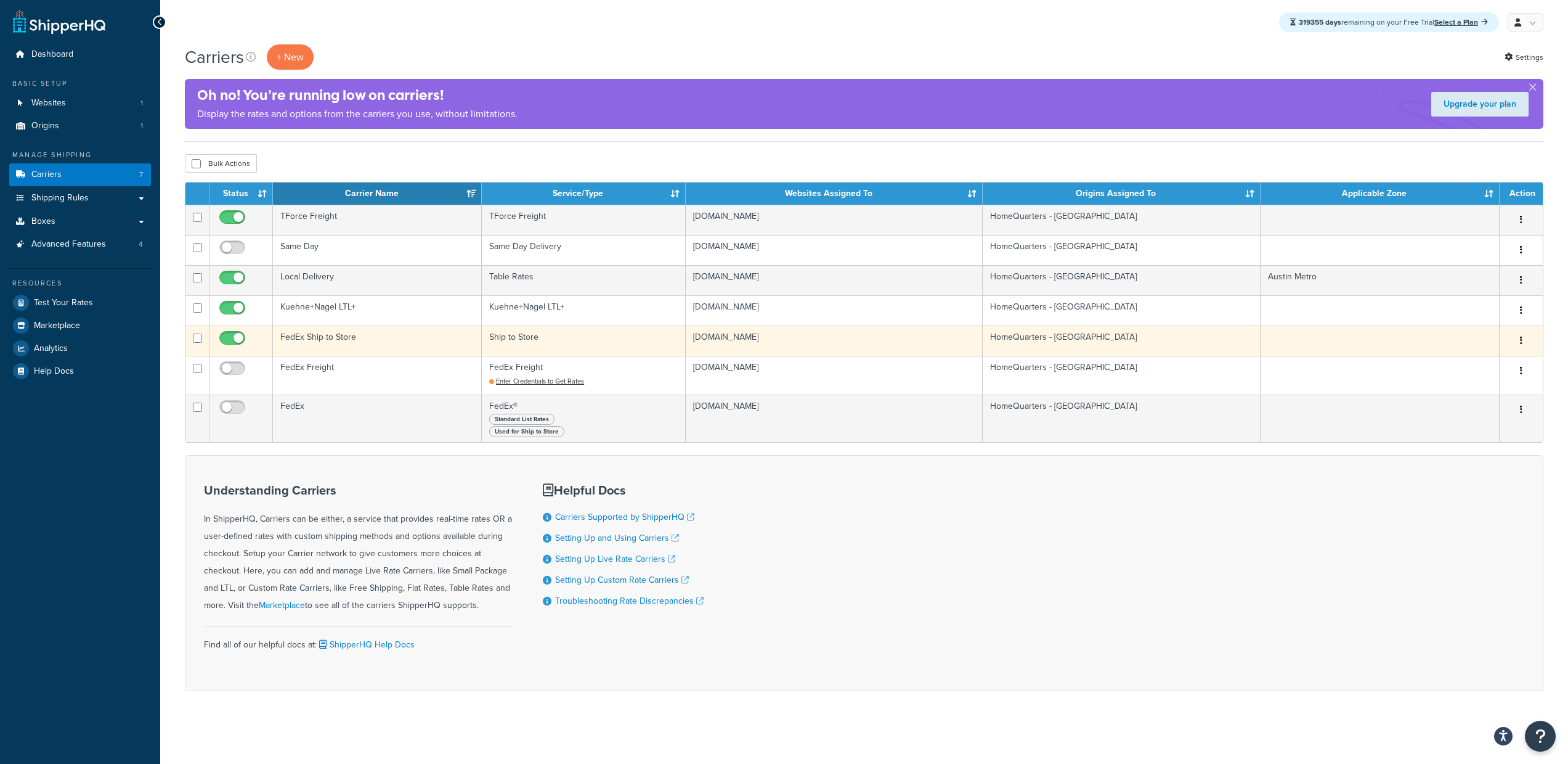
click at [227, 340] on input "checkbox" at bounding box center [234, 341] width 34 height 15
checkbox input "false"
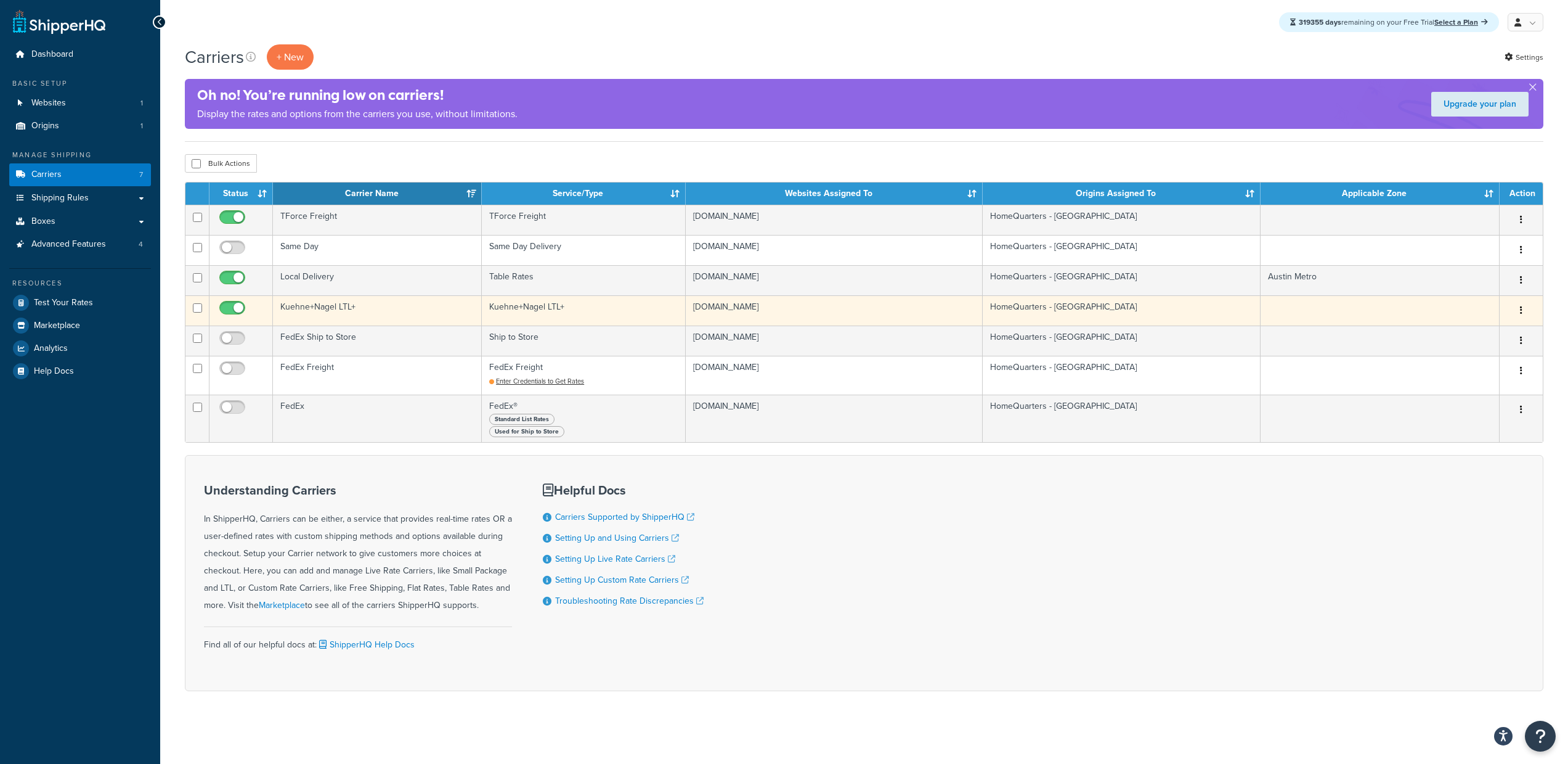
click at [230, 307] on input "checkbox" at bounding box center [234, 311] width 34 height 15
checkbox input "false"
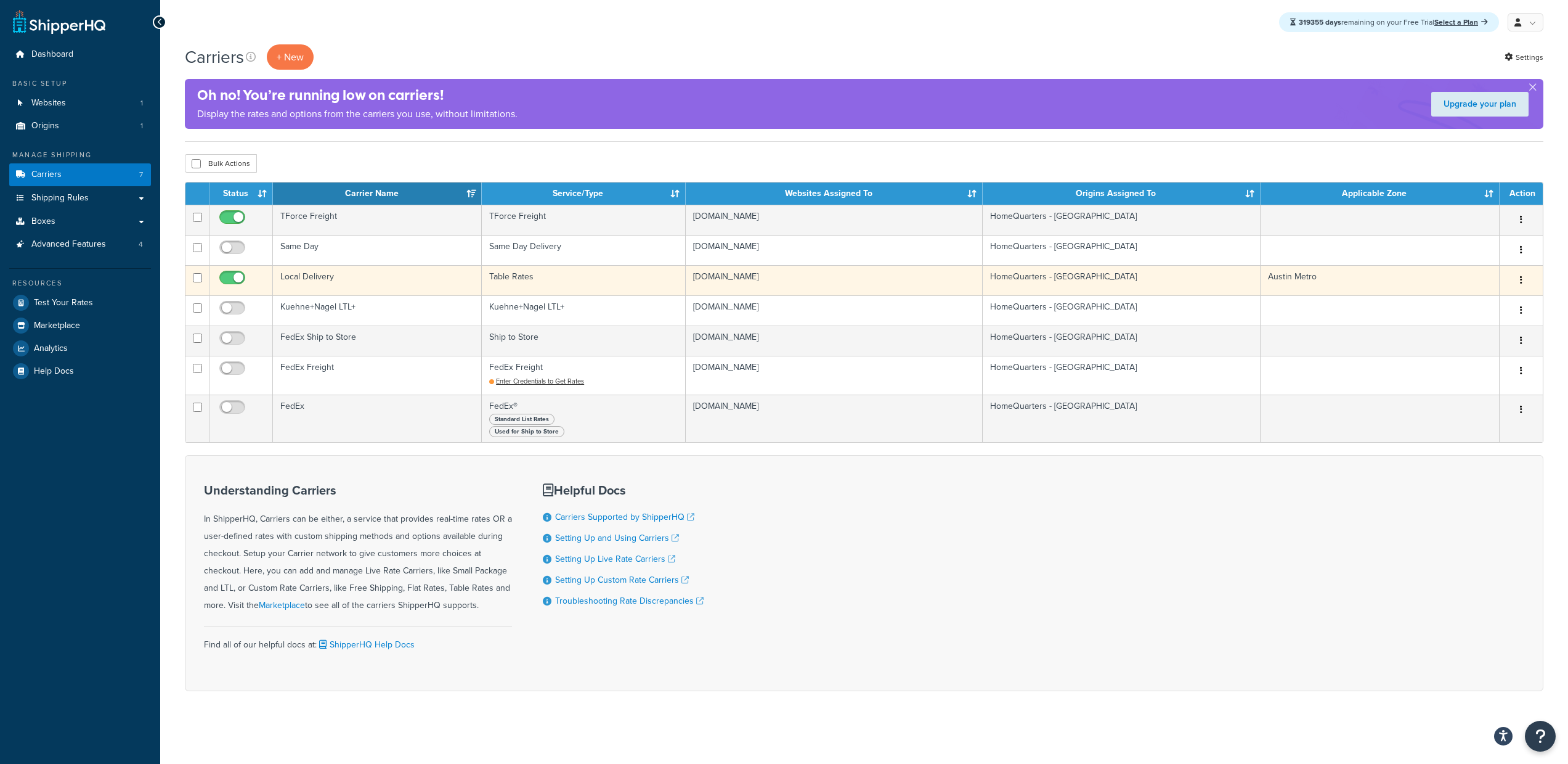
click at [230, 274] on input "checkbox" at bounding box center [234, 281] width 34 height 15
checkbox input "false"
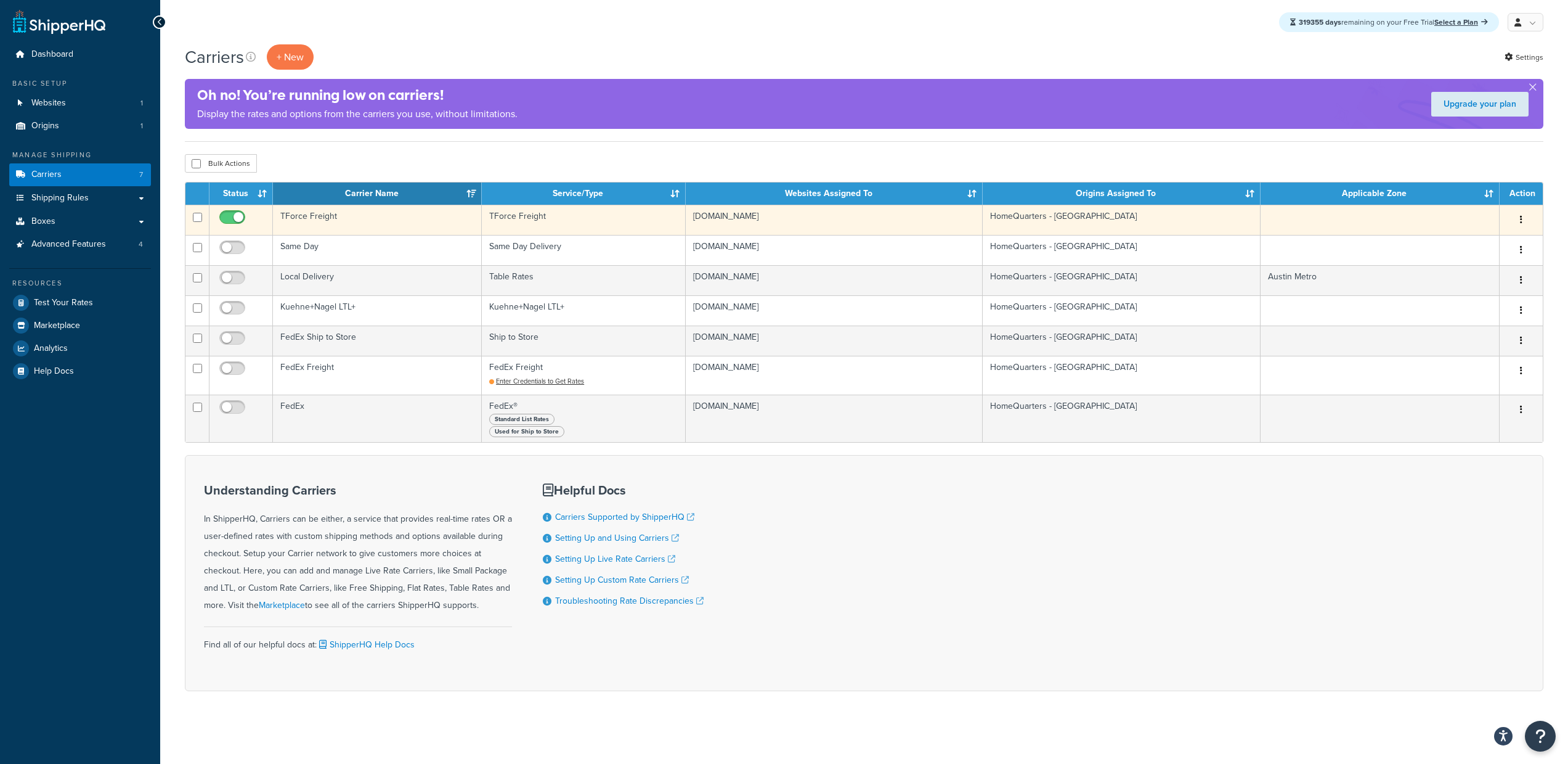
click at [232, 208] on td at bounding box center [241, 219] width 63 height 30
click at [242, 211] on span at bounding box center [233, 217] width 26 height 15
click at [242, 212] on input "checkbox" at bounding box center [234, 220] width 34 height 15
checkbox input "false"
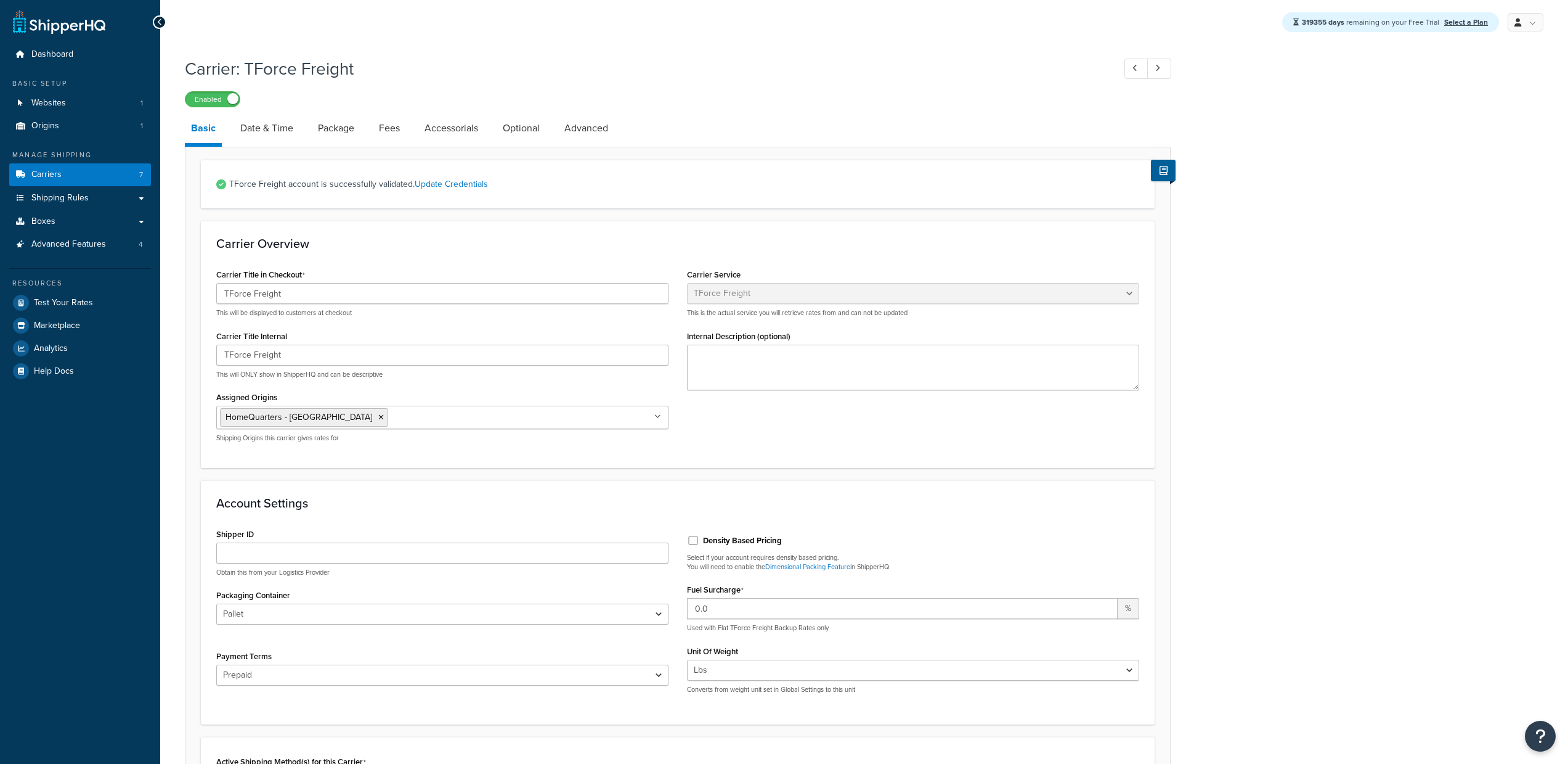
select select "tforceFreight"
click at [117, 176] on link "Carriers 7" at bounding box center [79, 174] width 142 height 23
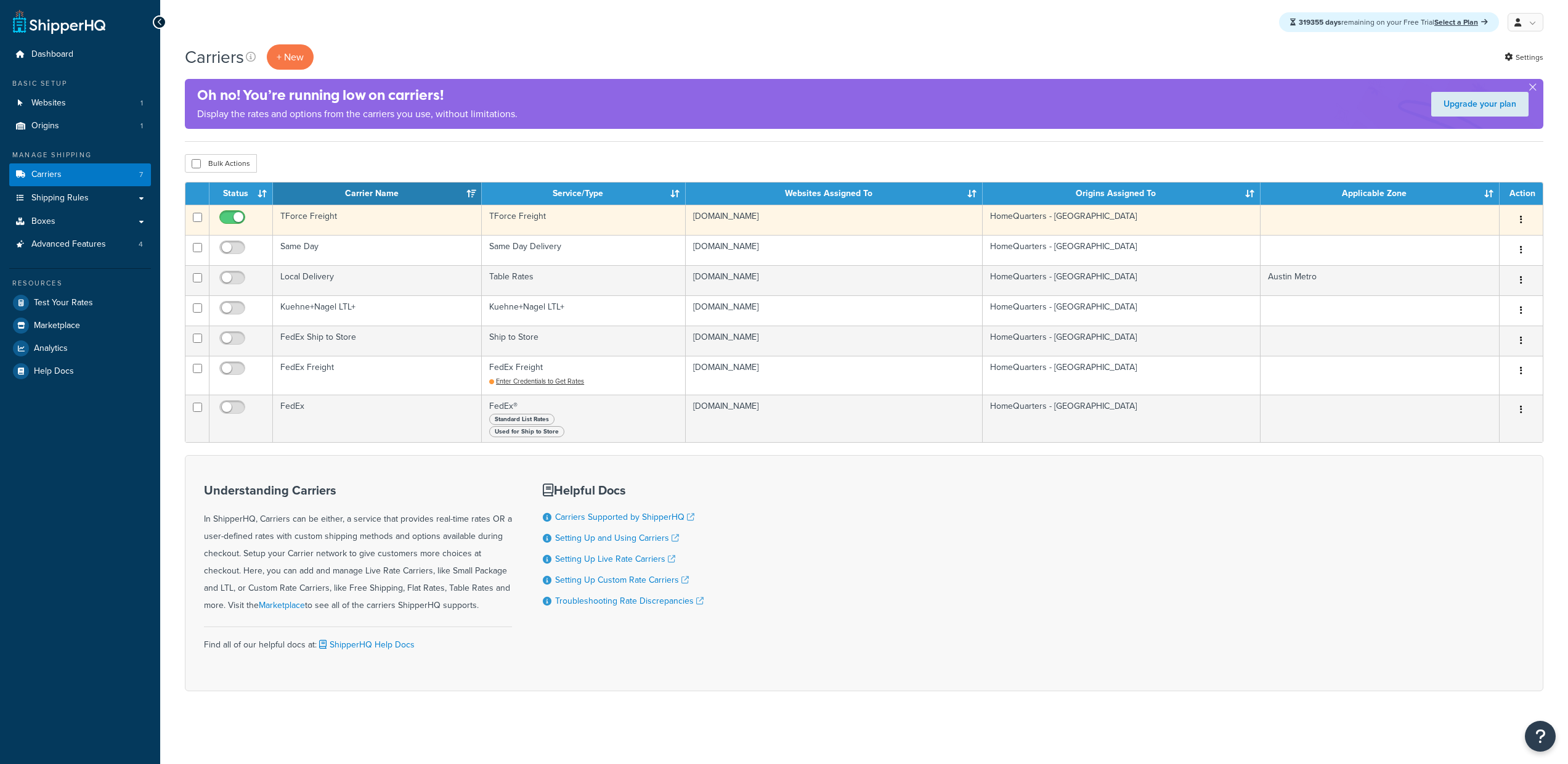
click at [230, 216] on input "checkbox" at bounding box center [234, 220] width 34 height 15
checkbox input "false"
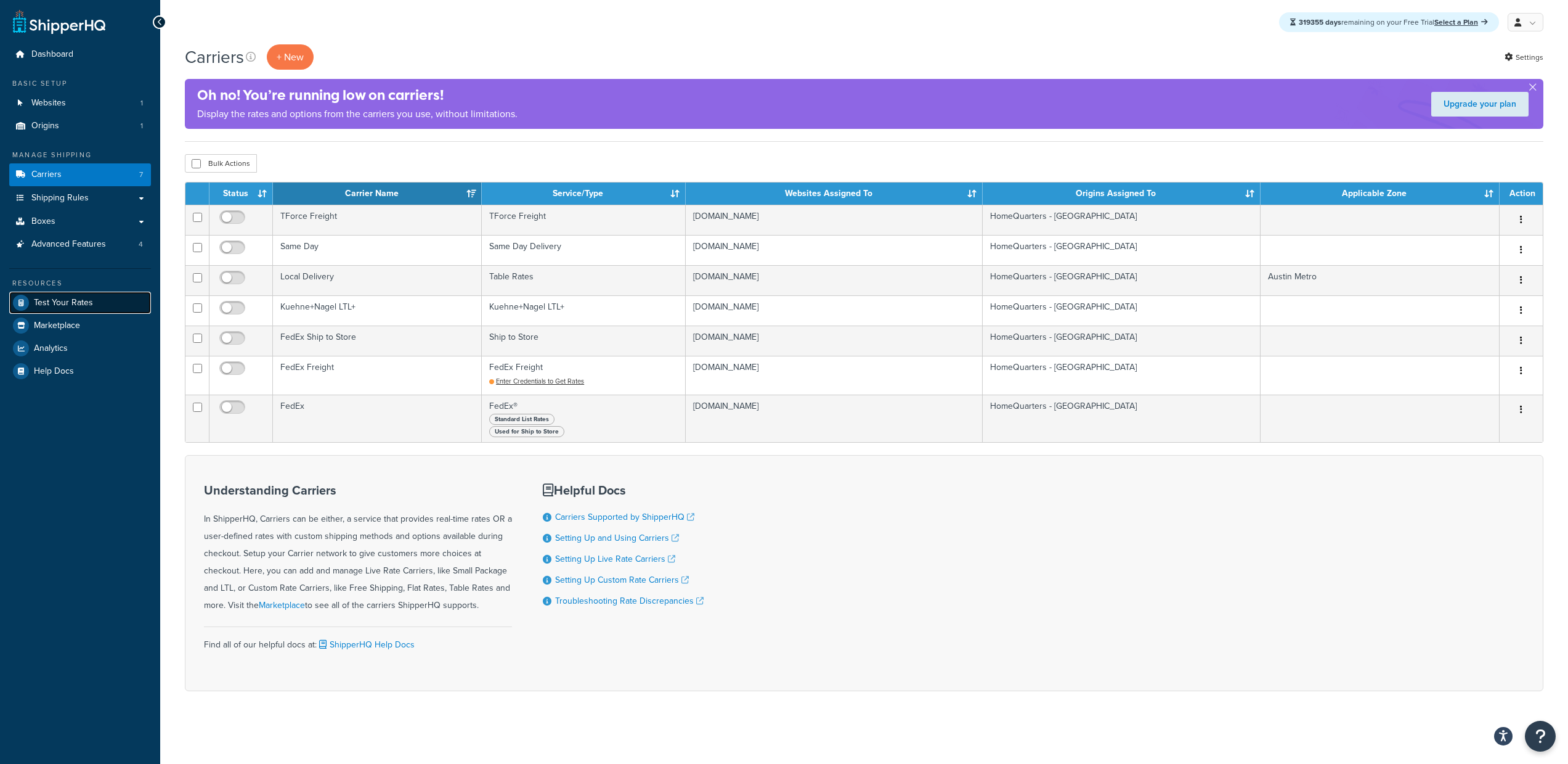
click at [82, 308] on span "Test Your Rates" at bounding box center [63, 303] width 59 height 11
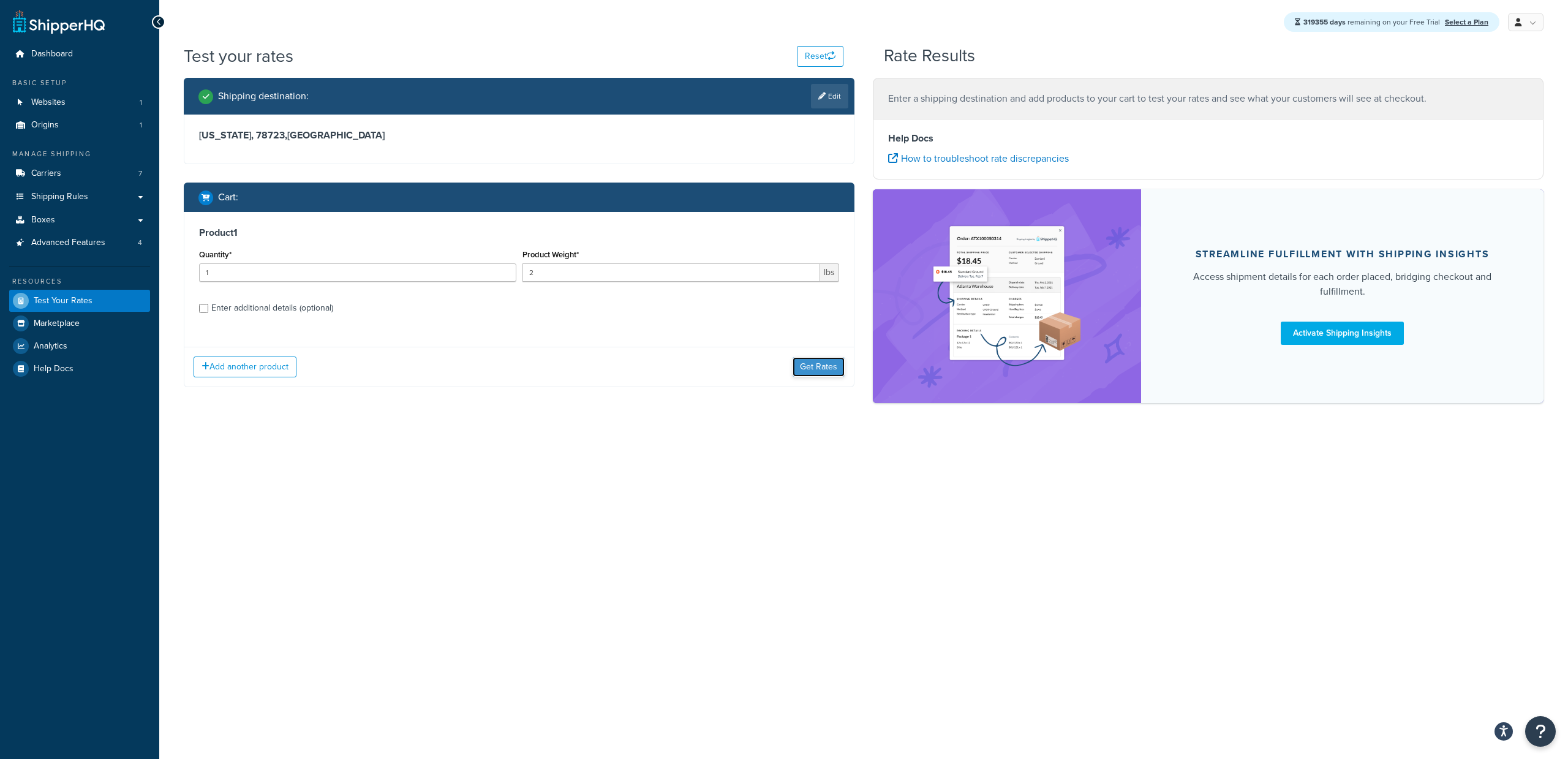
click at [828, 368] on button "Get Rates" at bounding box center [819, 367] width 52 height 19
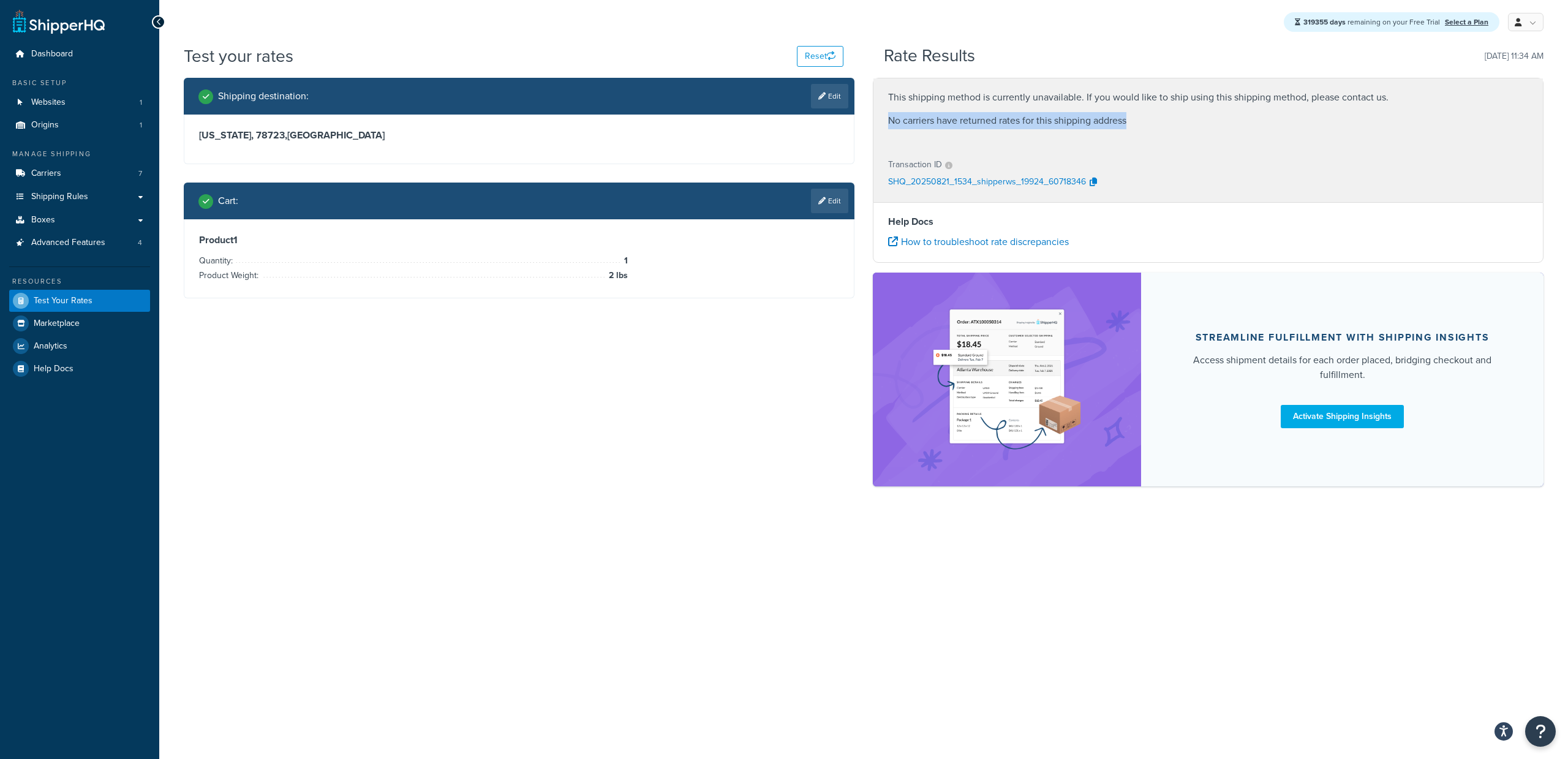
drag, startPoint x: 887, startPoint y: 121, endPoint x: 1136, endPoint y: 126, distance: 249.1
click at [1136, 126] on div "This shipping method is currently unavailable. If you would like to ship using …" at bounding box center [1208, 112] width 670 height 68
click at [1135, 121] on p "No carriers have returned rates for this shipping address" at bounding box center [1208, 120] width 640 height 17
drag, startPoint x: 1135, startPoint y: 121, endPoint x: 883, endPoint y: 116, distance: 252.0
click at [883, 116] on div "This shipping method is currently unavailable. If you would like to ship using …" at bounding box center [1208, 112] width 670 height 68
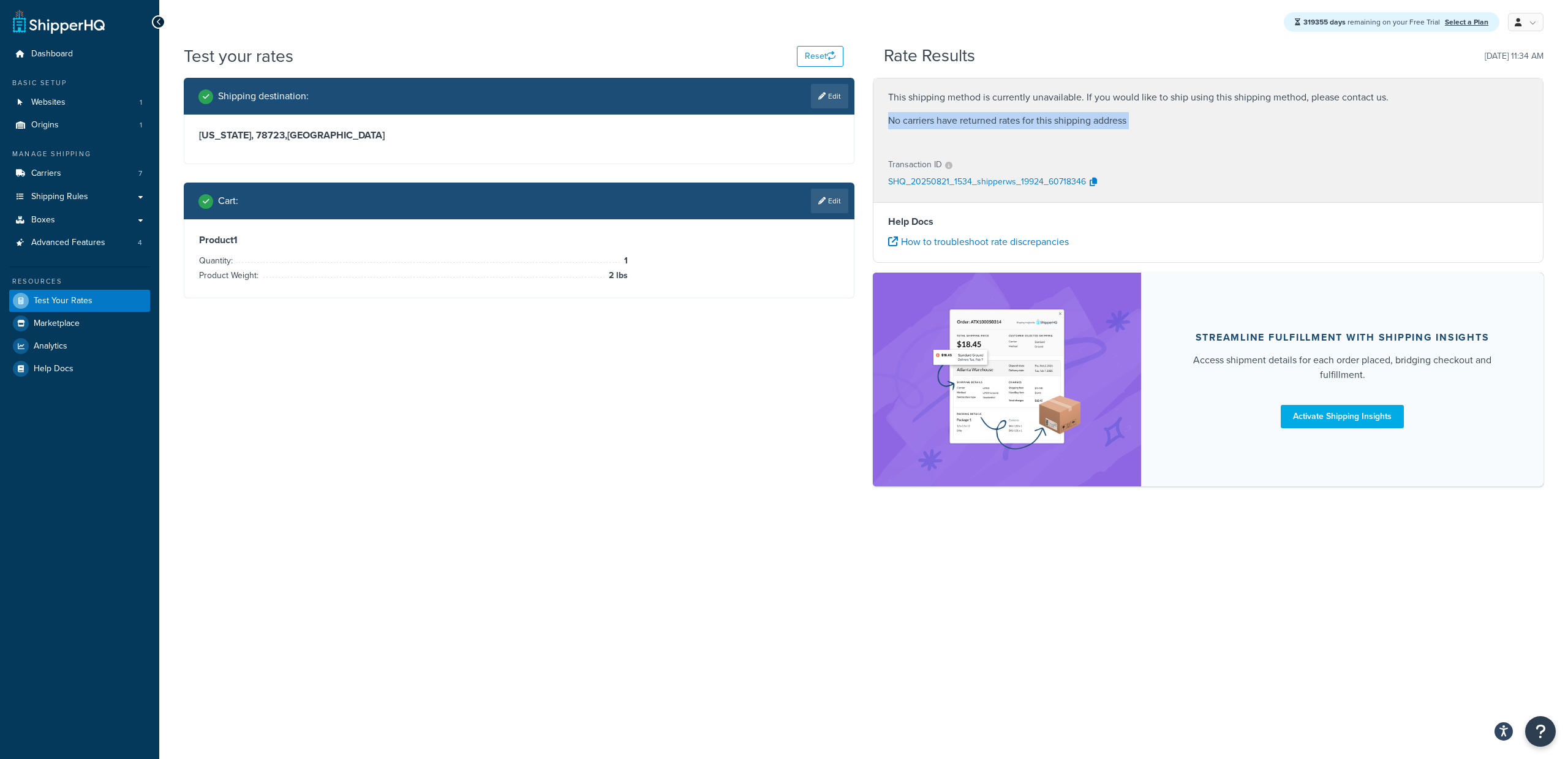
click at [883, 116] on div "This shipping method is currently unavailable. If you would like to ship using …" at bounding box center [1208, 112] width 670 height 68
drag, startPoint x: 890, startPoint y: 97, endPoint x: 1139, endPoint y: 119, distance: 250.0
click at [1139, 119] on div "This shipping method is currently unavailable. If you would like to ship using …" at bounding box center [1208, 112] width 670 height 68
drag, startPoint x: 1139, startPoint y: 120, endPoint x: 1110, endPoint y: 122, distance: 29.1
click at [1139, 120] on p "No carriers have returned rates for this shipping address" at bounding box center [1208, 120] width 640 height 17
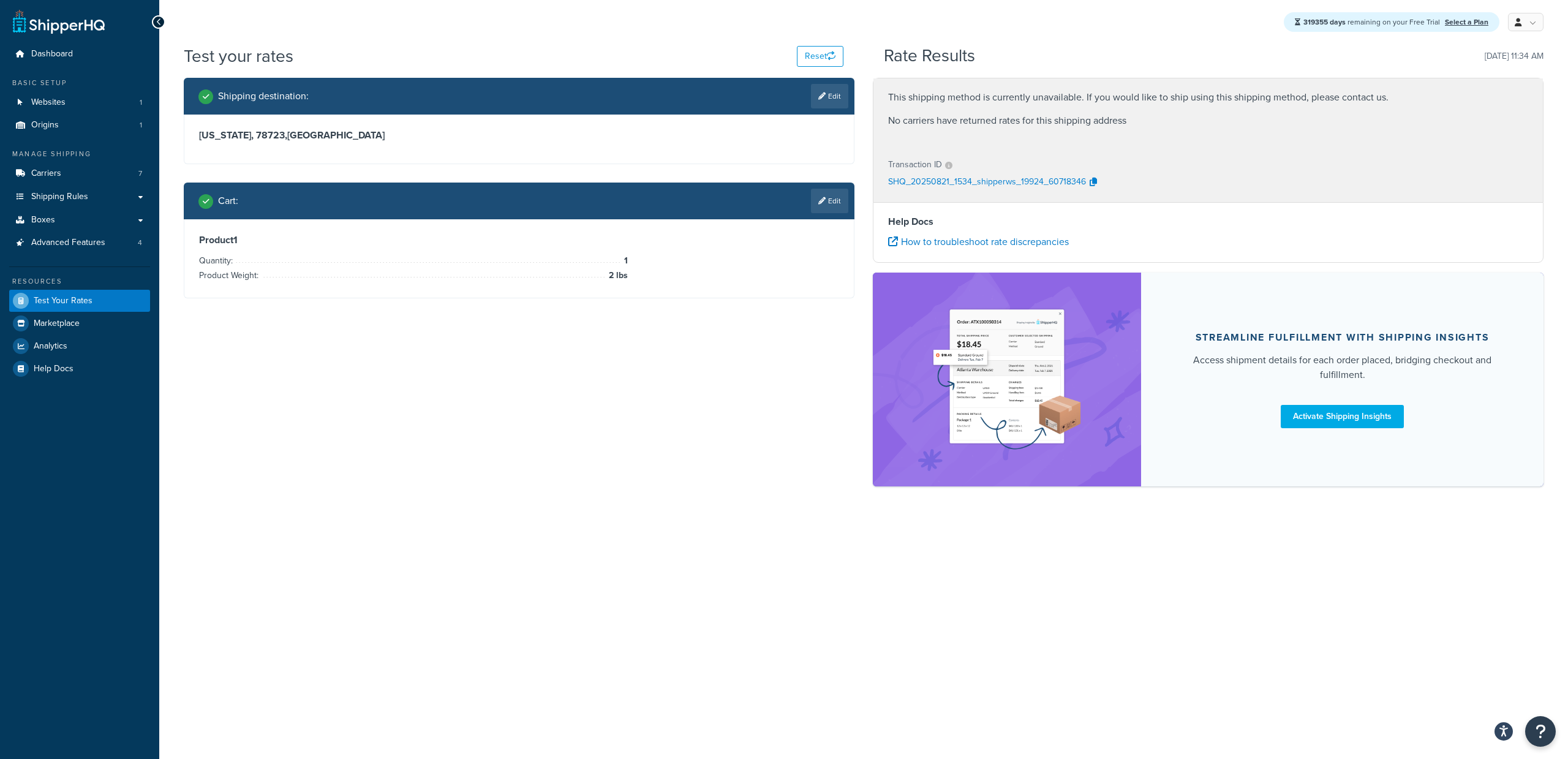
click at [330, 338] on div "Shipping destination : Edit Texas, 78723 , United States Cart : Edit Product 1 …" at bounding box center [864, 288] width 1378 height 421
click at [67, 301] on span "Test Your Rates" at bounding box center [63, 301] width 59 height 10
drag, startPoint x: 1126, startPoint y: 118, endPoint x: 878, endPoint y: 120, distance: 248.0
click at [878, 120] on div "This shipping method is currently unavailable. If you would like to ship using …" at bounding box center [1208, 112] width 670 height 68
click at [1127, 137] on div "This shipping method is currently unavailable. If you would like to ship using …" at bounding box center [1208, 112] width 670 height 68
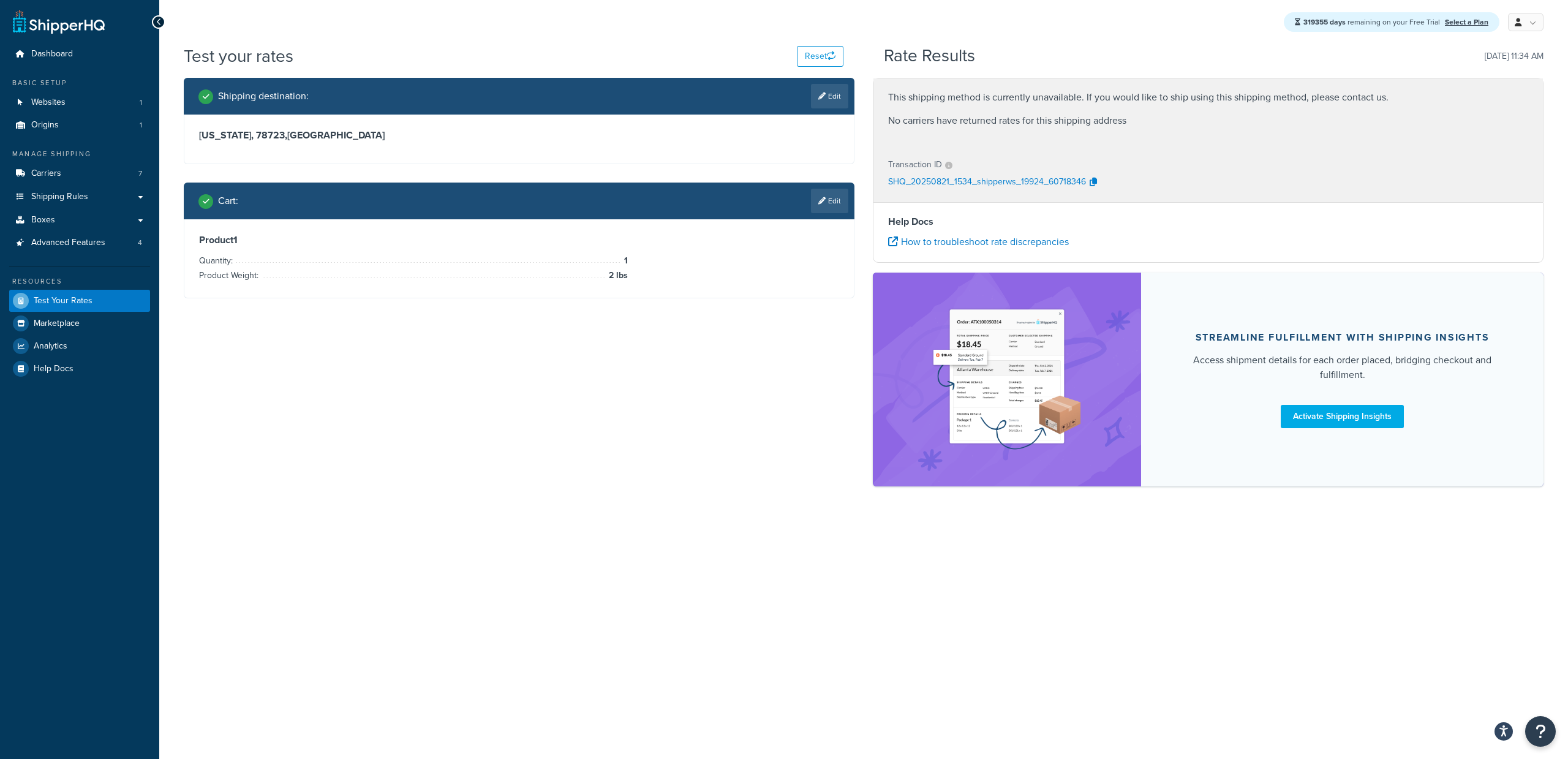
click at [1139, 118] on p "No carriers have returned rates for this shipping address" at bounding box center [1208, 120] width 640 height 17
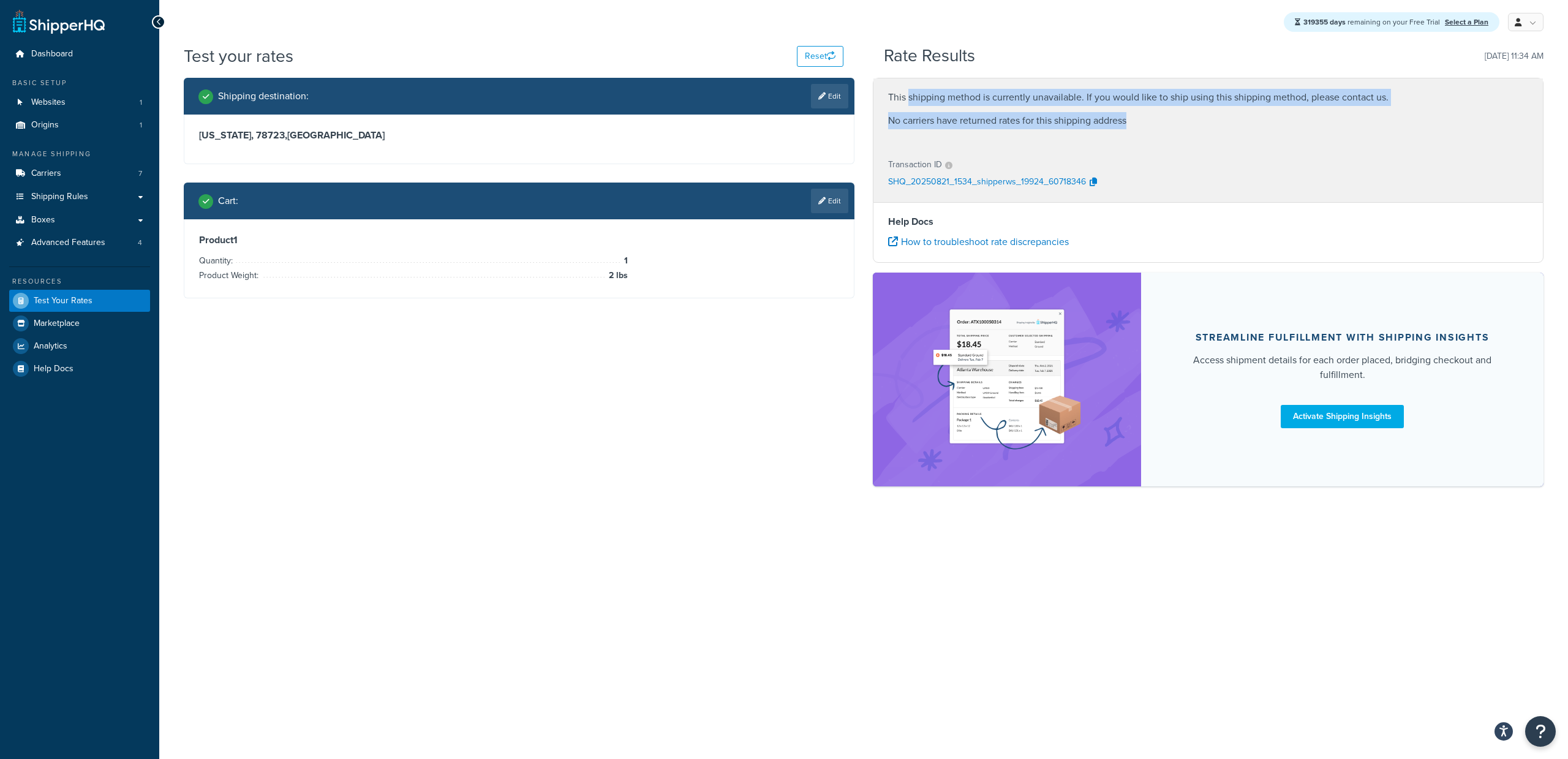
drag, startPoint x: 1130, startPoint y: 115, endPoint x: 907, endPoint y: 97, distance: 223.7
click at [907, 97] on div "This shipping method is currently unavailable. If you would like to ship using …" at bounding box center [1208, 112] width 670 height 68
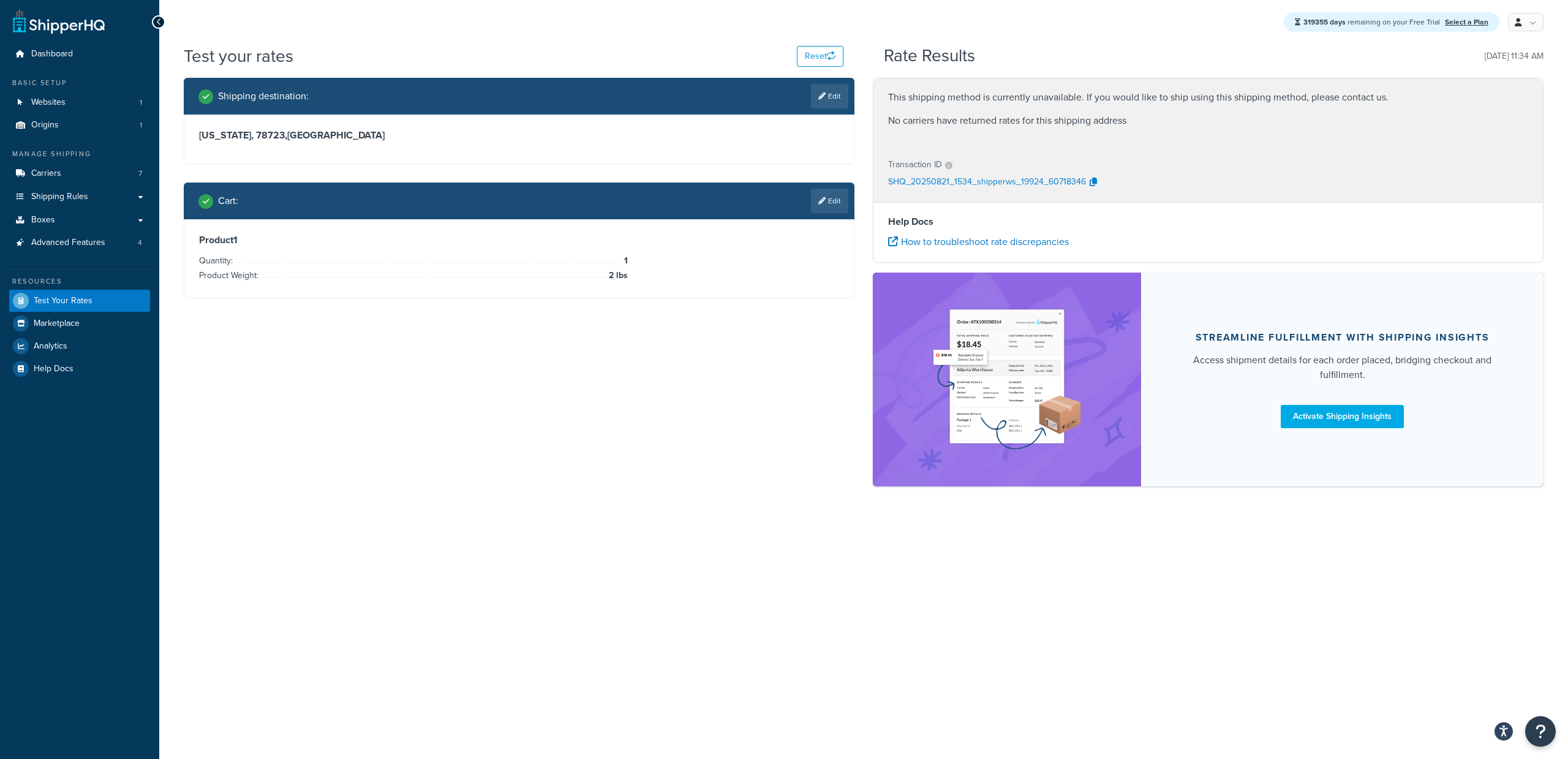
click at [883, 95] on div "This shipping method is currently unavailable. If you would like to ship using …" at bounding box center [1208, 112] width 670 height 68
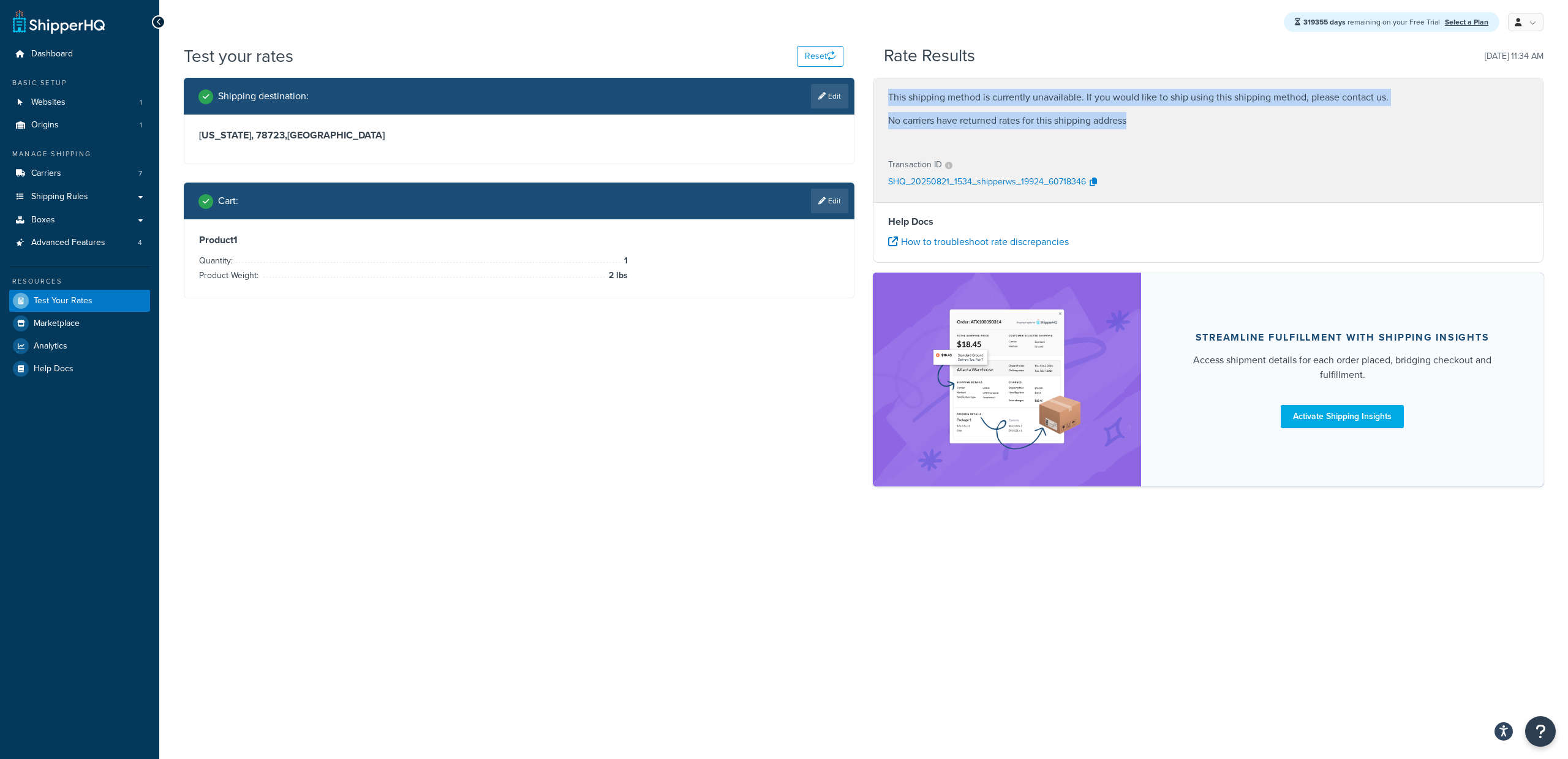
drag, startPoint x: 890, startPoint y: 95, endPoint x: 1131, endPoint y: 123, distance: 242.6
click at [1131, 123] on div "This shipping method is currently unavailable. If you would like to ship using …" at bounding box center [1208, 112] width 670 height 68
click at [1018, 103] on p "This shipping method is currently unavailable. If you would like to ship using …" at bounding box center [1208, 97] width 640 height 17
drag, startPoint x: 1166, startPoint y: 118, endPoint x: 877, endPoint y: 127, distance: 289.1
click at [877, 127] on div "This shipping method is currently unavailable. If you would like to ship using …" at bounding box center [1208, 112] width 670 height 68
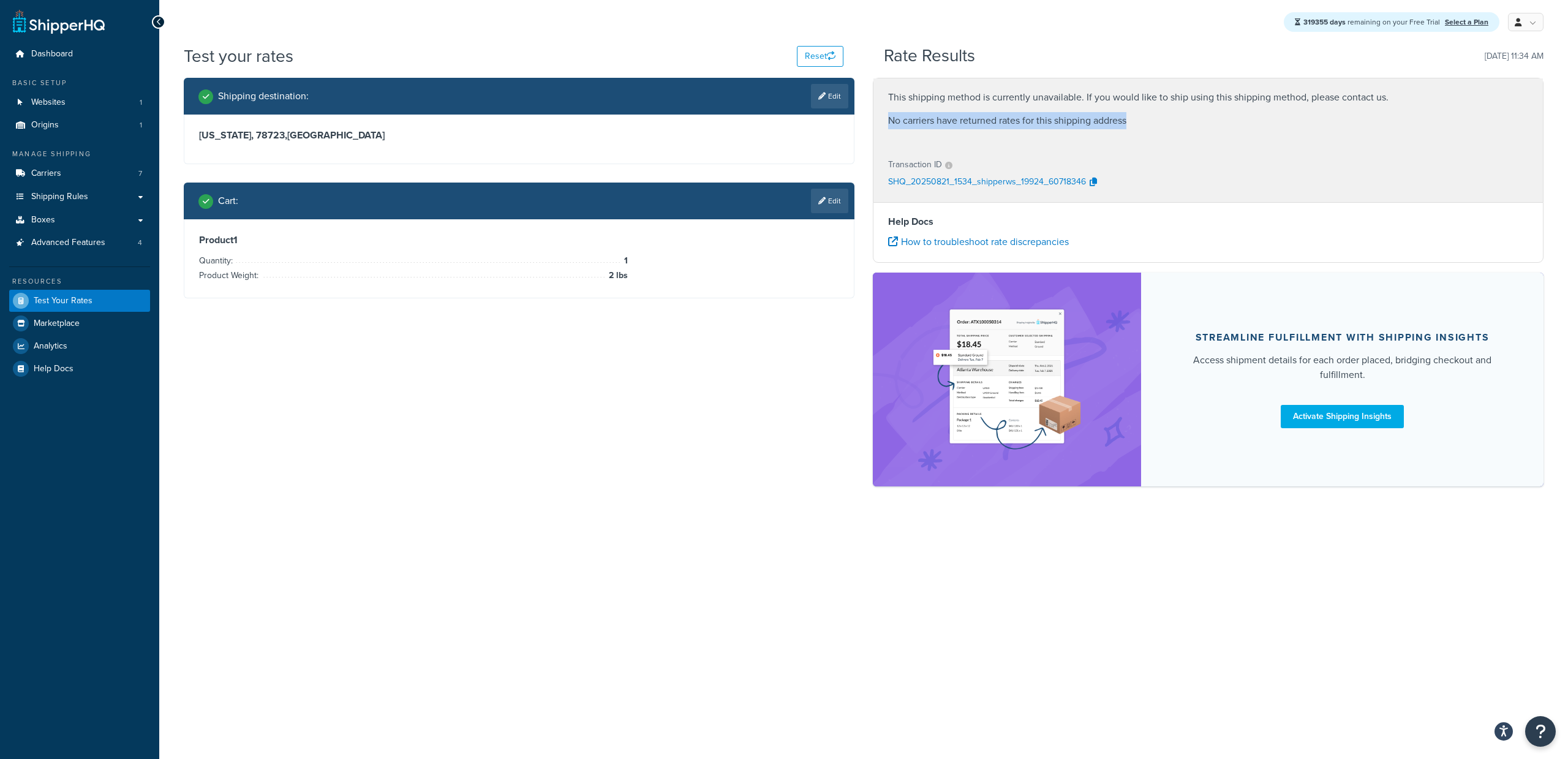
click at [886, 122] on div "This shipping method is currently unavailable. If you would like to ship using …" at bounding box center [1208, 112] width 670 height 68
click at [50, 57] on span "Dashboard" at bounding box center [52, 54] width 42 height 10
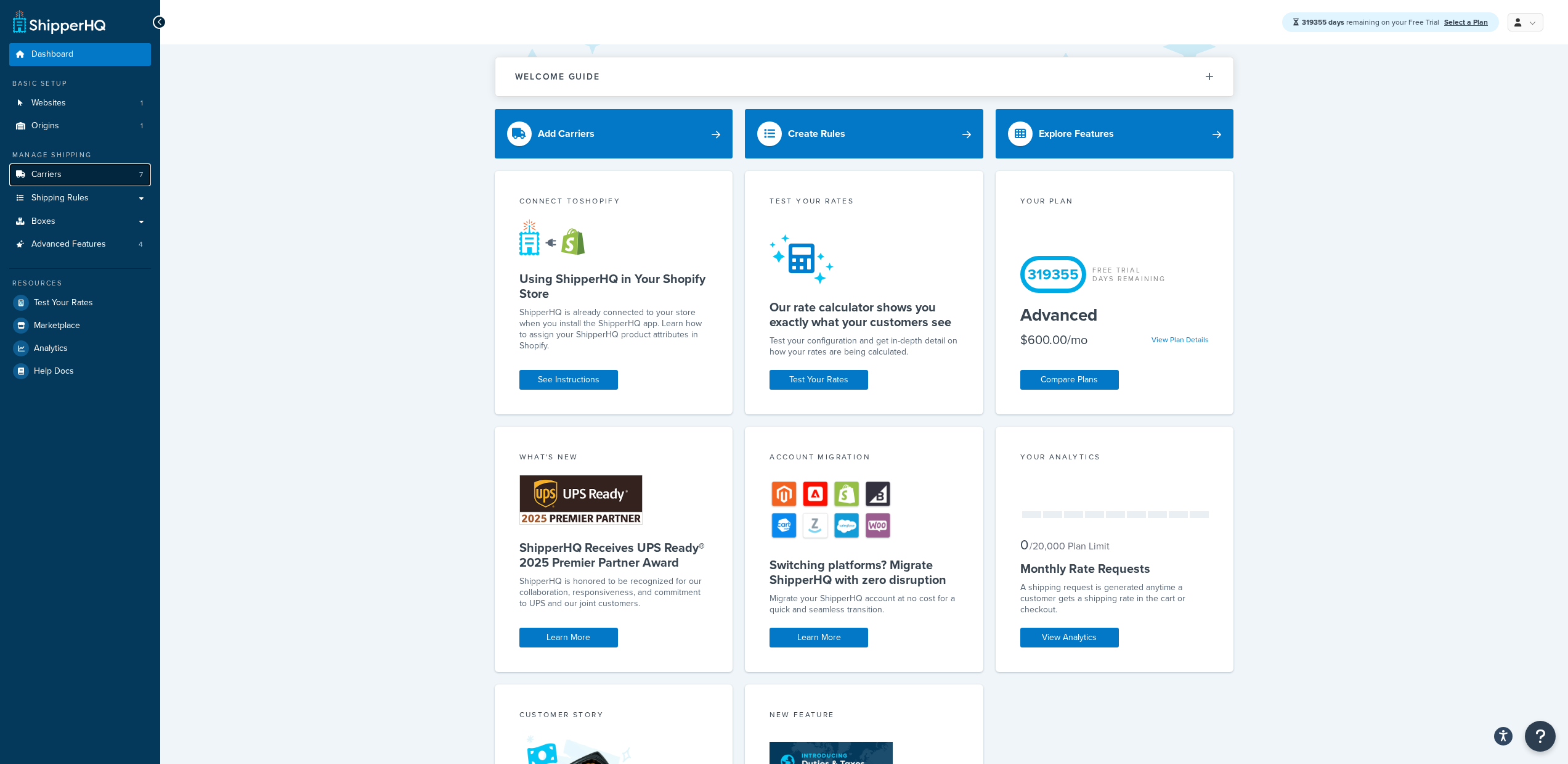
click at [87, 178] on link "Carriers 7" at bounding box center [79, 174] width 142 height 23
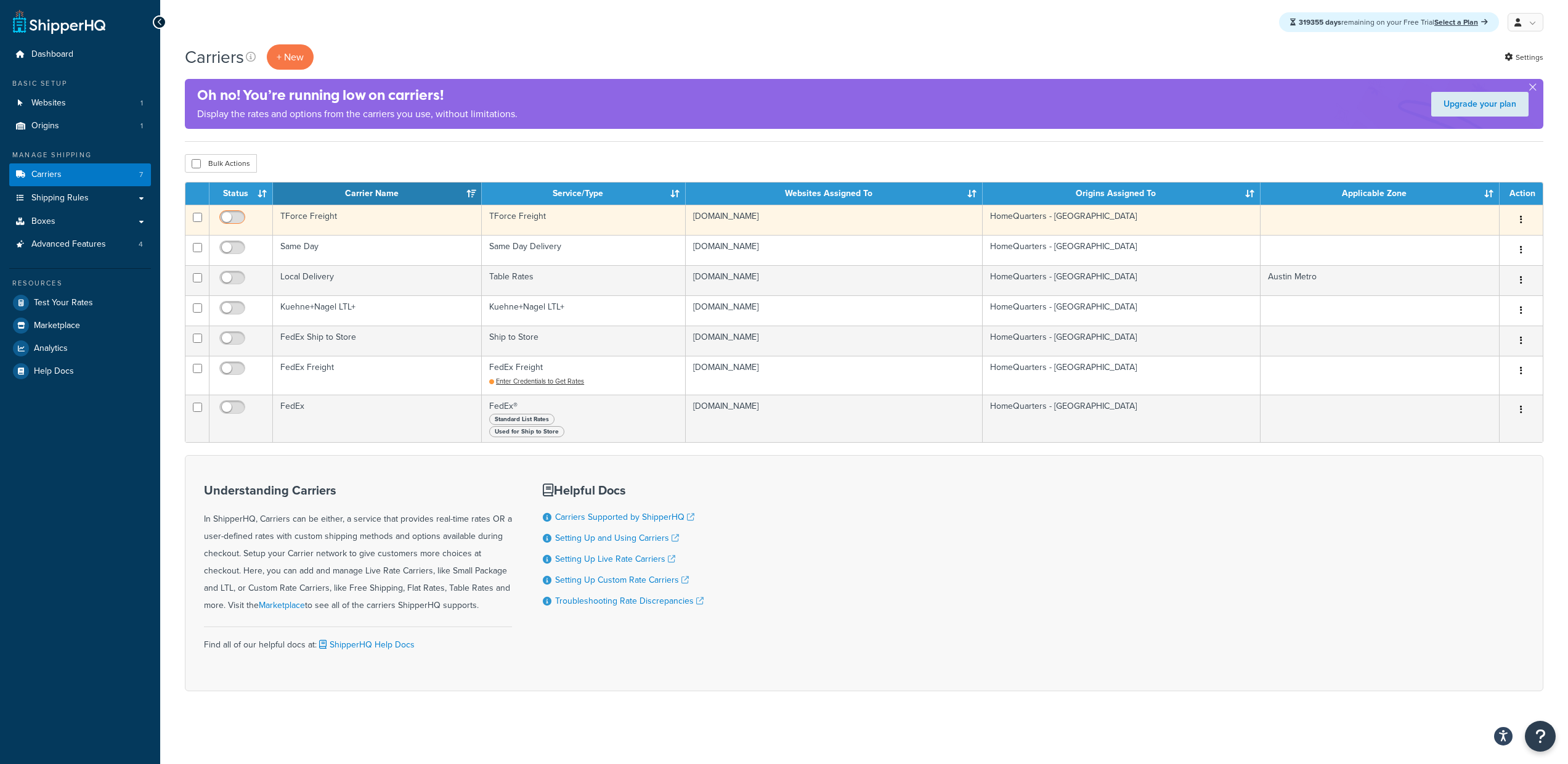
click at [233, 217] on input "checkbox" at bounding box center [234, 220] width 34 height 15
checkbox input "true"
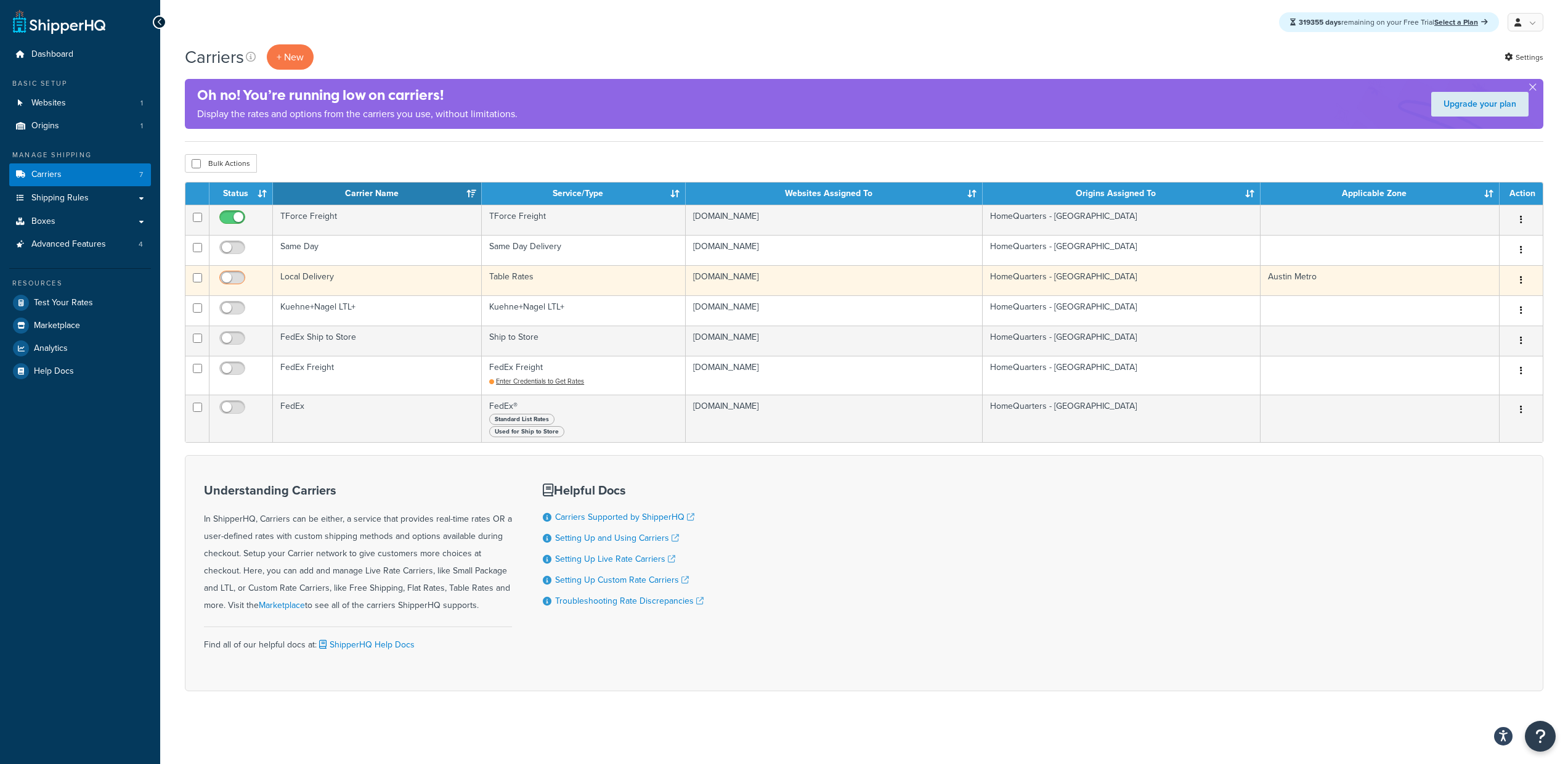
click at [228, 273] on input "checkbox" at bounding box center [234, 281] width 34 height 15
checkbox input "true"
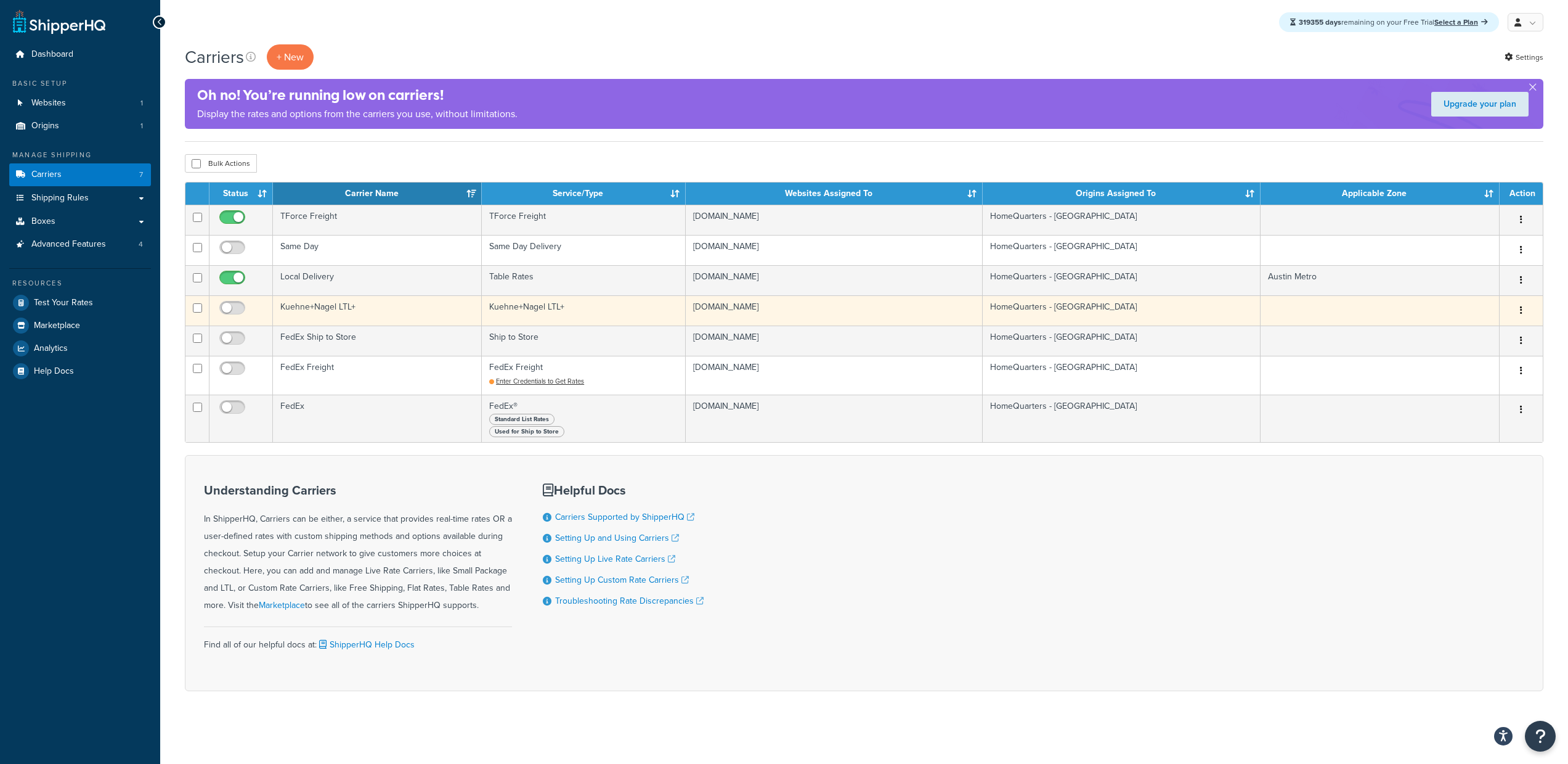
click at [232, 299] on td at bounding box center [241, 310] width 63 height 30
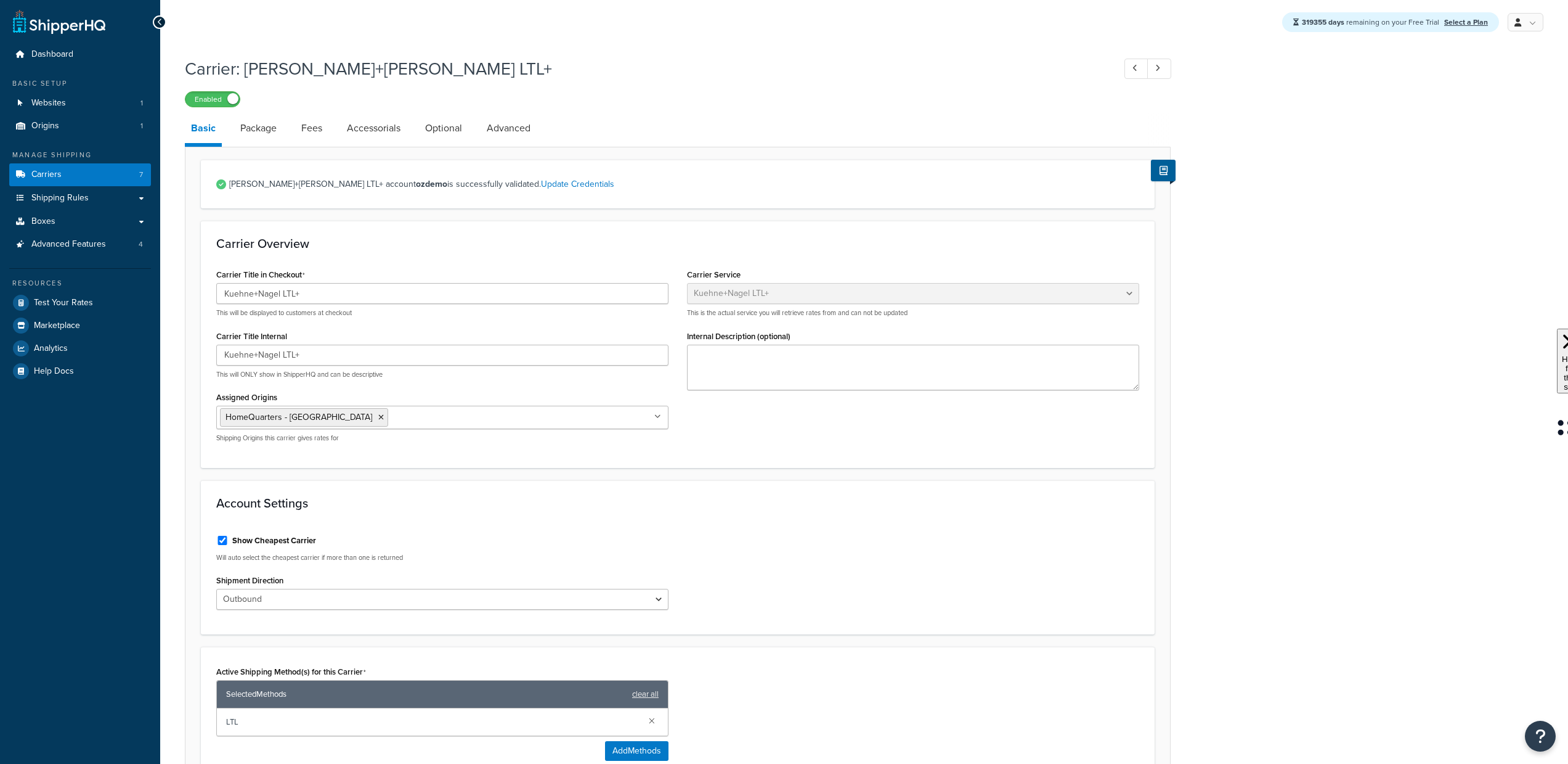
select select "reTransFreight"
click at [1165, 62] on link at bounding box center [1159, 68] width 24 height 20
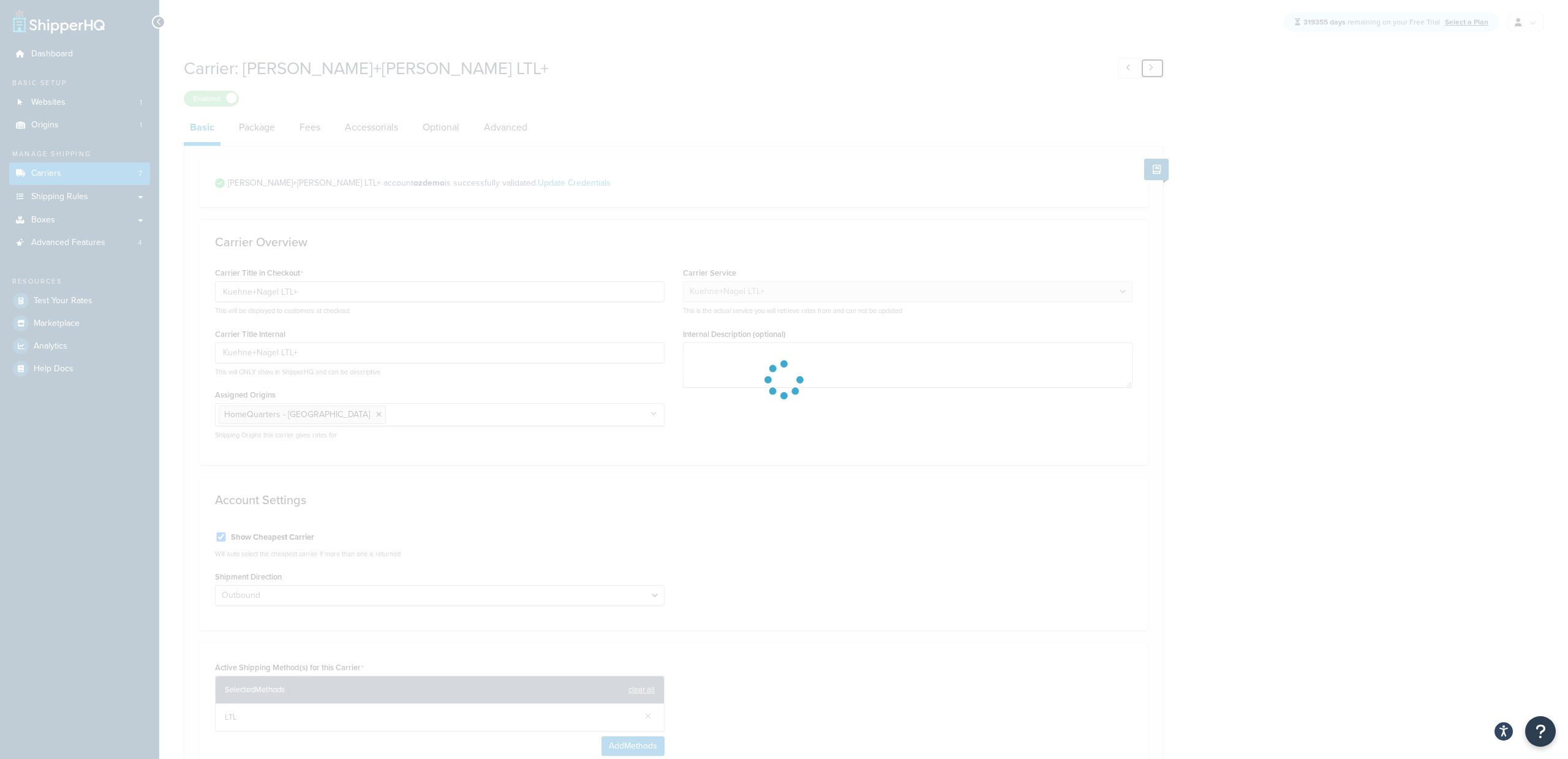
select select "25"
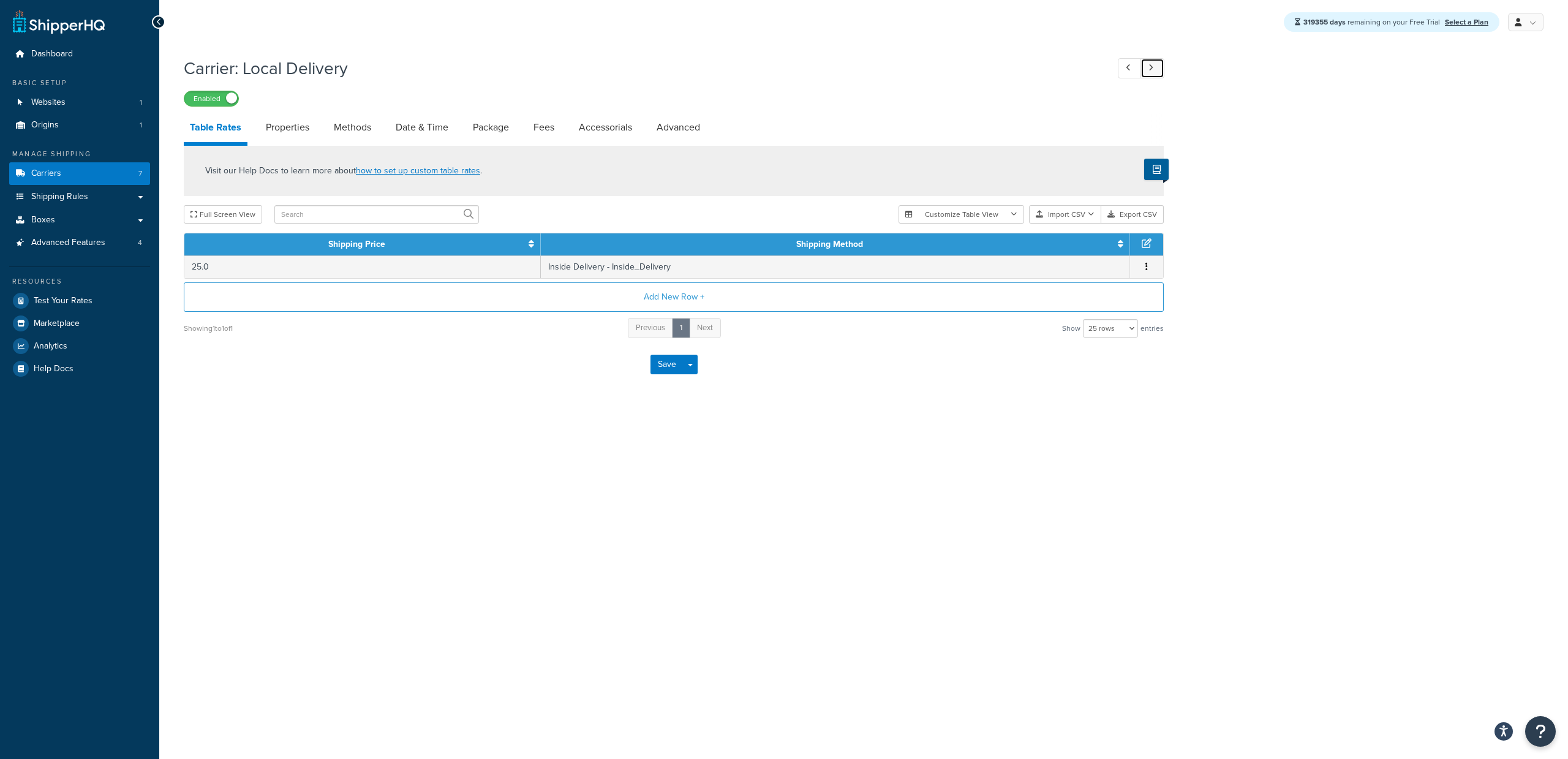
click at [1150, 64] on icon at bounding box center [1151, 68] width 5 height 8
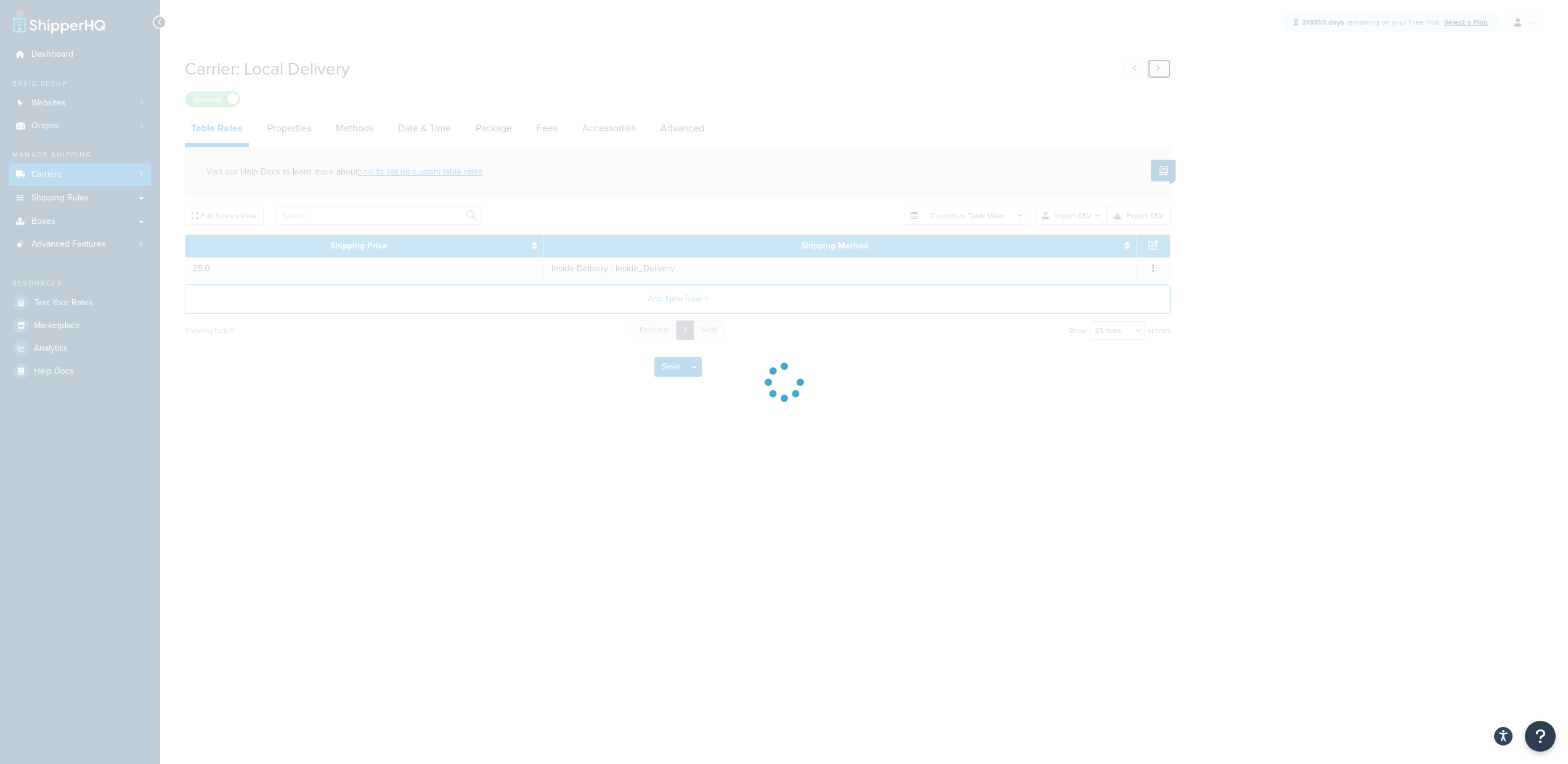
select select "fedEx"
select select "REGULAR_PICKUP"
select select "YOUR_PACKAGING"
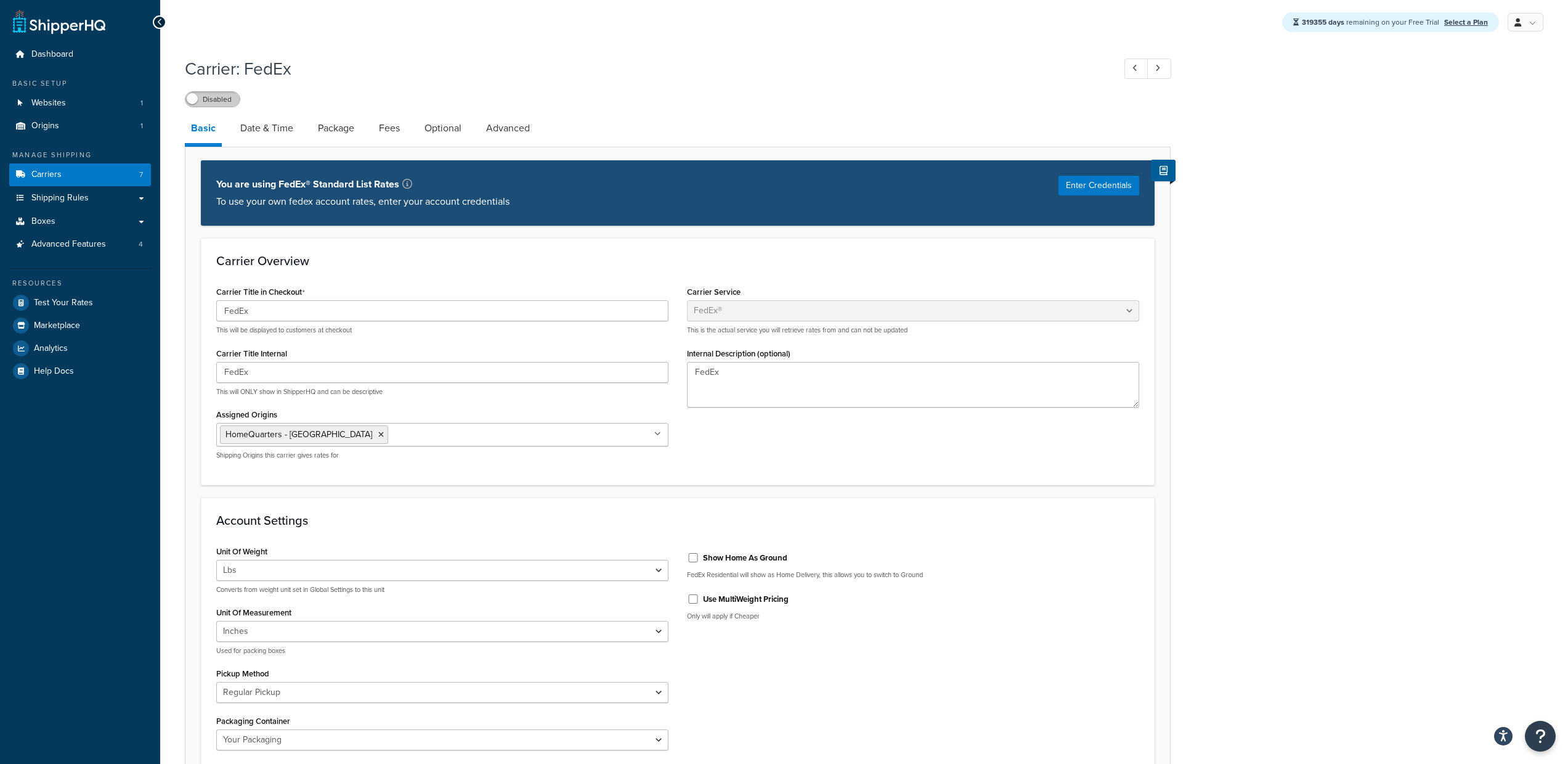
click at [206, 98] on label "Disabled" at bounding box center [212, 99] width 54 height 15
click at [1160, 67] on icon at bounding box center [1158, 68] width 5 height 8
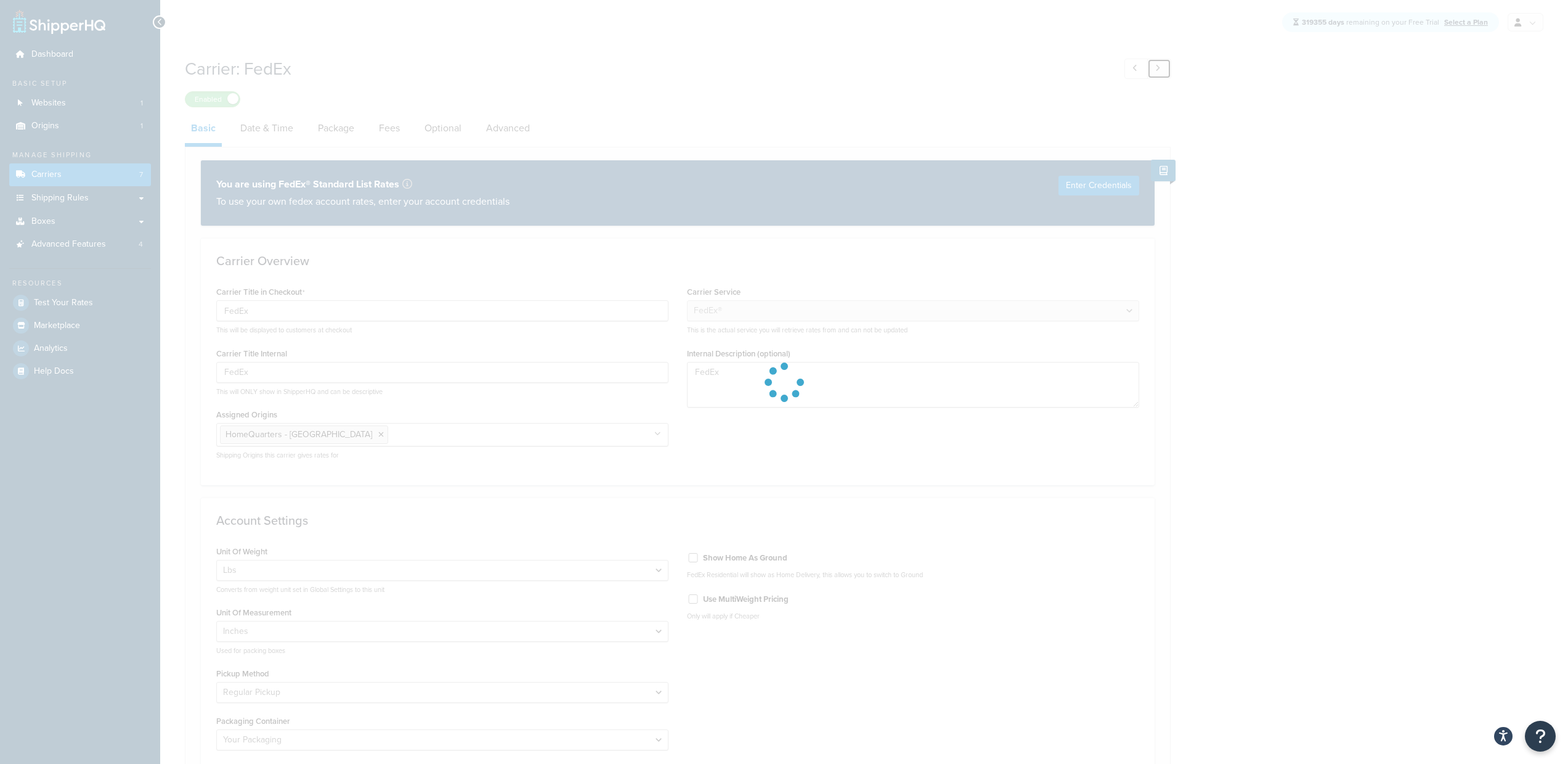
type input "Same Day"
type textarea "Same Day"
select select "sameday"
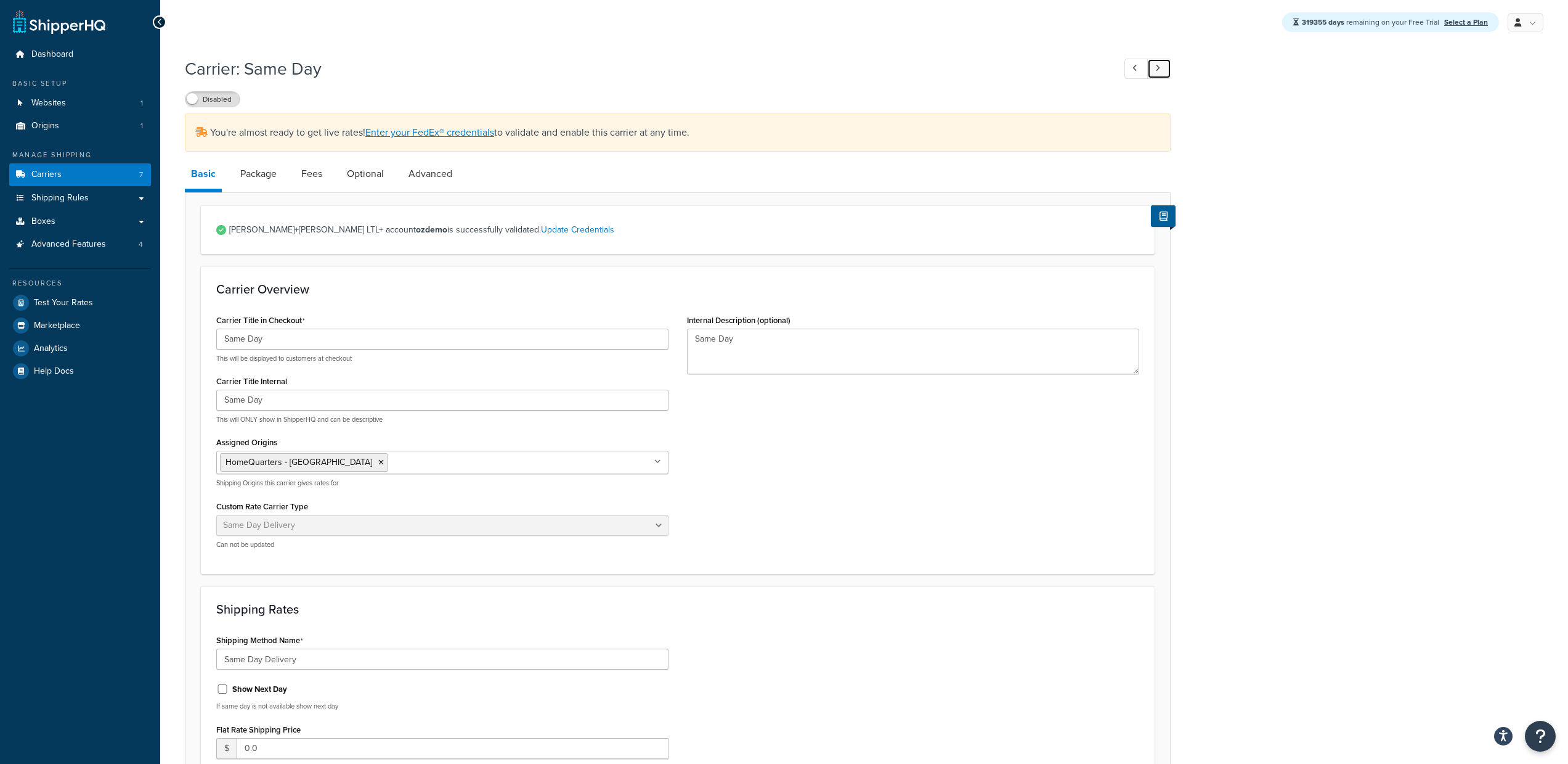
click at [1165, 67] on link at bounding box center [1159, 68] width 24 height 20
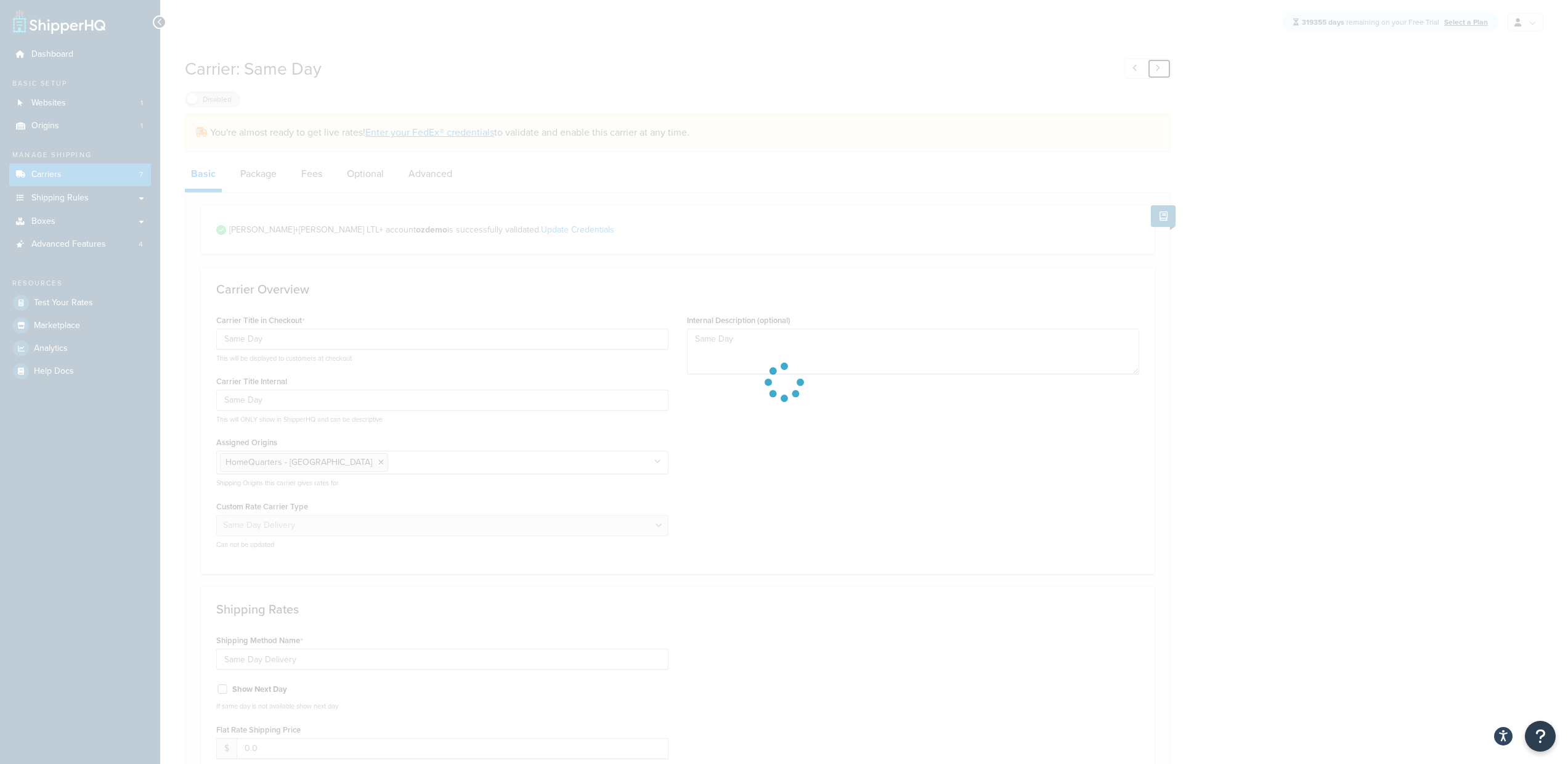
type input "FedEx Freight"
select select "fedExFreight"
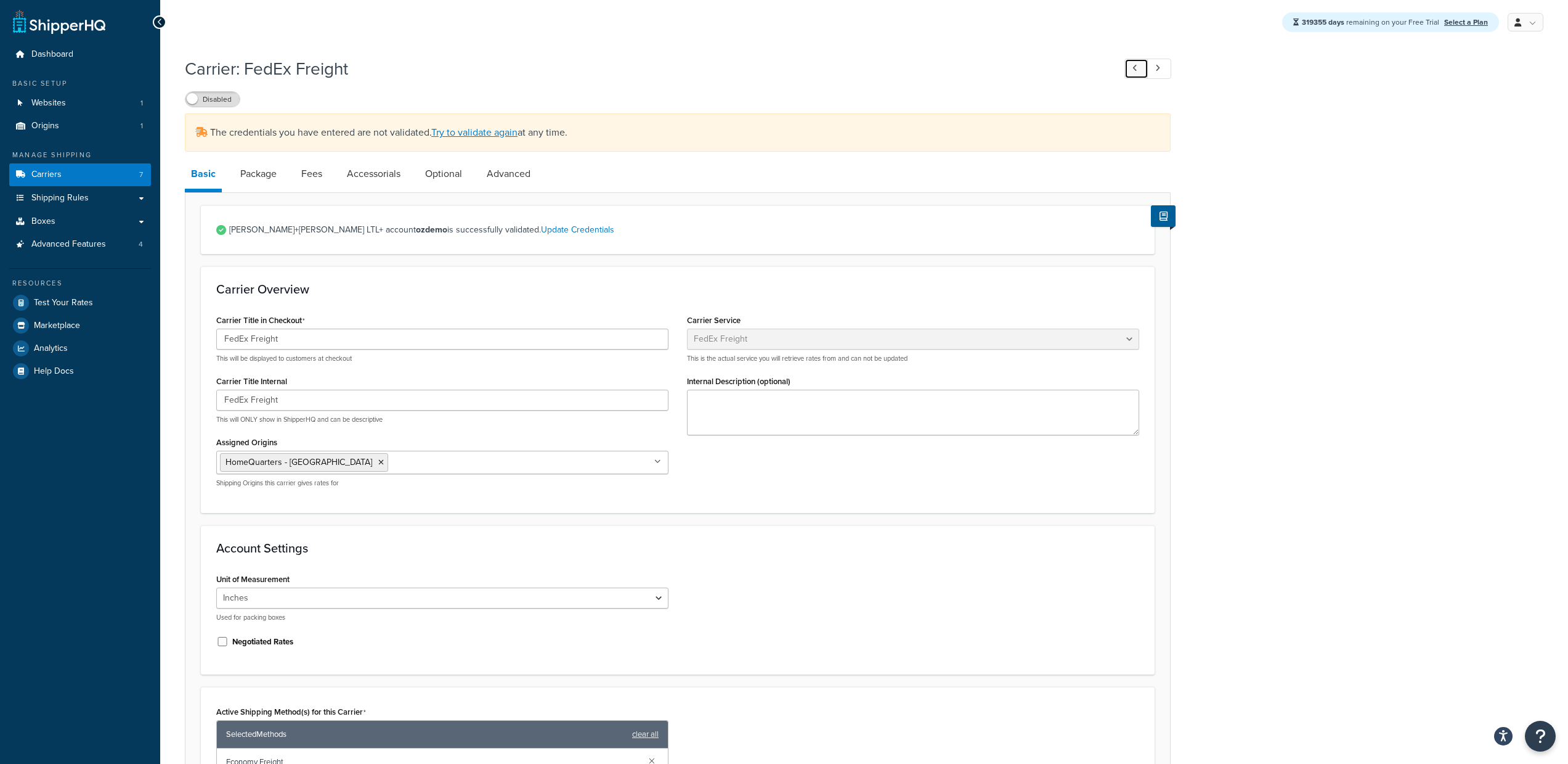
click at [1133, 71] on icon at bounding box center [1135, 68] width 5 height 8
type input "Same Day"
type textarea "Same Day"
select select "sameday"
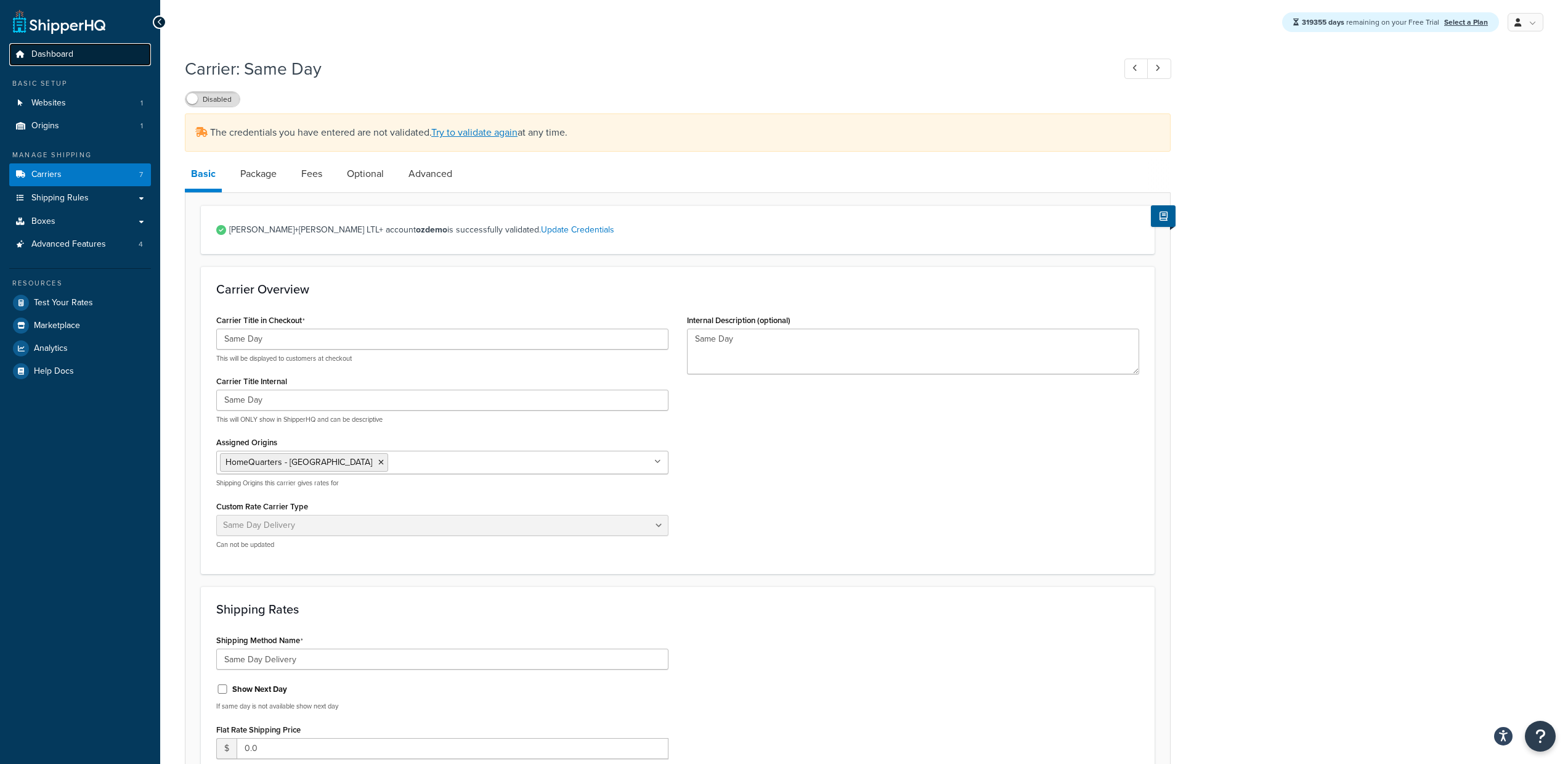
click at [71, 60] on link "Dashboard" at bounding box center [79, 54] width 142 height 23
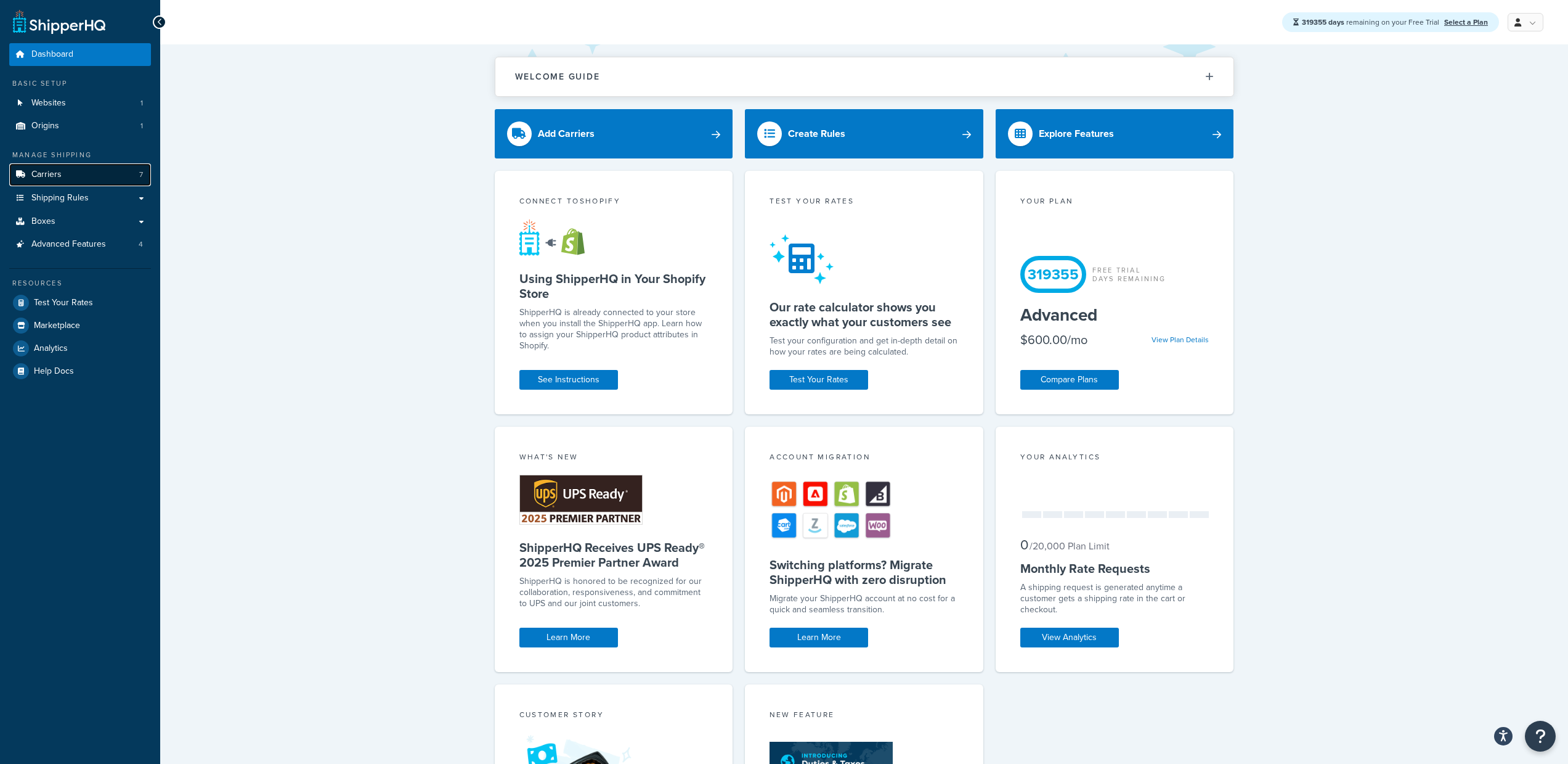
click at [45, 182] on link "Carriers 7" at bounding box center [79, 174] width 142 height 23
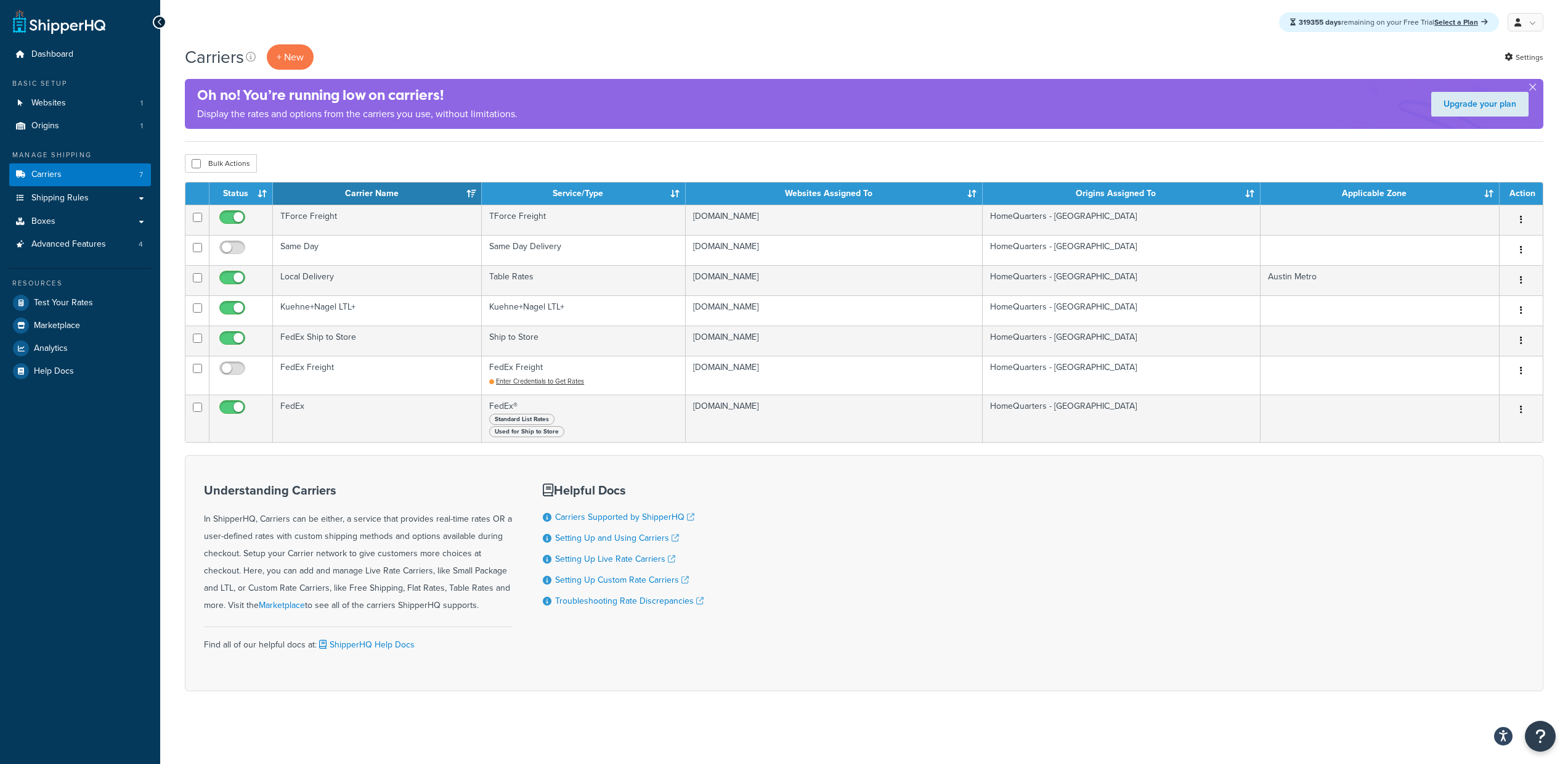
click at [825, 550] on div "Understanding Carriers In ShipperHQ, Carriers can be either, a service that pro…" at bounding box center [864, 573] width 1359 height 236
click at [898, 582] on div "Understanding Carriers In ShipperHQ, Carriers can be either, a service that pro…" at bounding box center [864, 573] width 1359 height 236
click at [1532, 88] on button "button" at bounding box center [1533, 90] width 3 height 3
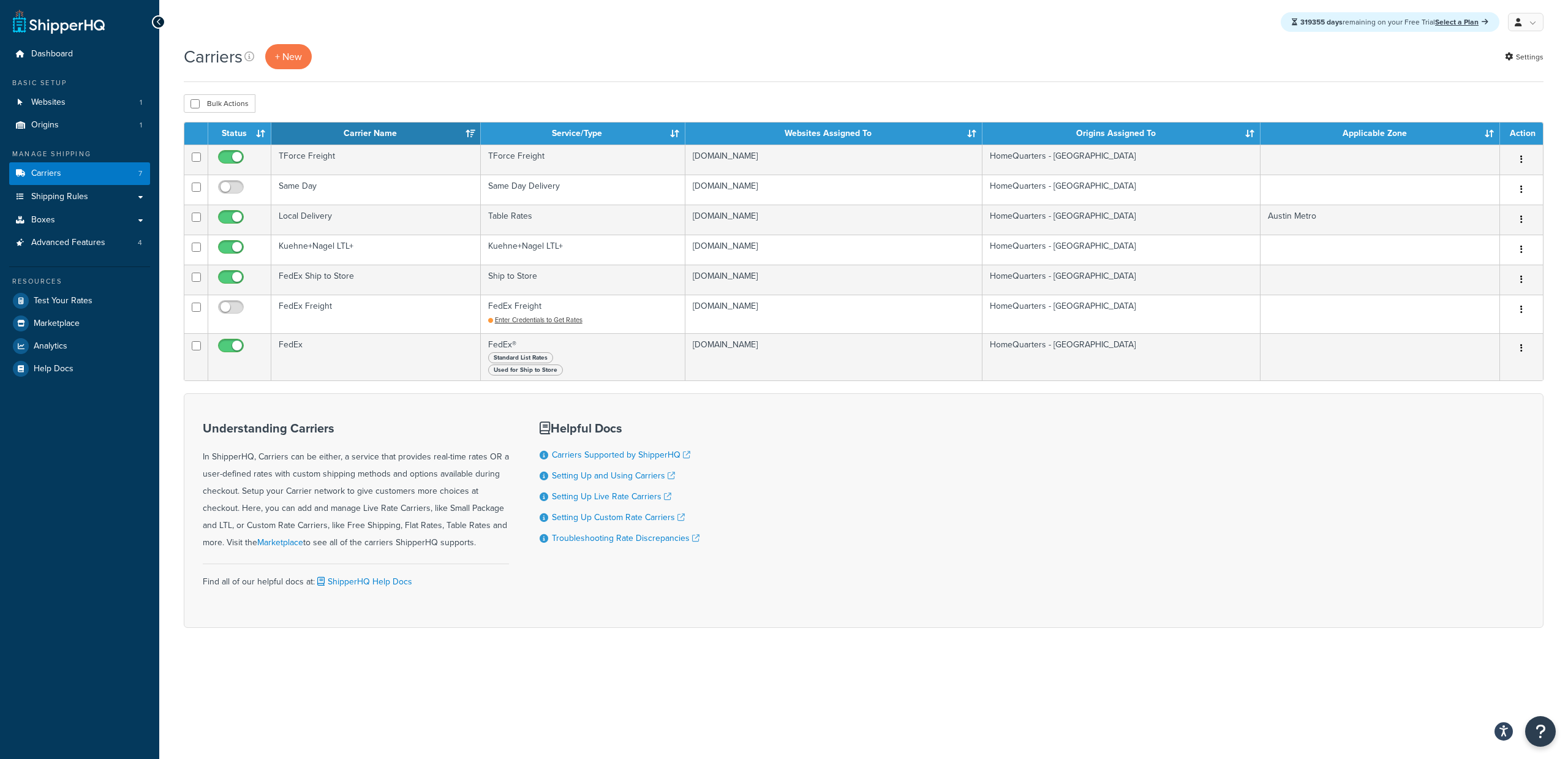
click at [435, 686] on div "319355 days remaining on your Free Trial Select a Plan My Profile Billing Globa…" at bounding box center [864, 380] width 1408 height 759
click at [615, 632] on div "Carriers + New Settings Bulk Actions Duplicate [GEOGRAPHIC_DATA] Contact Us Sen…" at bounding box center [864, 358] width 1408 height 627
click at [92, 297] on link "Test Your Rates" at bounding box center [79, 301] width 141 height 22
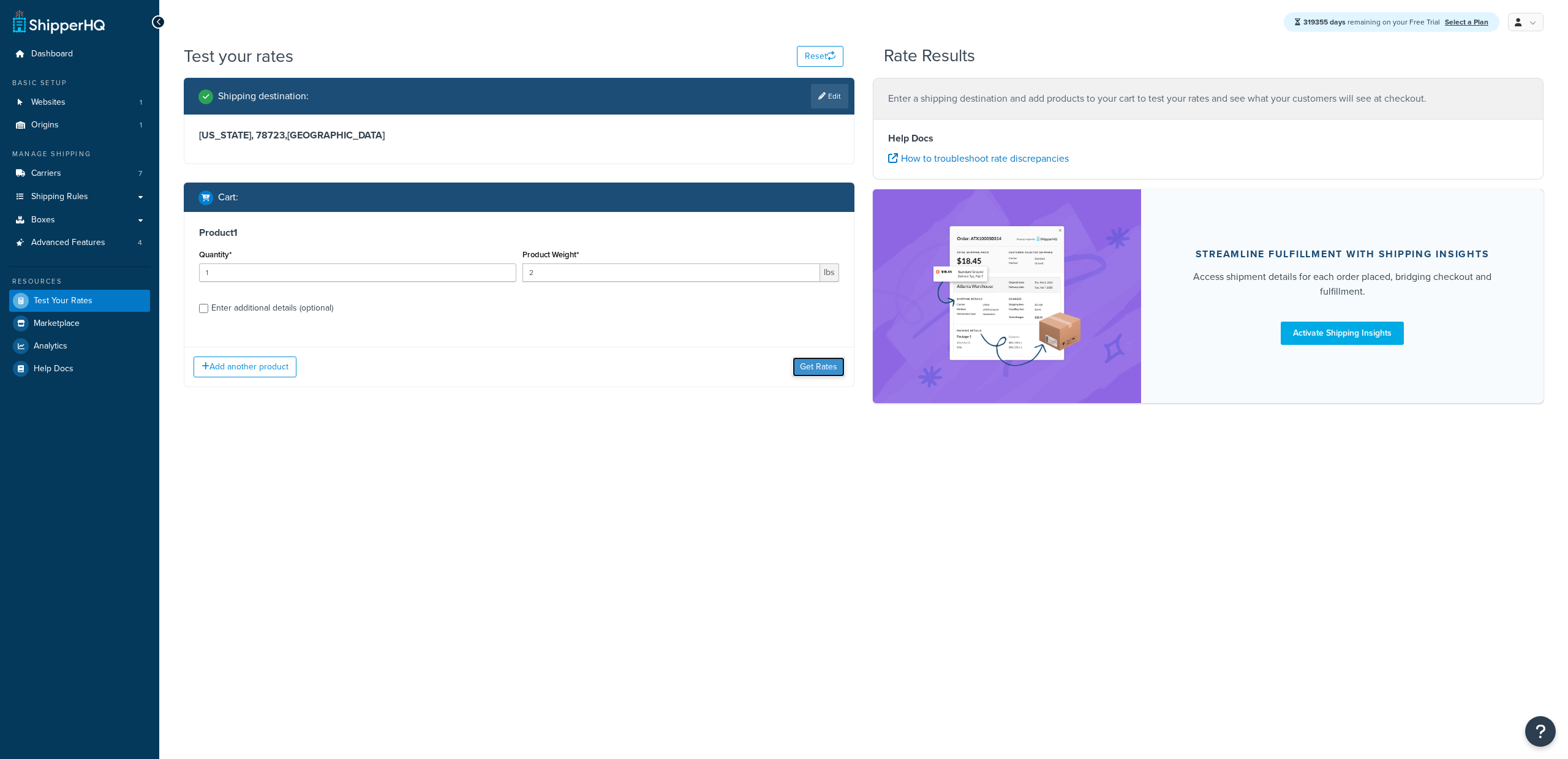
click at [823, 366] on button "Get Rates" at bounding box center [819, 367] width 52 height 19
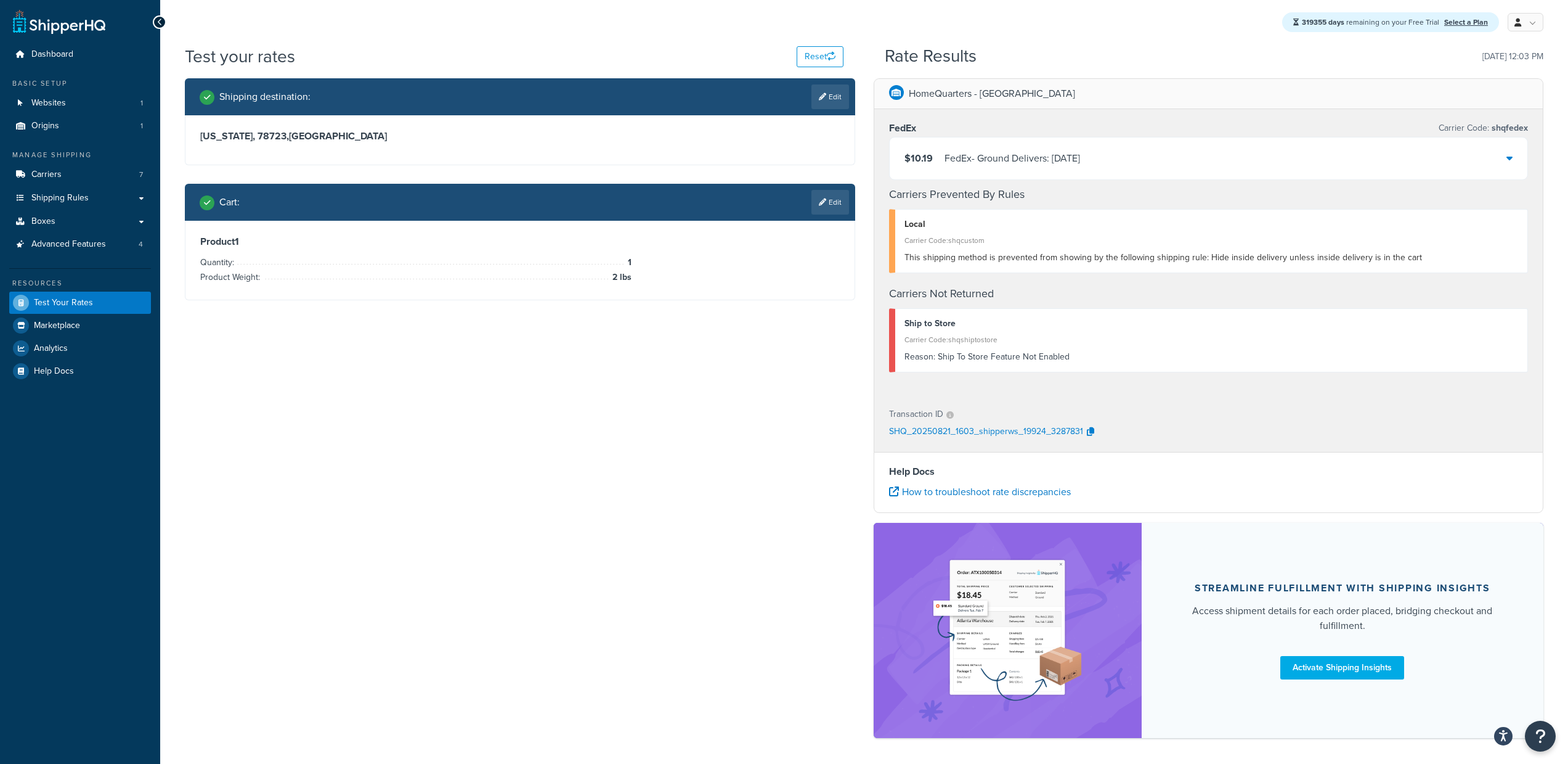
click at [1051, 165] on div "FedEx - Ground Delivers: [DATE]" at bounding box center [1012, 158] width 135 height 17
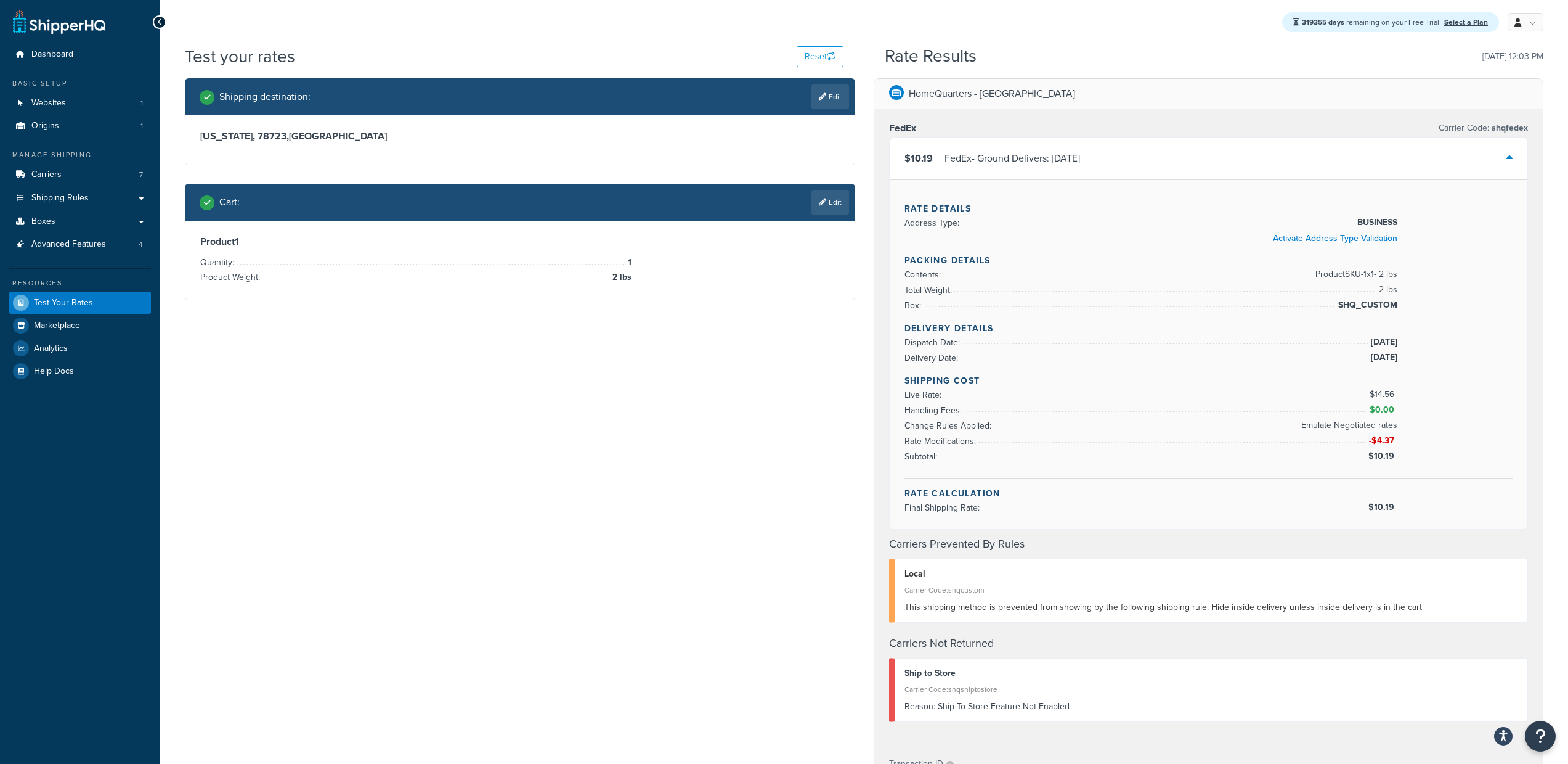
click at [1051, 165] on div "FedEx - Ground Delivers: [DATE]" at bounding box center [1012, 158] width 135 height 17
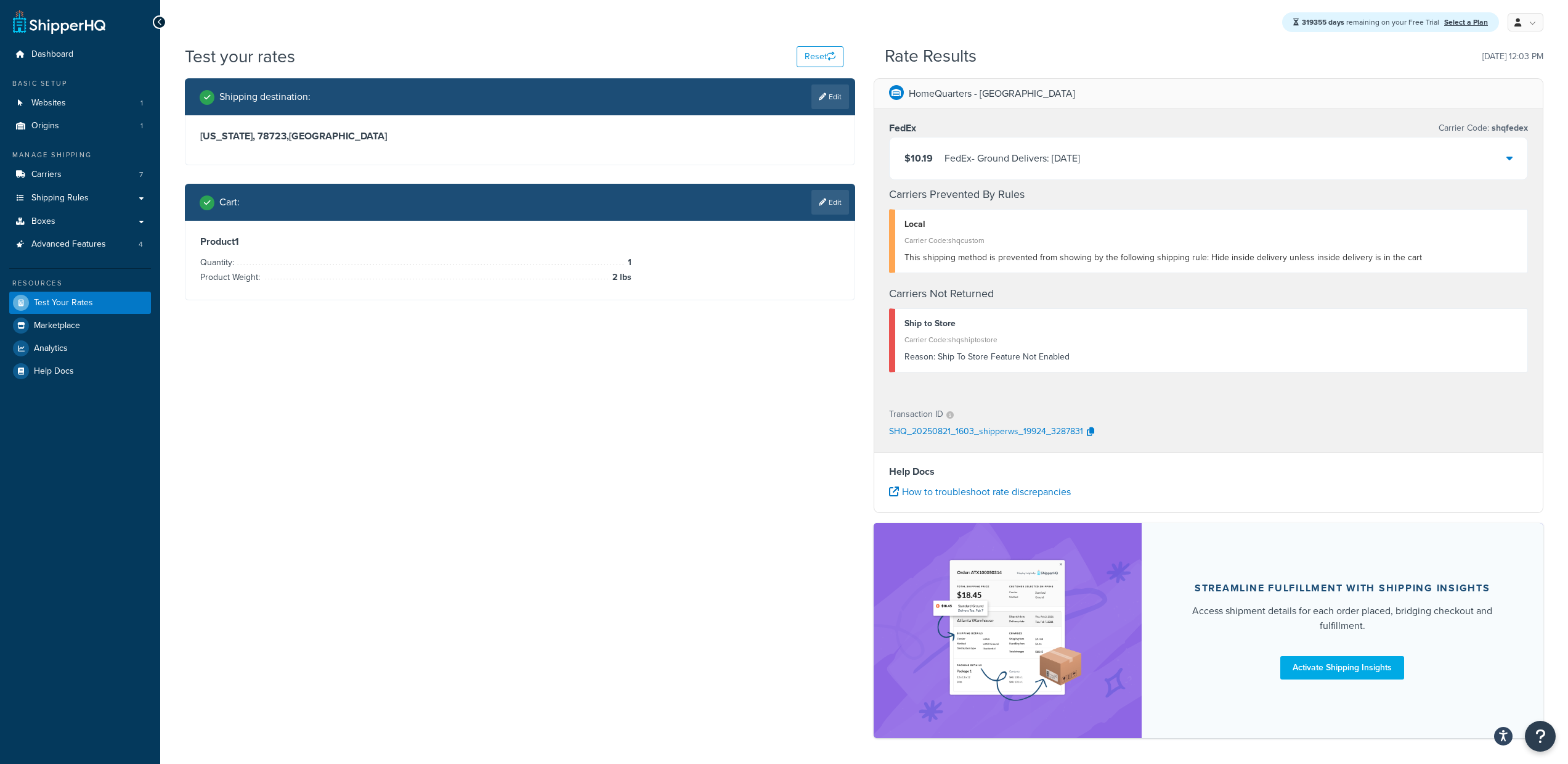
click at [560, 416] on div "Shipping destination : Edit [US_STATE], [GEOGRAPHIC_DATA] , [GEOGRAPHIC_DATA] C…" at bounding box center [864, 414] width 1377 height 672
click at [64, 175] on link "Carriers 7" at bounding box center [79, 174] width 142 height 23
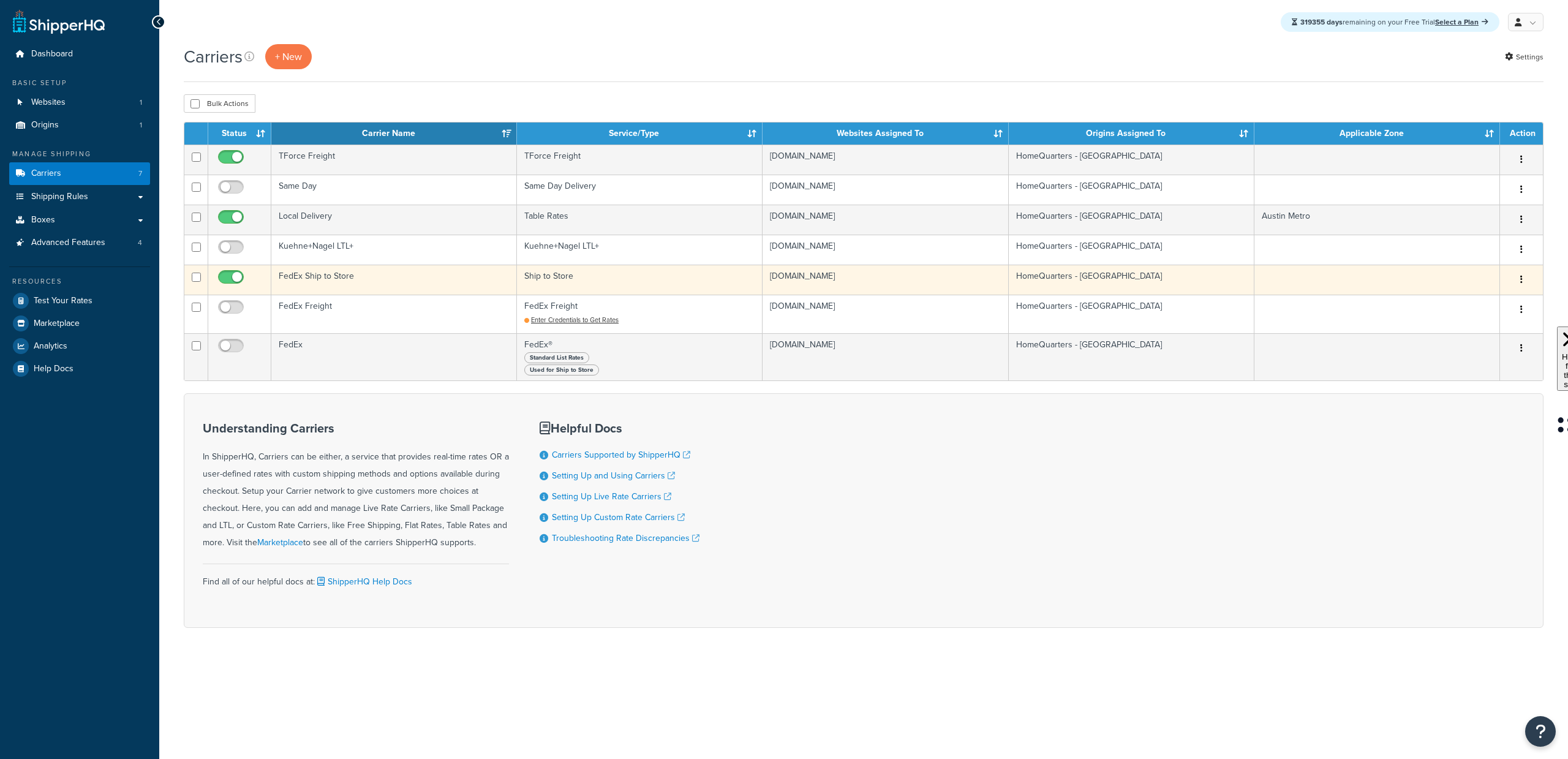
click at [227, 271] on span at bounding box center [231, 277] width 26 height 15
click at [227, 272] on input "checkbox" at bounding box center [233, 280] width 34 height 15
checkbox input "false"
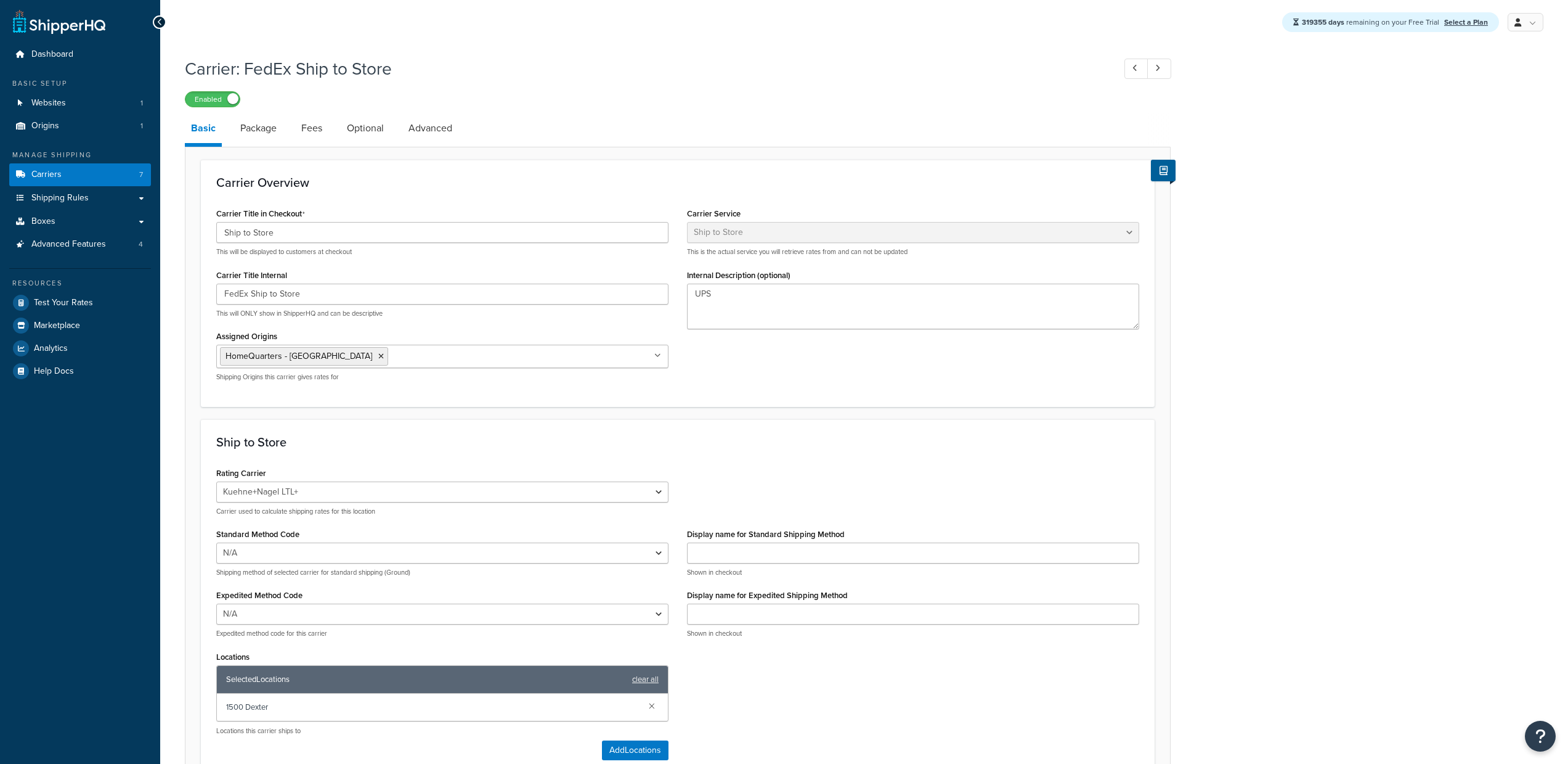
select select "shipToStore"
click at [99, 178] on link "Carriers 7" at bounding box center [79, 174] width 142 height 23
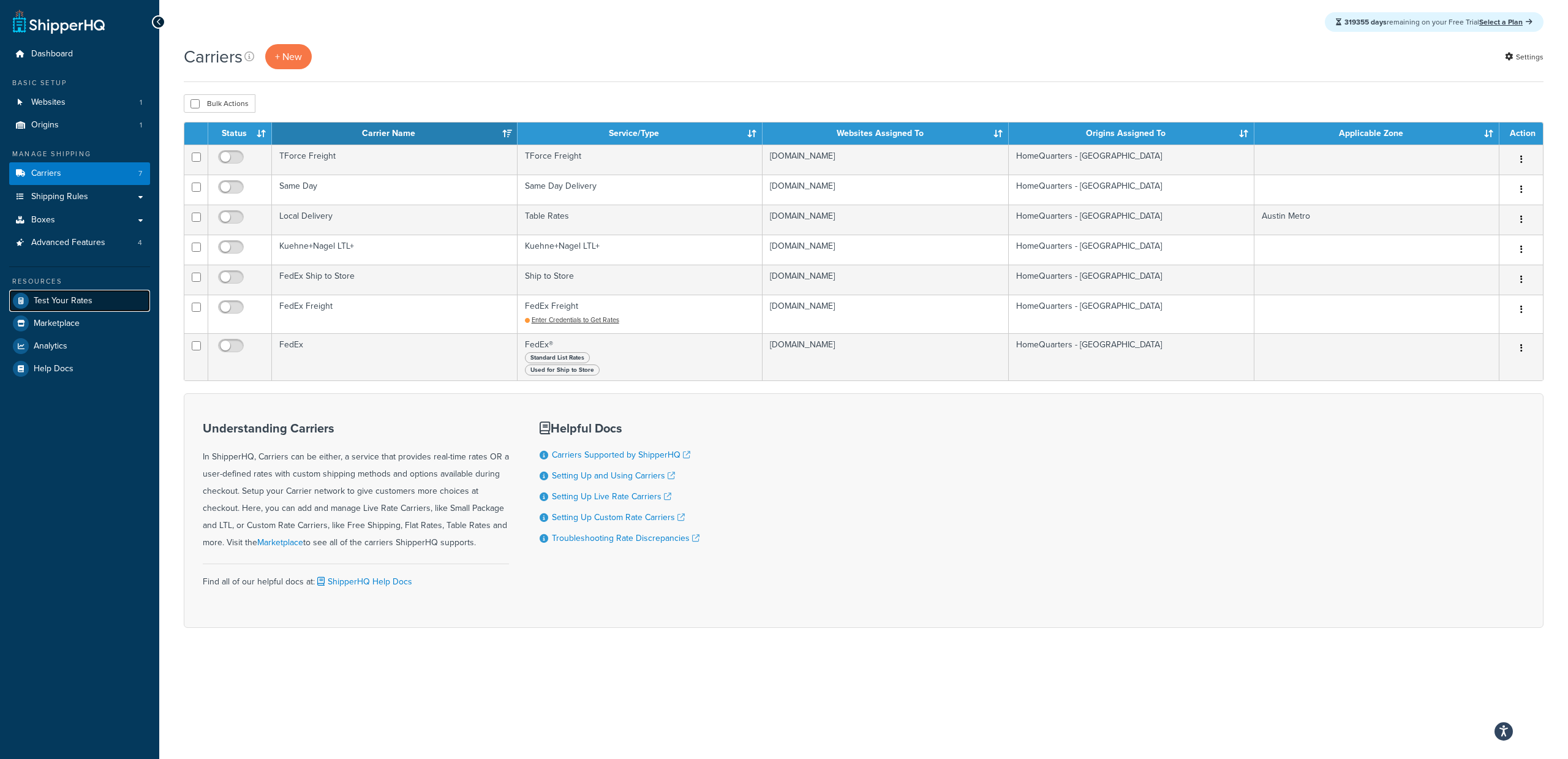
click at [81, 297] on span "Test Your Rates" at bounding box center [63, 301] width 59 height 10
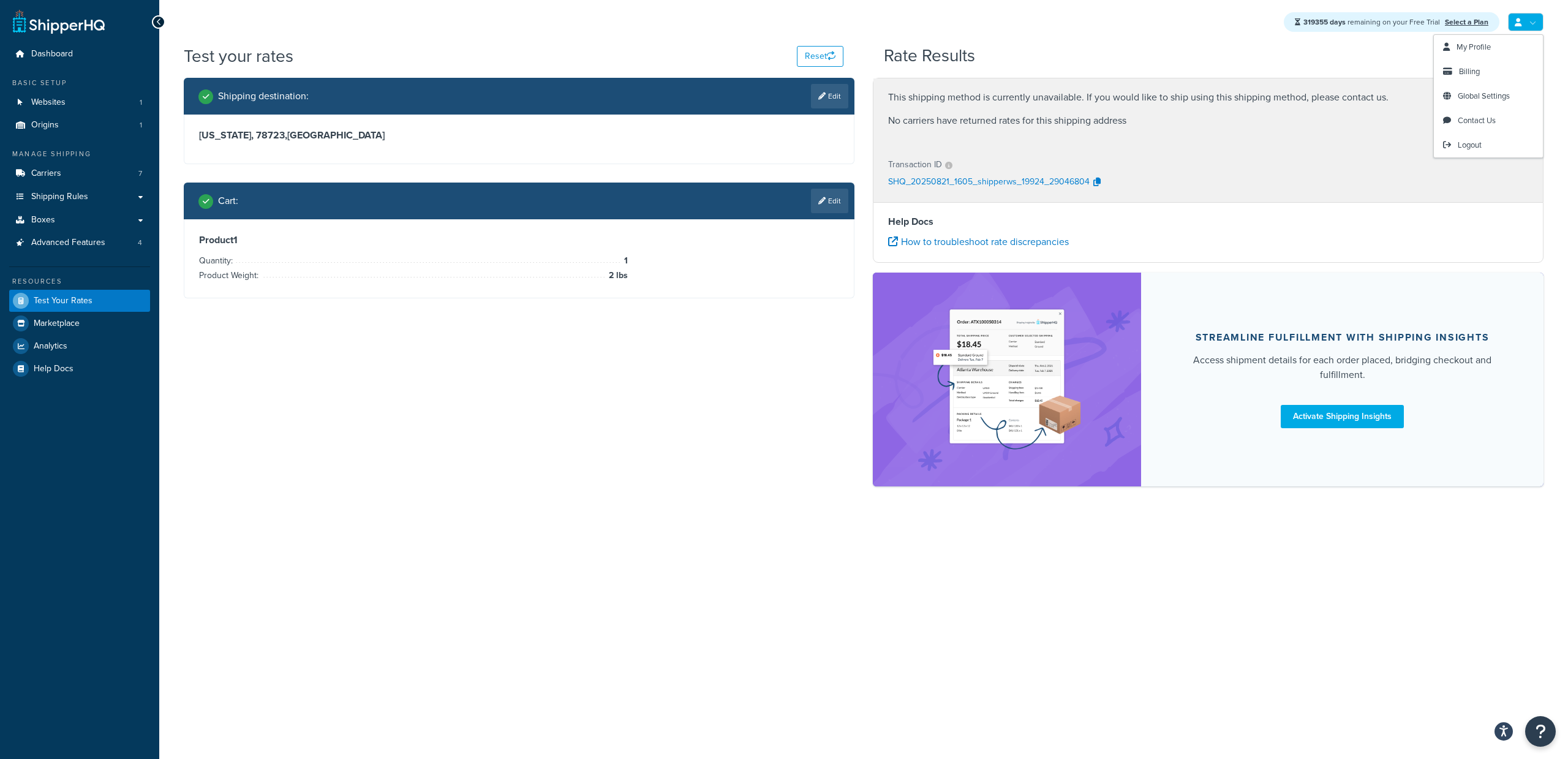
click at [1528, 26] on link at bounding box center [1525, 22] width 35 height 19
click at [1487, 95] on span "Global Settings" at bounding box center [1483, 96] width 52 height 11
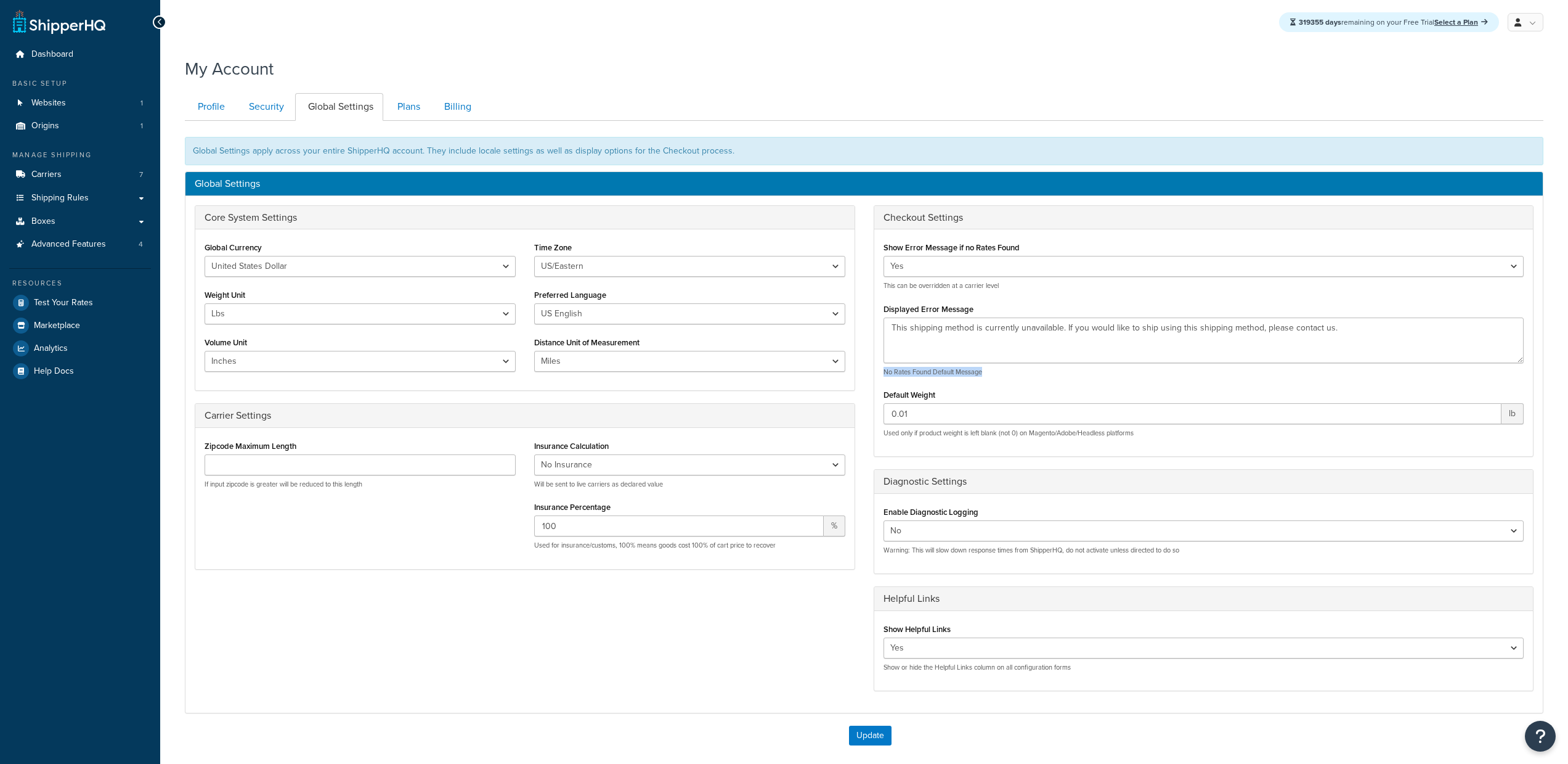
drag, startPoint x: 924, startPoint y: 371, endPoint x: 878, endPoint y: 374, distance: 46.1
click at [878, 374] on div "Show Error Message if no Rates Found Yes No This can be overridden at a carrier…" at bounding box center [1204, 338] width 659 height 200
copy p "No Rates Found Default Message"
click at [936, 304] on label "Displayed Error Message" at bounding box center [928, 308] width 90 height 9
click at [936, 317] on textarea "This shipping method is currently unavailable. If you would like to ship using …" at bounding box center [1204, 340] width 641 height 45
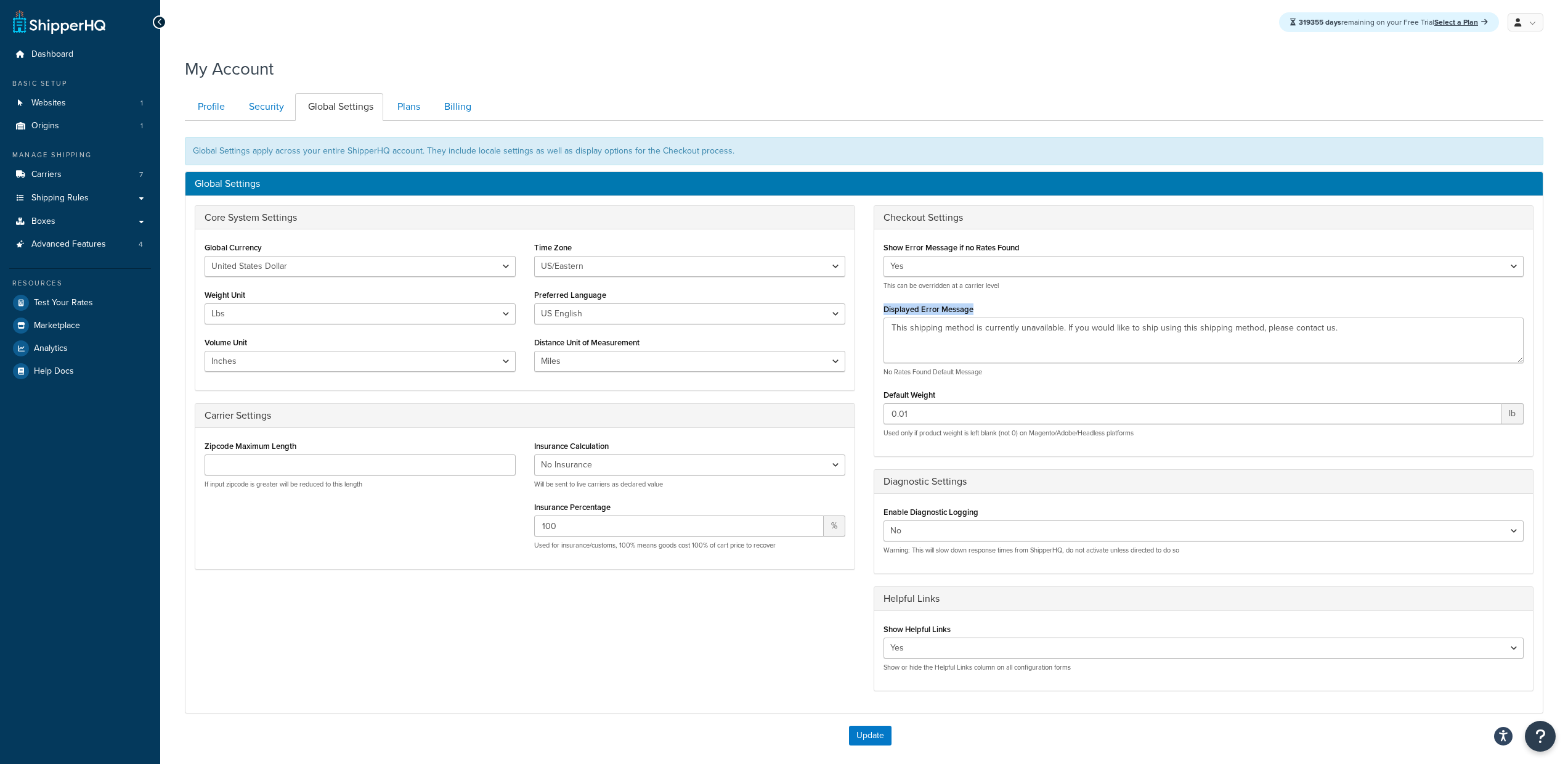
drag, startPoint x: 975, startPoint y: 309, endPoint x: 882, endPoint y: 307, distance: 93.0
click at [884, 307] on div "Displayed Error Message This shipping method is currently unavailable. If you w…" at bounding box center [1204, 338] width 641 height 76
copy label "Displayed Error Message"
click at [918, 273] on select "Yes No" at bounding box center [1204, 266] width 641 height 21
click at [884, 255] on select "Yes No" at bounding box center [1204, 266] width 641 height 21
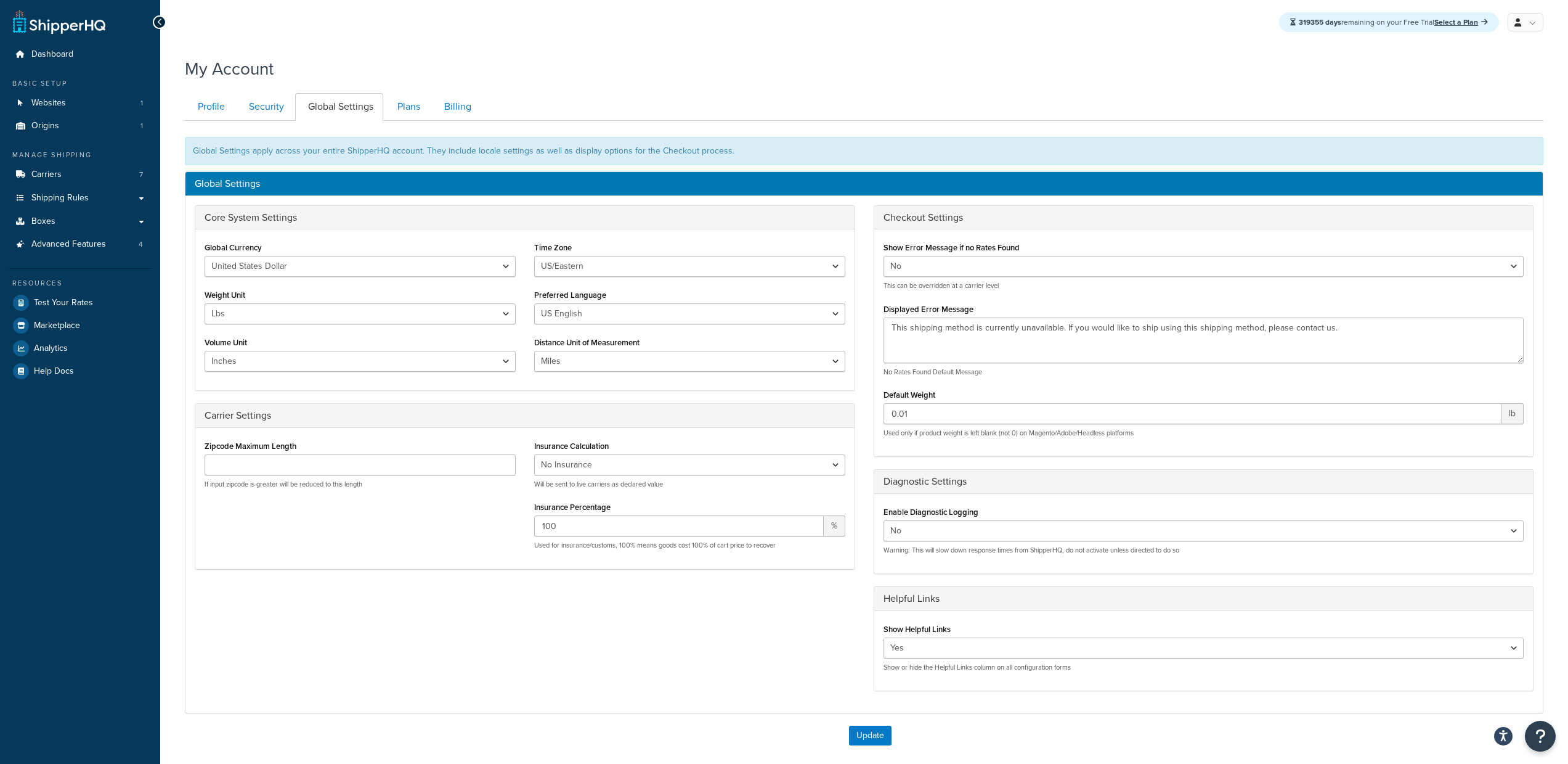
click at [1028, 292] on div "Show Error Message if no Rates Found Yes No This can be overridden at a carrier…" at bounding box center [1204, 338] width 659 height 200
click at [985, 267] on select "Yes No" at bounding box center [1204, 266] width 641 height 21
select select "true"
click at [884, 255] on select "Yes No" at bounding box center [1204, 266] width 641 height 21
click at [39, 171] on span "Carriers" at bounding box center [46, 174] width 30 height 11
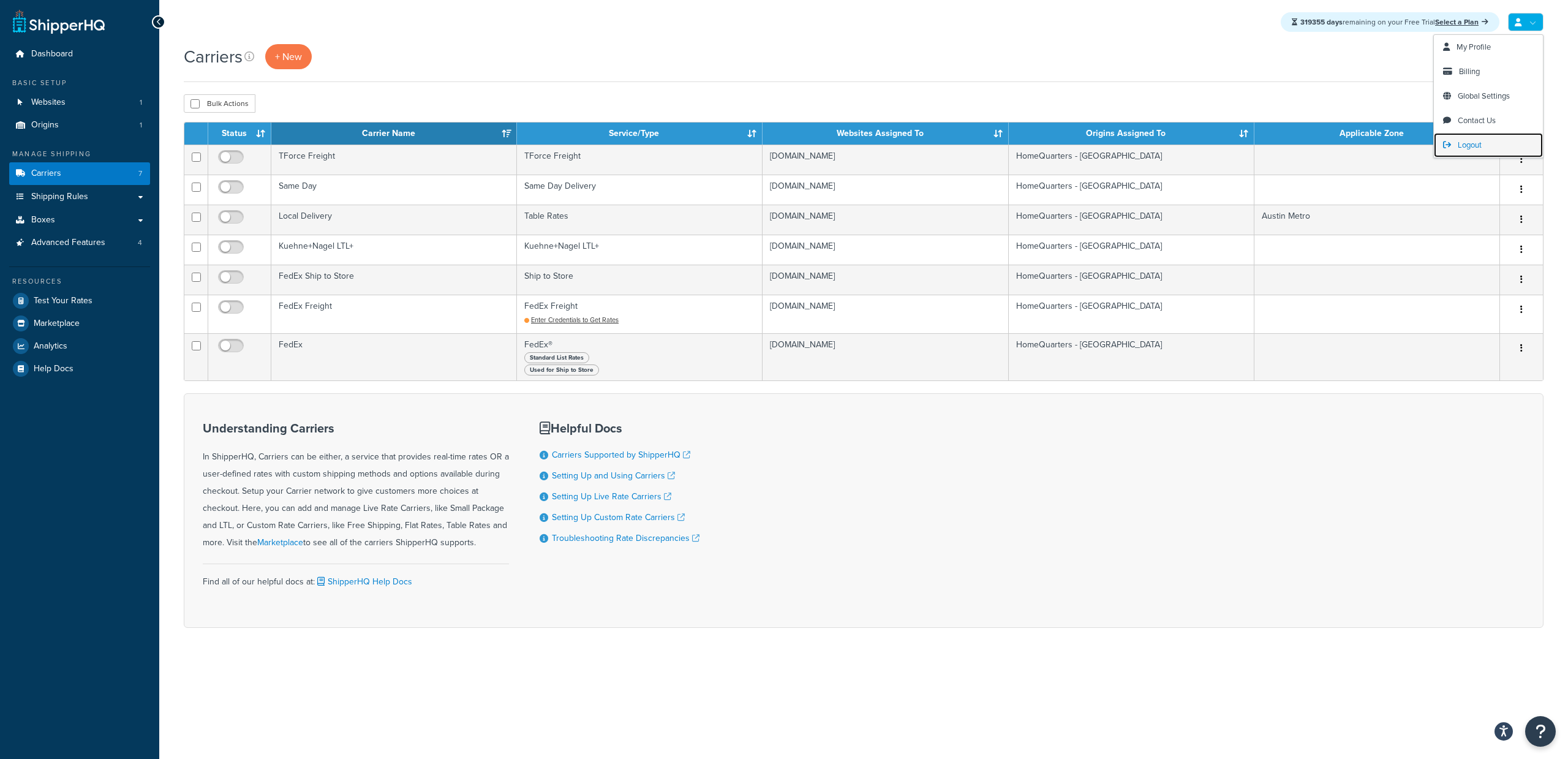
click at [1487, 143] on link "Logout" at bounding box center [1487, 145] width 109 height 24
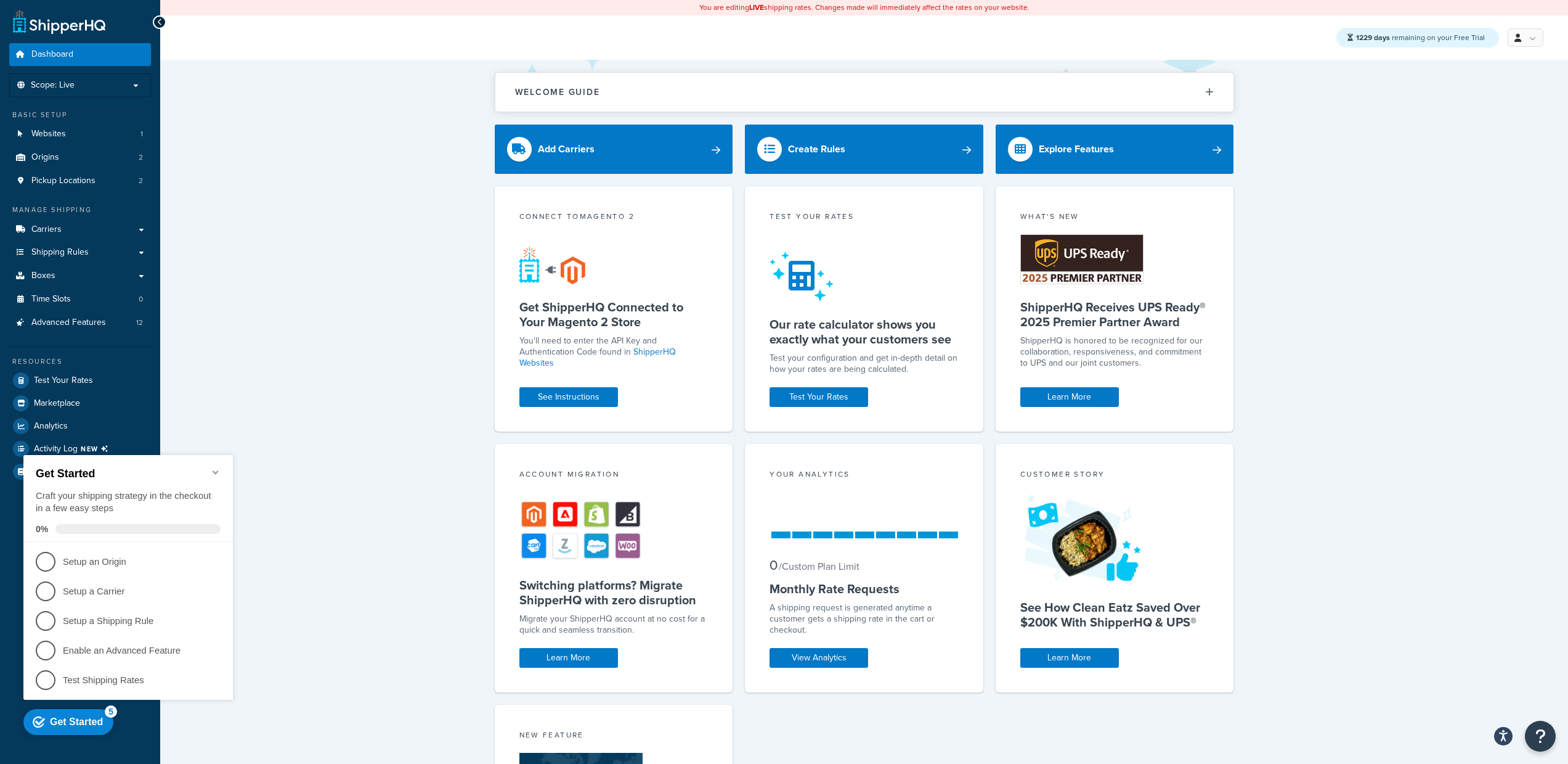
click at [219, 467] on icon "Minimize checklist" at bounding box center [216, 472] width 10 height 10
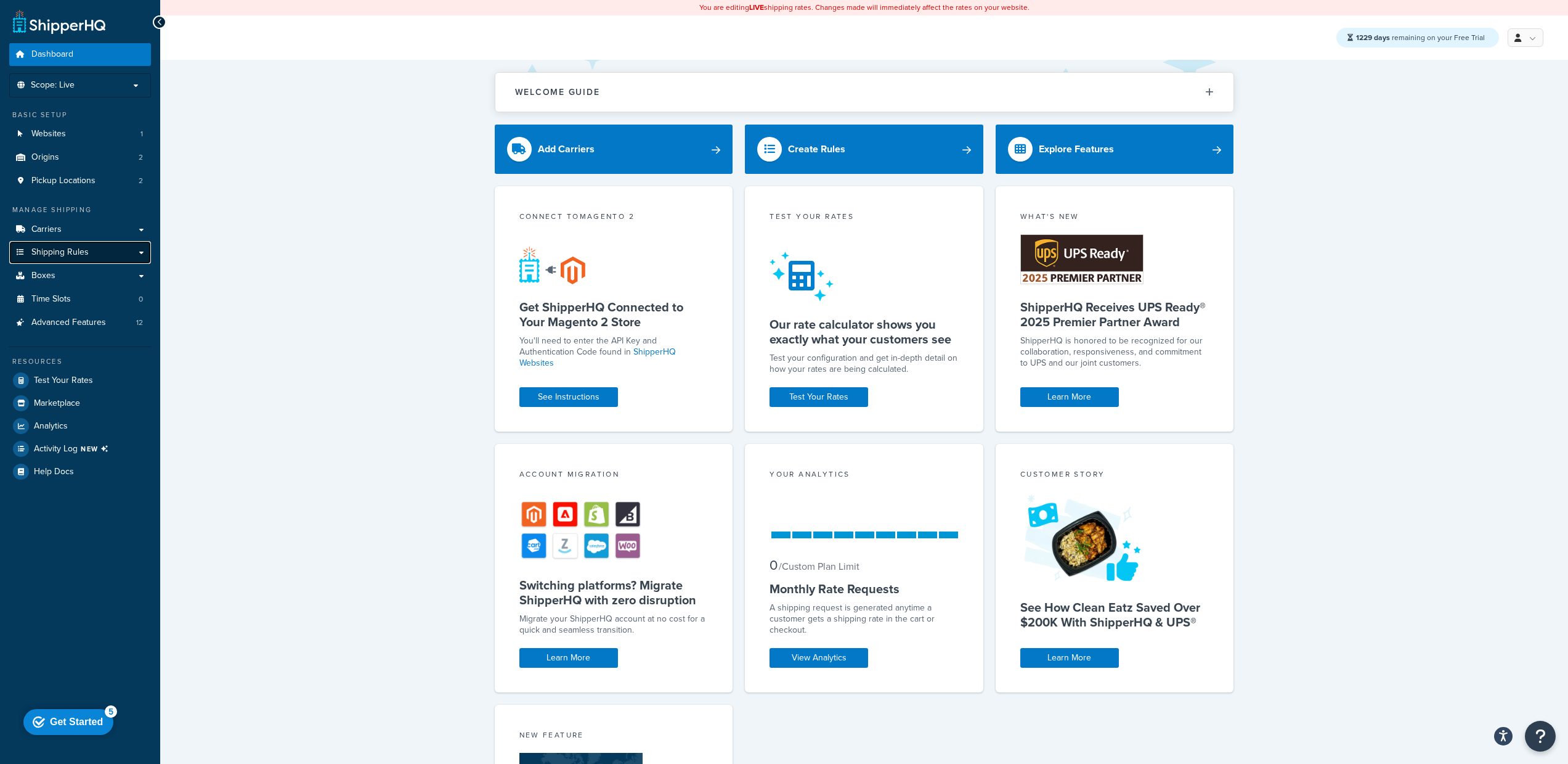
click at [68, 258] on span "Shipping Rules" at bounding box center [60, 252] width 58 height 11
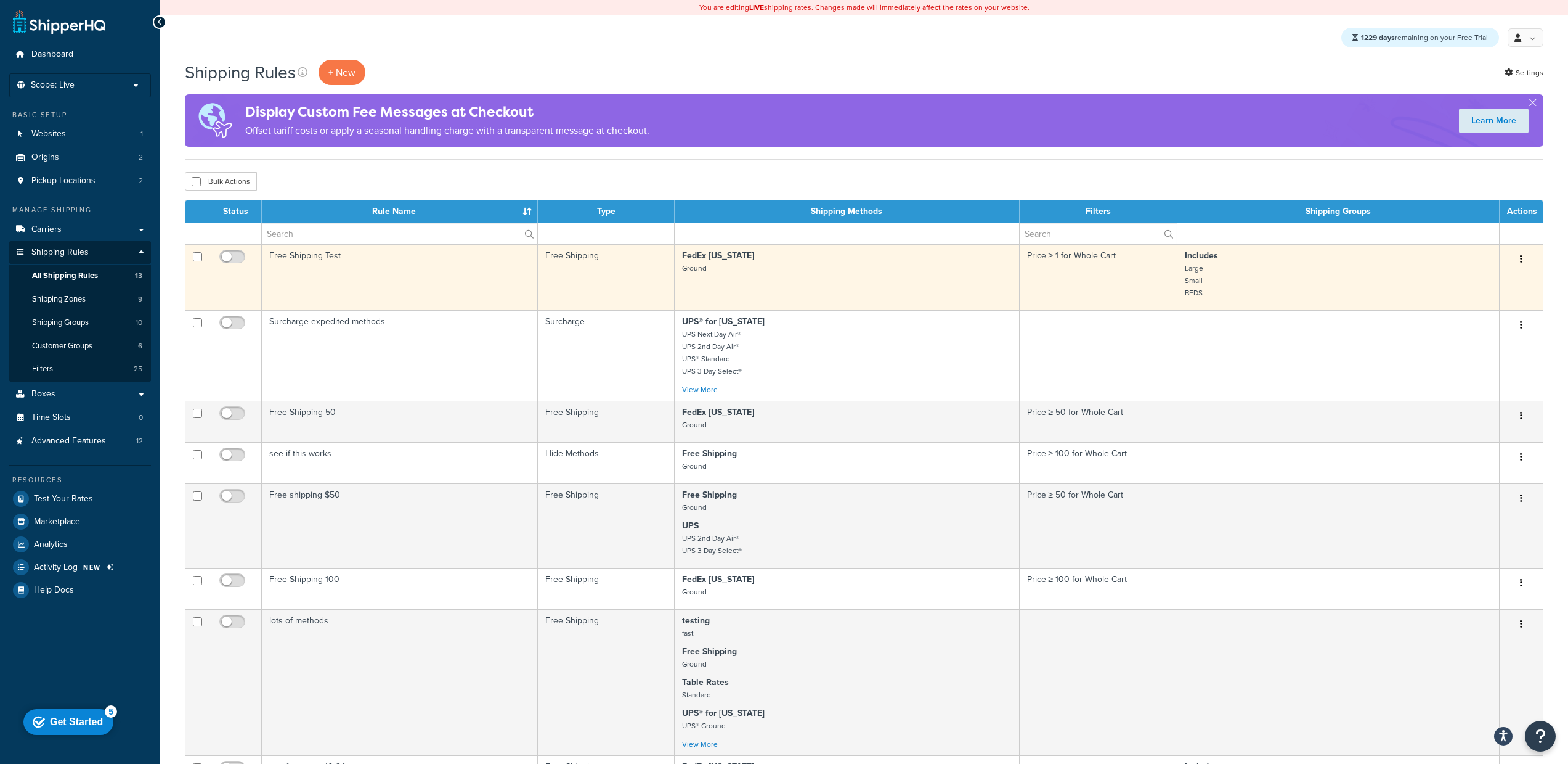
click at [319, 287] on td "Free Shipping Test" at bounding box center [400, 277] width 276 height 66
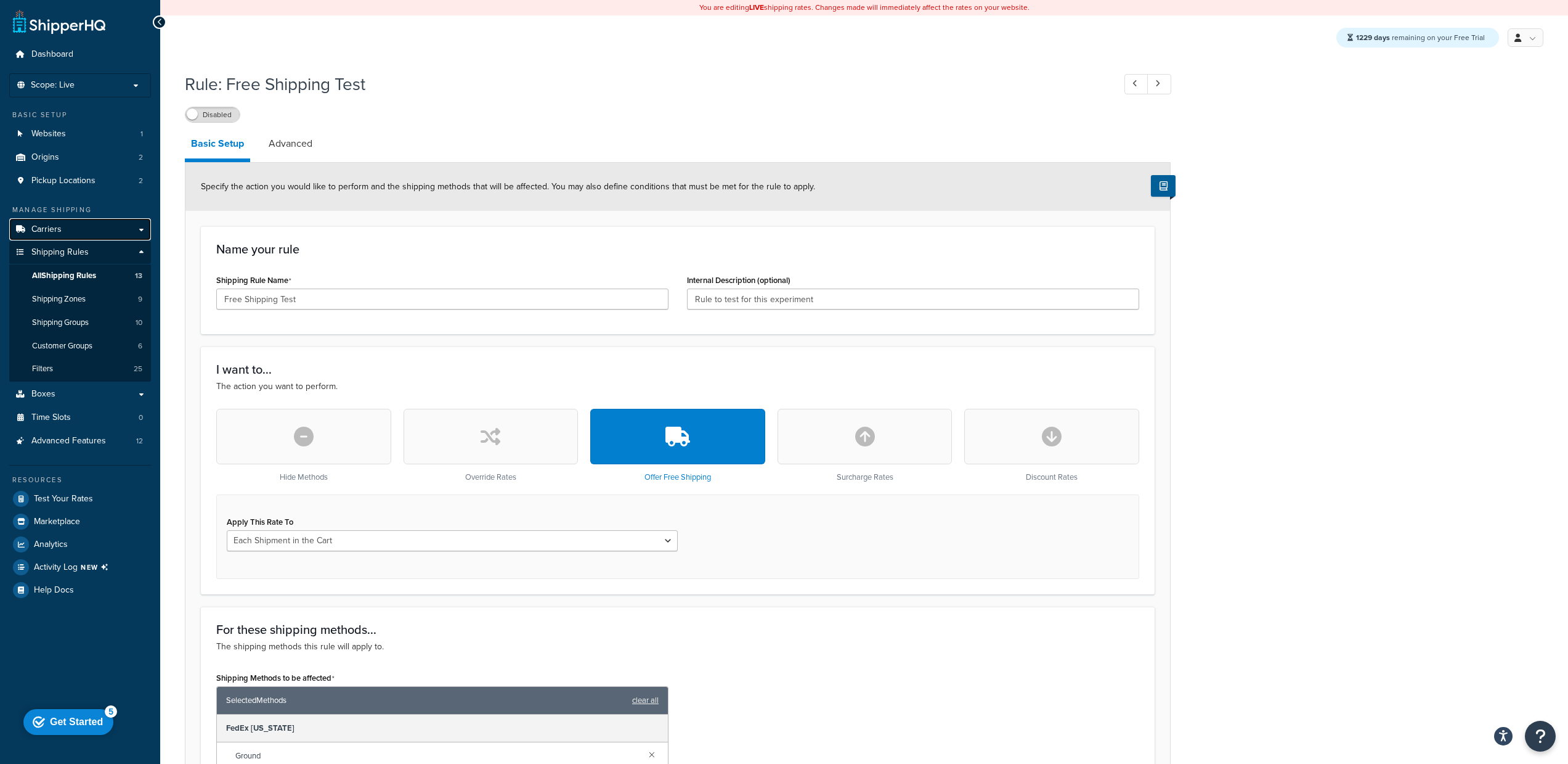
click at [84, 230] on link "Carriers" at bounding box center [79, 230] width 142 height 23
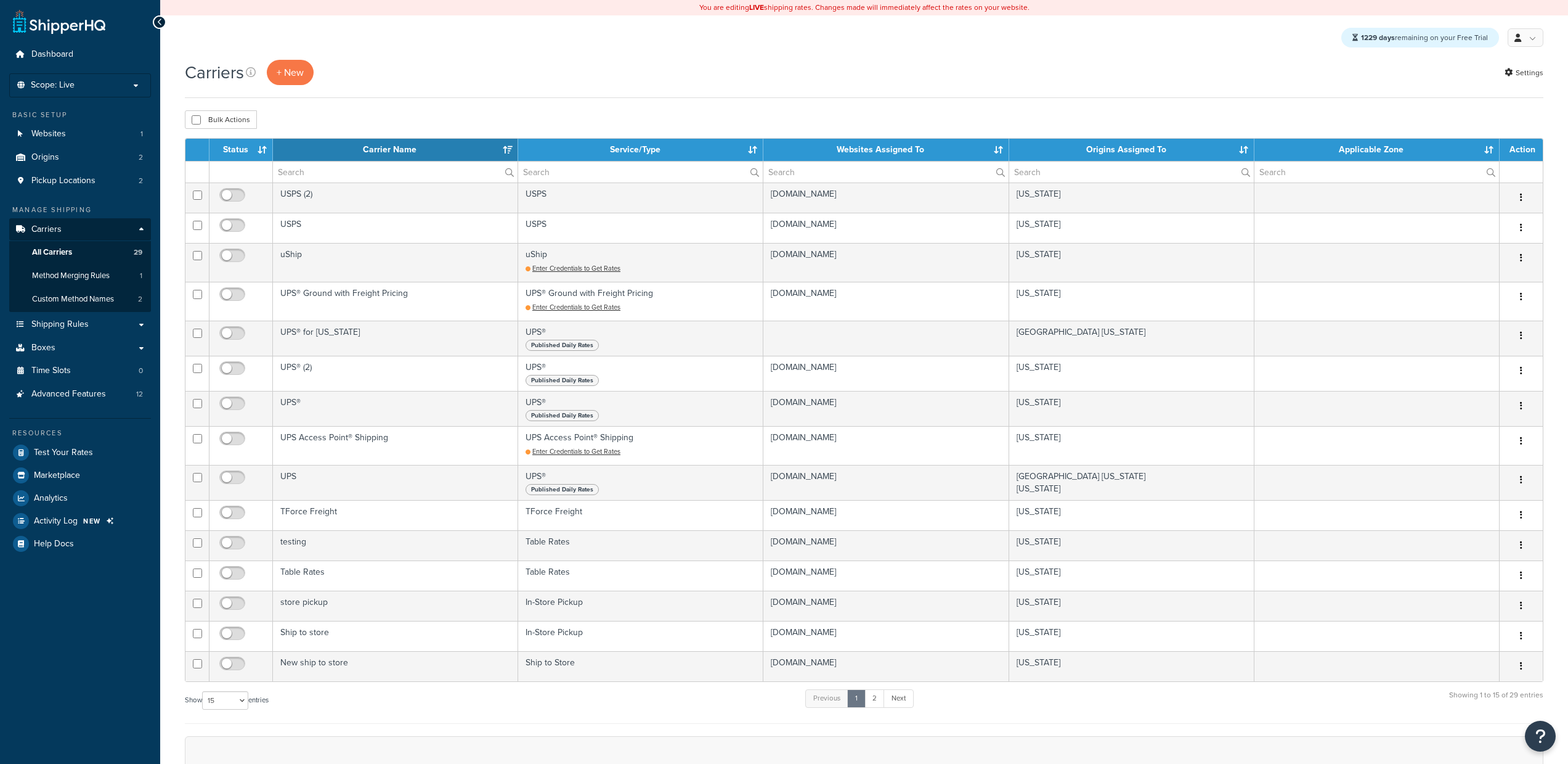
select select "15"
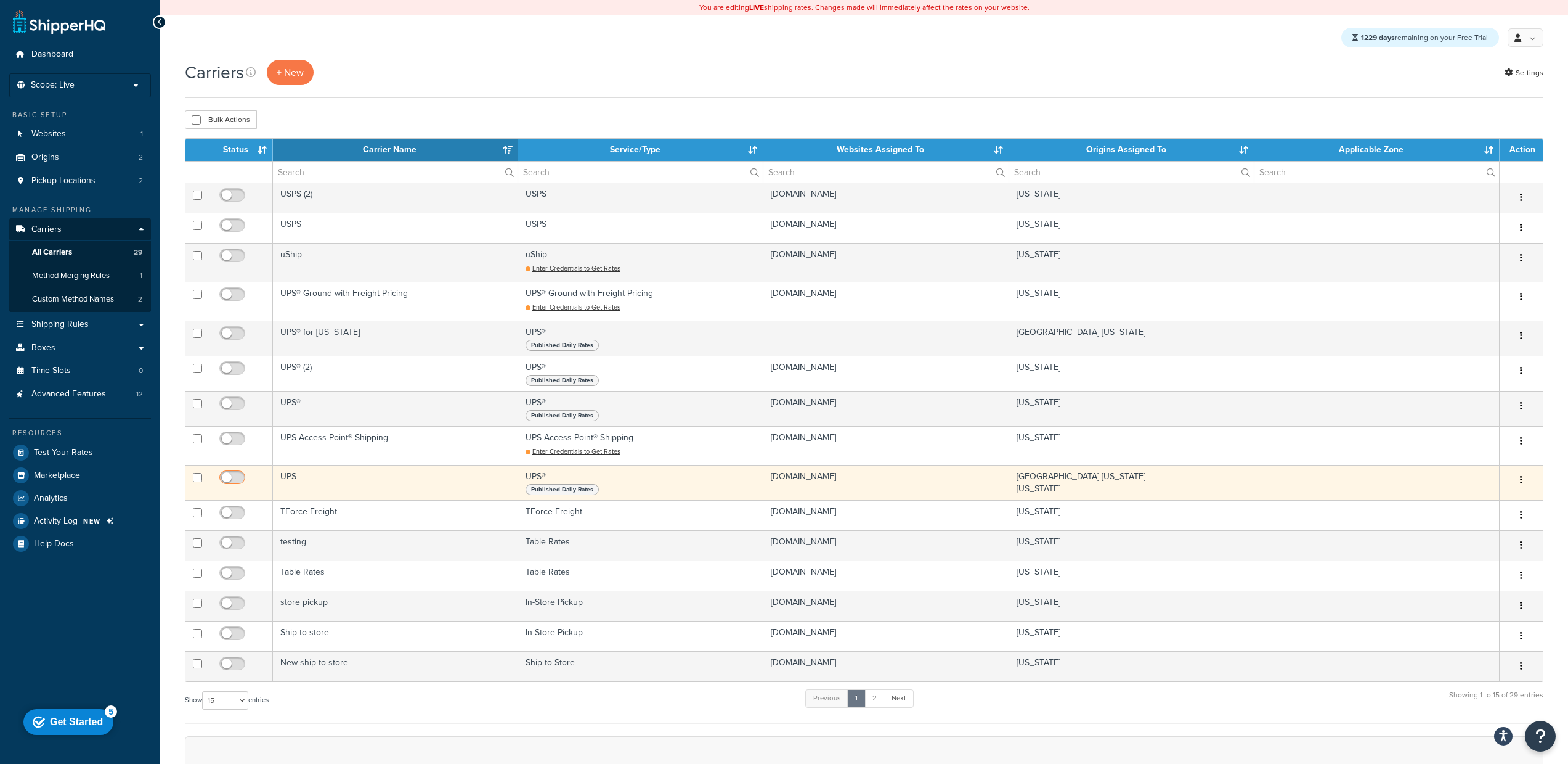
click at [232, 480] on input "checkbox" at bounding box center [234, 480] width 34 height 15
checkbox input "true"
click at [380, 479] on td "UPS" at bounding box center [396, 482] width 246 height 35
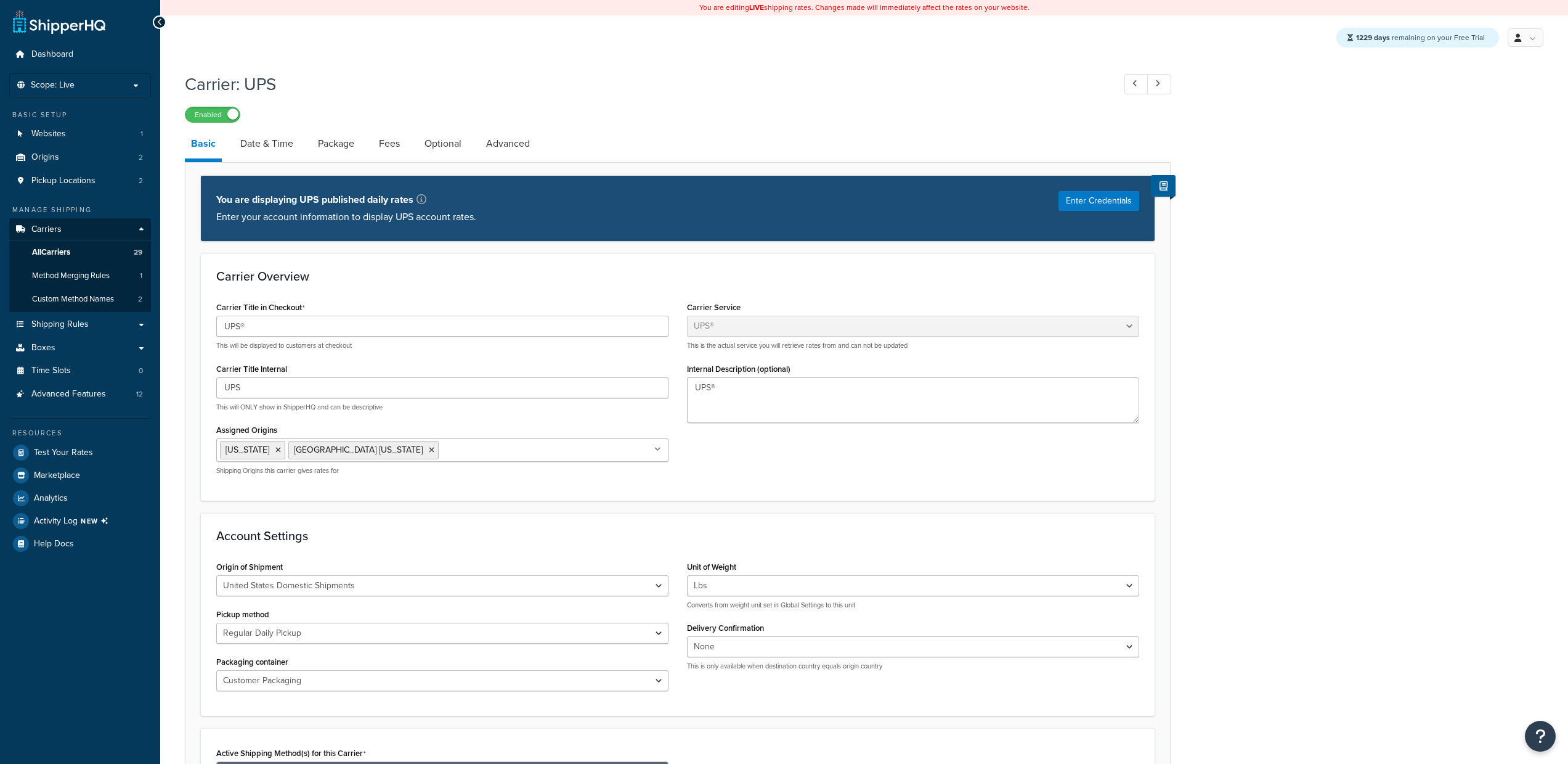
select select "ups"
click at [262, 149] on link "Date & Time" at bounding box center [267, 144] width 66 height 29
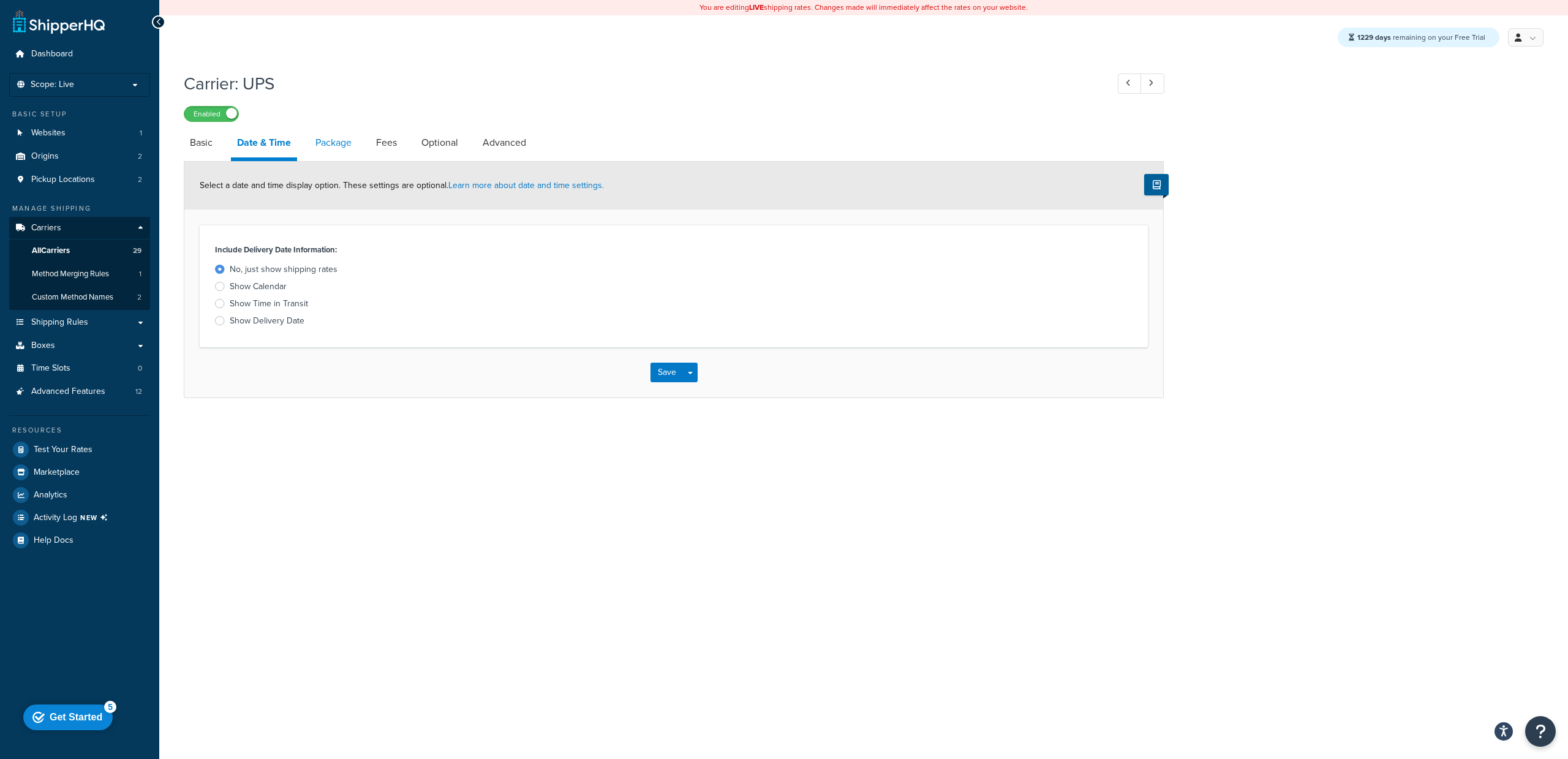
click at [349, 151] on link "Package" at bounding box center [334, 143] width 48 height 29
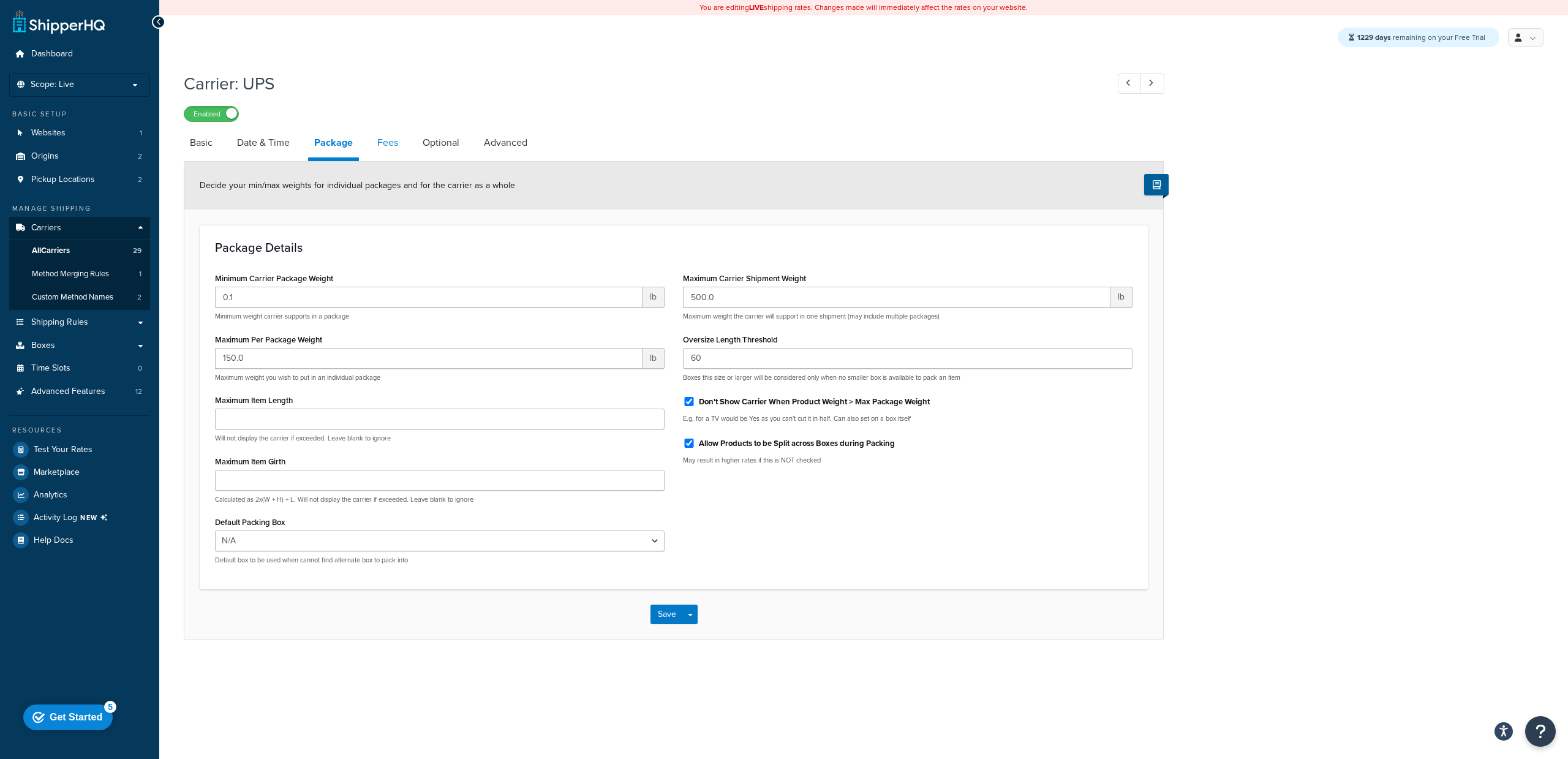
click at [373, 151] on link "Fees" at bounding box center [388, 143] width 33 height 29
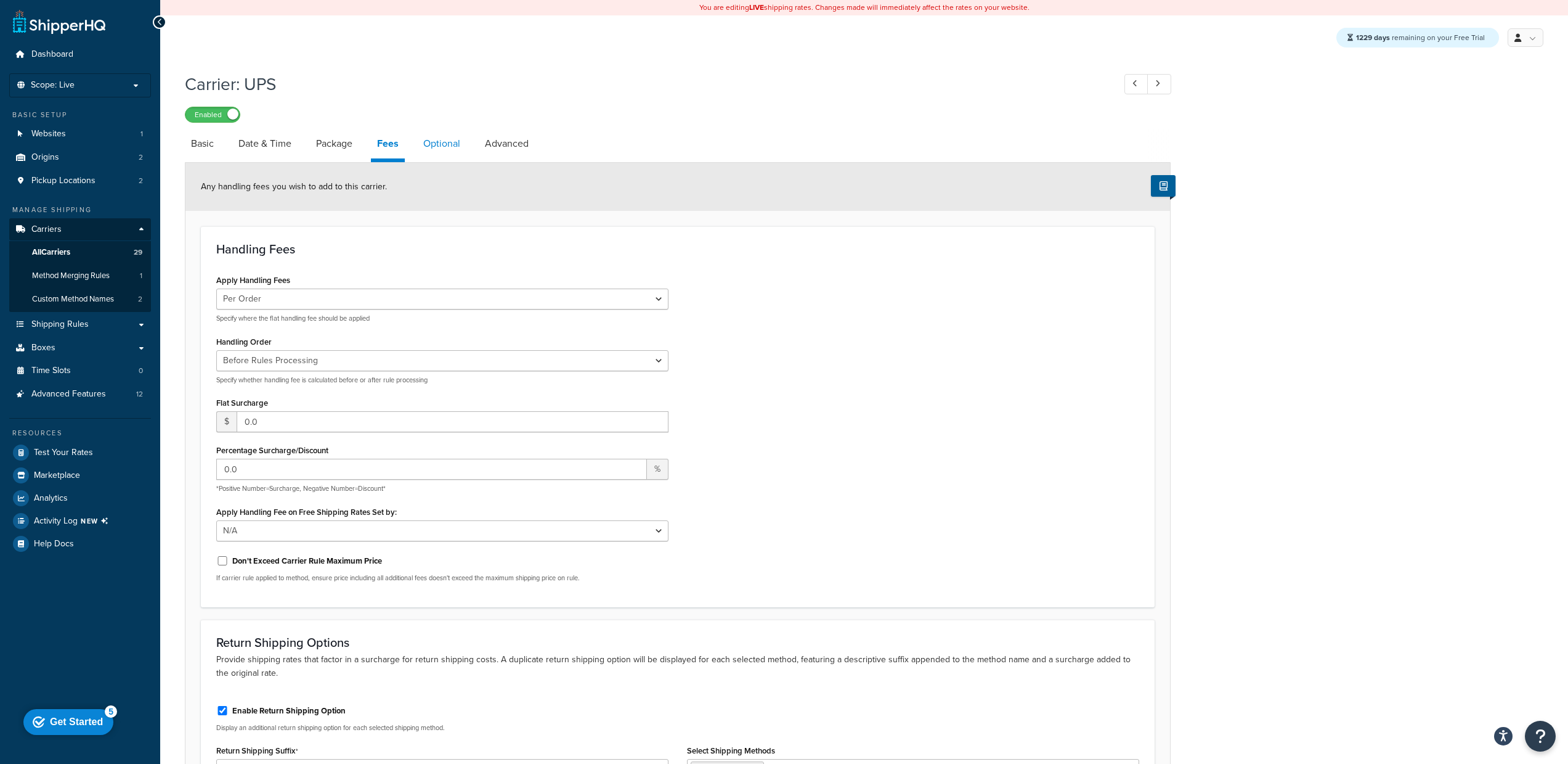
click at [442, 152] on link "Optional" at bounding box center [442, 144] width 49 height 29
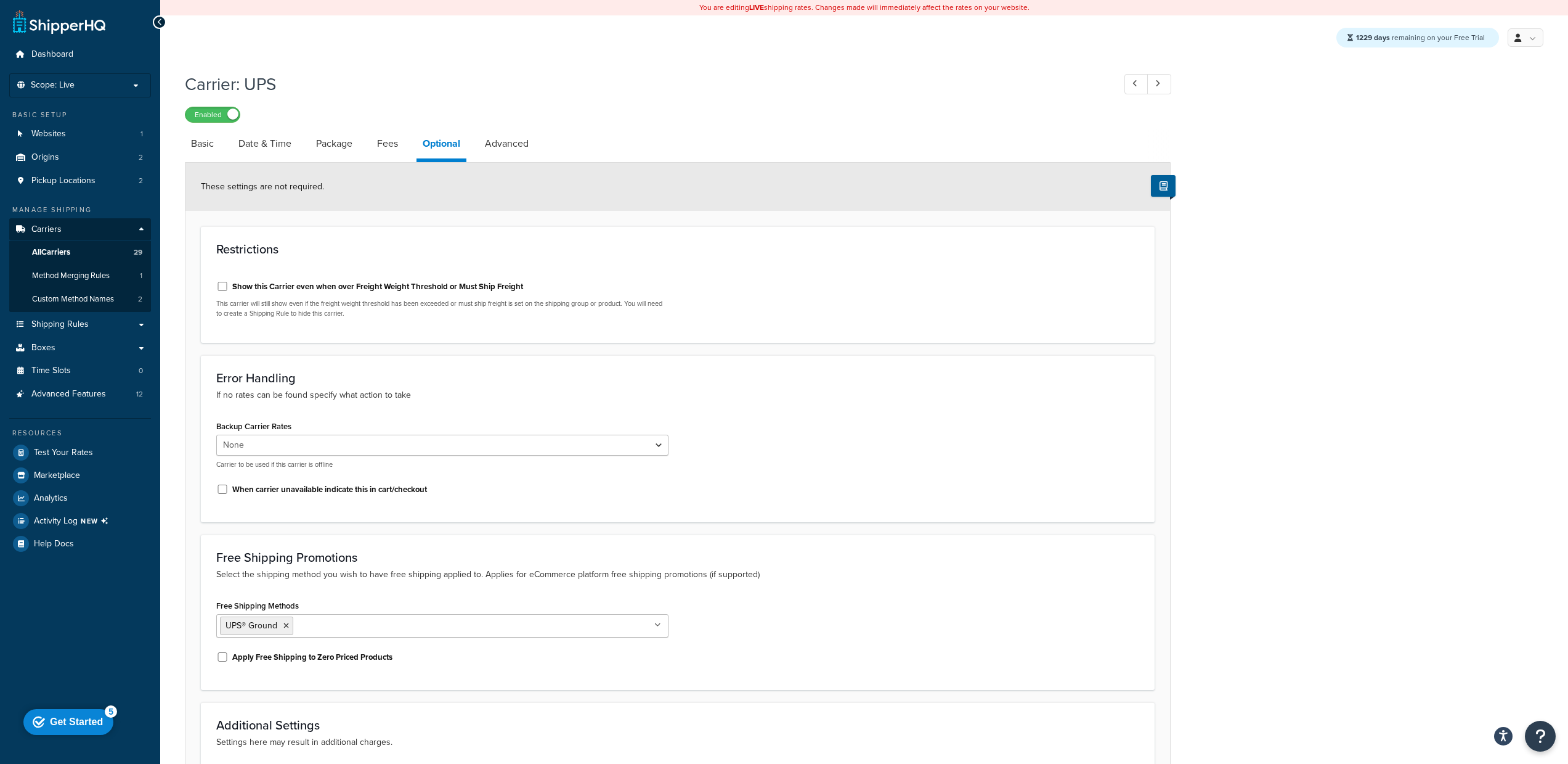
click at [474, 136] on li "Optional" at bounding box center [448, 145] width 62 height 33
click at [510, 140] on link "Advanced" at bounding box center [507, 144] width 56 height 29
select select "false"
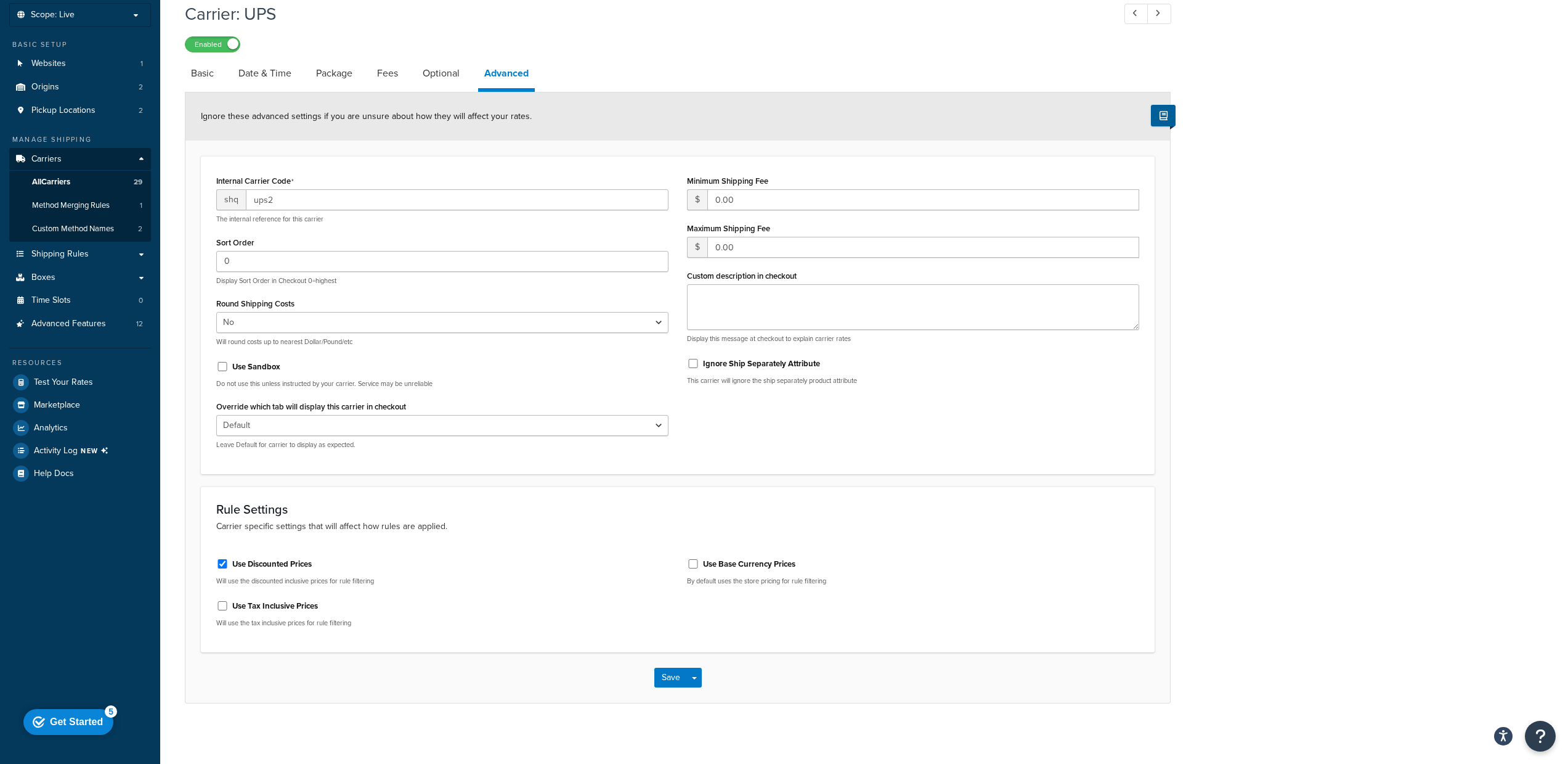
scroll to position [71, 0]
click at [445, 72] on link "Optional" at bounding box center [441, 72] width 49 height 29
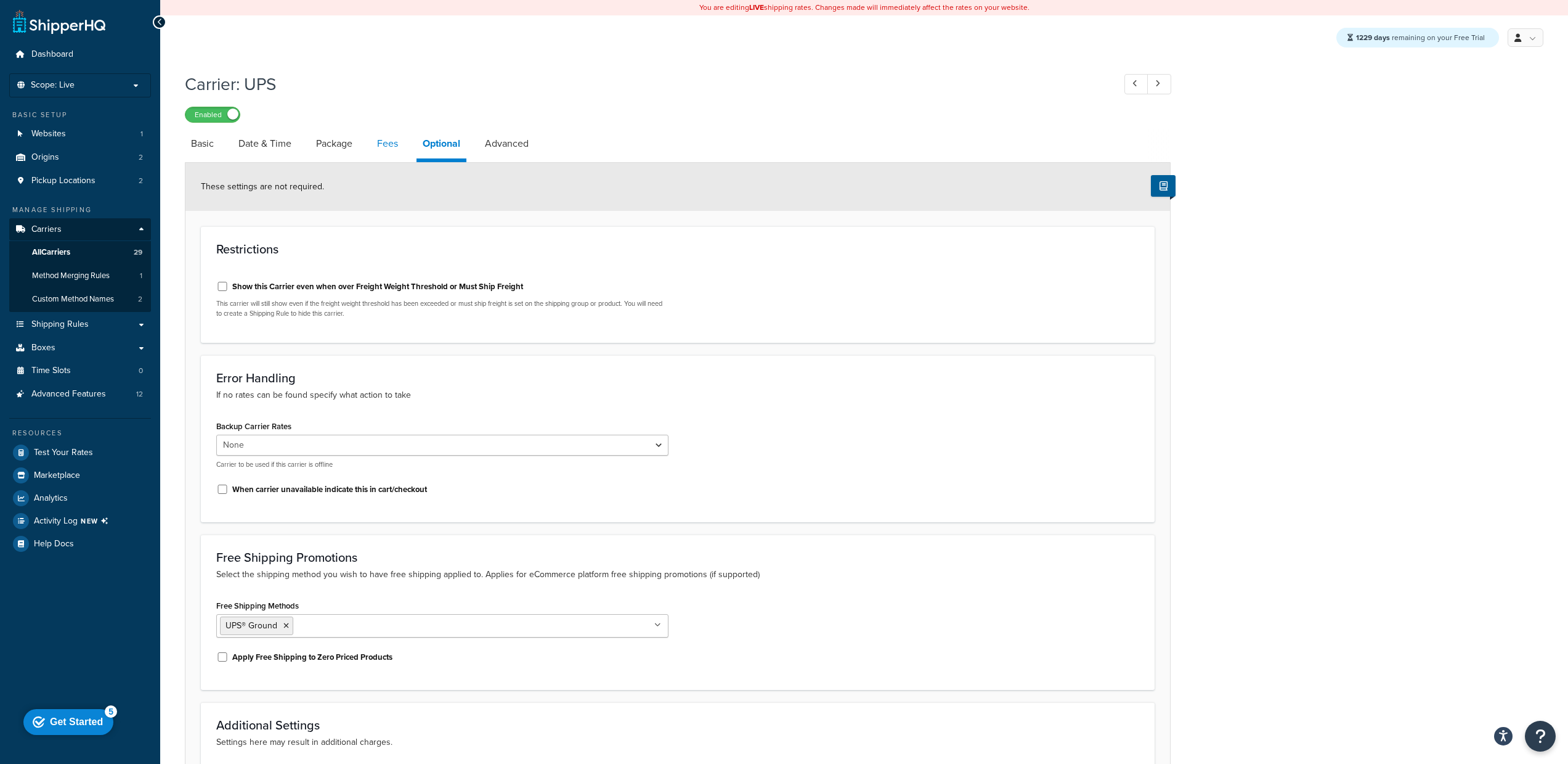
click at [390, 144] on link "Fees" at bounding box center [388, 144] width 33 height 29
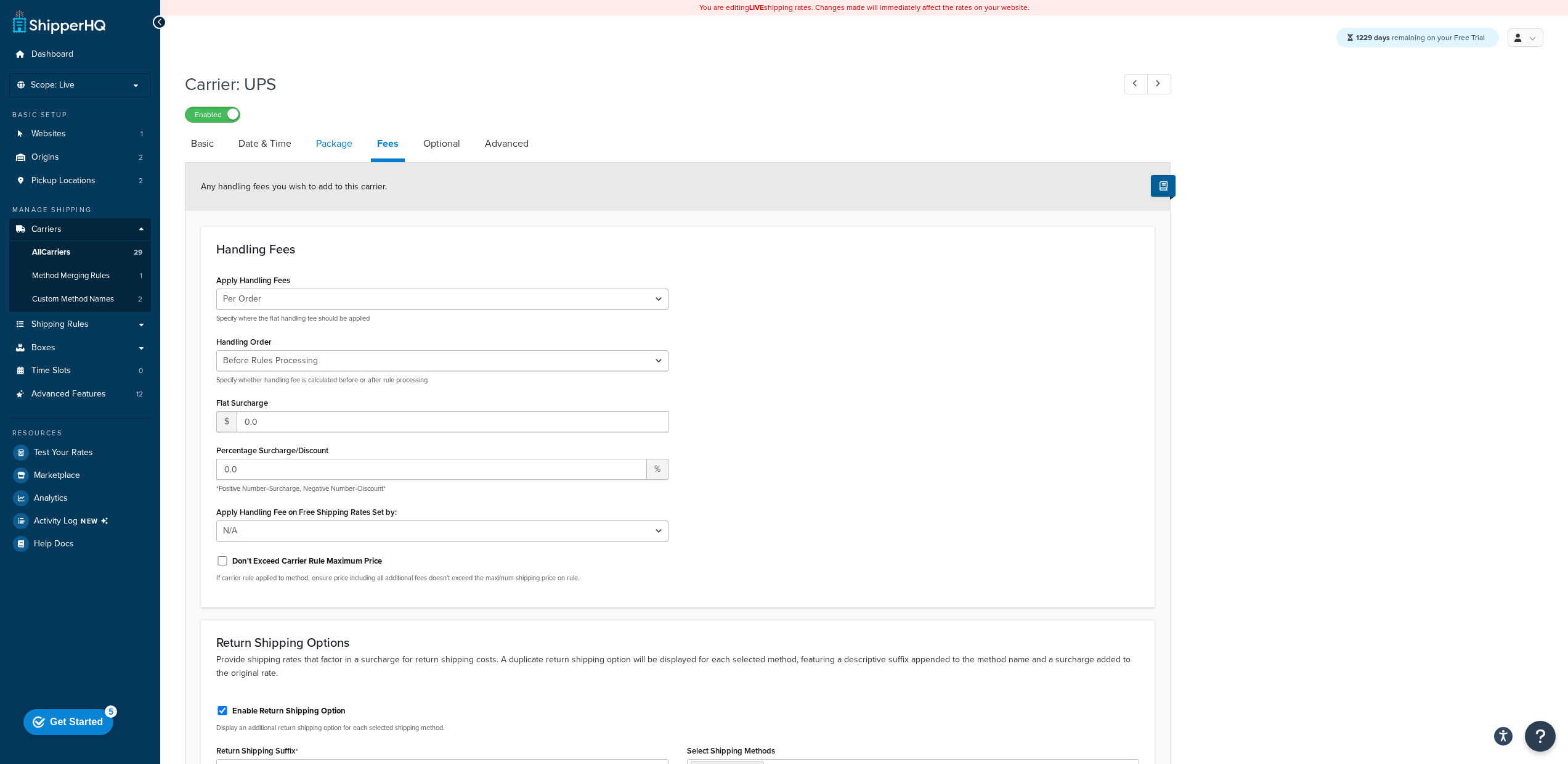
click at [340, 152] on link "Package" at bounding box center [334, 144] width 49 height 29
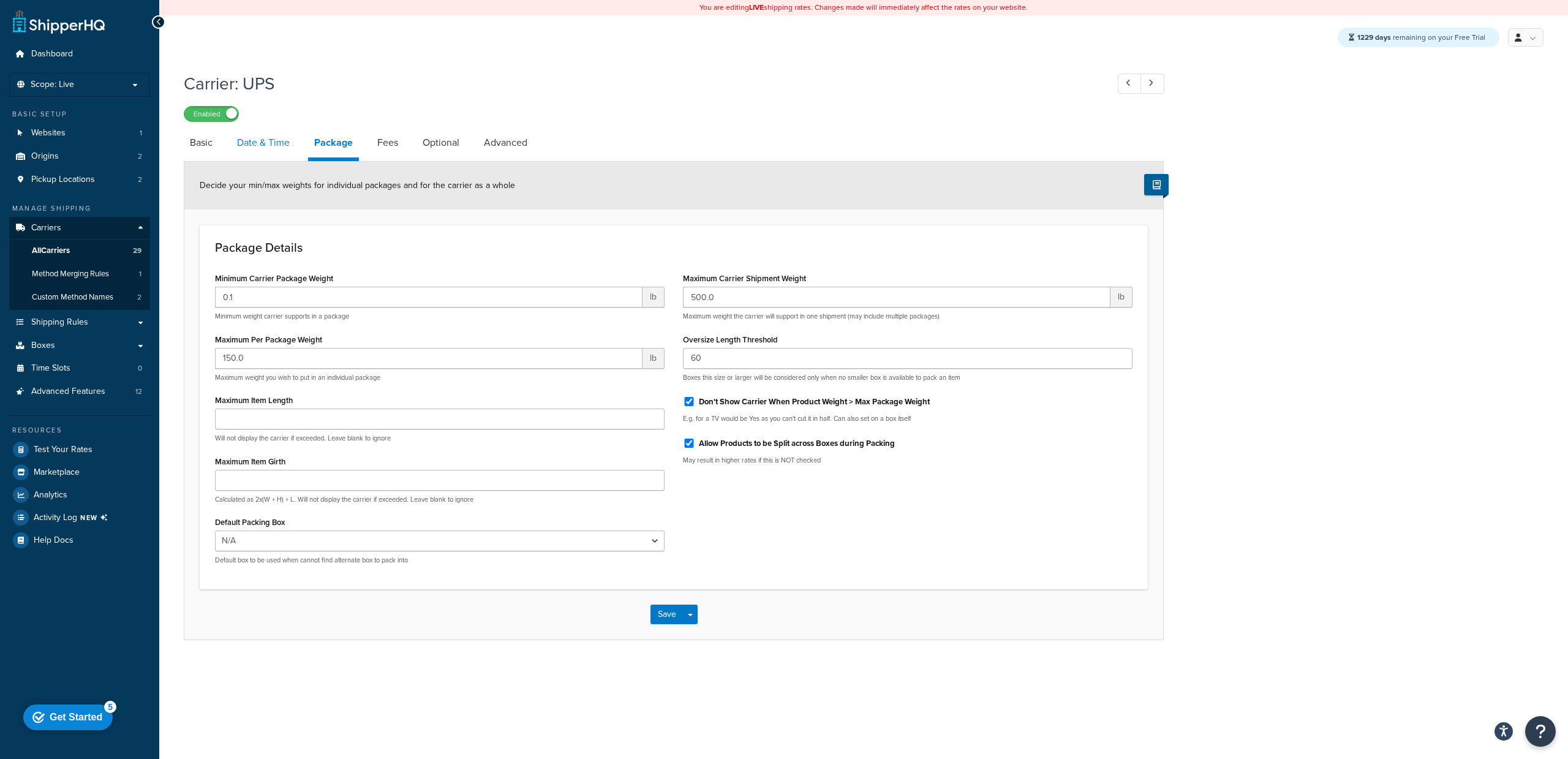
click at [291, 147] on link "Date & Time" at bounding box center [263, 143] width 65 height 29
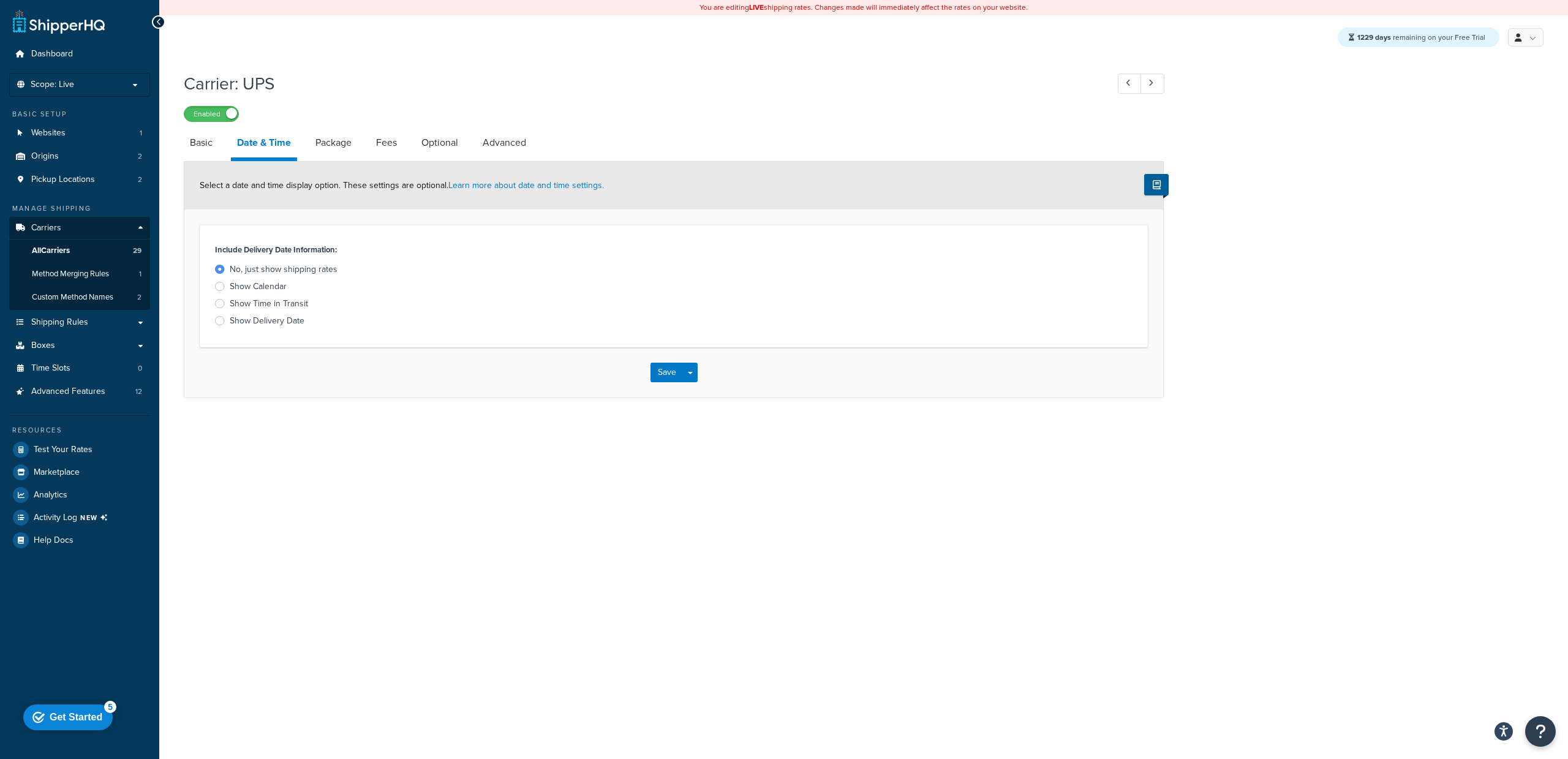
click at [221, 145] on li "Basic" at bounding box center [207, 143] width 48 height 29
click at [214, 144] on link "Basic" at bounding box center [201, 143] width 35 height 29
select select "ups"
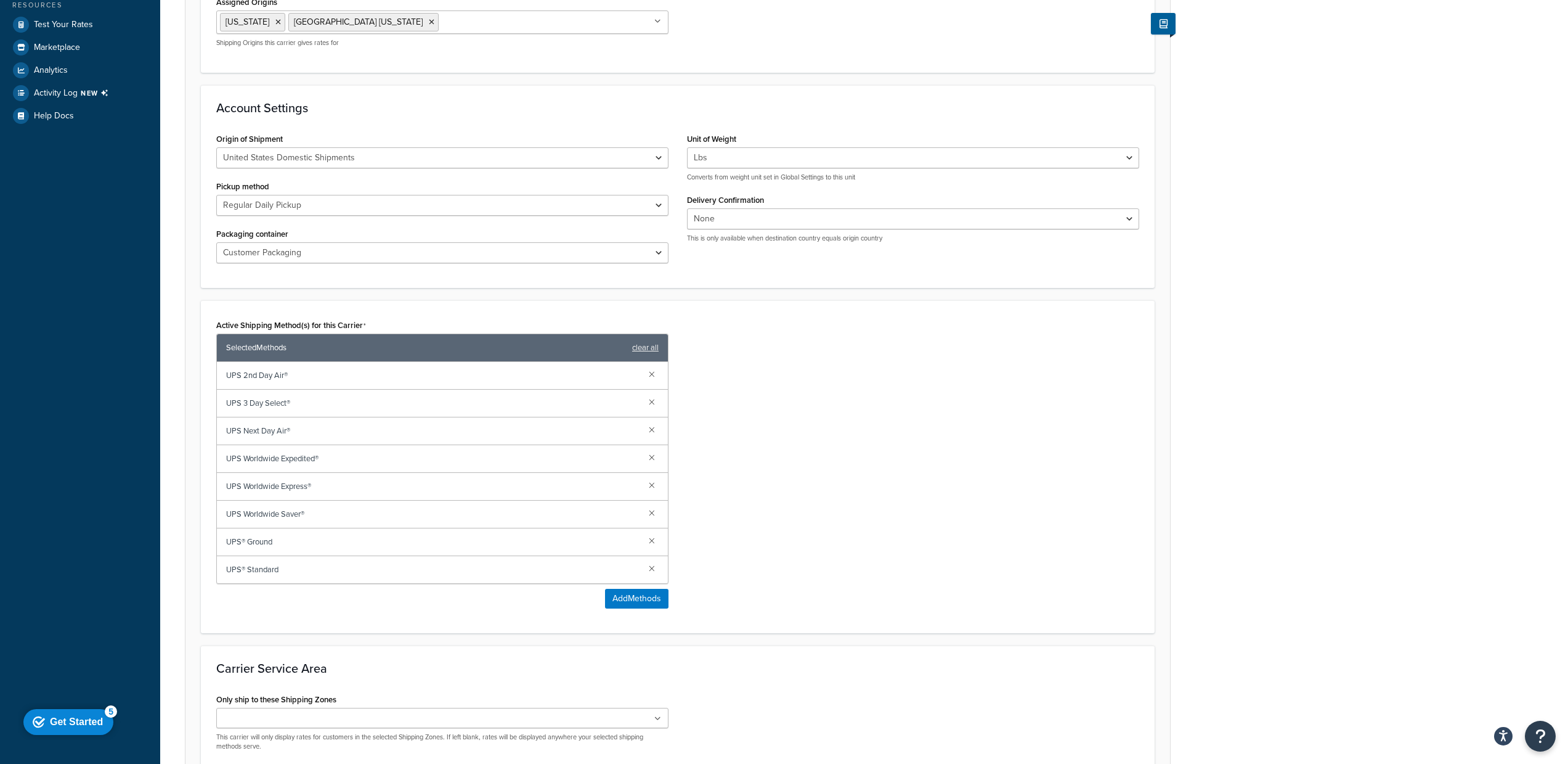
scroll to position [552, 0]
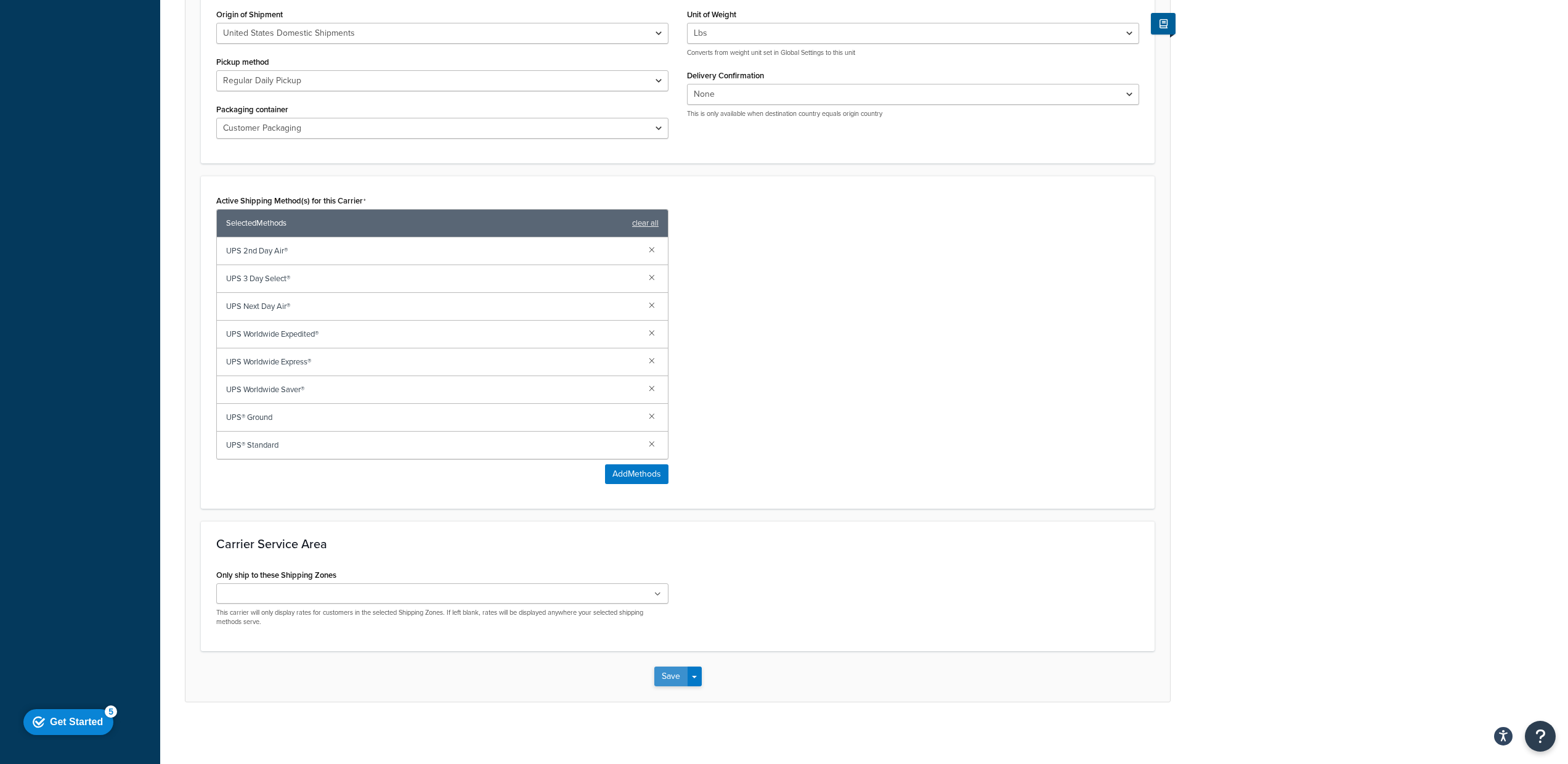
click at [671, 677] on button "Save" at bounding box center [670, 676] width 33 height 19
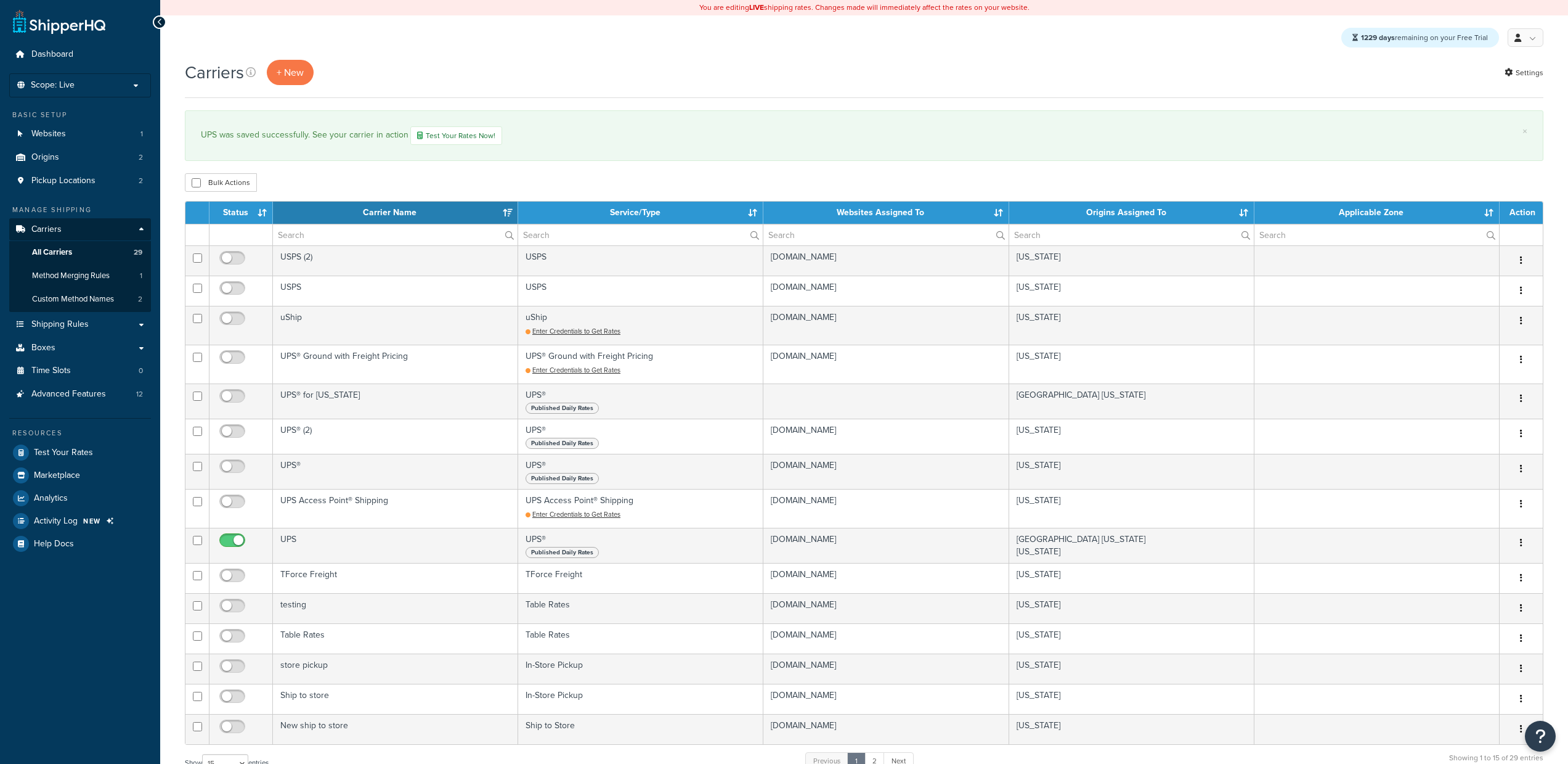
select select "15"
click at [88, 461] on link "Test Your Rates" at bounding box center [79, 452] width 142 height 22
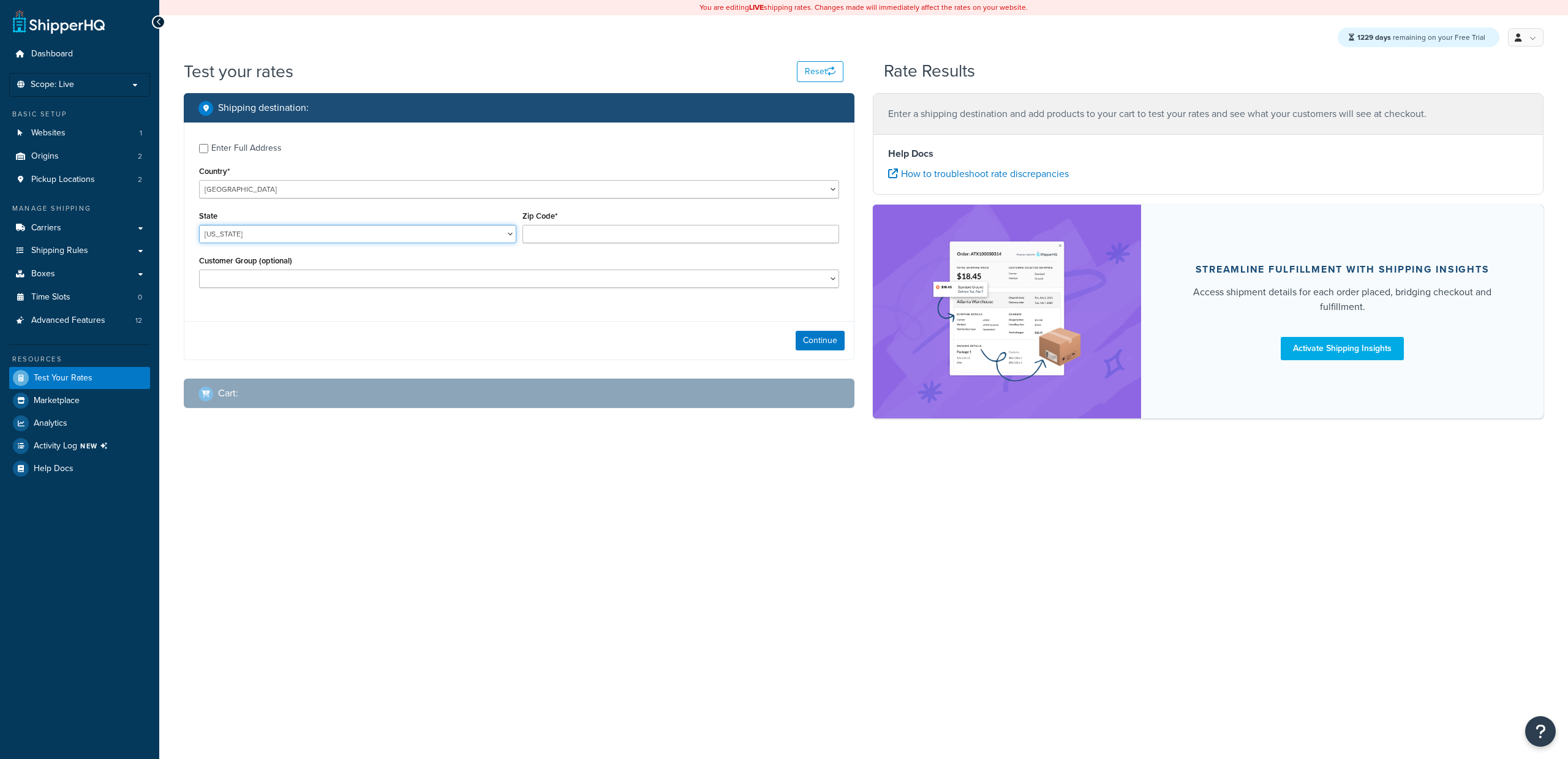
click at [372, 229] on select "[US_STATE] [US_STATE] [US_STATE] [US_STATE] [US_STATE] Armed Forces Americas Ar…" at bounding box center [358, 234] width 317 height 19
select select "[GEOGRAPHIC_DATA]"
click at [199, 225] on select "[US_STATE] [US_STATE] [US_STATE] [US_STATE] [US_STATE] Armed Forces Americas Ar…" at bounding box center [358, 234] width 317 height 19
drag, startPoint x: 592, startPoint y: 238, endPoint x: 796, endPoint y: 225, distance: 204.4
click at [593, 238] on input "Zip Code*" at bounding box center [681, 234] width 317 height 19
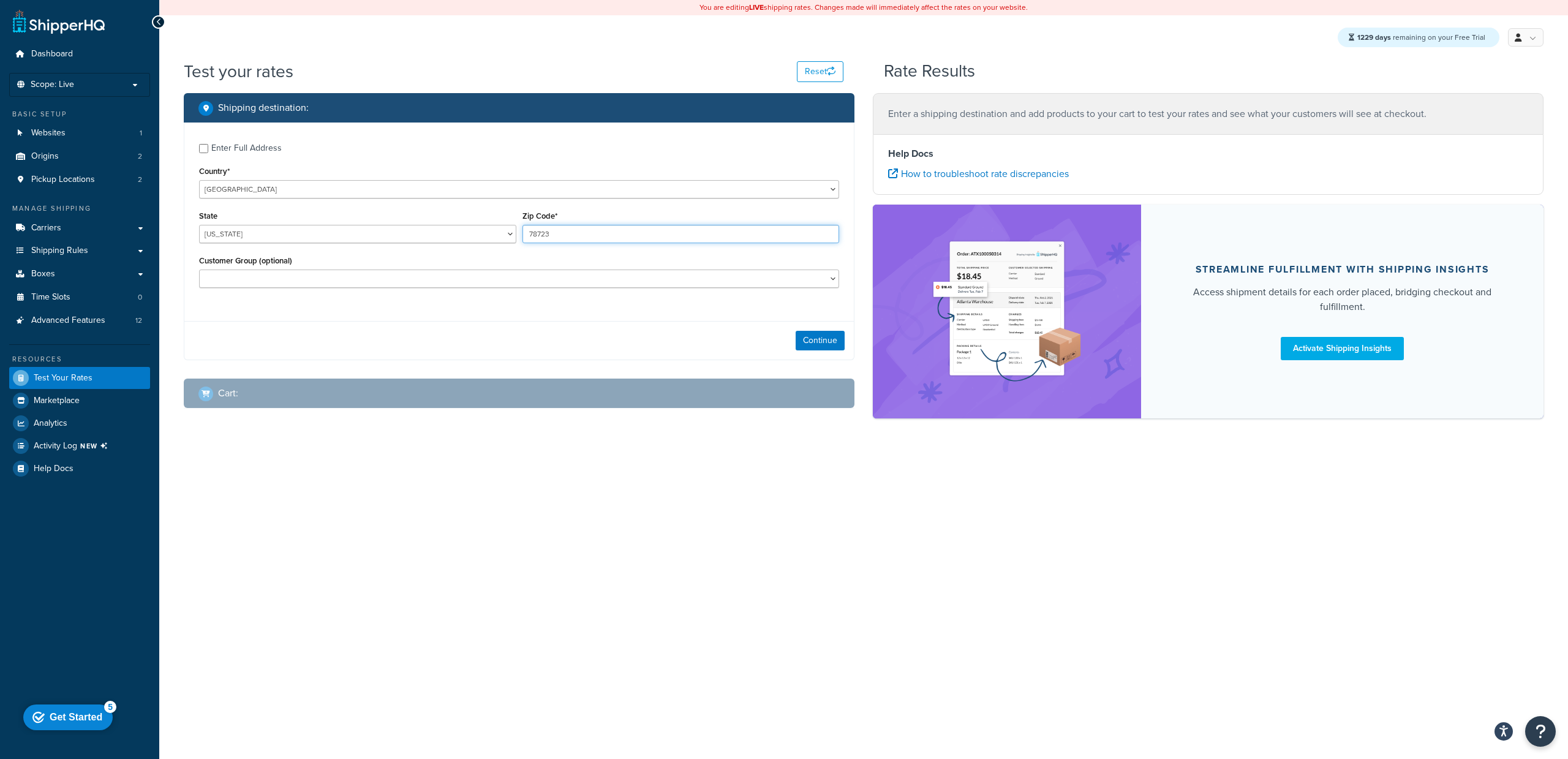
type input "78723"
click at [483, 325] on div "Continue" at bounding box center [519, 340] width 670 height 39
click at [802, 338] on button "Continue" at bounding box center [819, 340] width 49 height 19
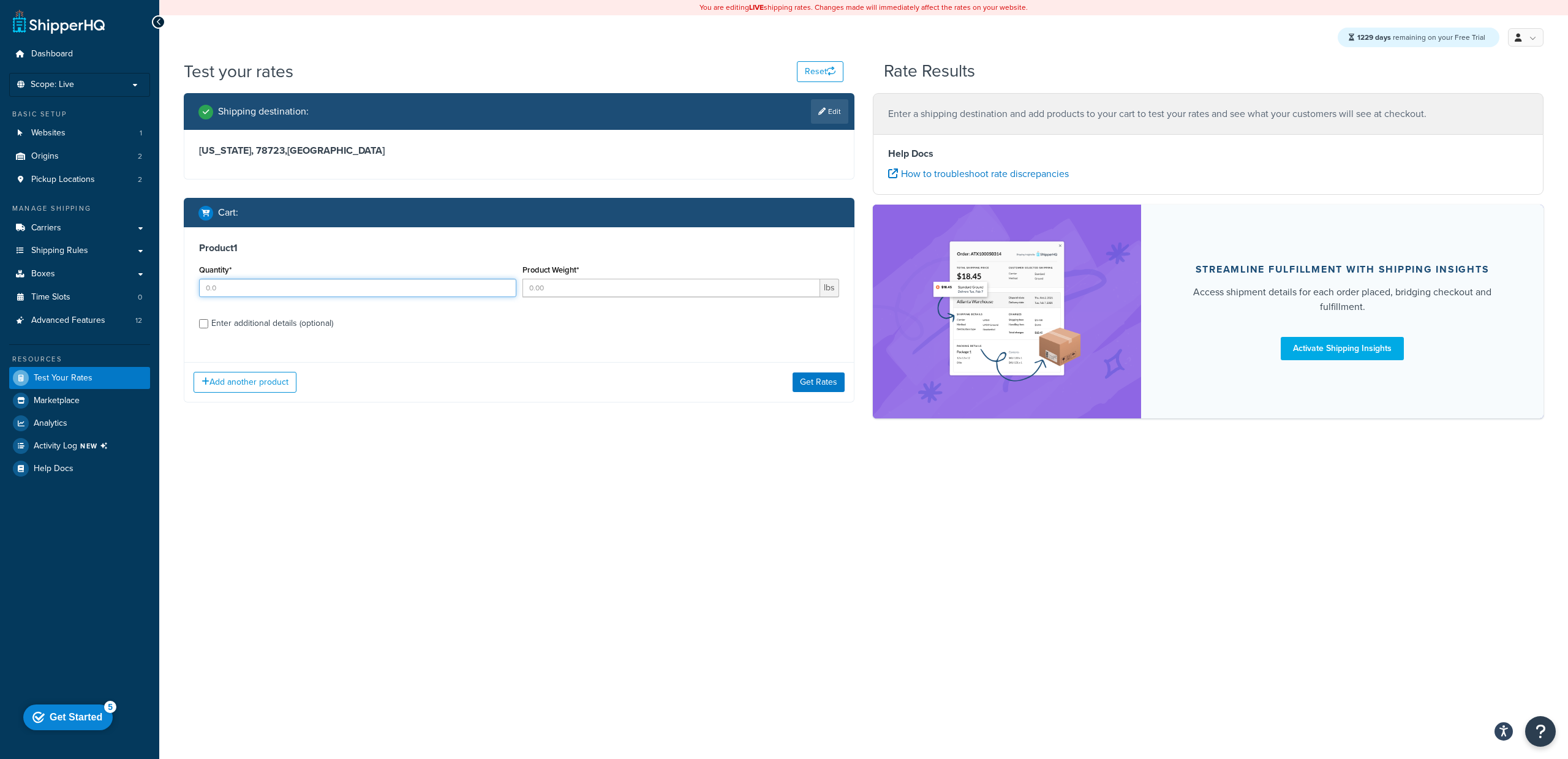
click at [338, 287] on input "Quantity*" at bounding box center [358, 288] width 317 height 19
type input "1"
click at [545, 288] on input "Product Weight*" at bounding box center [671, 288] width 298 height 19
type input "20"
click at [793, 377] on div "Add another product Get Rates" at bounding box center [519, 381] width 670 height 39
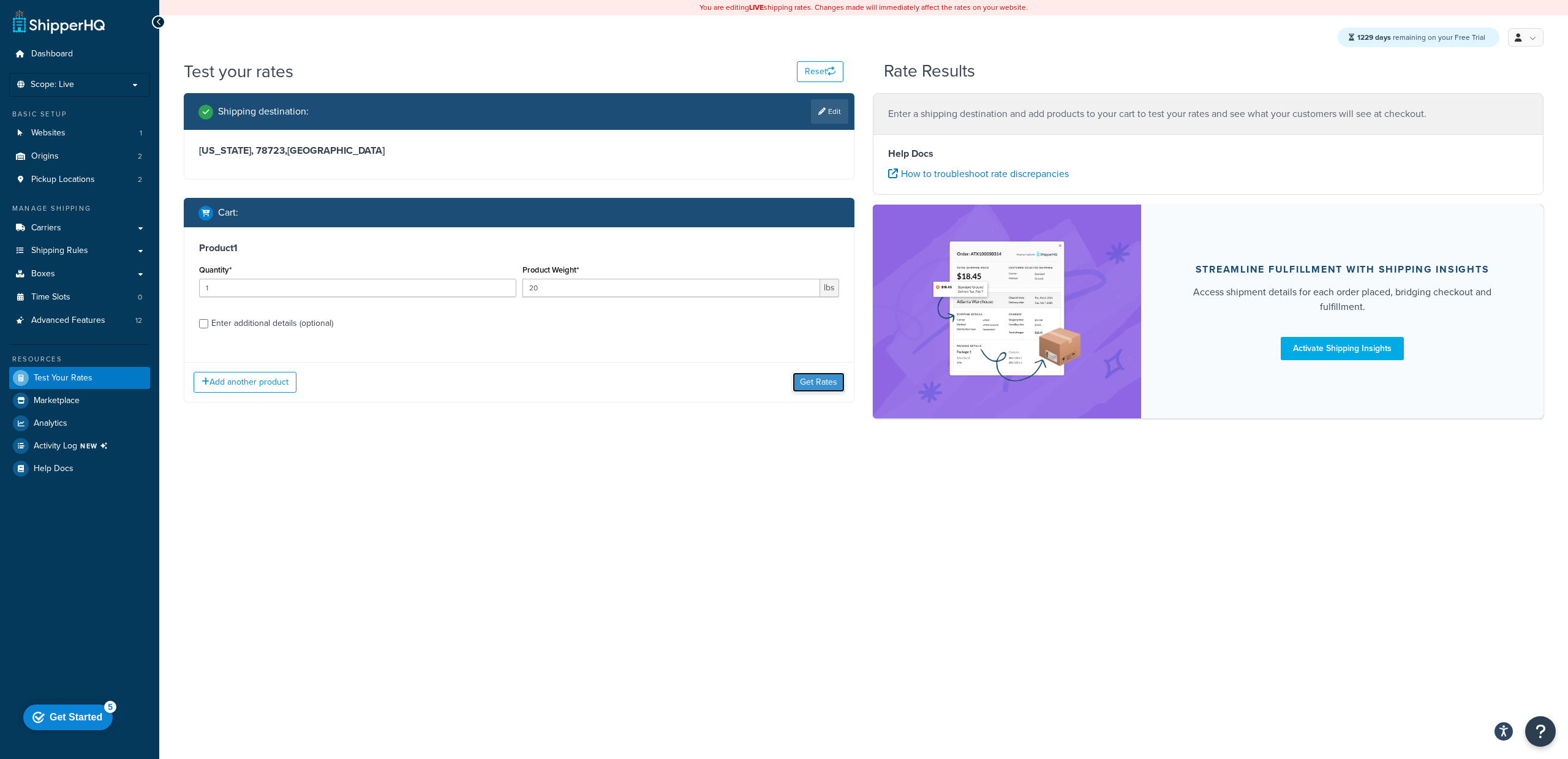
click at [803, 380] on button "Get Rates" at bounding box center [819, 382] width 52 height 19
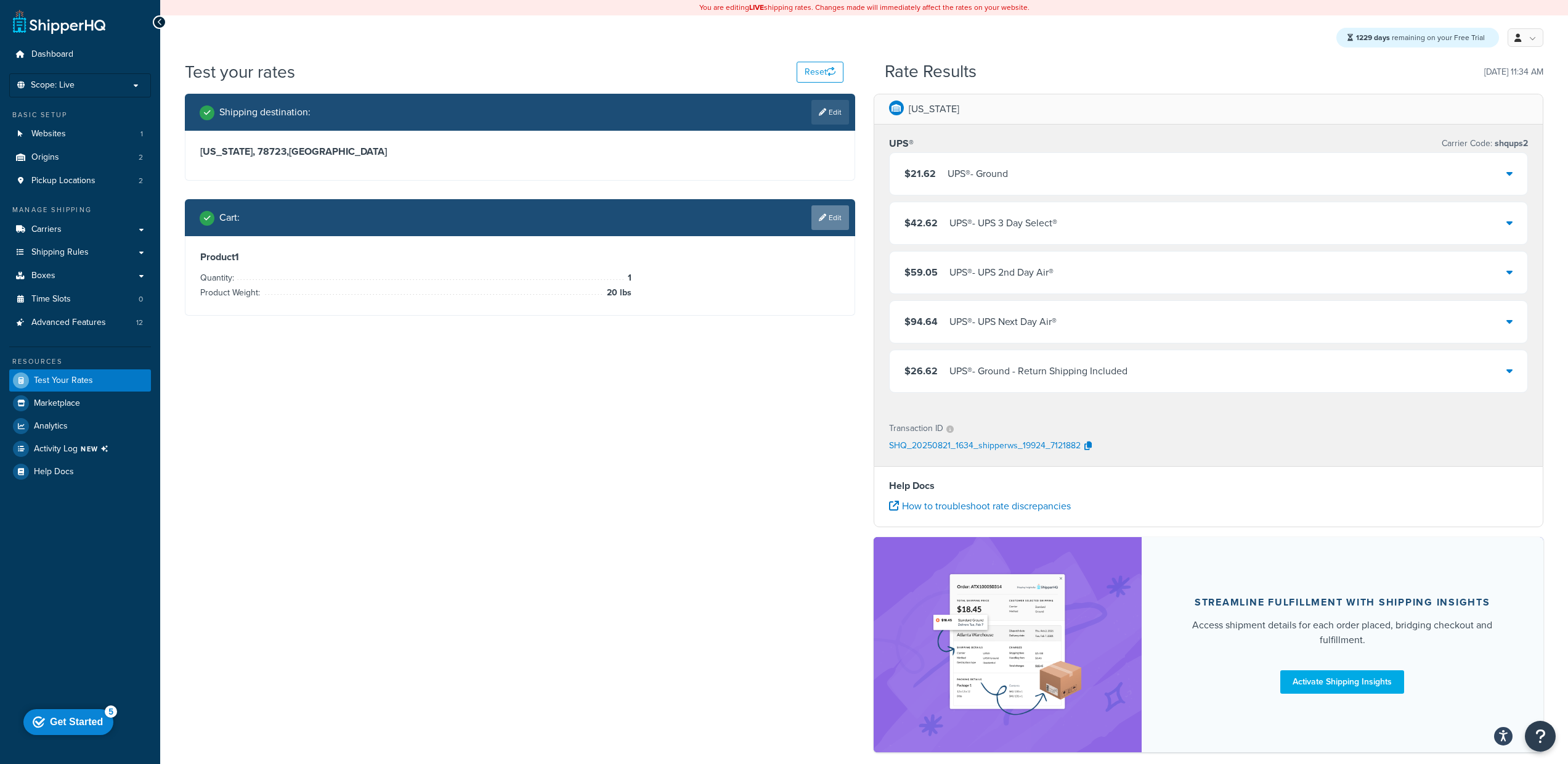
click at [819, 217] on icon at bounding box center [822, 217] width 7 height 7
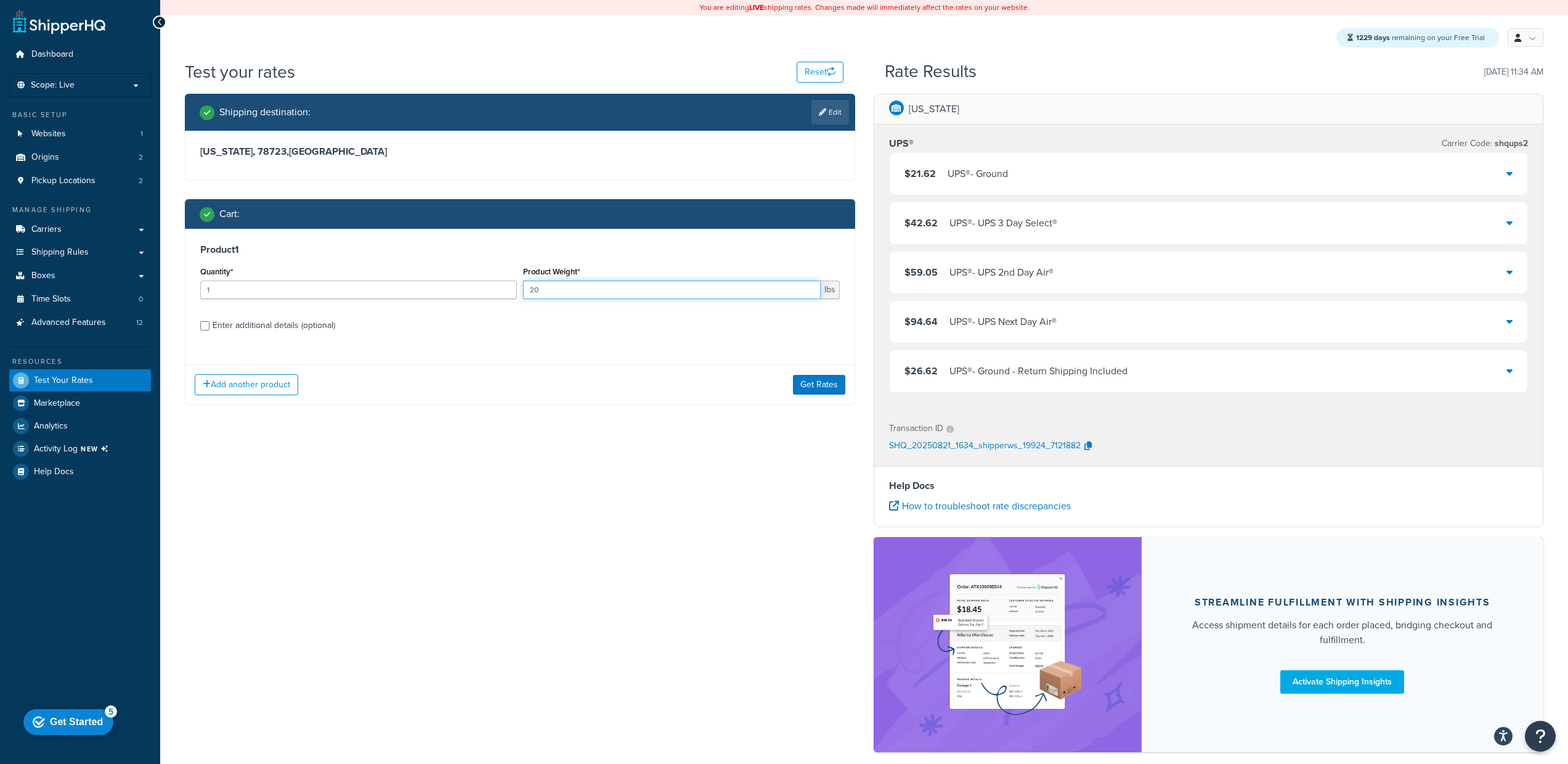
click at [581, 293] on input "20" at bounding box center [671, 290] width 298 height 19
type input "700"
click at [813, 385] on button "Get Rates" at bounding box center [819, 384] width 53 height 19
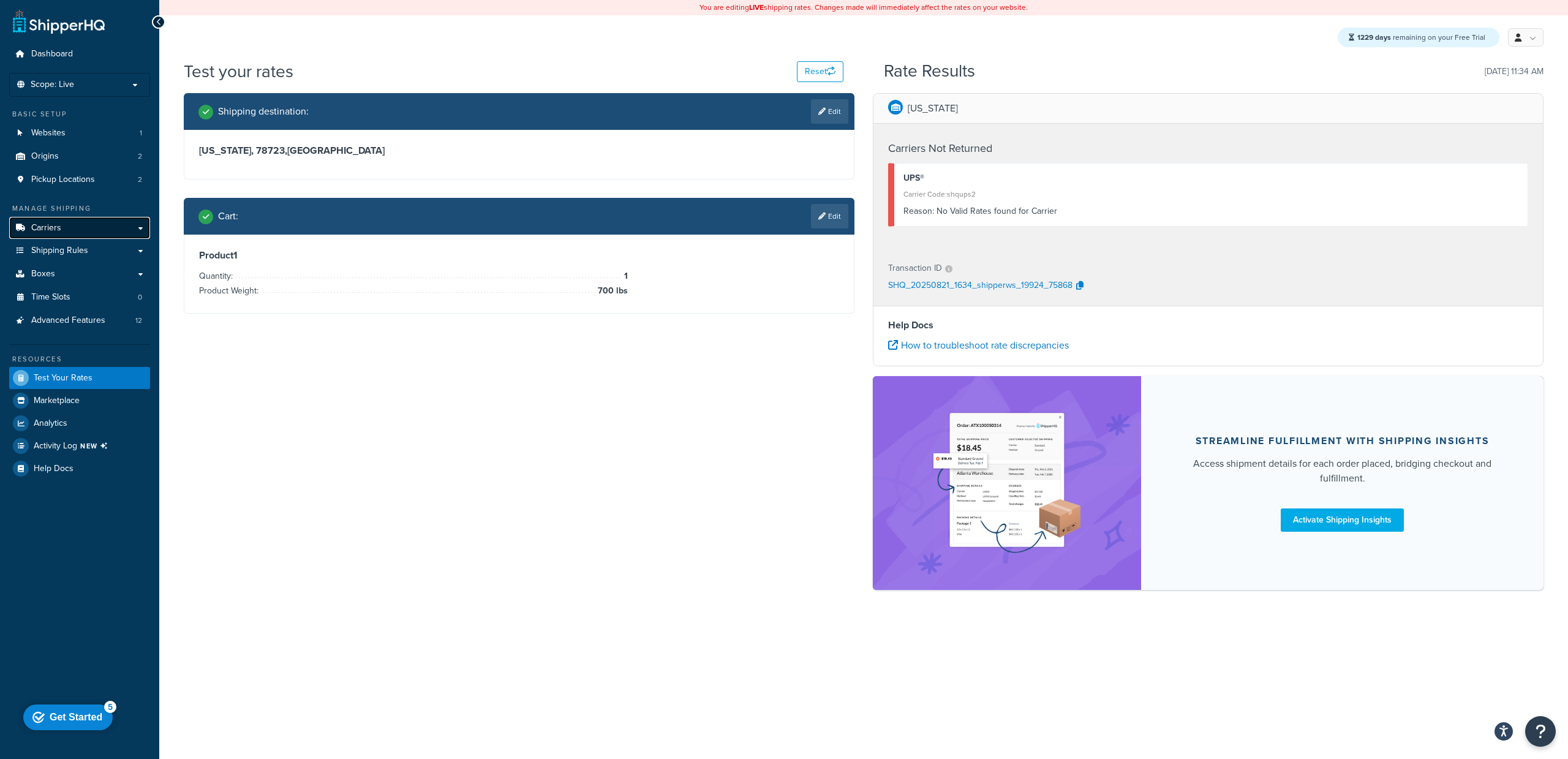
click at [62, 228] on link "Carriers" at bounding box center [79, 228] width 141 height 23
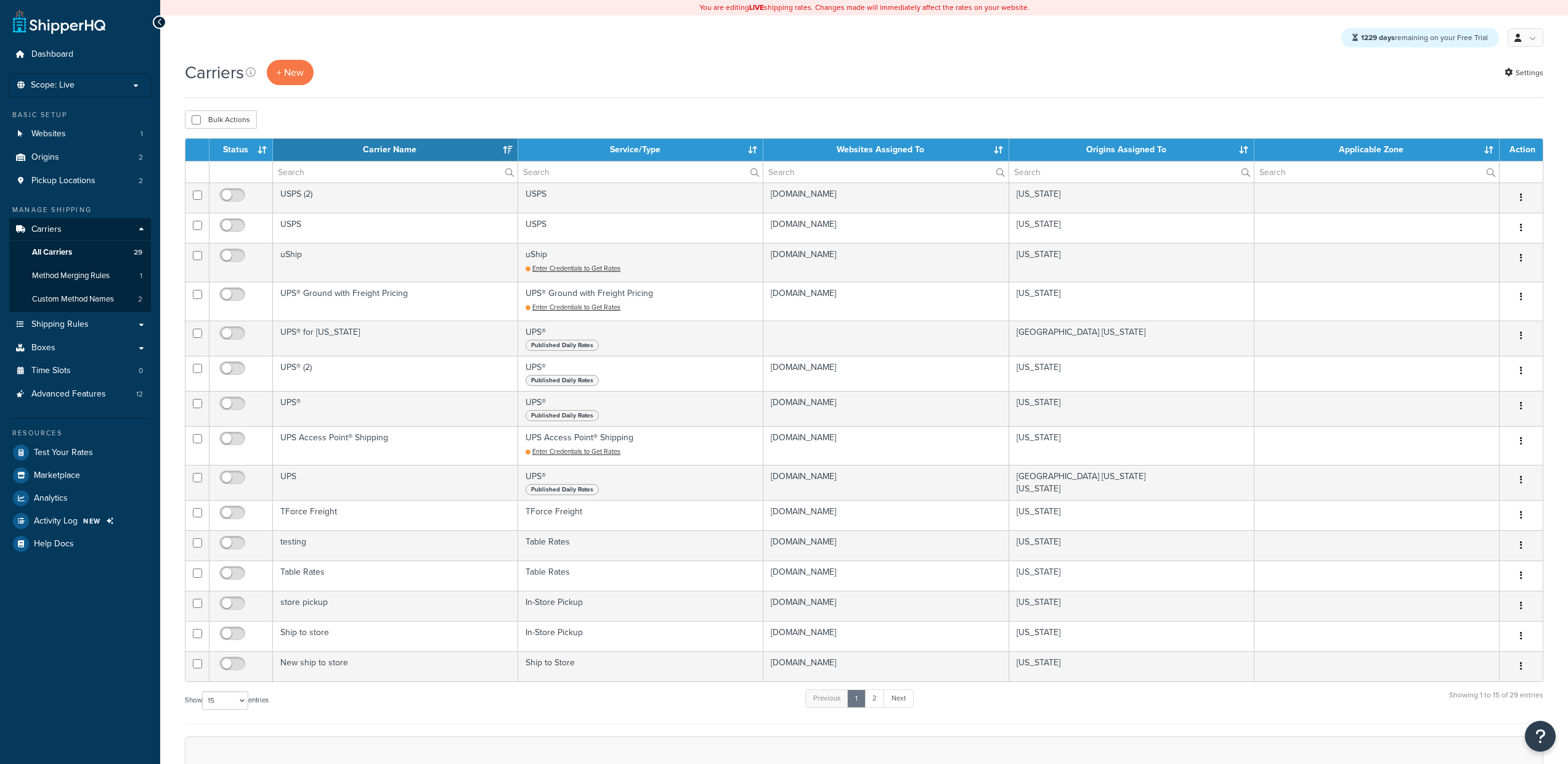
select select "15"
click at [94, 459] on link "Test Your Rates" at bounding box center [79, 452] width 142 height 22
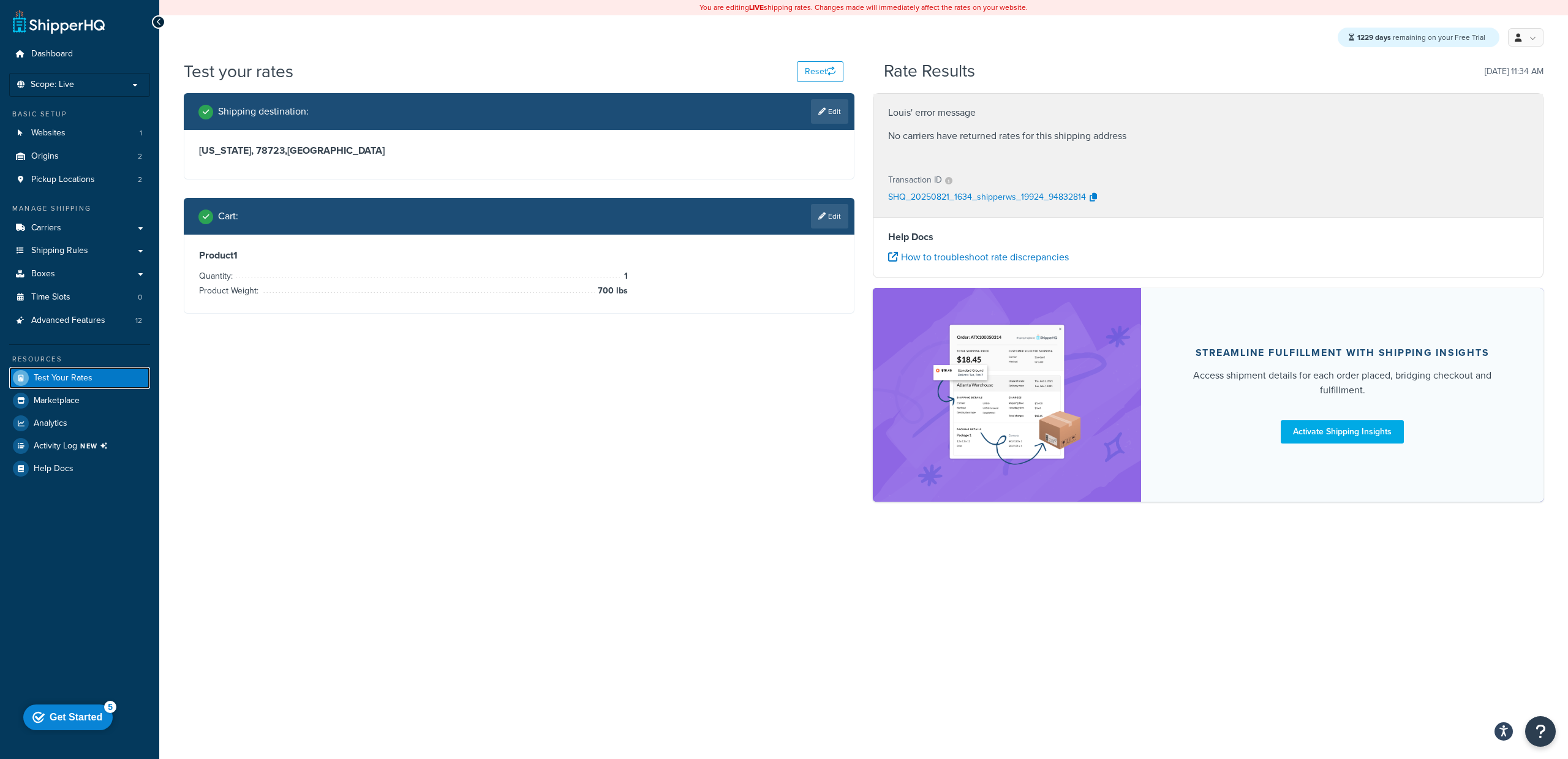
click at [71, 379] on span "Test Your Rates" at bounding box center [63, 378] width 59 height 10
click at [66, 404] on span "Marketplace" at bounding box center [56, 400] width 46 height 10
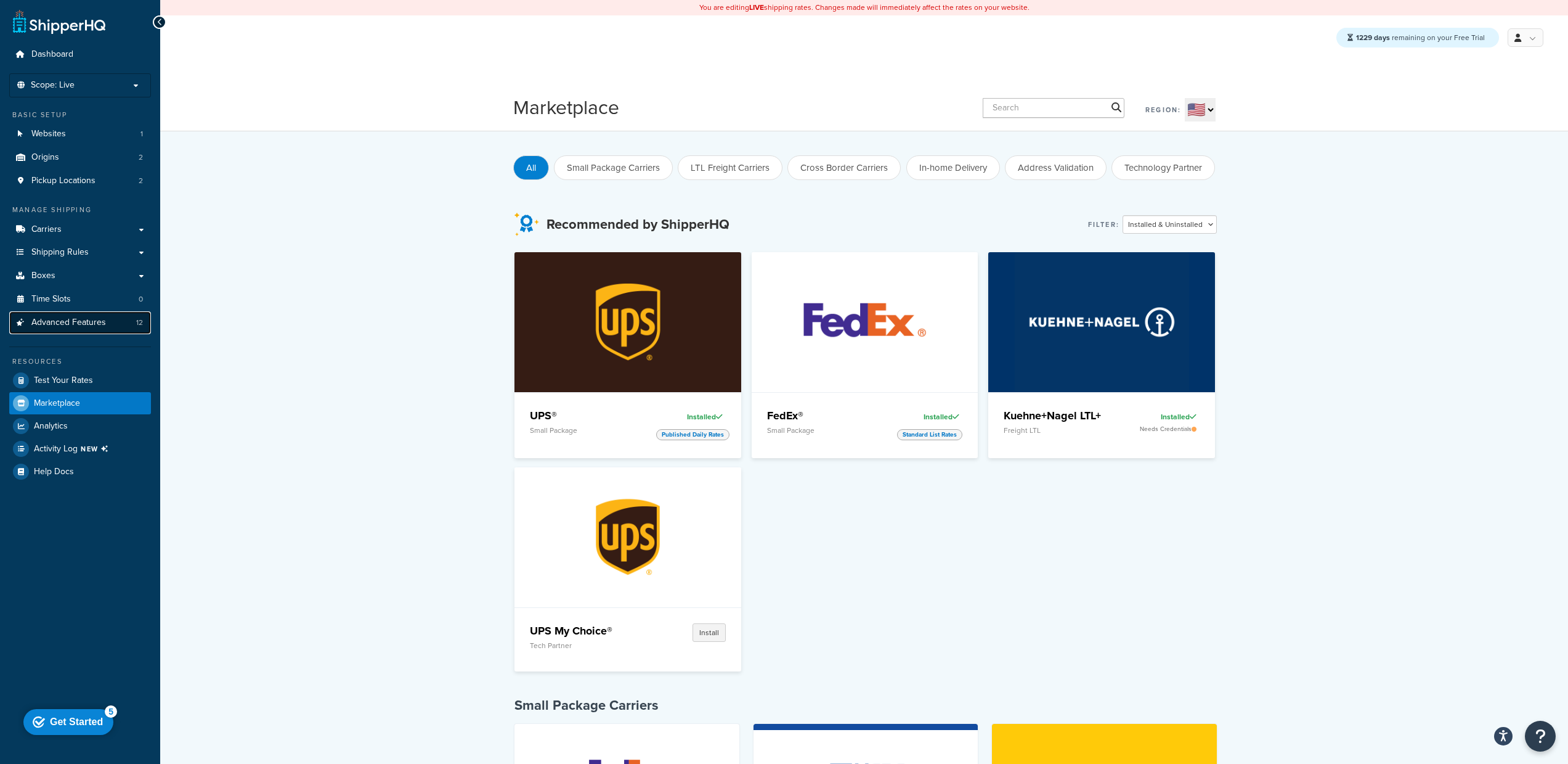
click at [77, 320] on span "Advanced Features" at bounding box center [69, 322] width 75 height 11
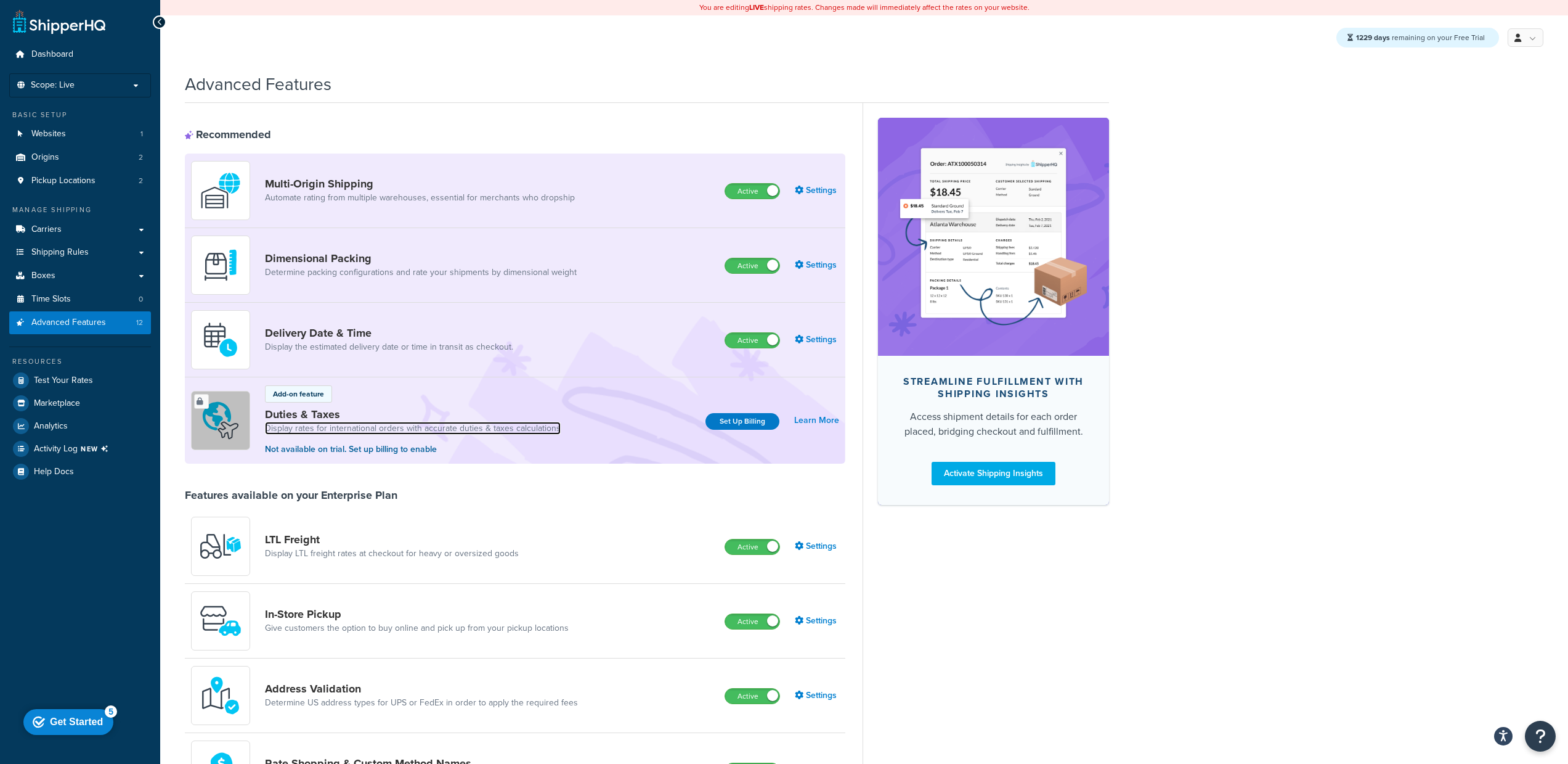
click at [292, 423] on link "Display rates for international orders with accurate duties & taxes calculations" at bounding box center [413, 428] width 296 height 12
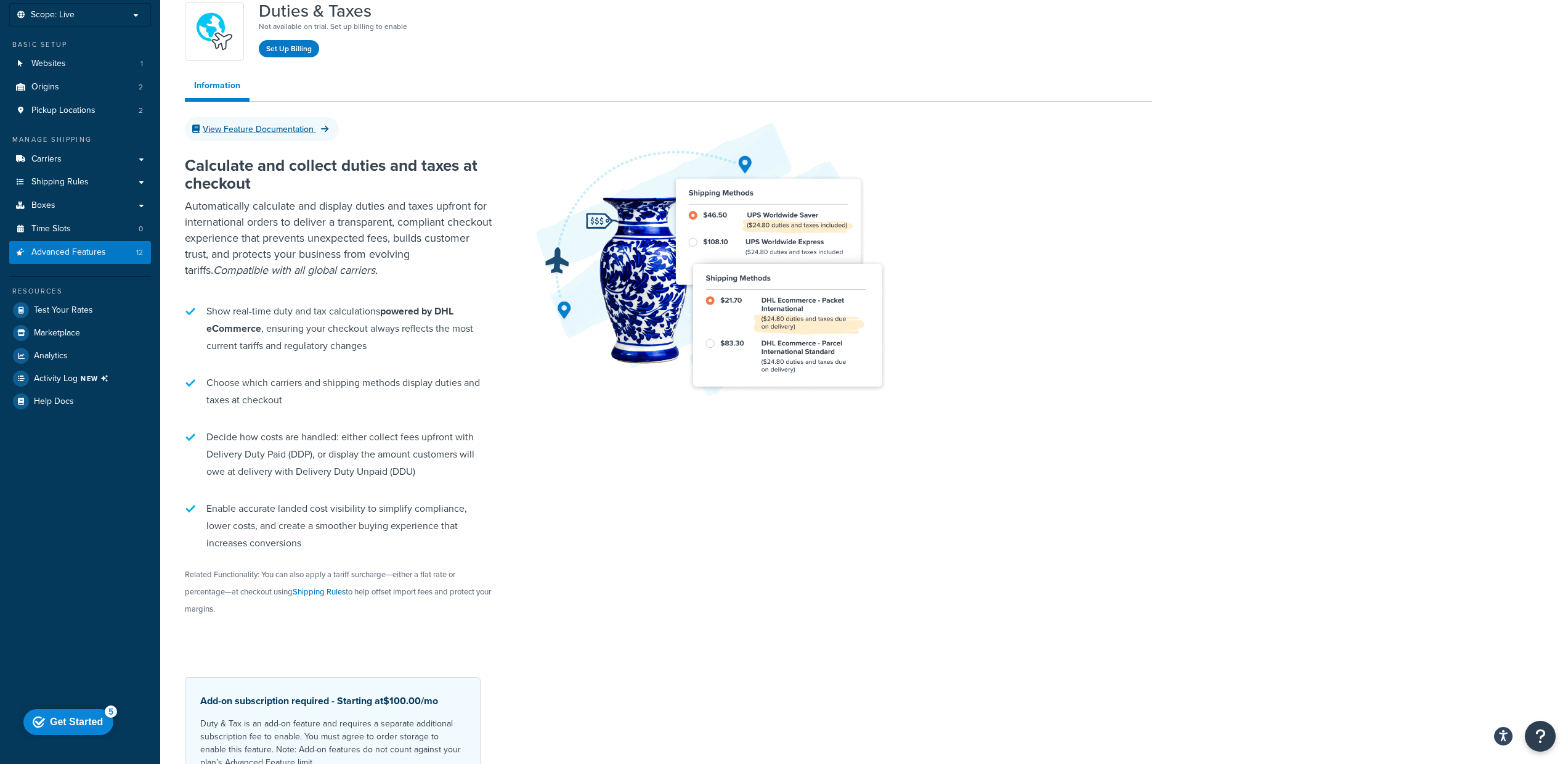
scroll to position [68, 0]
click at [308, 594] on link "Shipping Rules" at bounding box center [319, 594] width 53 height 11
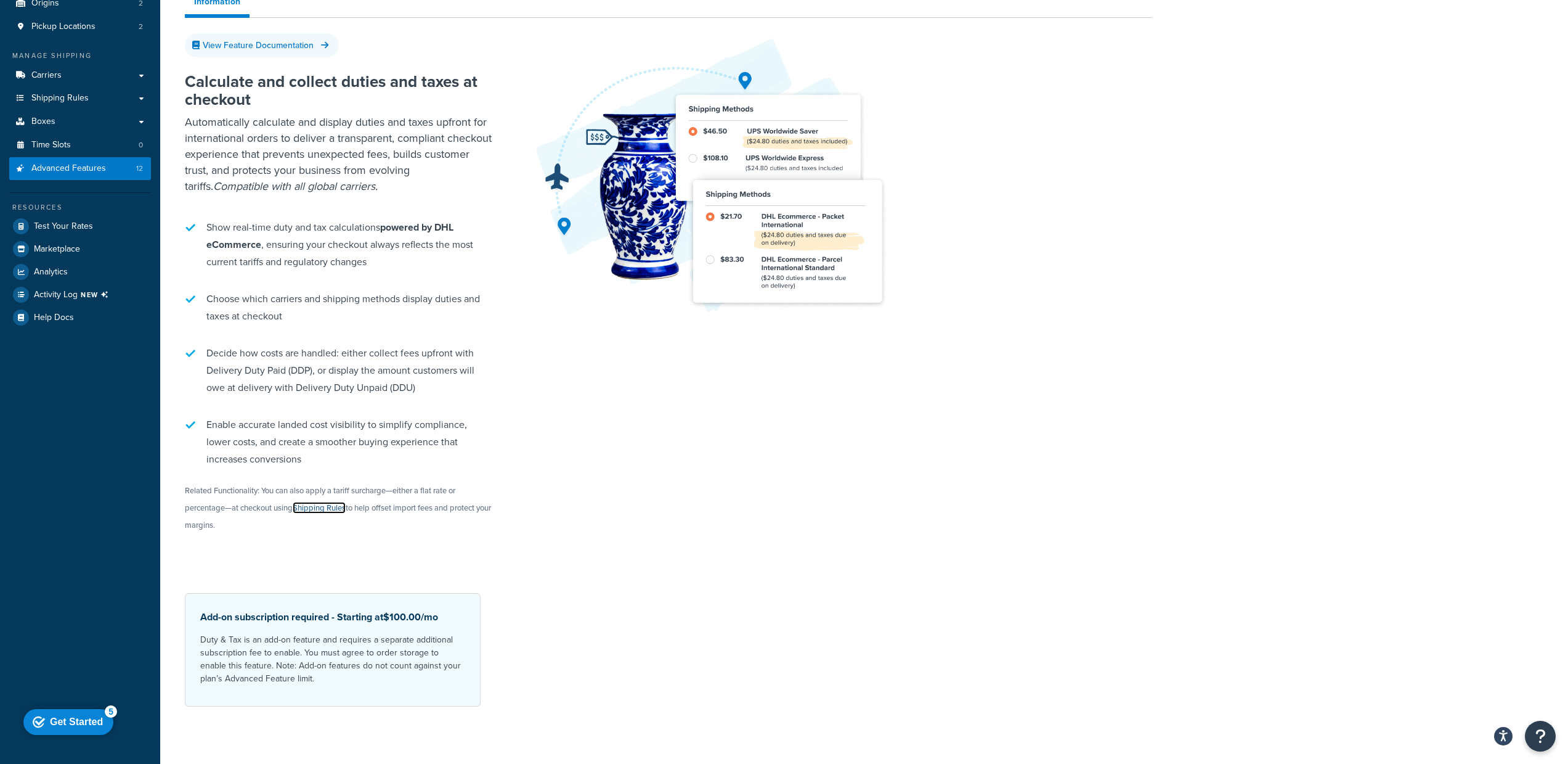
scroll to position [156, 0]
click at [761, 479] on div "Calculate and collect duties and taxes at checkout Automatically calculate and …" at bounding box center [668, 318] width 967 height 531
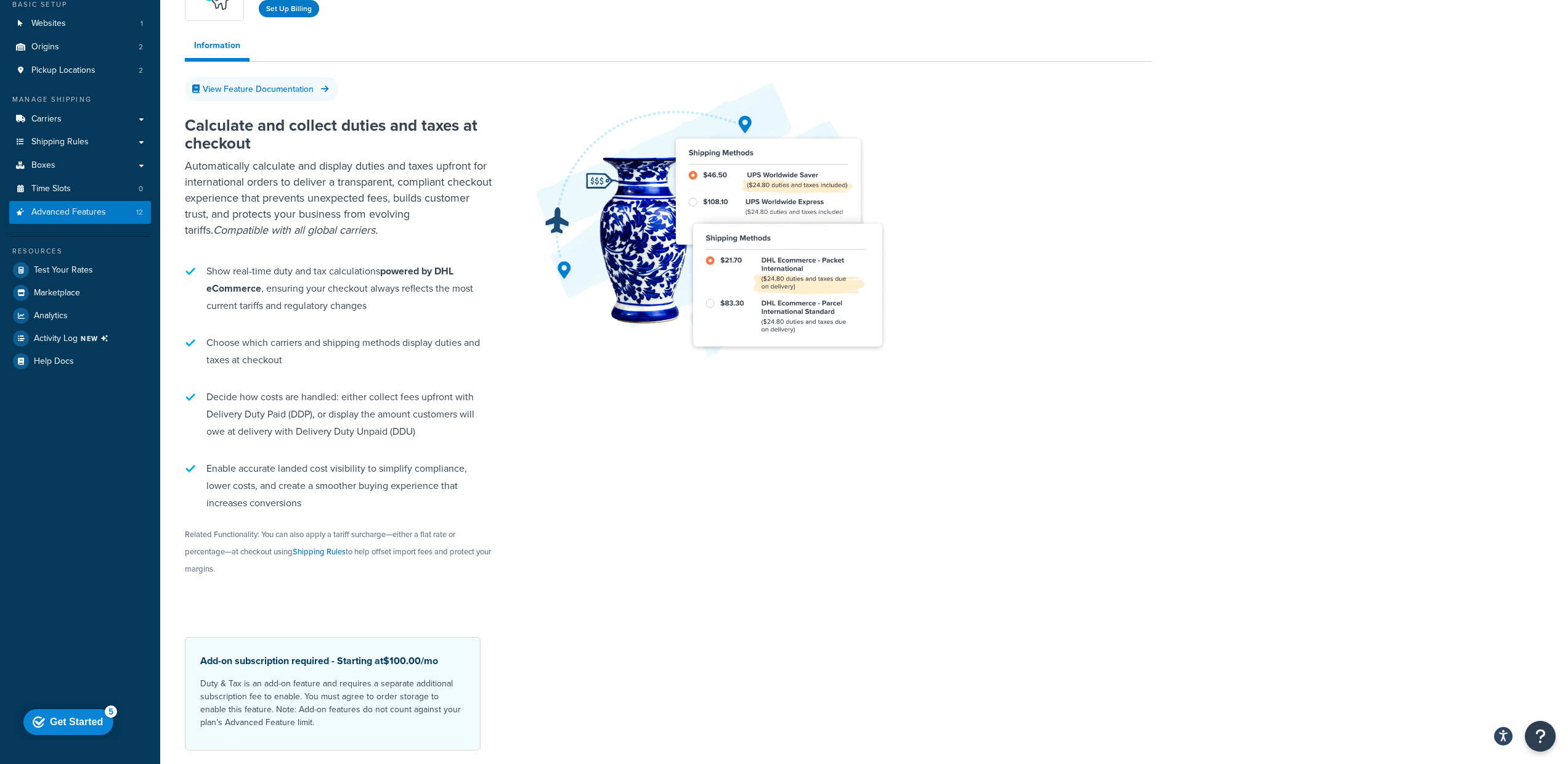
scroll to position [0, 0]
